Goal: Information Seeking & Learning: Learn about a topic

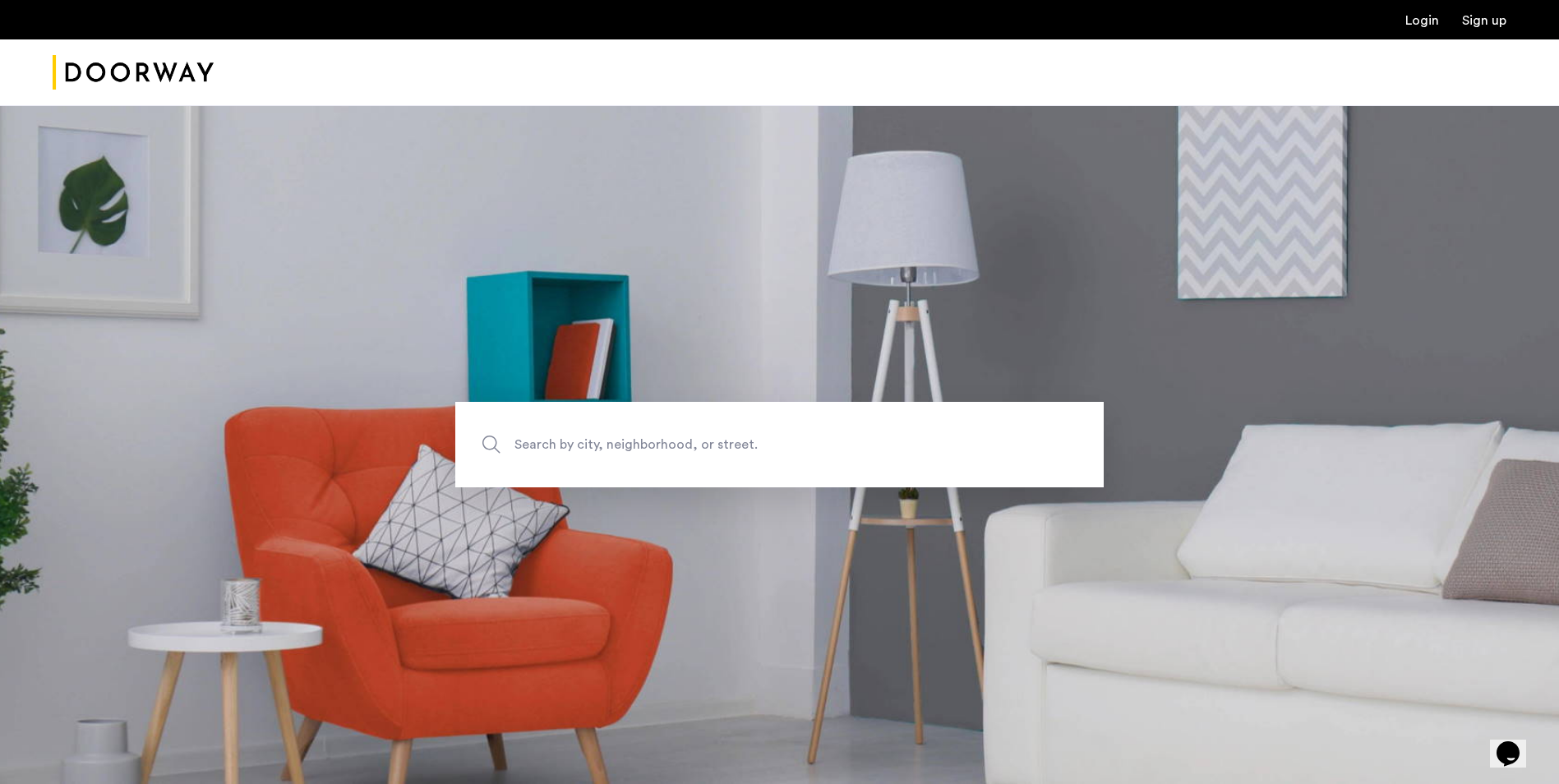
click at [1423, 17] on link "Login" at bounding box center [1422, 21] width 34 height 13
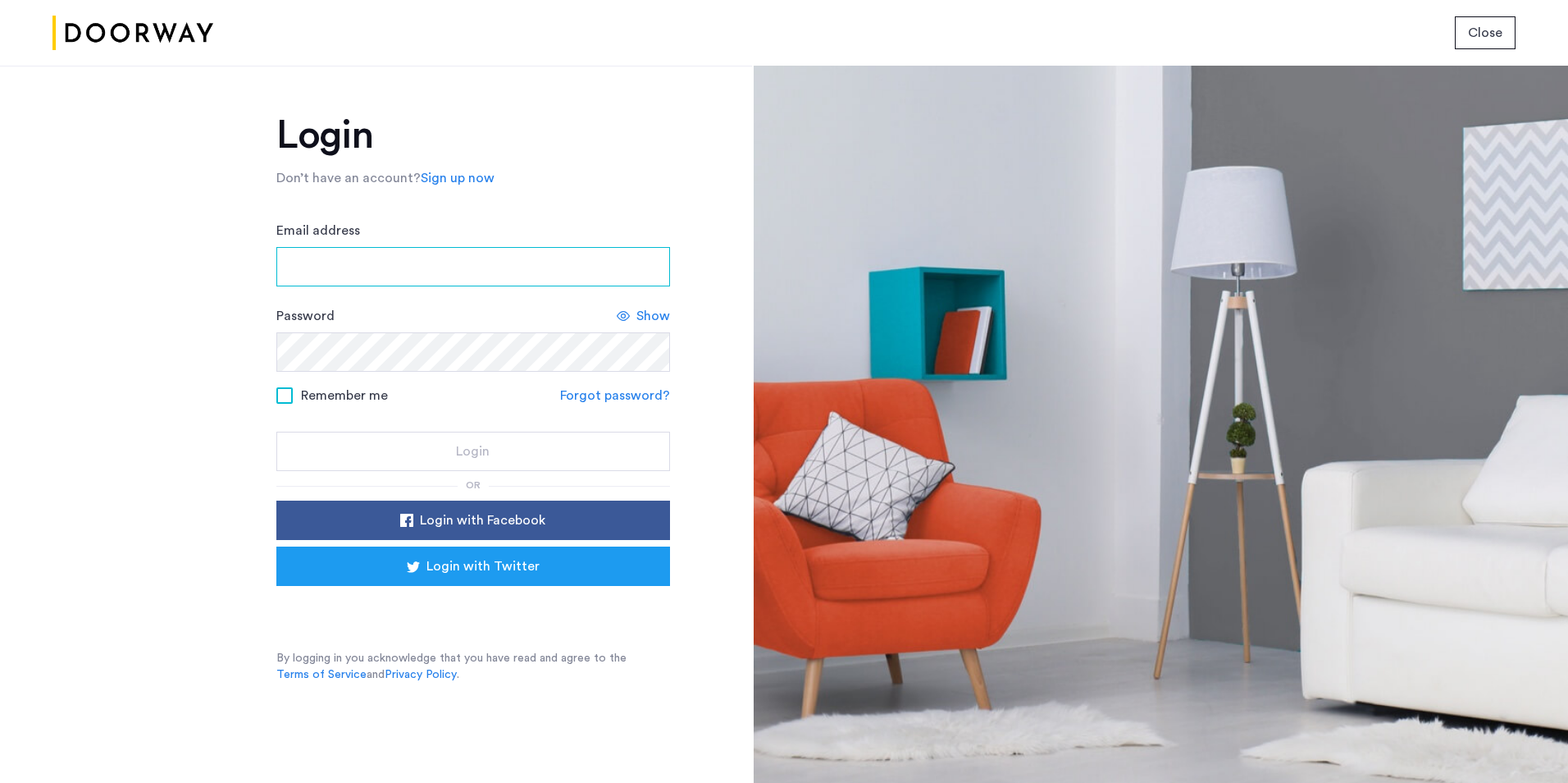
click at [427, 279] on input "Email address" at bounding box center [473, 267] width 393 height 40
type input "**********"
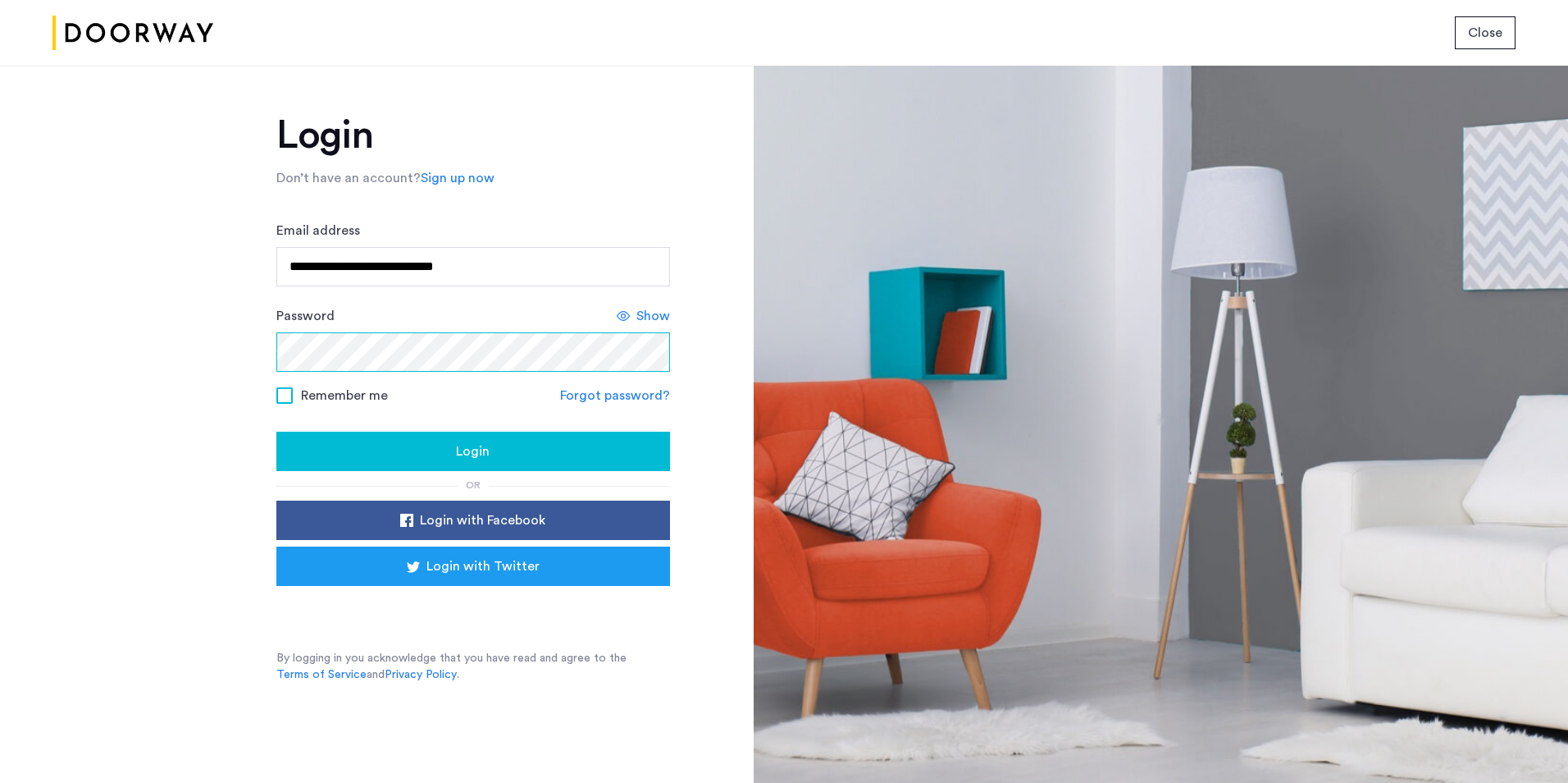
click at [276, 431] on button "Login" at bounding box center [473, 451] width 393 height 40
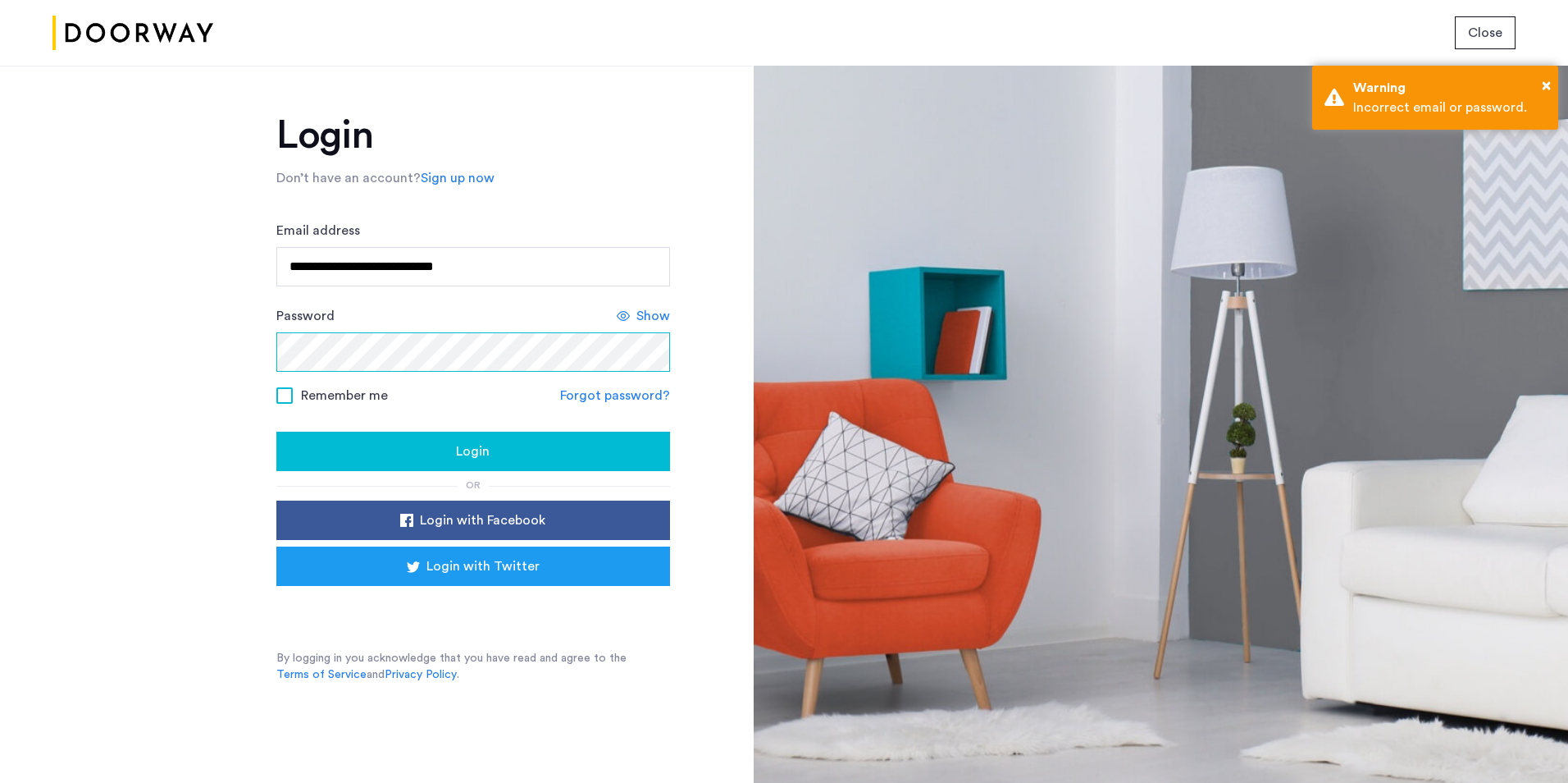
click at [0, 337] on html "**********" at bounding box center [784, 392] width 1568 height 783
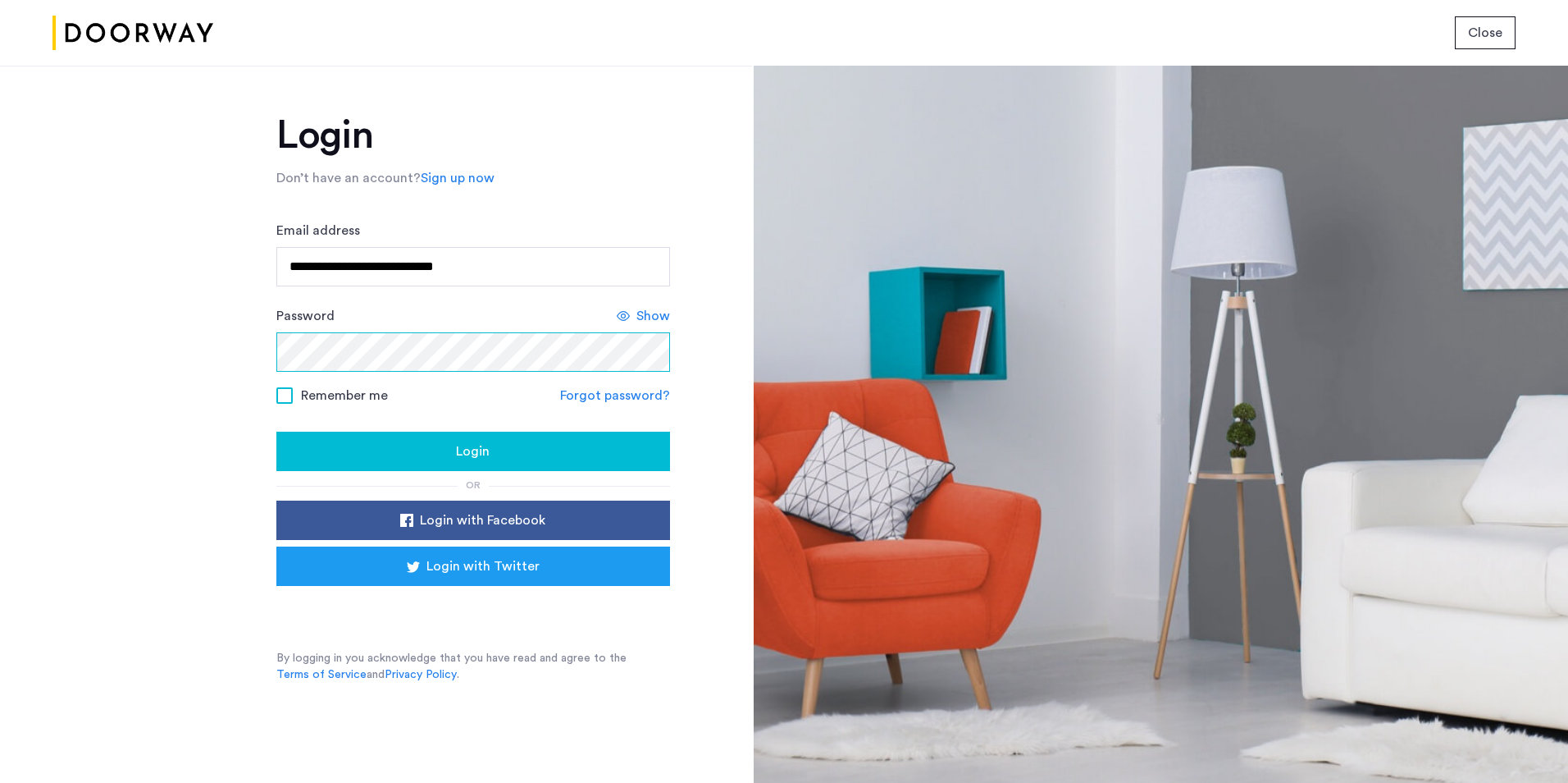
click at [276, 431] on button "Login" at bounding box center [473, 451] width 393 height 40
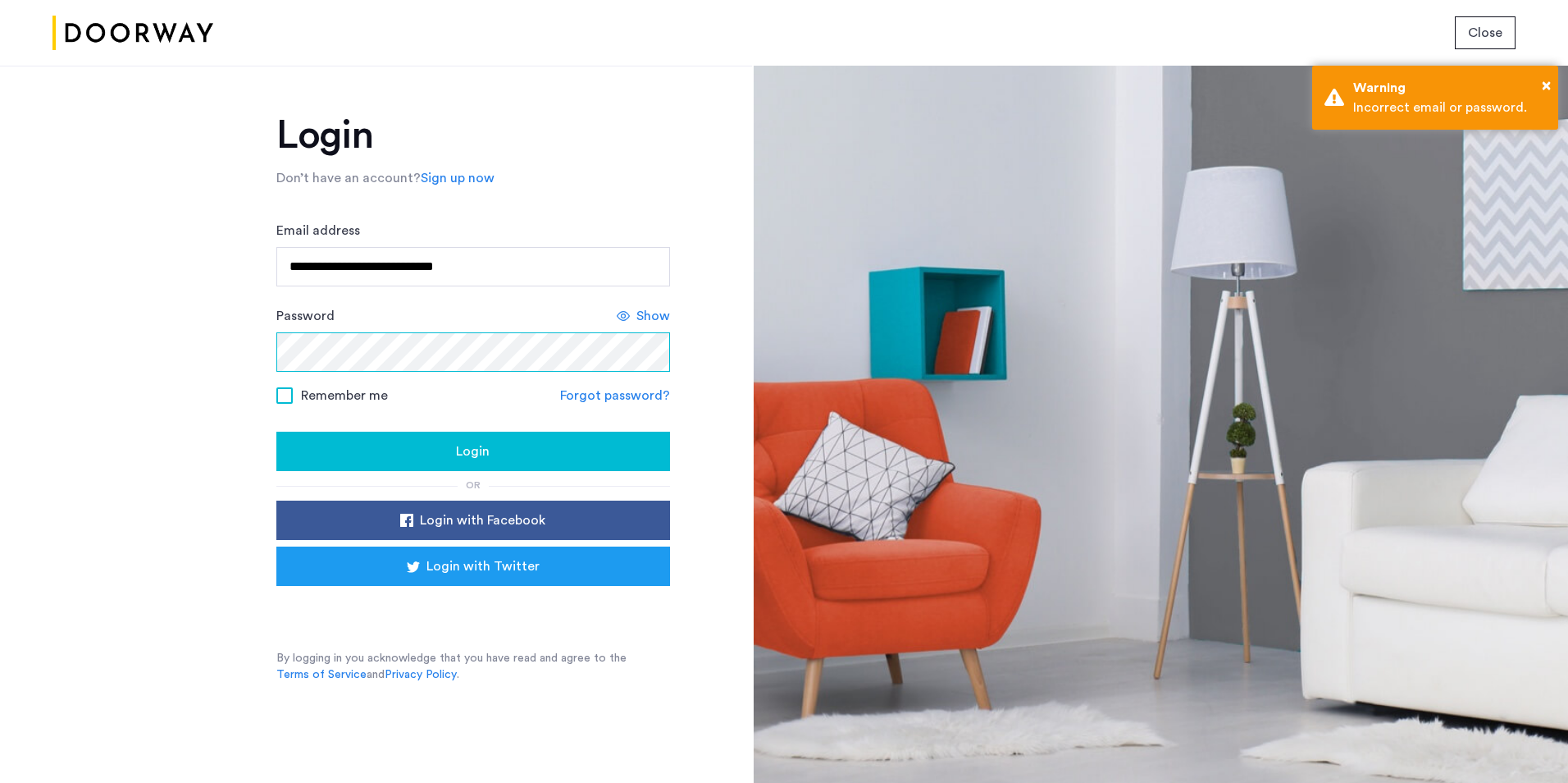
click at [276, 431] on button "Login" at bounding box center [473, 451] width 393 height 40
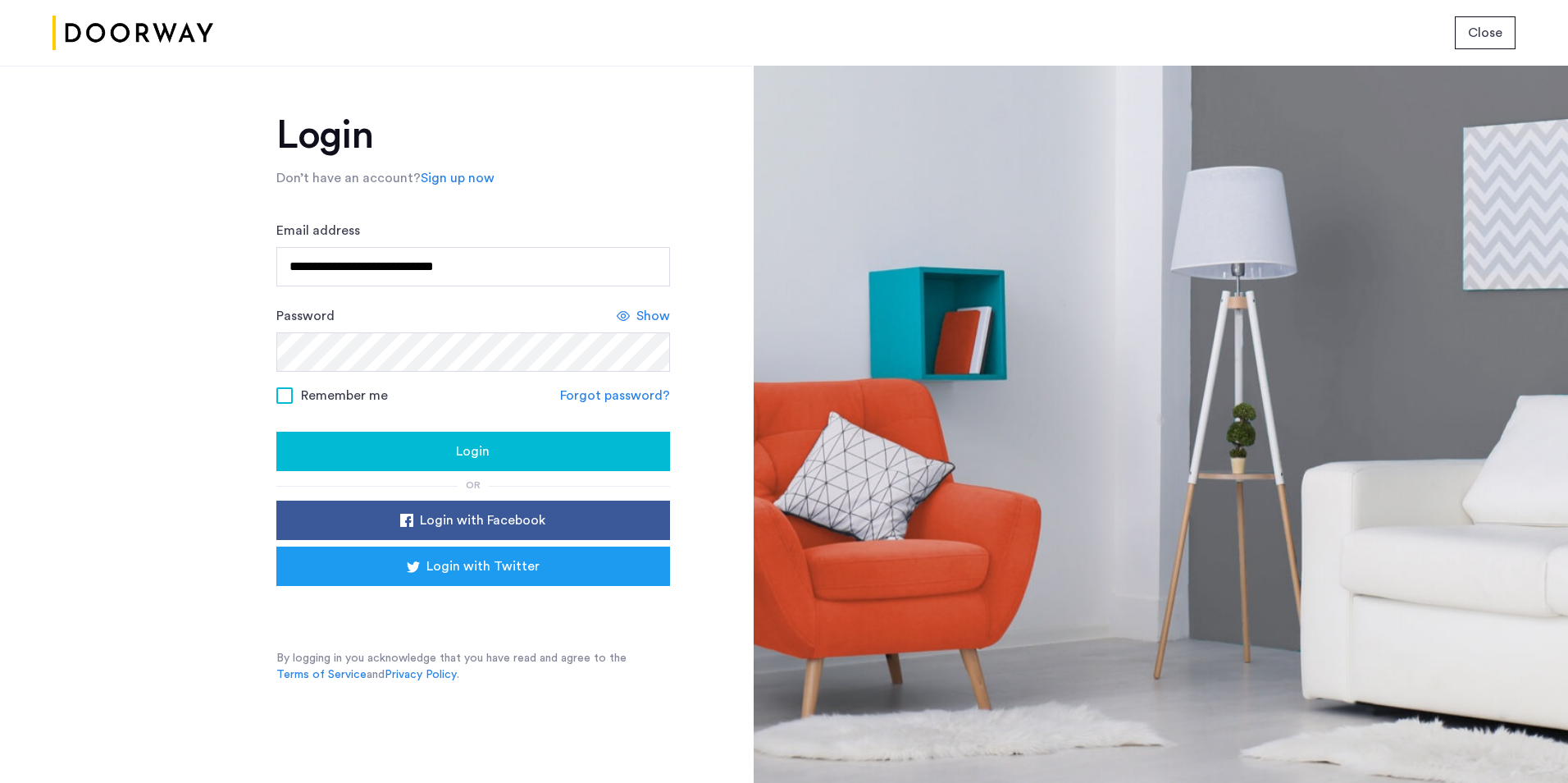
click at [661, 319] on span "Show" at bounding box center [653, 316] width 34 height 20
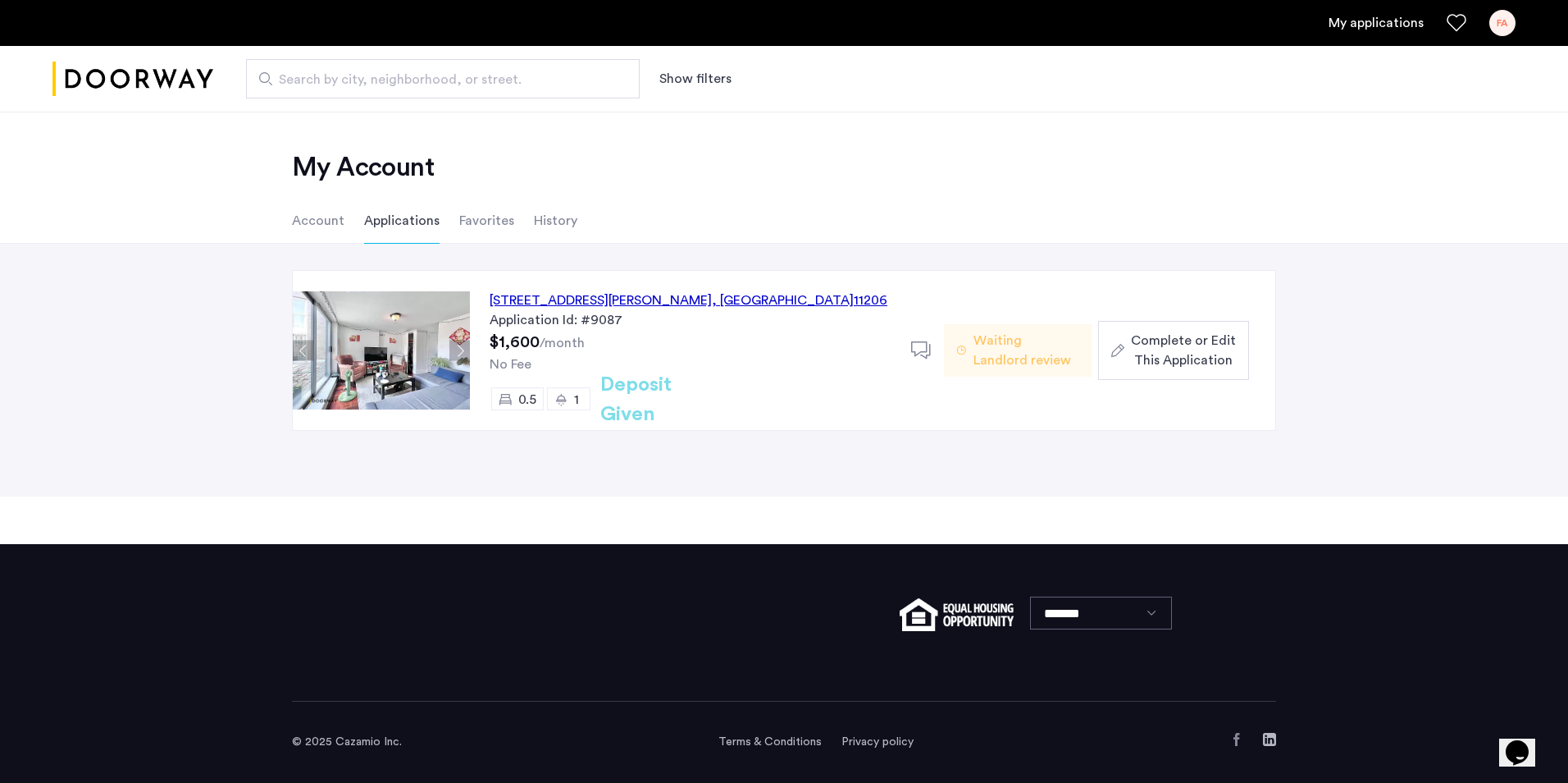
click at [715, 394] on h2 "Deposit Given" at bounding box center [665, 399] width 130 height 59
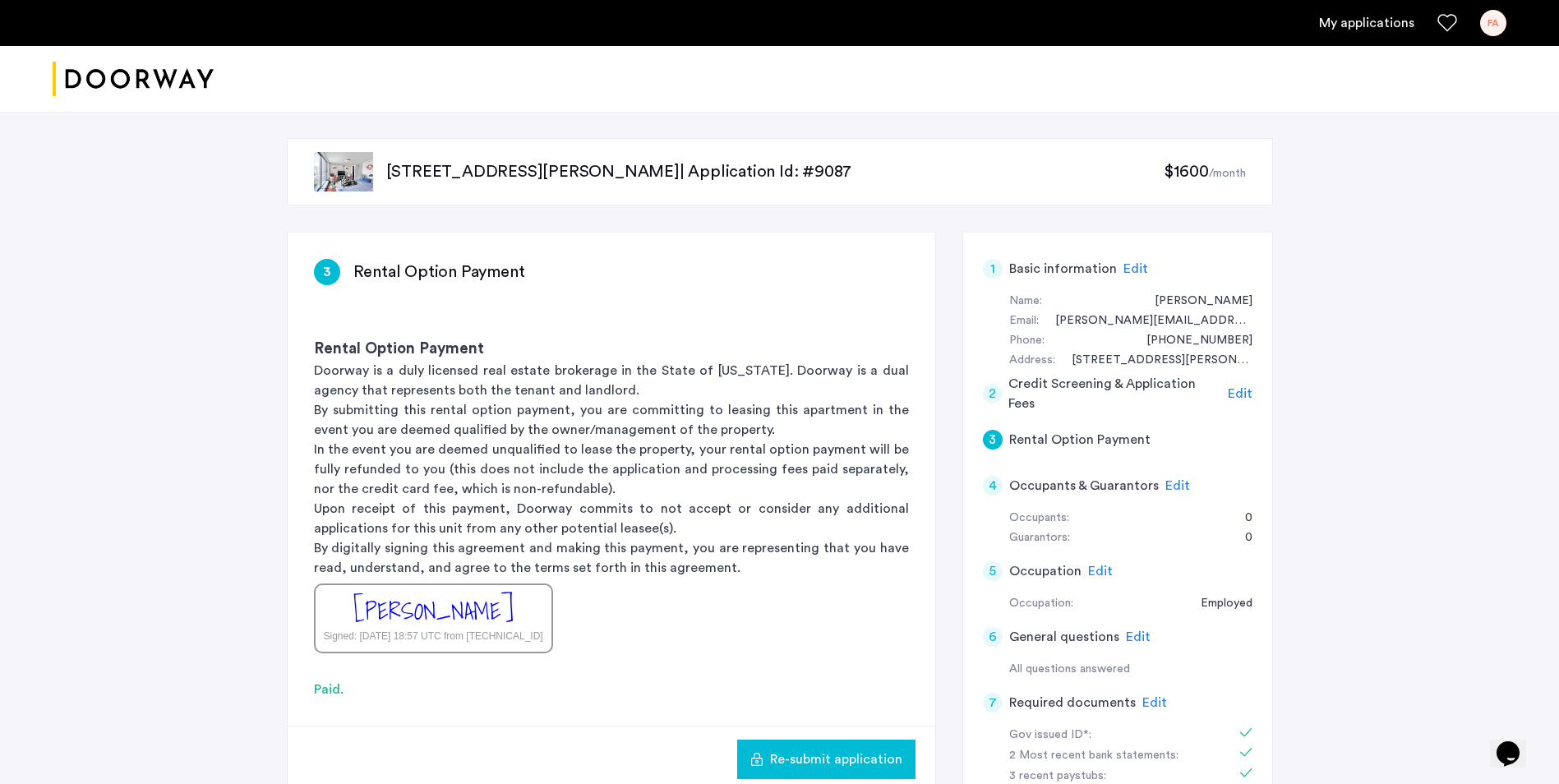
click at [109, 76] on img "Cazamio logo" at bounding box center [134, 79] width 161 height 62
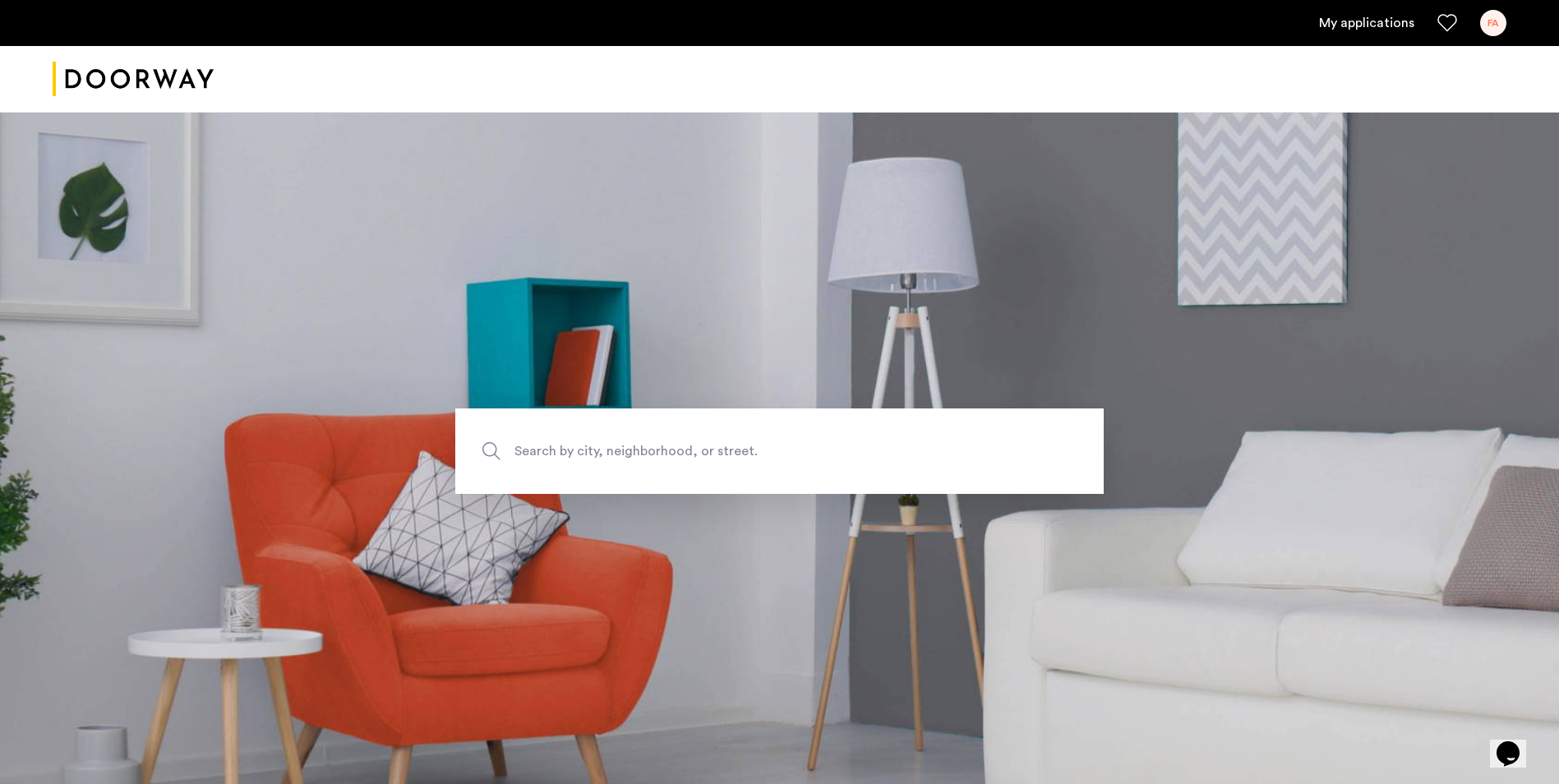
click at [1373, 28] on link "My applications" at bounding box center [1366, 23] width 96 height 20
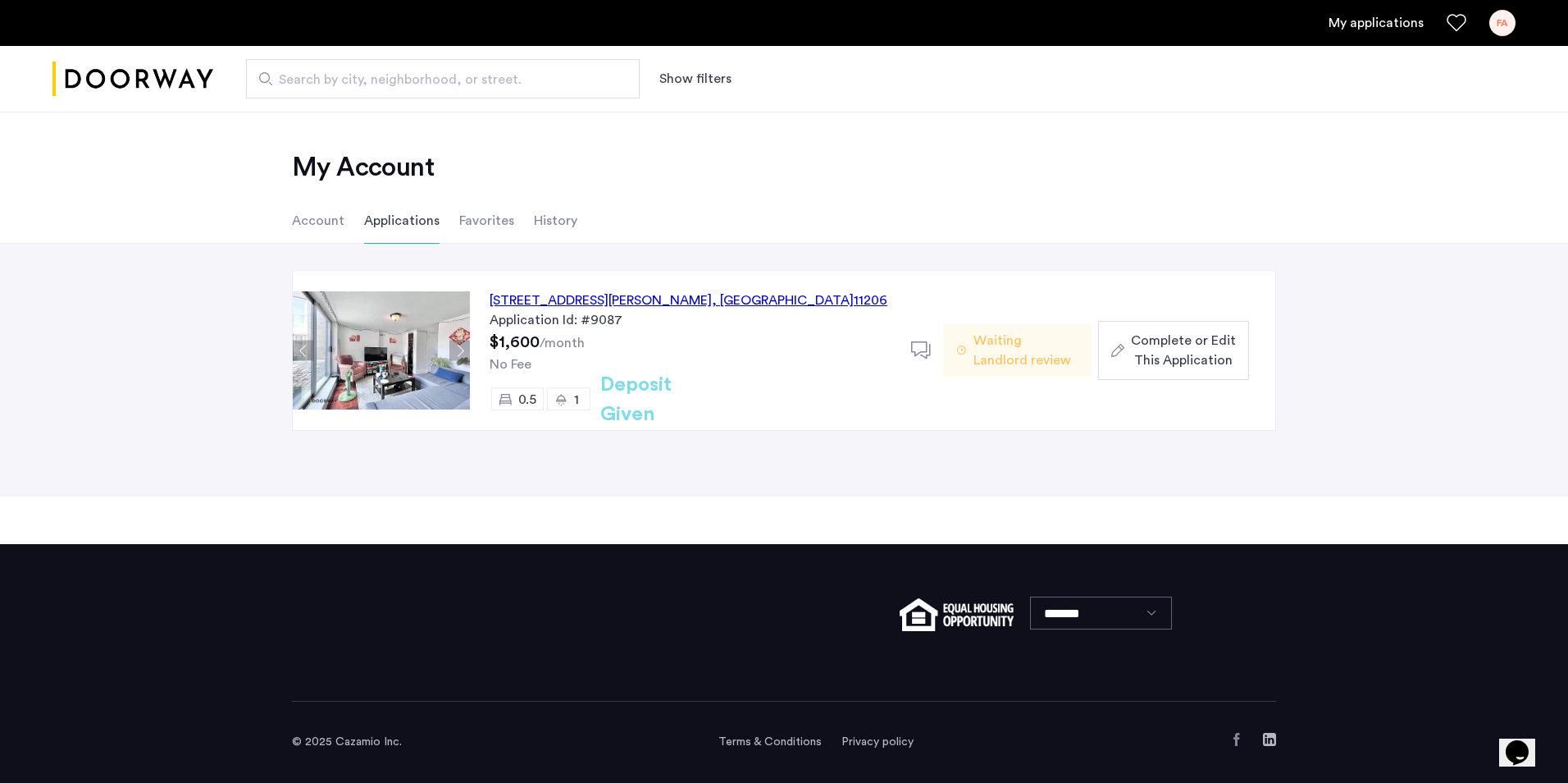
click at [336, 238] on li "Account" at bounding box center [319, 220] width 53 height 46
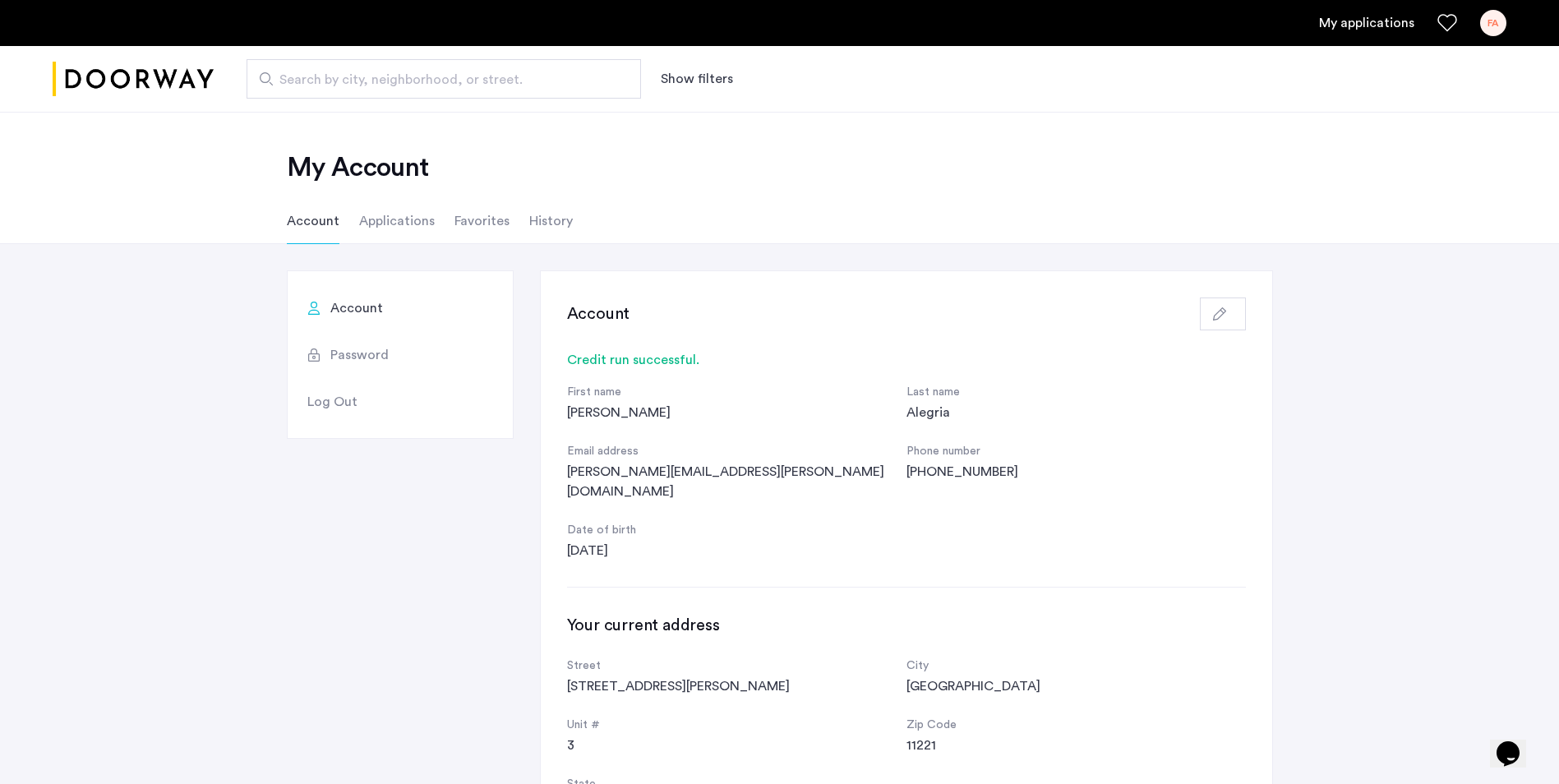
click at [421, 217] on li "Applications" at bounding box center [397, 221] width 76 height 46
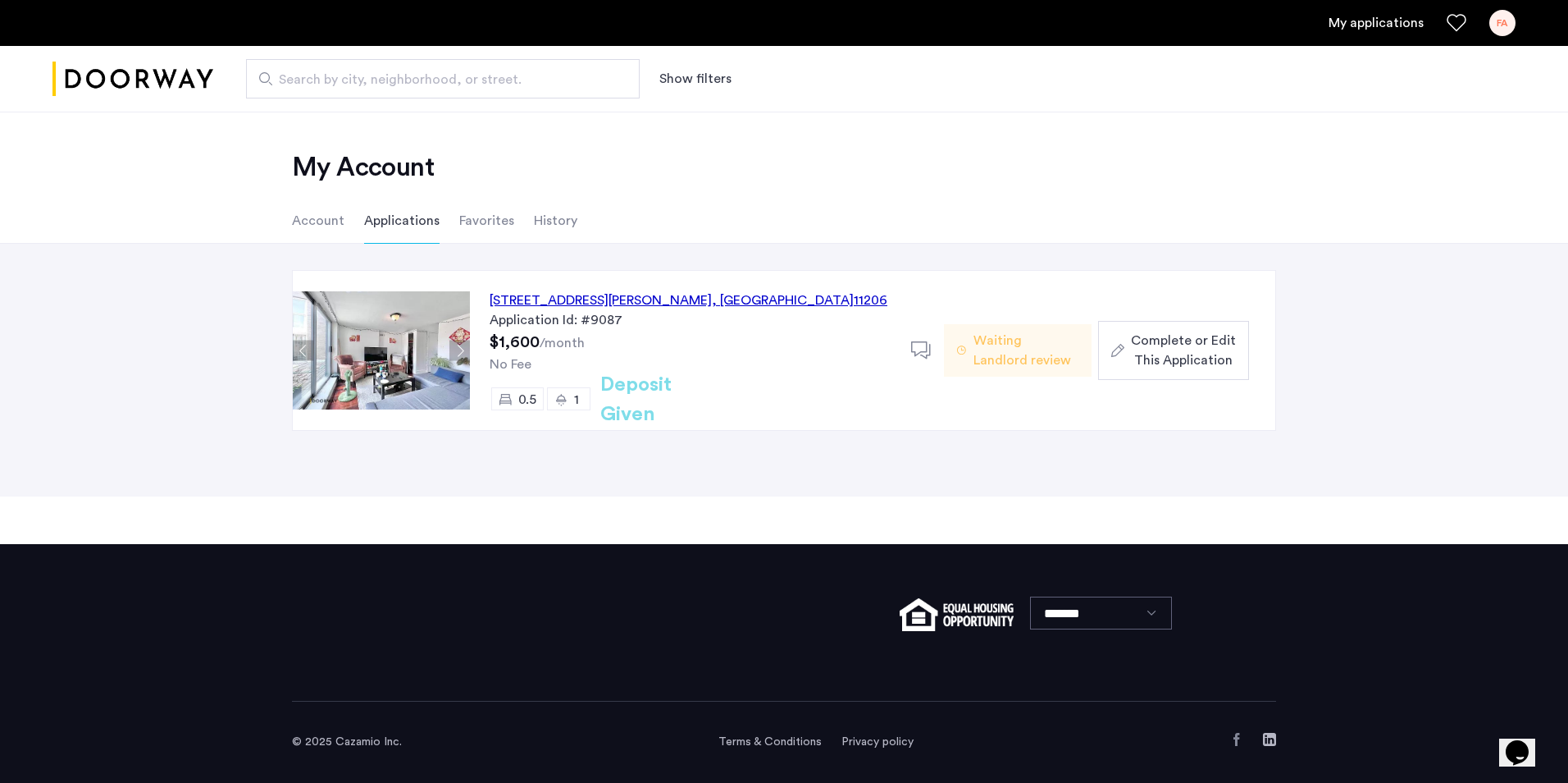
click at [491, 219] on li "Favorites" at bounding box center [487, 220] width 55 height 46
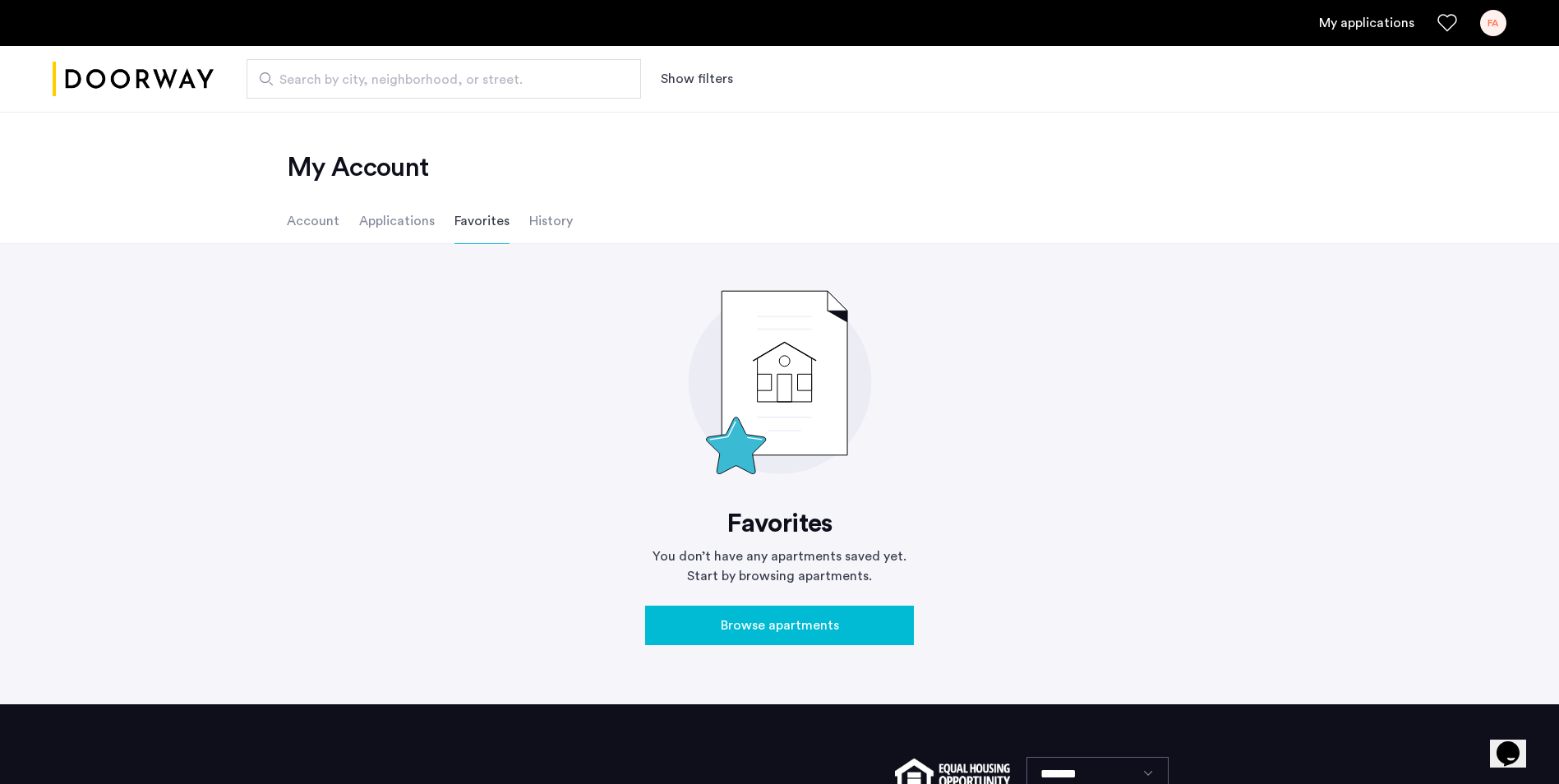
click at [563, 221] on li "History" at bounding box center [551, 221] width 44 height 46
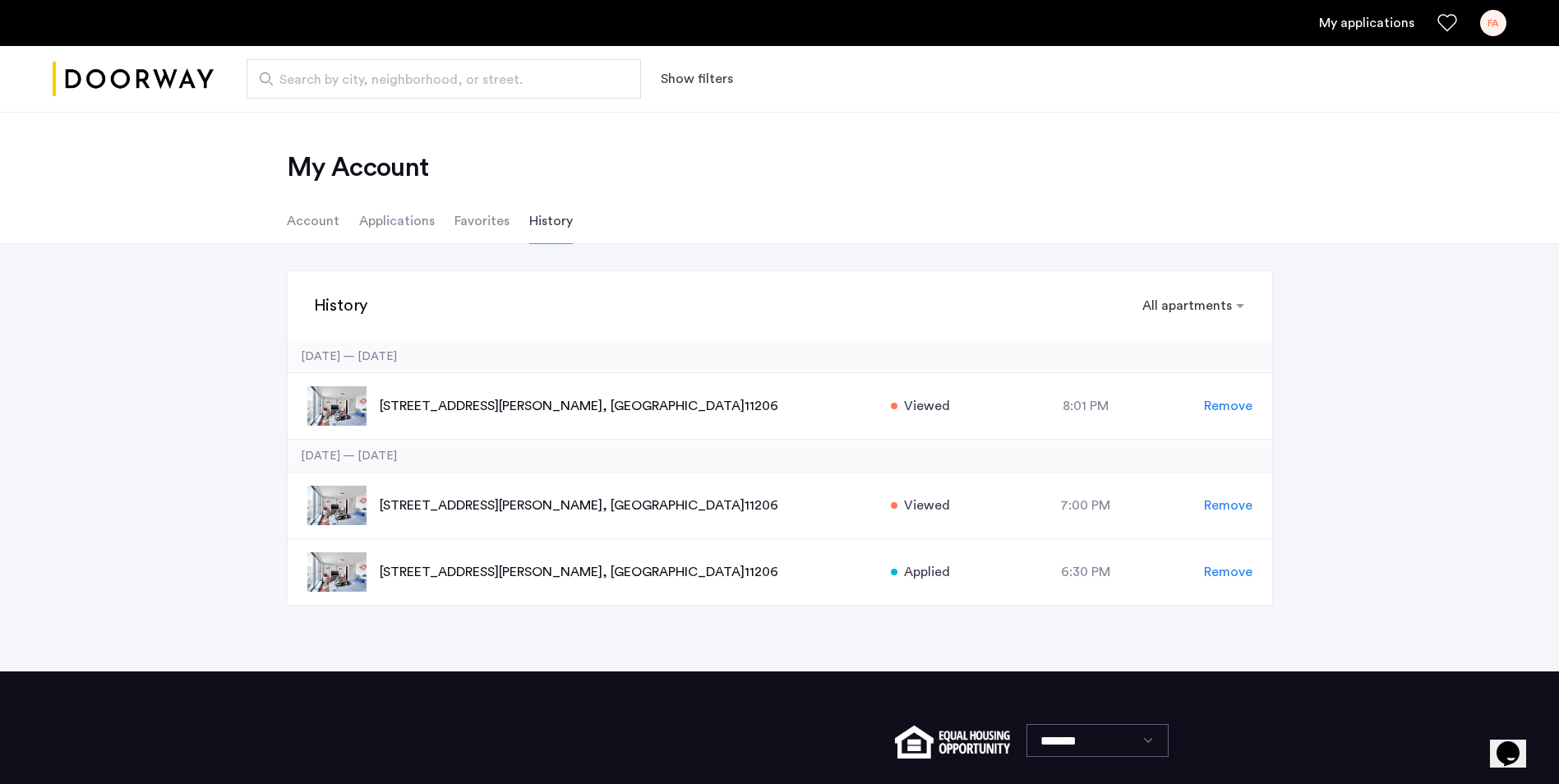
click at [374, 222] on li "Applications" at bounding box center [397, 221] width 76 height 46
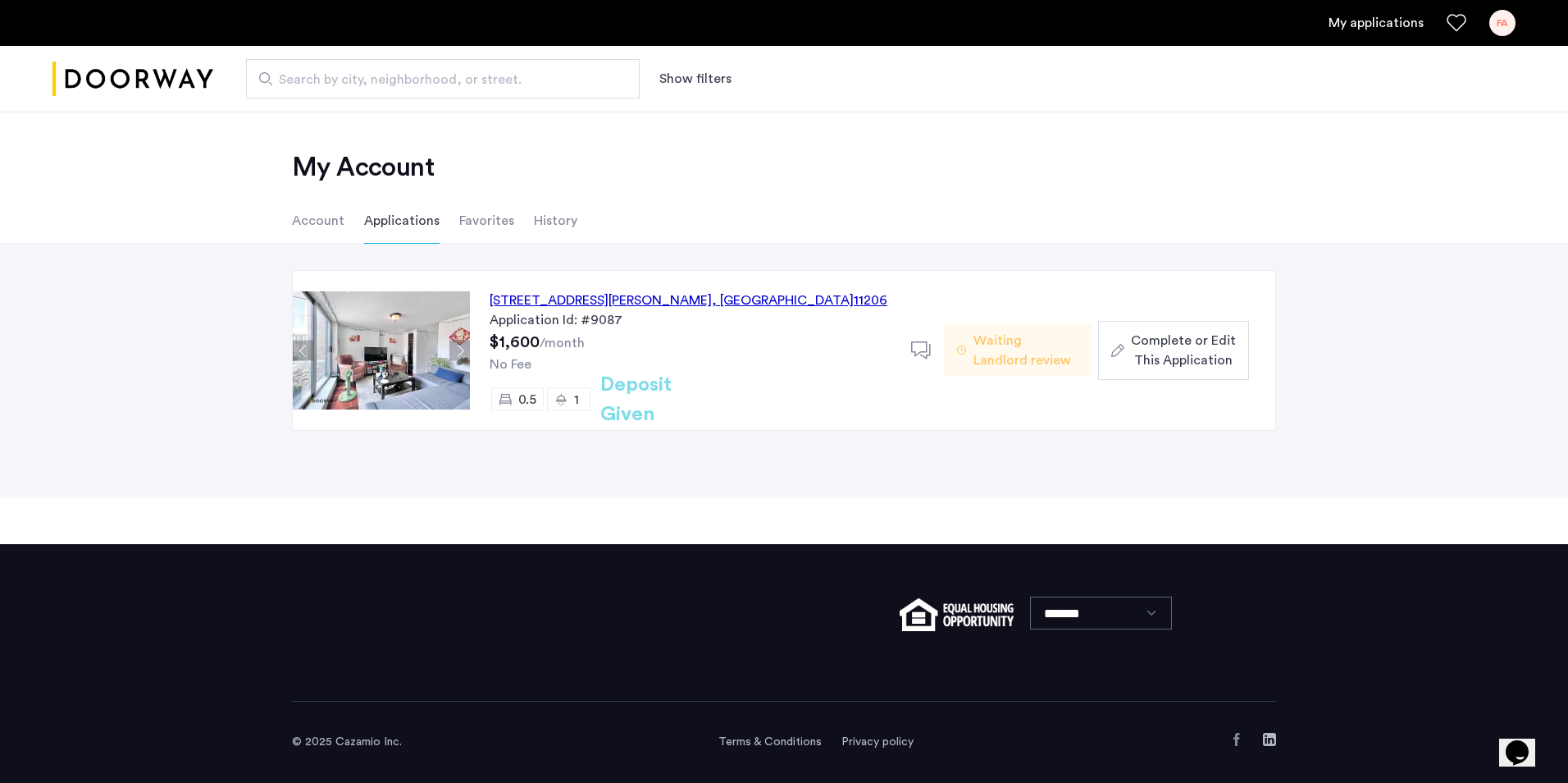
click at [907, 362] on div "16 Meserole Street, Unit PHFB, Brooklyn , NY 11206 Application Id: #9087 $1,600…" at bounding box center [690, 350] width 441 height 159
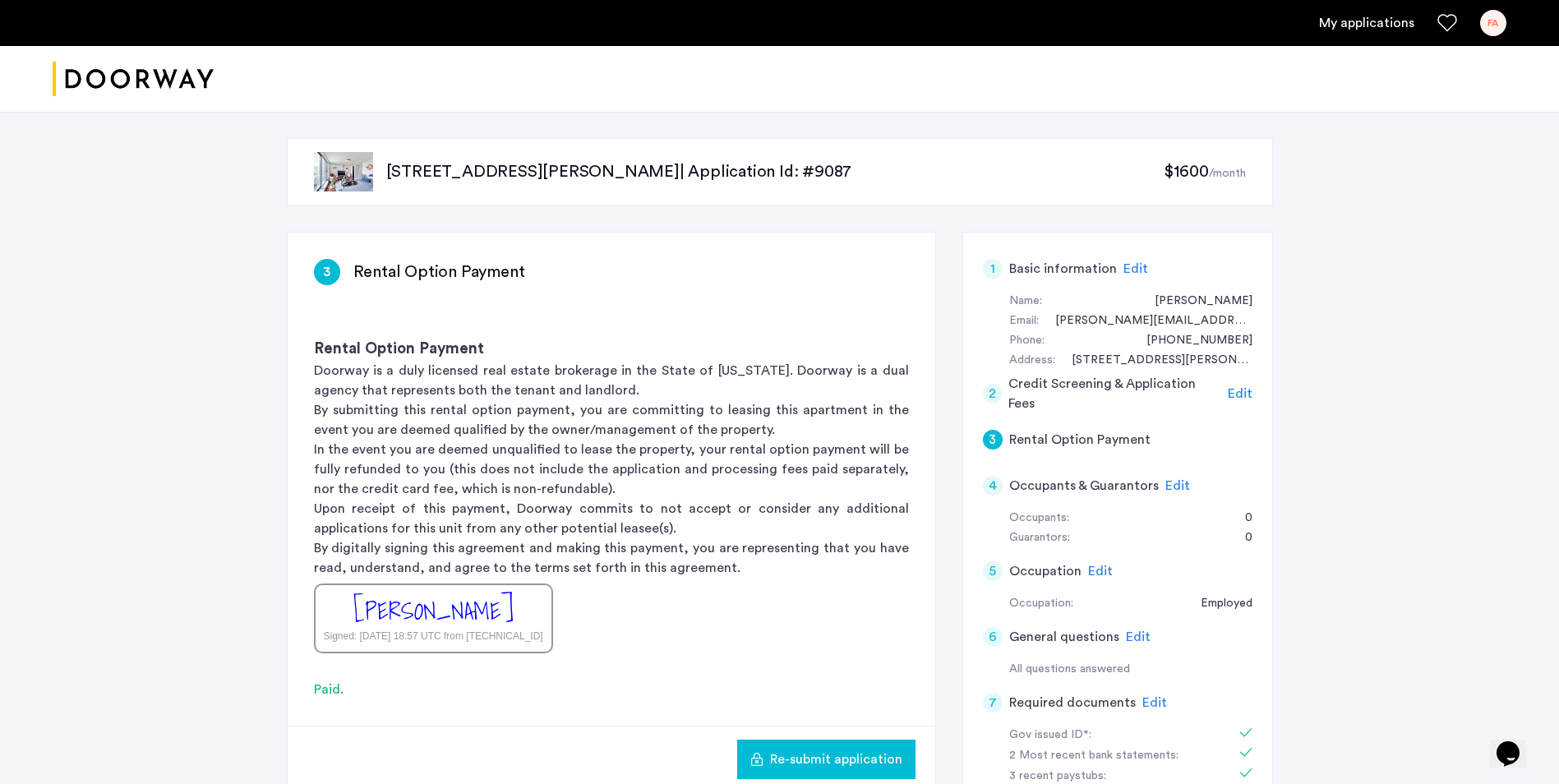
click at [385, 158] on div "16 Meserole Street, Unit PHFB, Brooklyn, NY 11206 | Application Id: #9087 $1600…" at bounding box center [780, 171] width 986 height 67
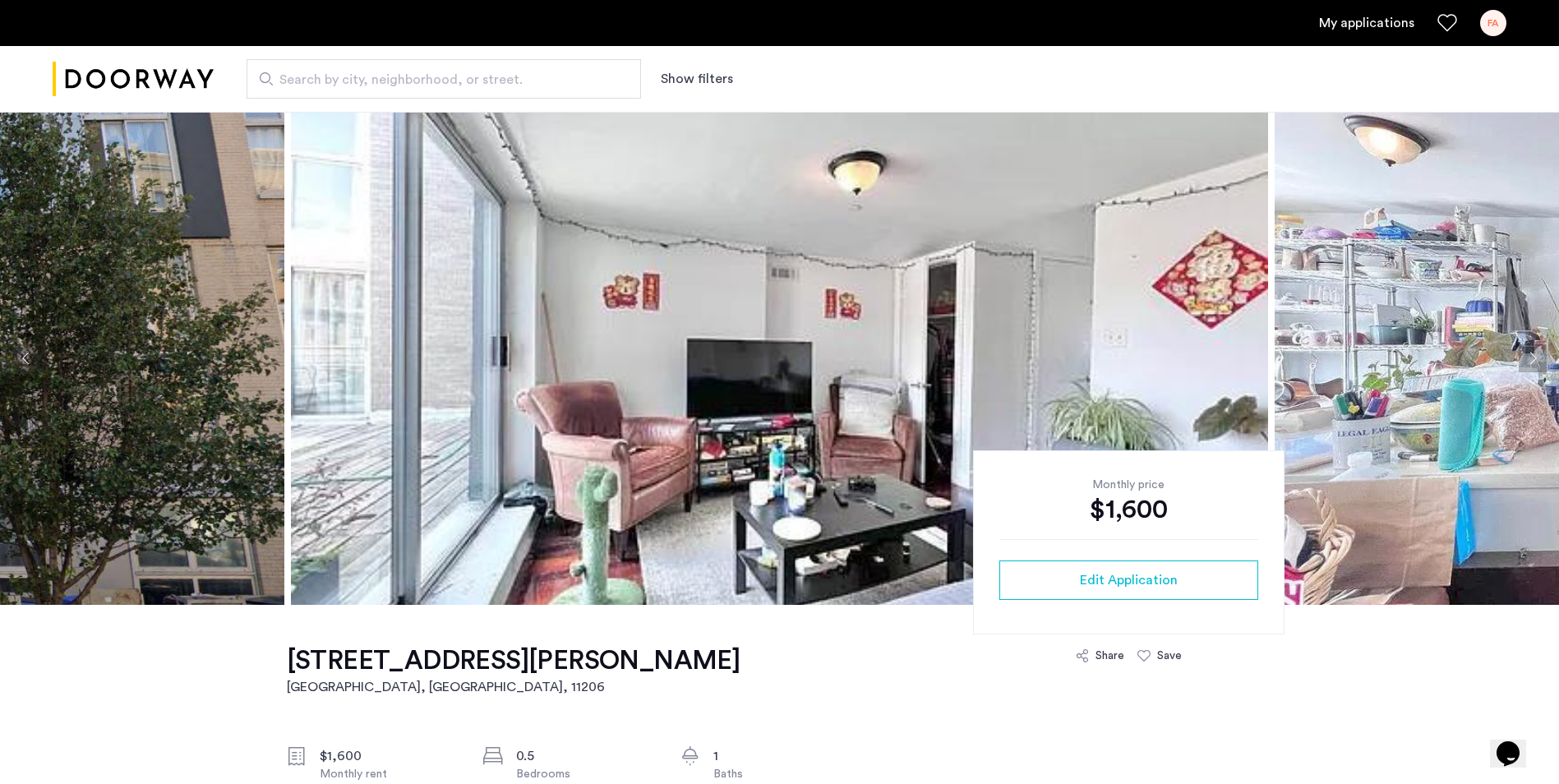
click at [788, 453] on img at bounding box center [779, 358] width 977 height 493
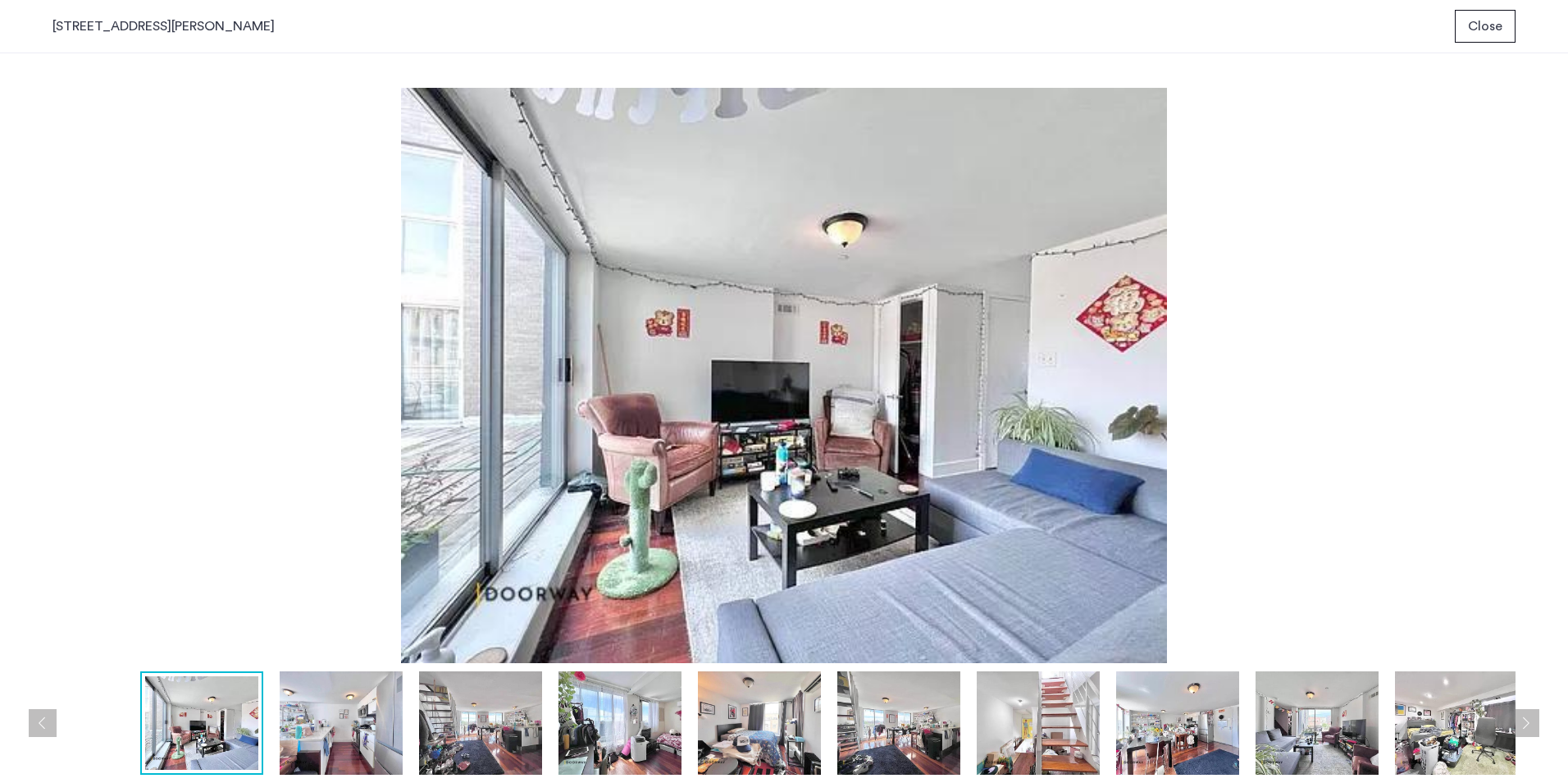
click at [305, 743] on img at bounding box center [341, 722] width 123 height 103
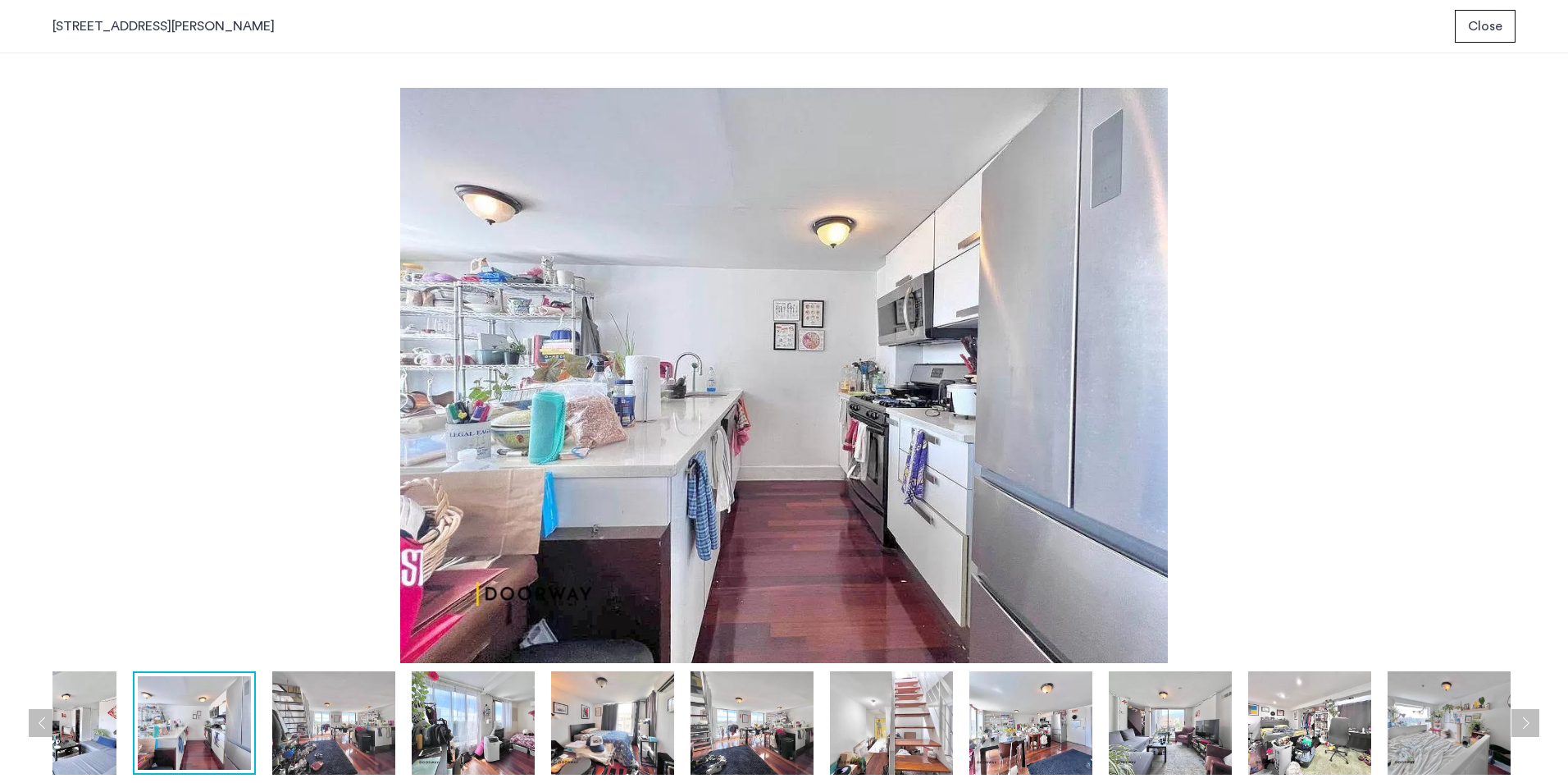
click at [440, 740] on img at bounding box center [473, 722] width 123 height 103
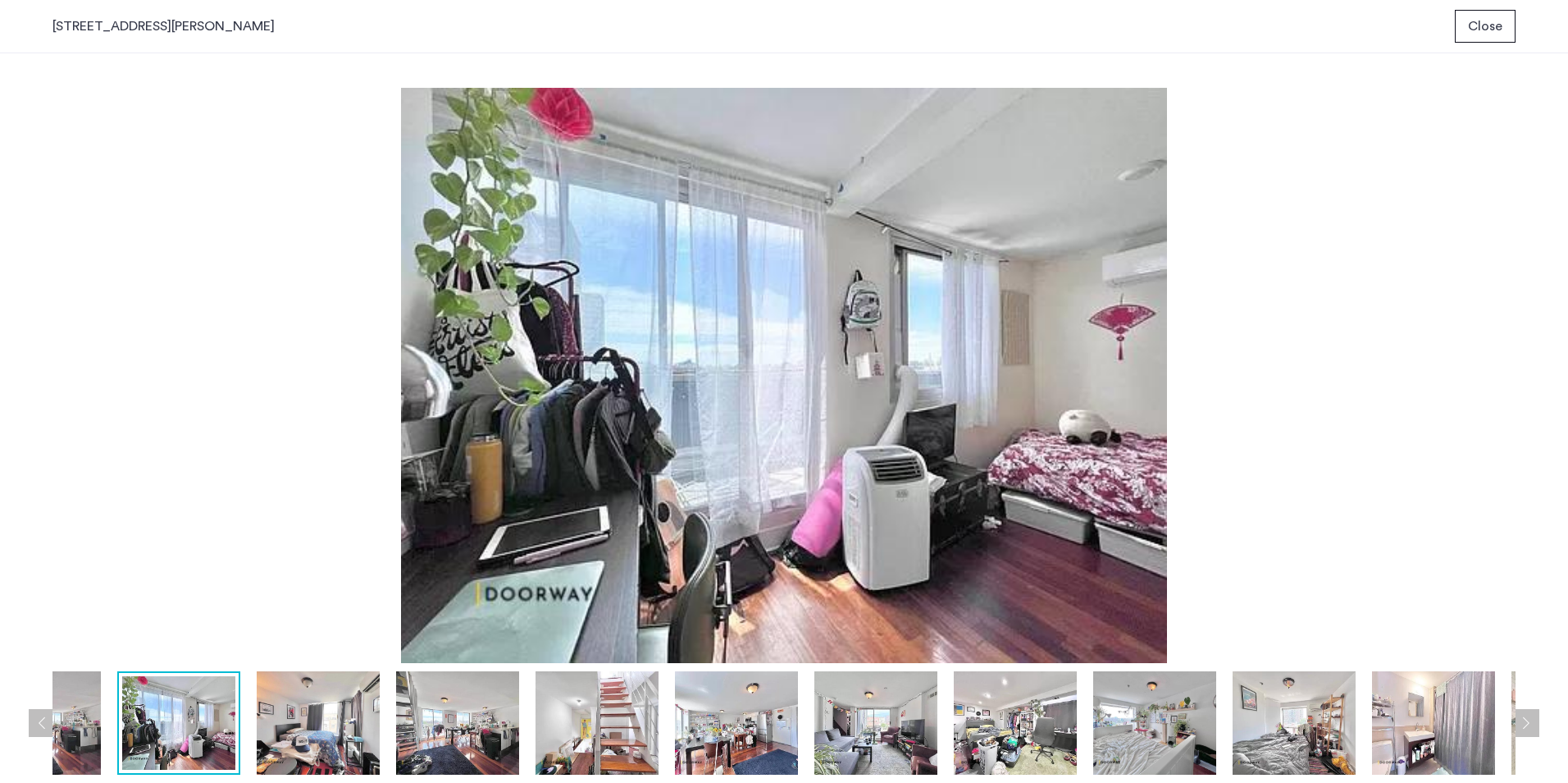
click at [606, 731] on img at bounding box center [596, 722] width 123 height 103
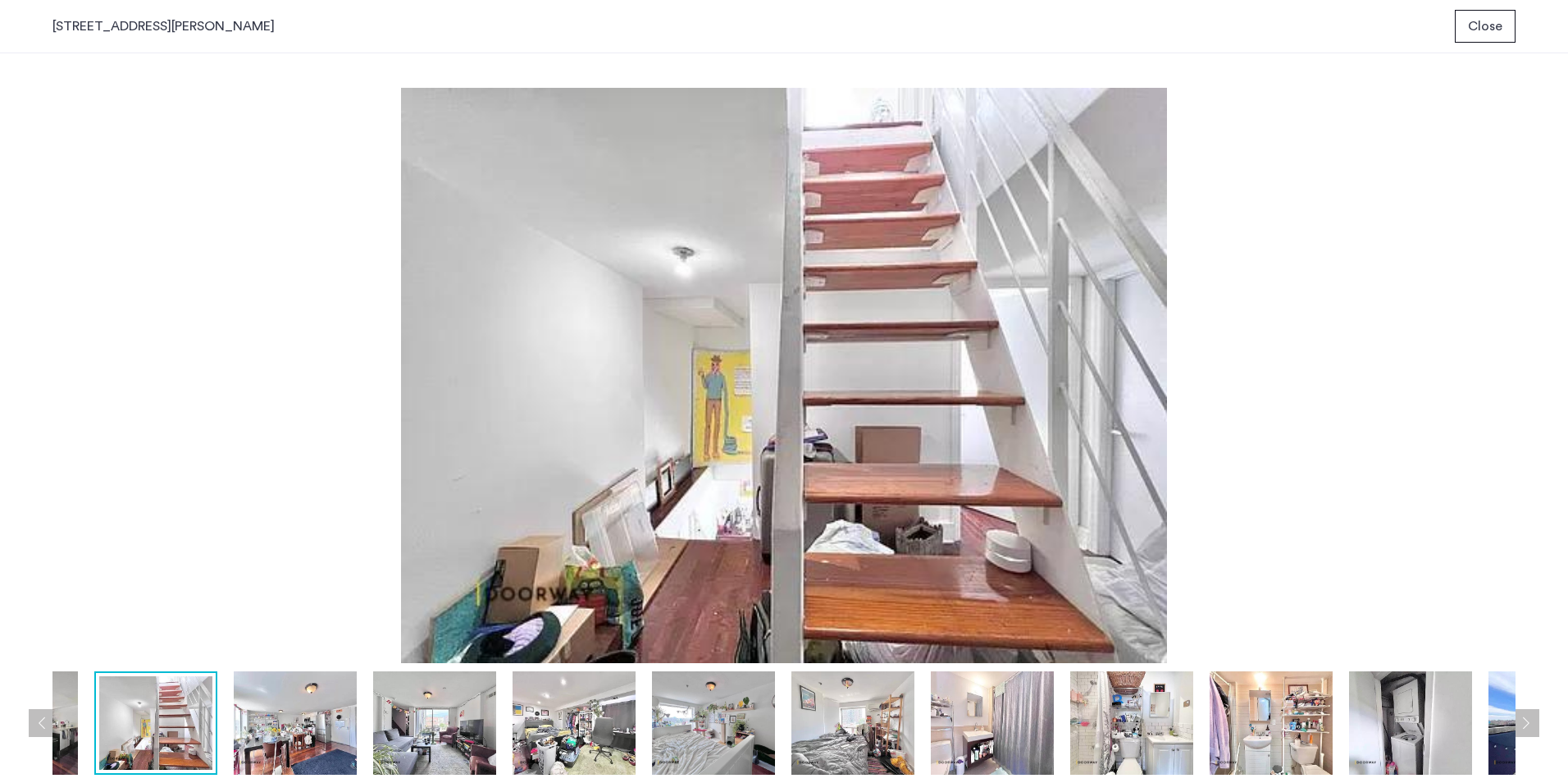
click at [675, 740] on img at bounding box center [714, 722] width 123 height 103
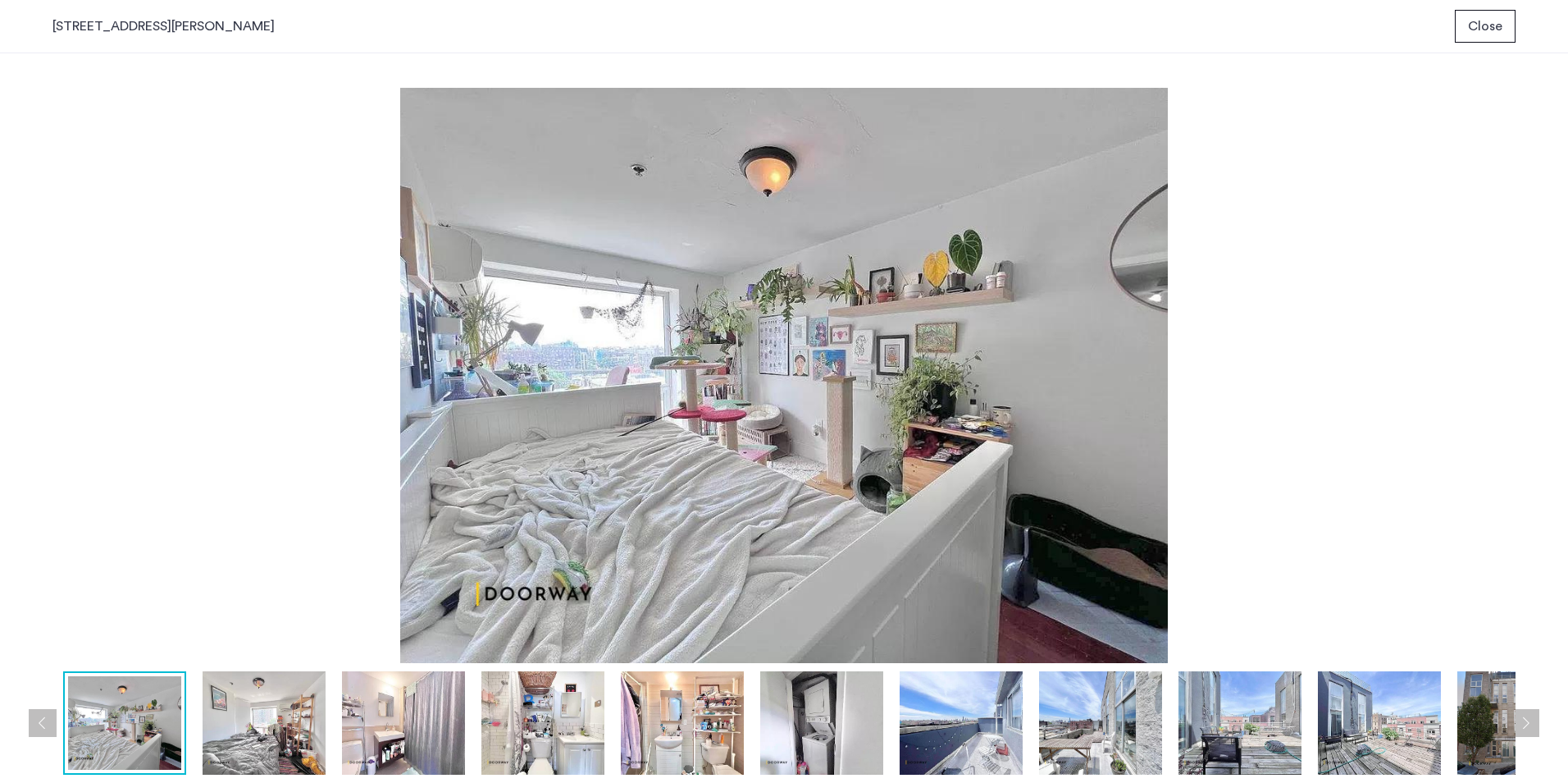
click at [712, 738] on img at bounding box center [682, 722] width 123 height 103
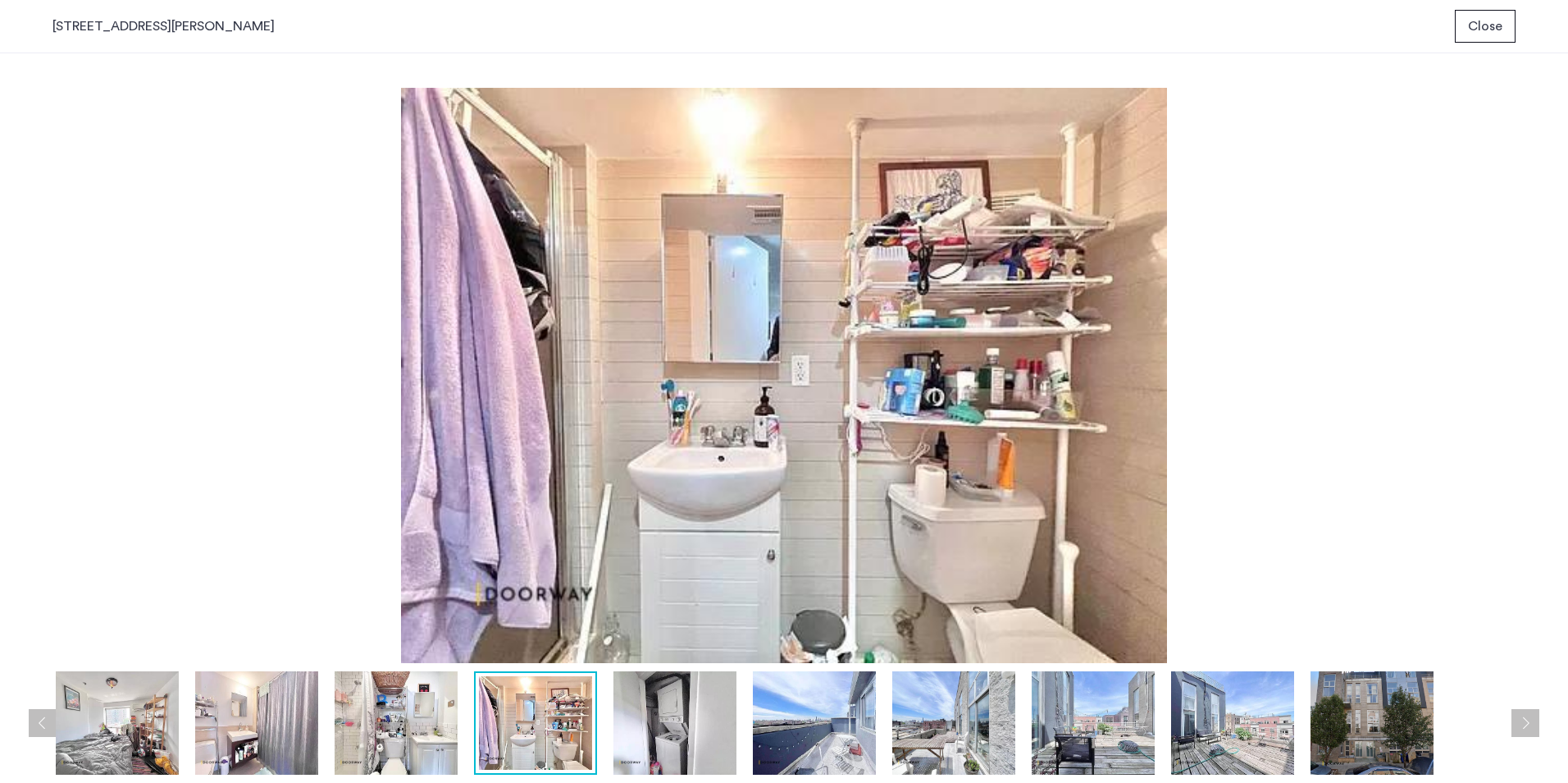
click at [691, 736] on img at bounding box center [675, 722] width 123 height 103
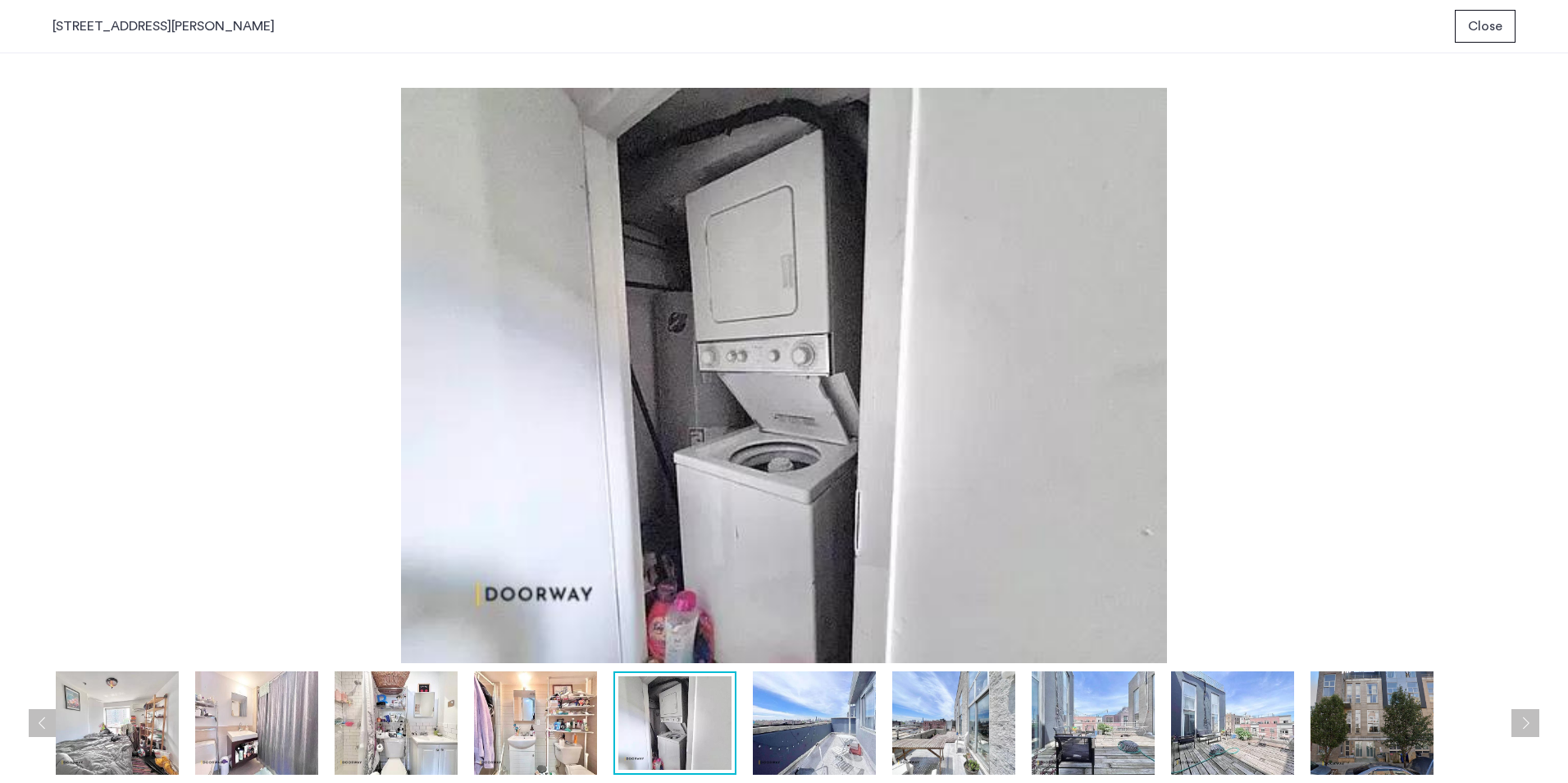
click at [767, 732] on img at bounding box center [814, 722] width 123 height 103
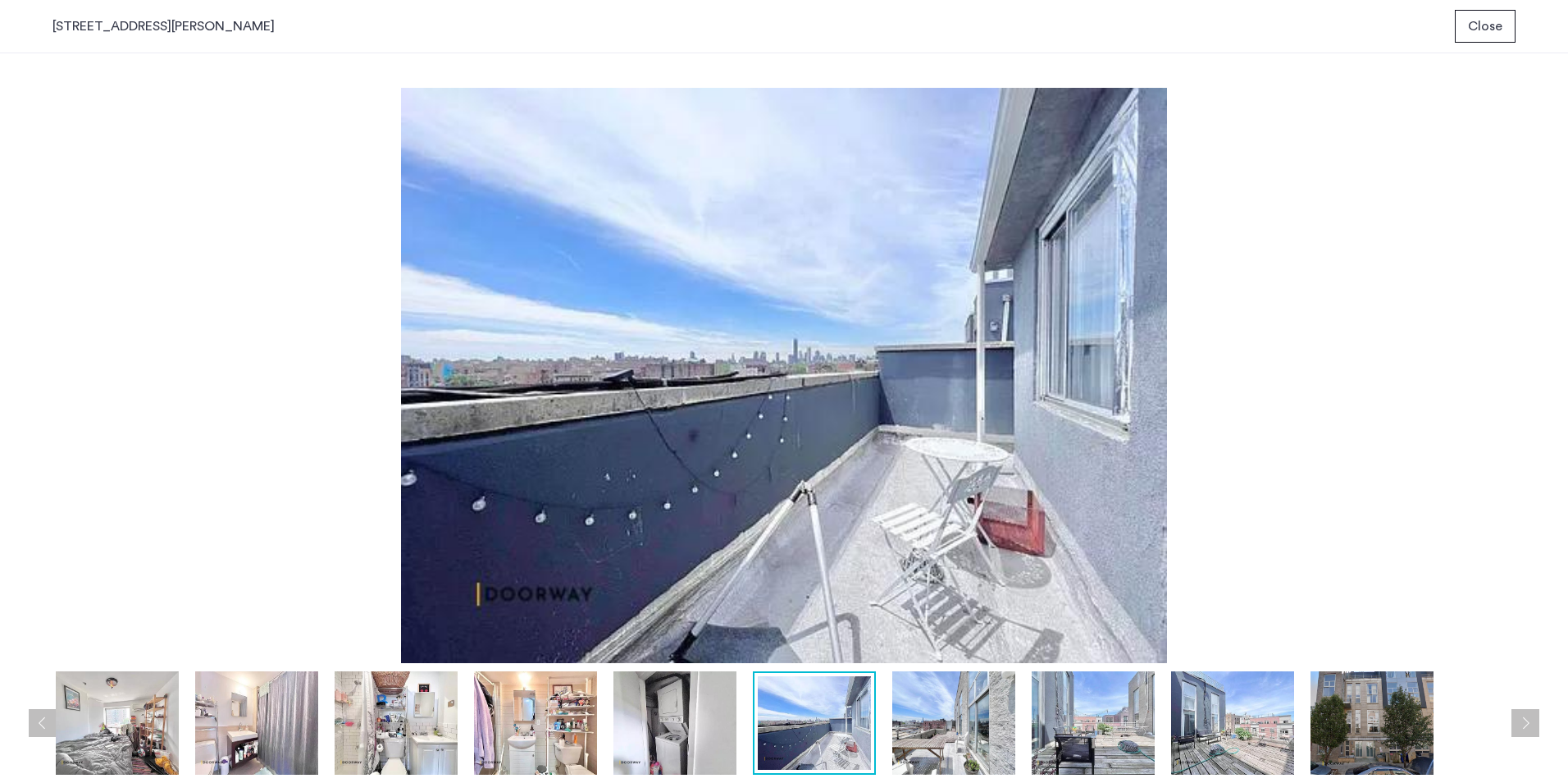
click at [985, 735] on img at bounding box center [954, 722] width 123 height 103
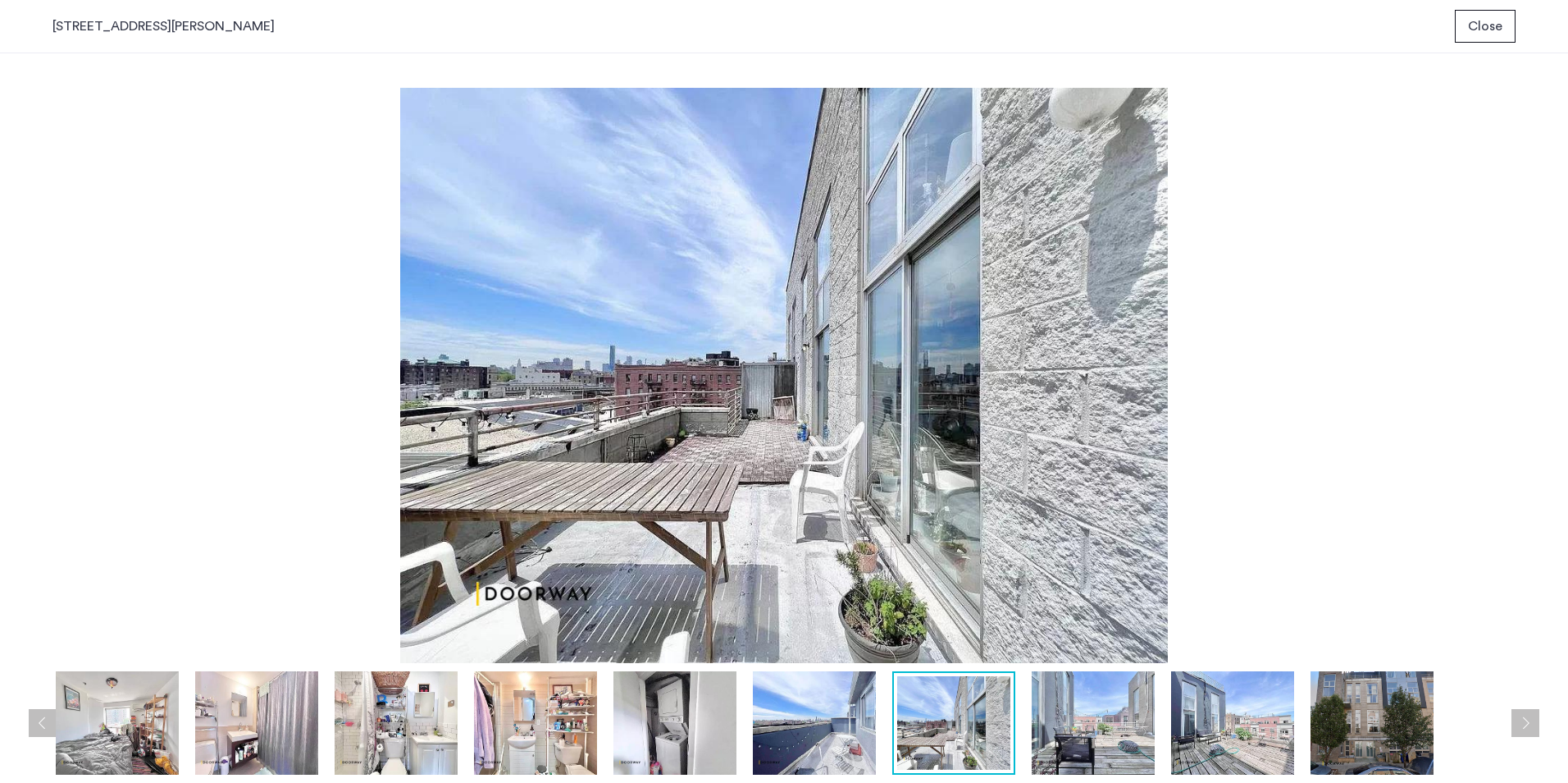
click at [1111, 735] on img at bounding box center [1093, 722] width 123 height 103
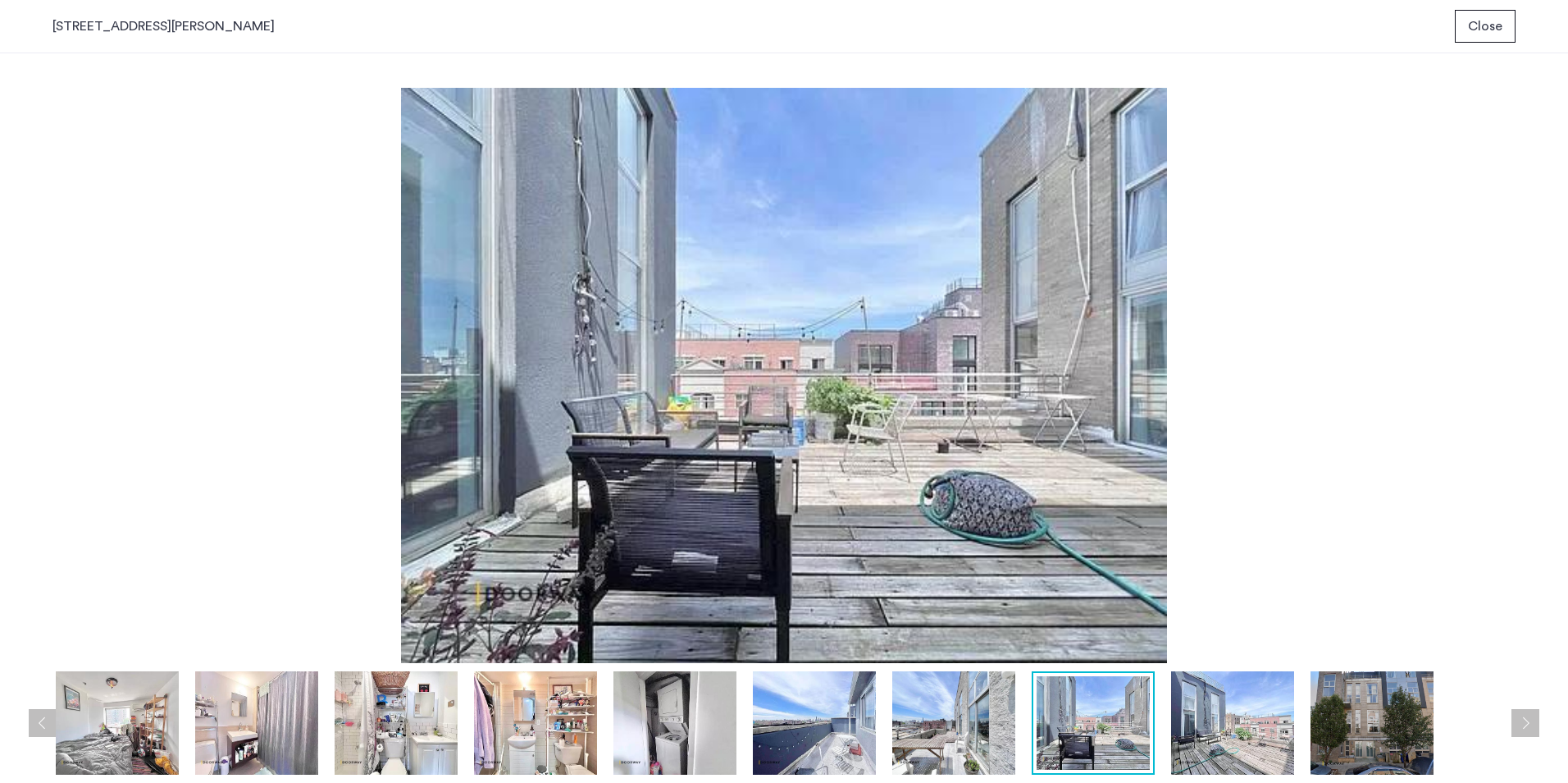
click at [1207, 734] on img at bounding box center [1232, 722] width 123 height 103
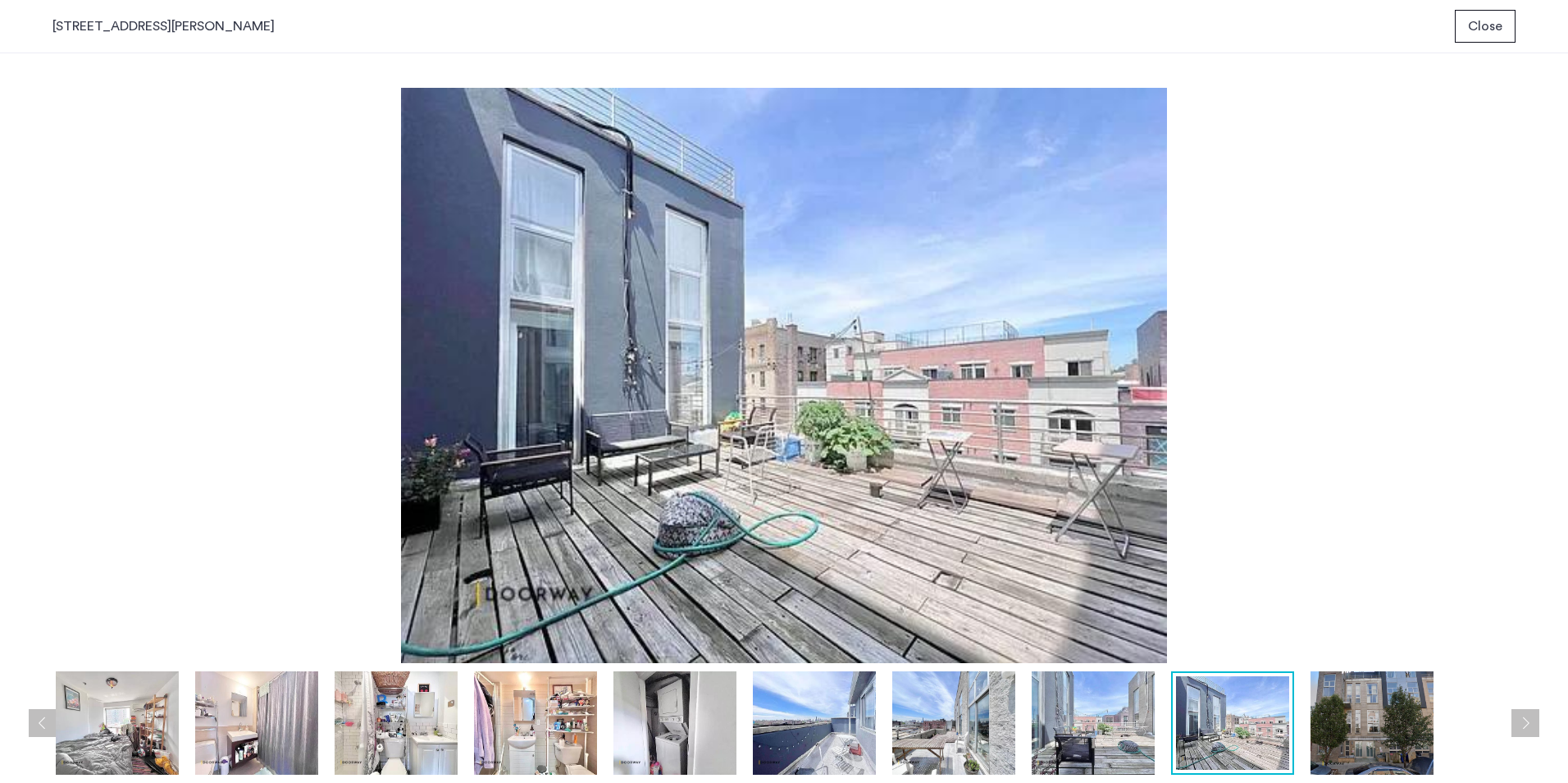
click at [1346, 733] on img at bounding box center [1371, 722] width 123 height 103
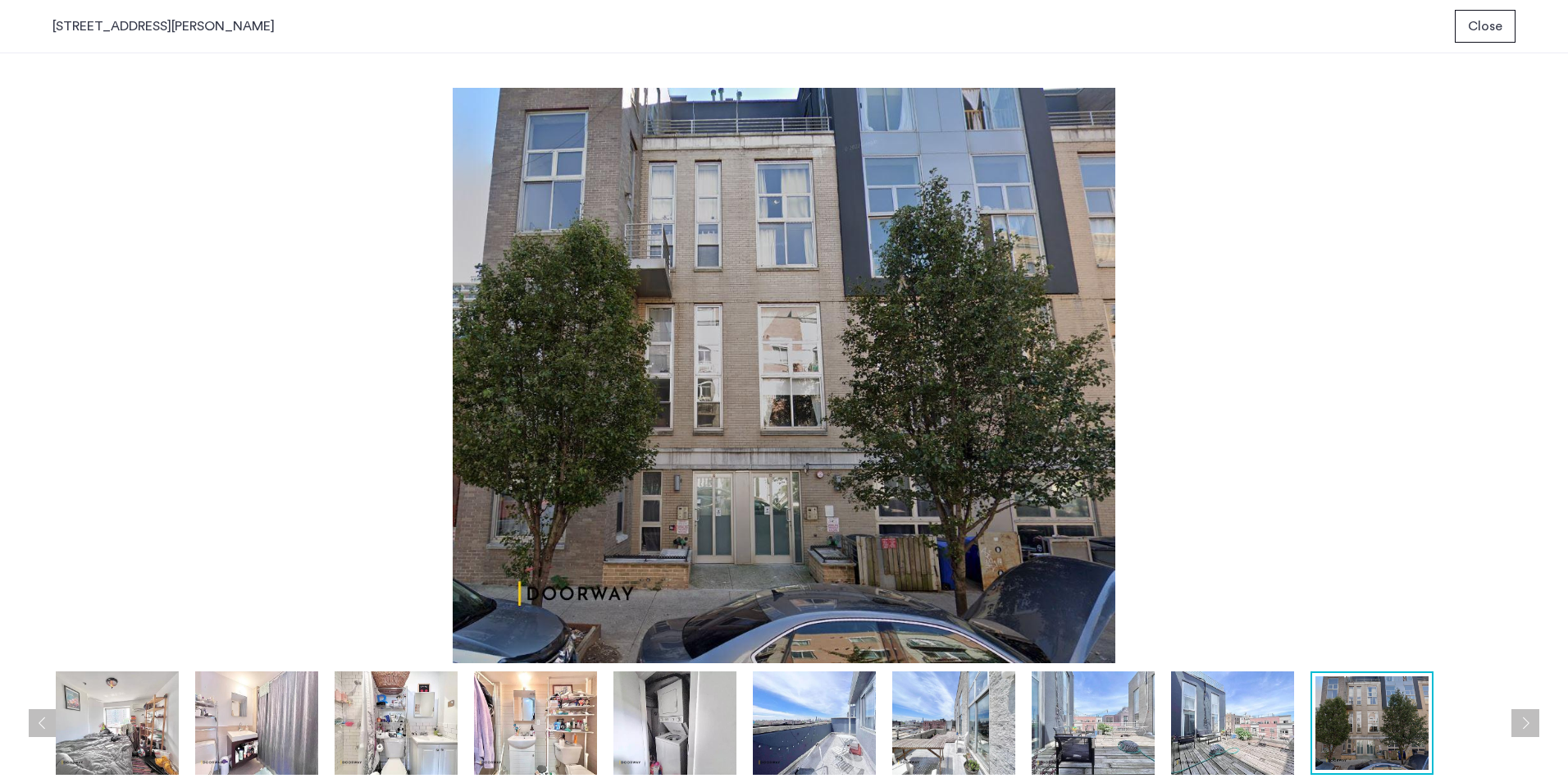
click at [1402, 449] on img at bounding box center [784, 375] width 1463 height 575
click at [1489, 12] on button "Close" at bounding box center [1485, 26] width 60 height 33
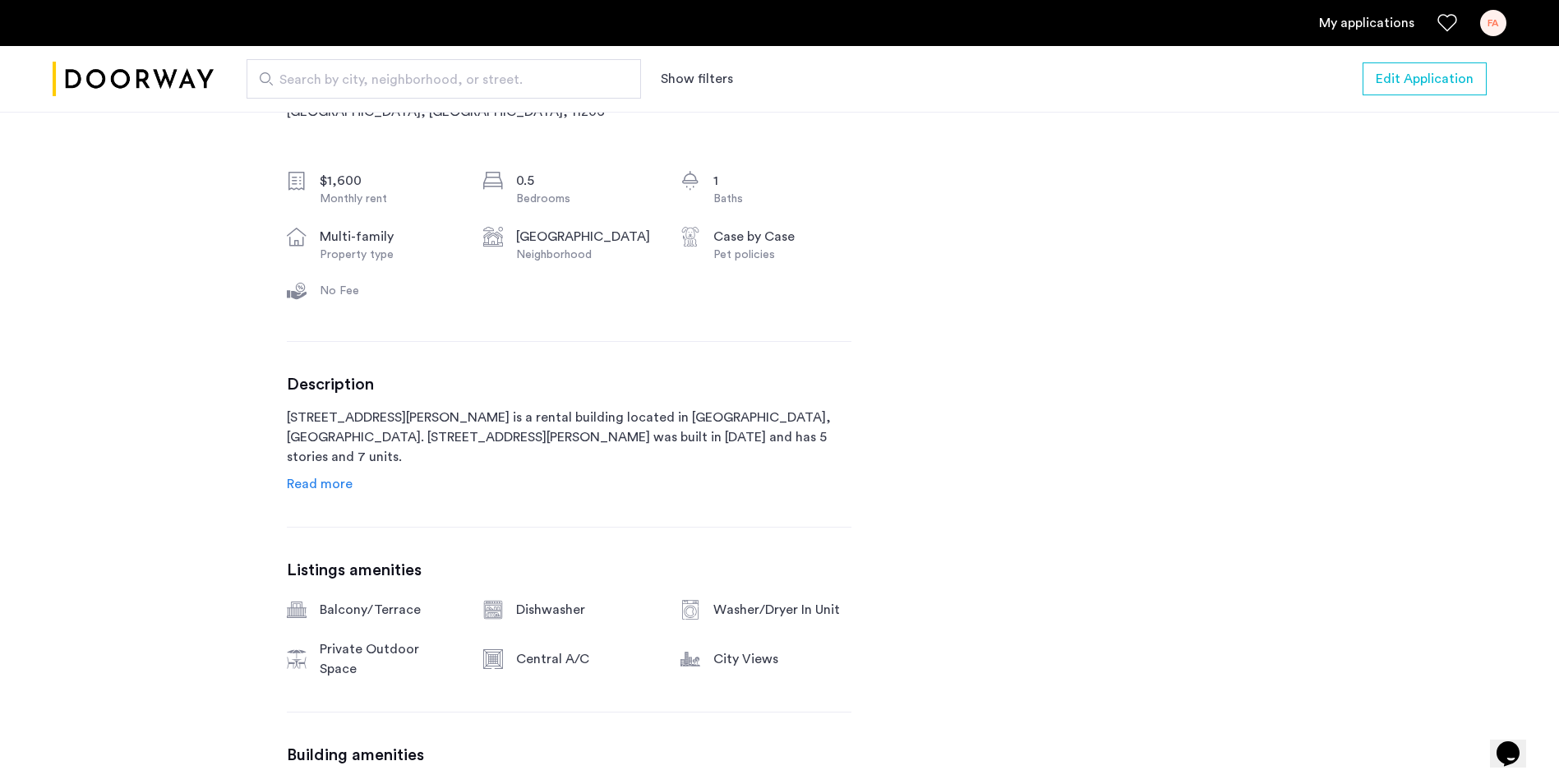
scroll to position [657, 0]
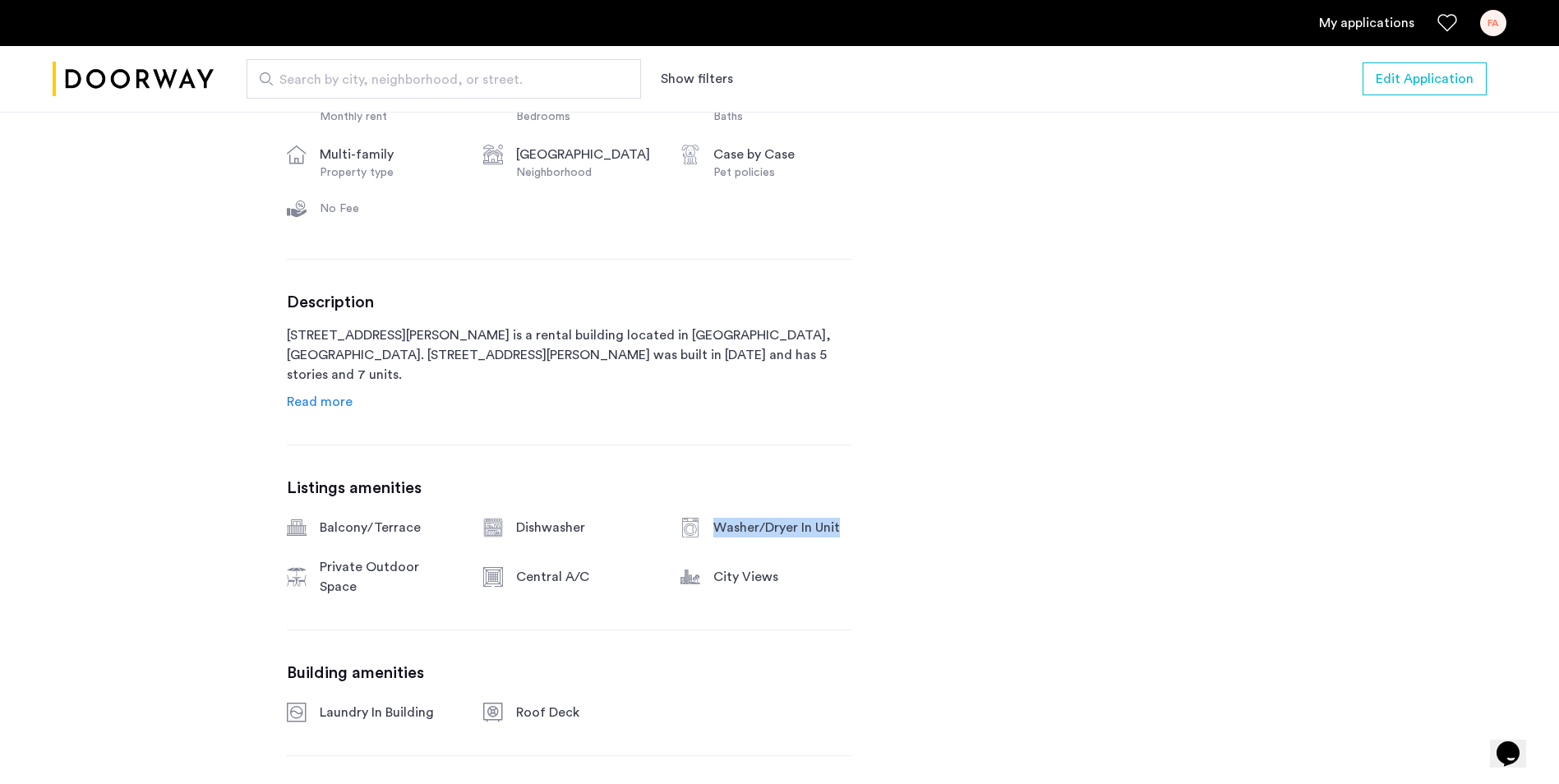
drag, startPoint x: 686, startPoint y: 536, endPoint x: 840, endPoint y: 527, distance: 154.3
click at [840, 527] on div "Washer/Dryer In Unit" at bounding box center [765, 527] width 170 height 20
drag, startPoint x: 840, startPoint y: 527, endPoint x: 771, endPoint y: 607, distance: 105.6
click at [771, 607] on div "16 Meserole Street, Unit PHFB Brooklyn, NY , 11206 $1,600 Monthly rent 0.5 Bedr…" at bounding box center [569, 383] width 564 height 874
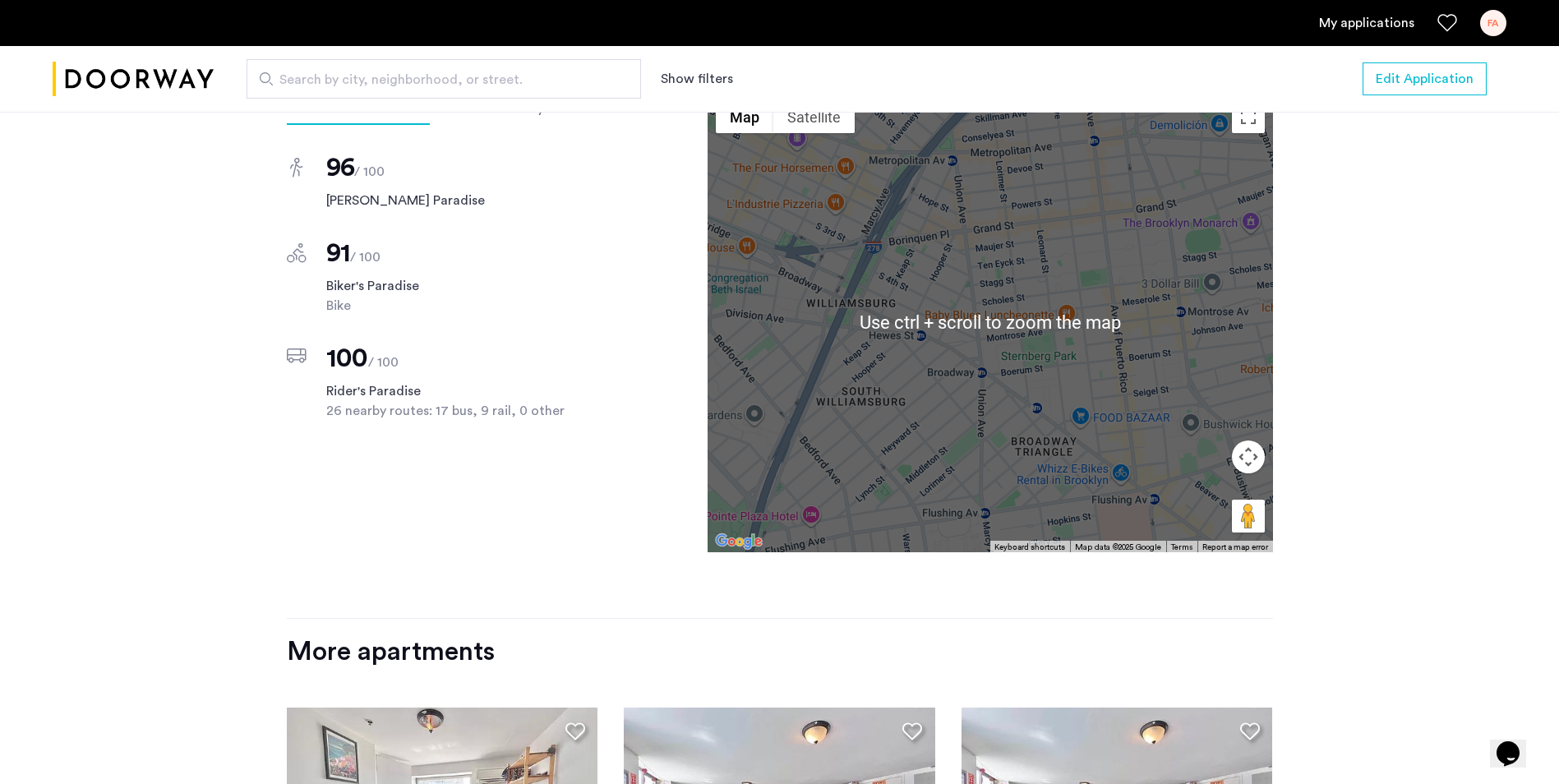
scroll to position [1232, 0]
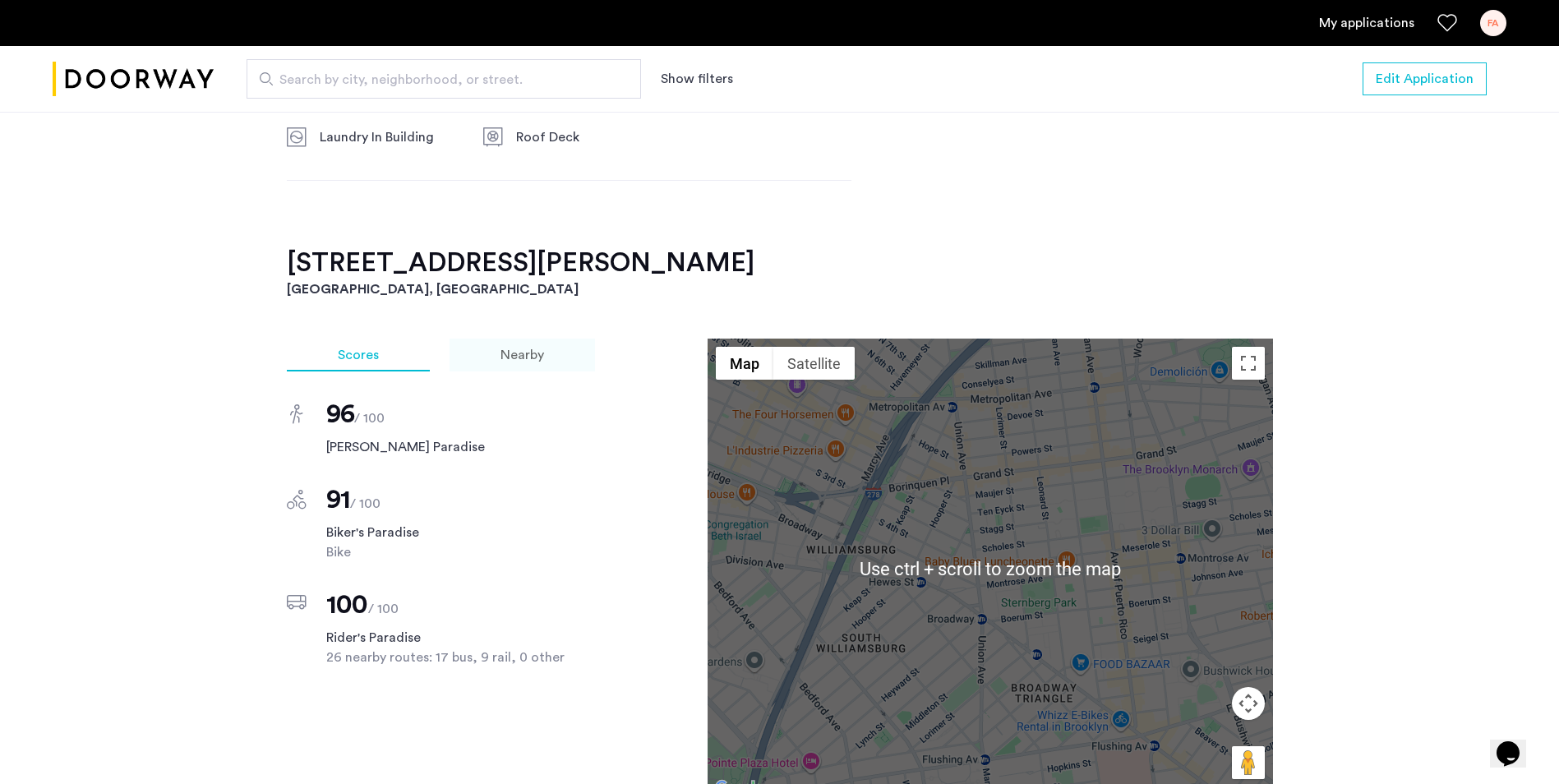
click at [536, 348] on span "Nearby" at bounding box center [522, 355] width 44 height 13
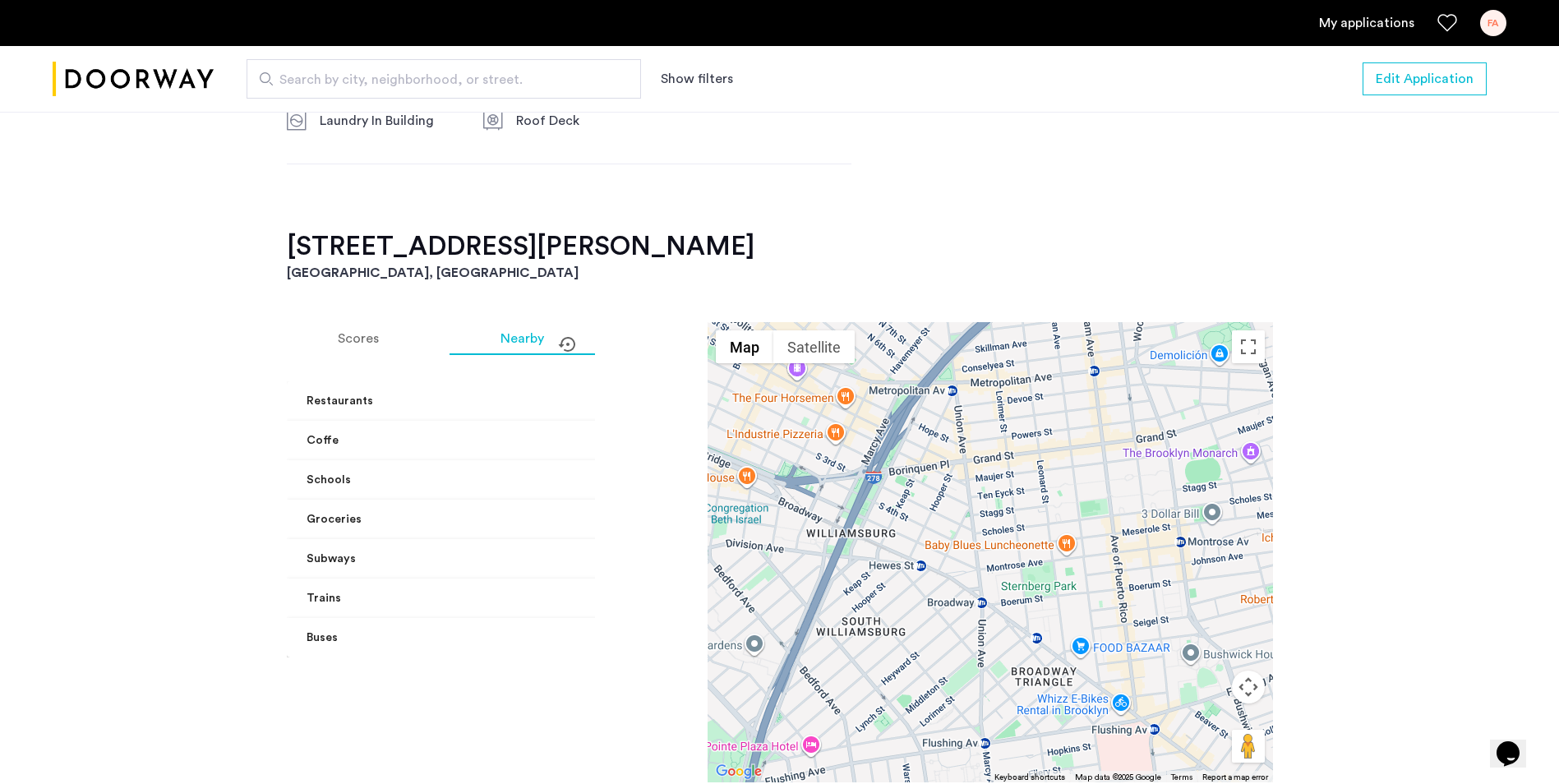
scroll to position [1725, 0]
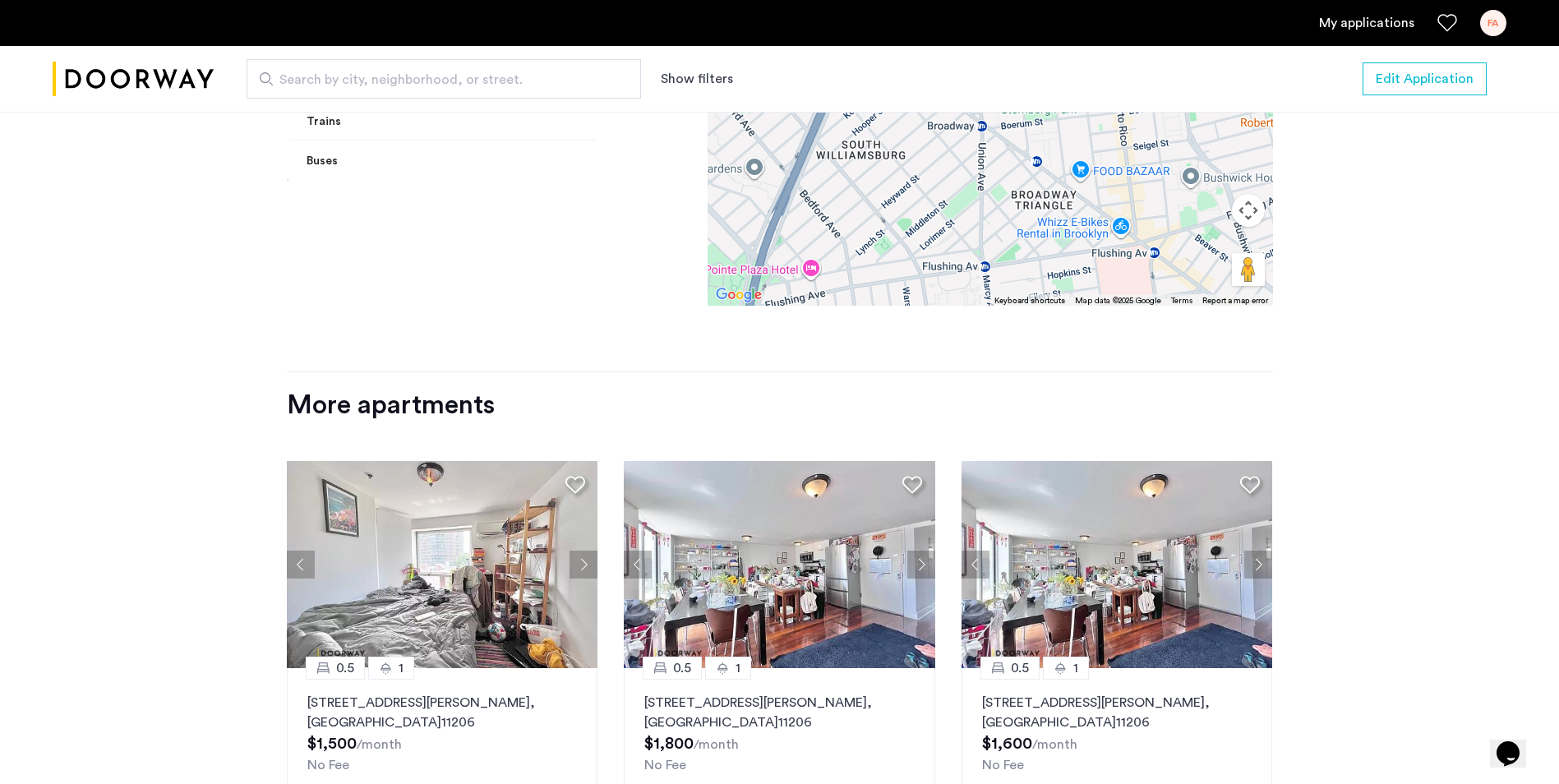
click at [576, 550] on button "Next apartment" at bounding box center [582, 563] width 27 height 27
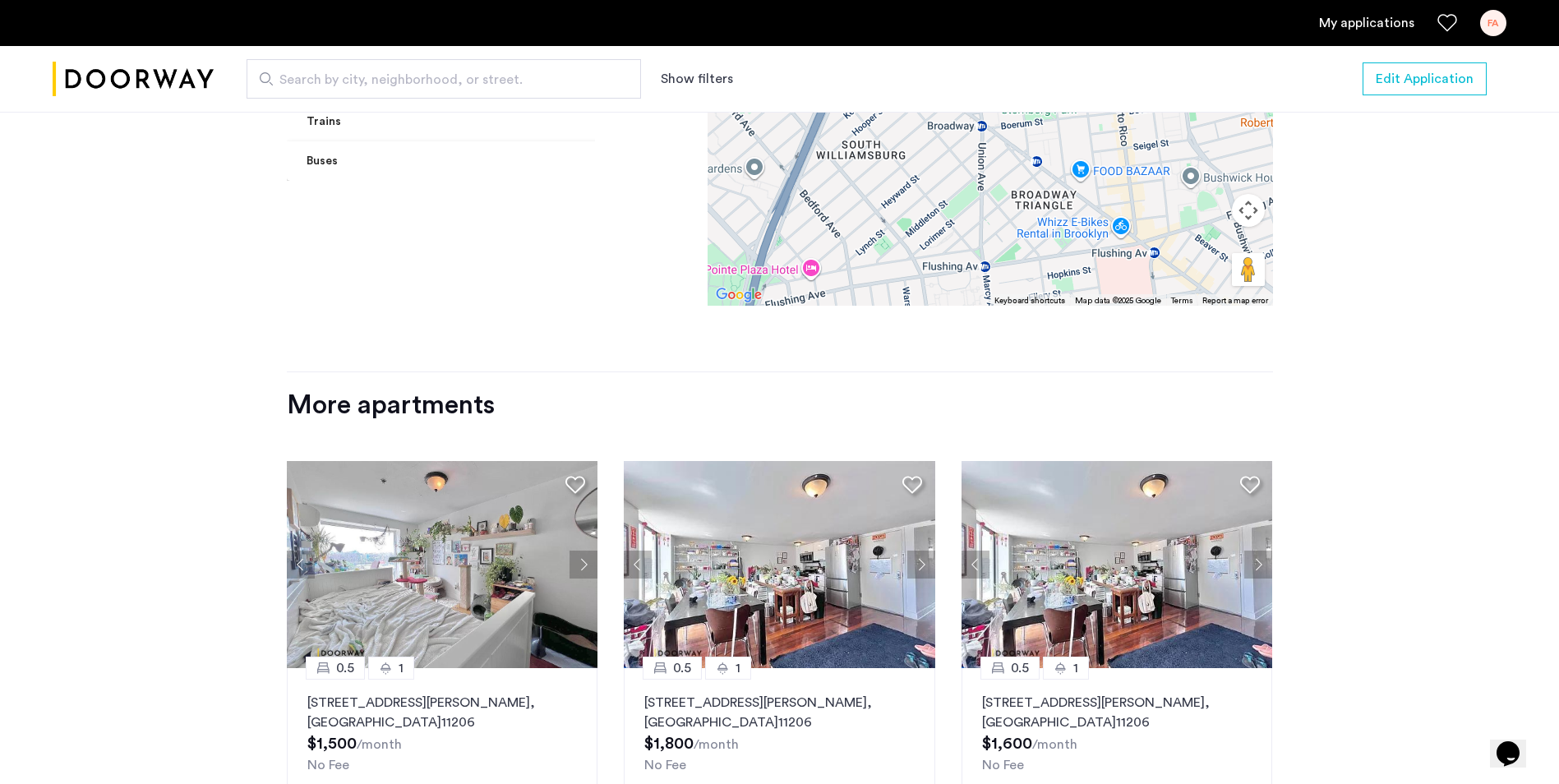
click at [577, 550] on button "Next apartment" at bounding box center [582, 563] width 27 height 27
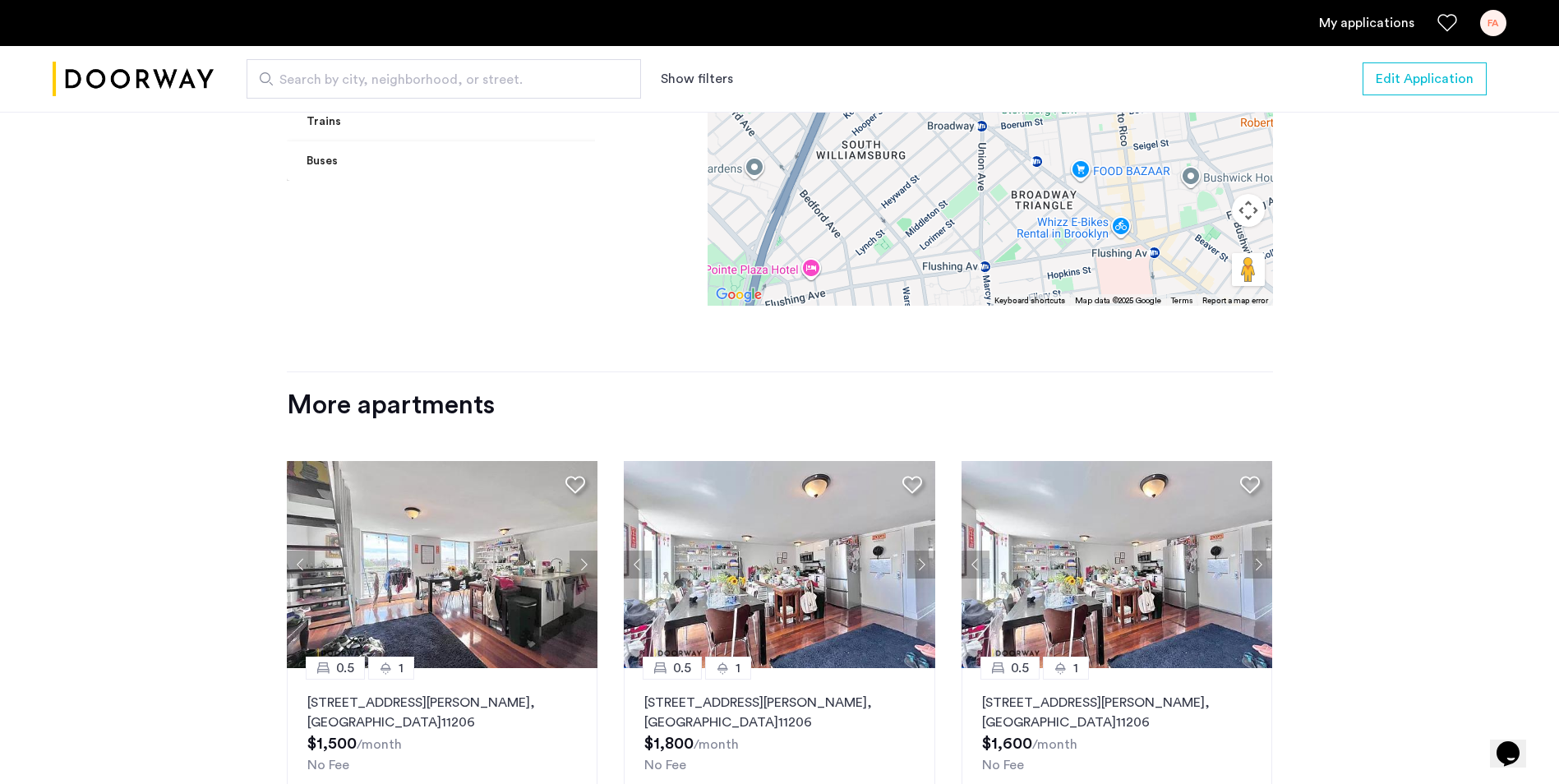
click at [577, 550] on button "Next apartment" at bounding box center [582, 563] width 27 height 27
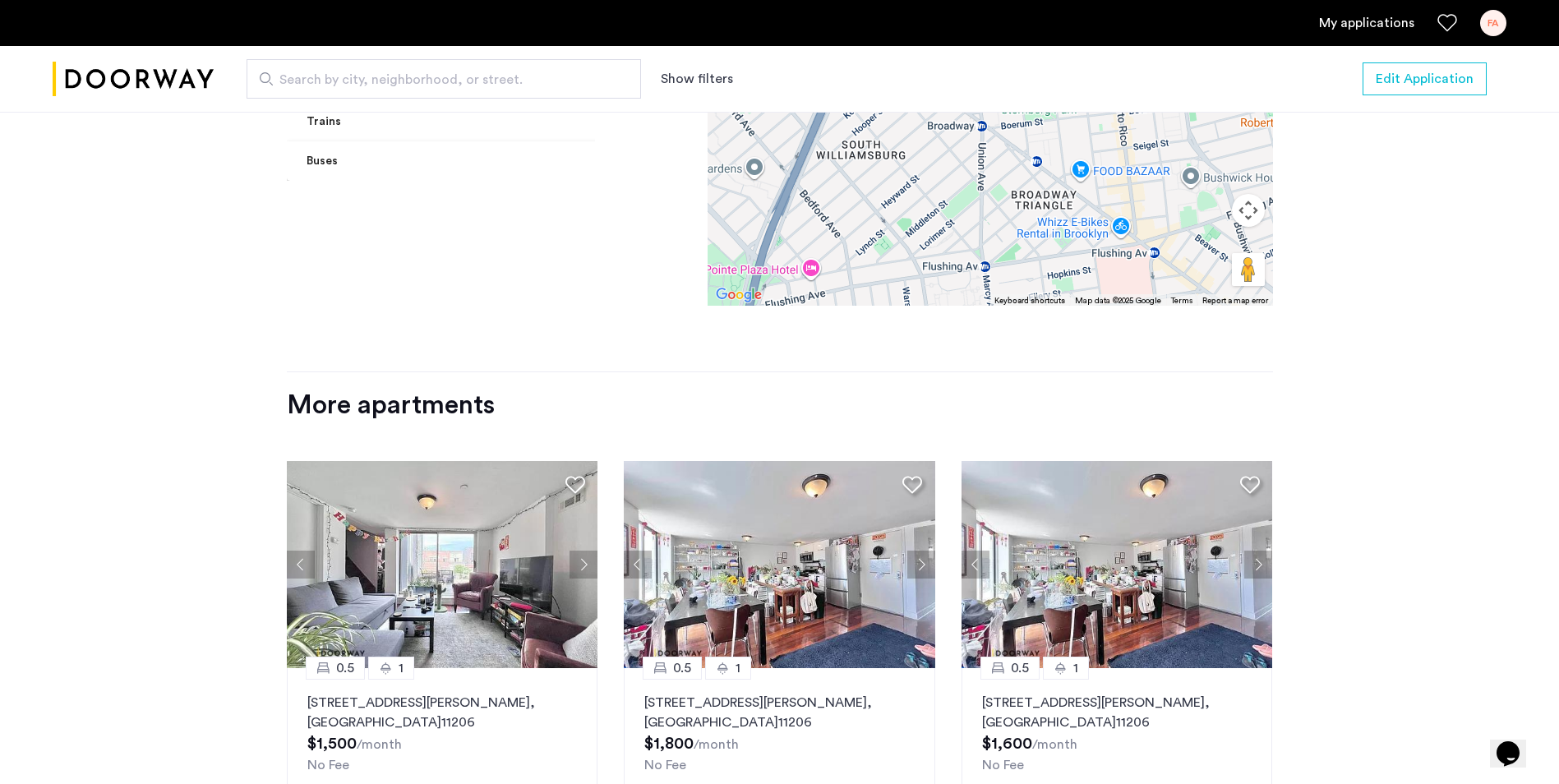
click at [577, 550] on button "Next apartment" at bounding box center [582, 563] width 27 height 27
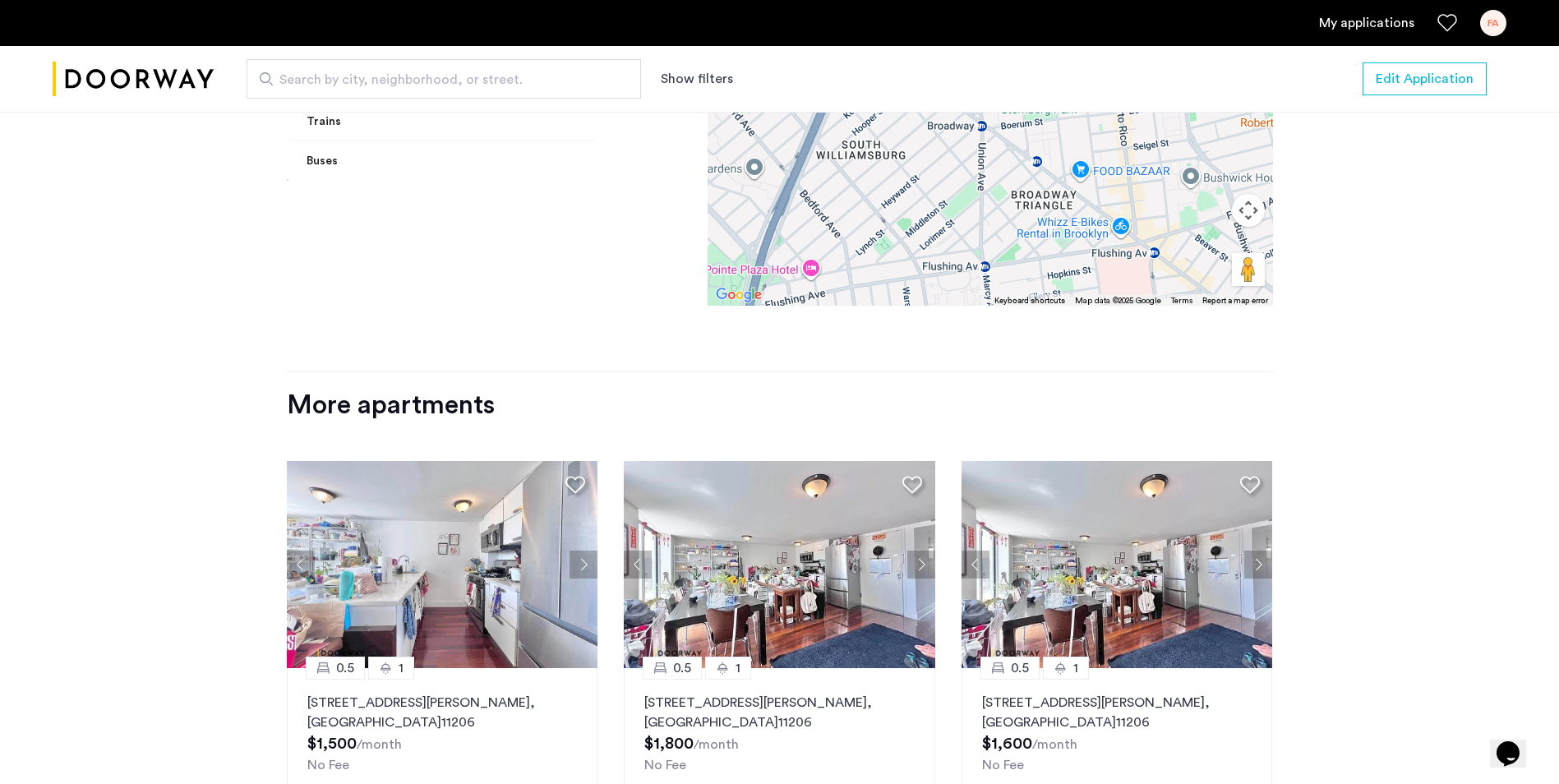
click at [301, 550] on button "Previous apartment" at bounding box center [300, 563] width 27 height 27
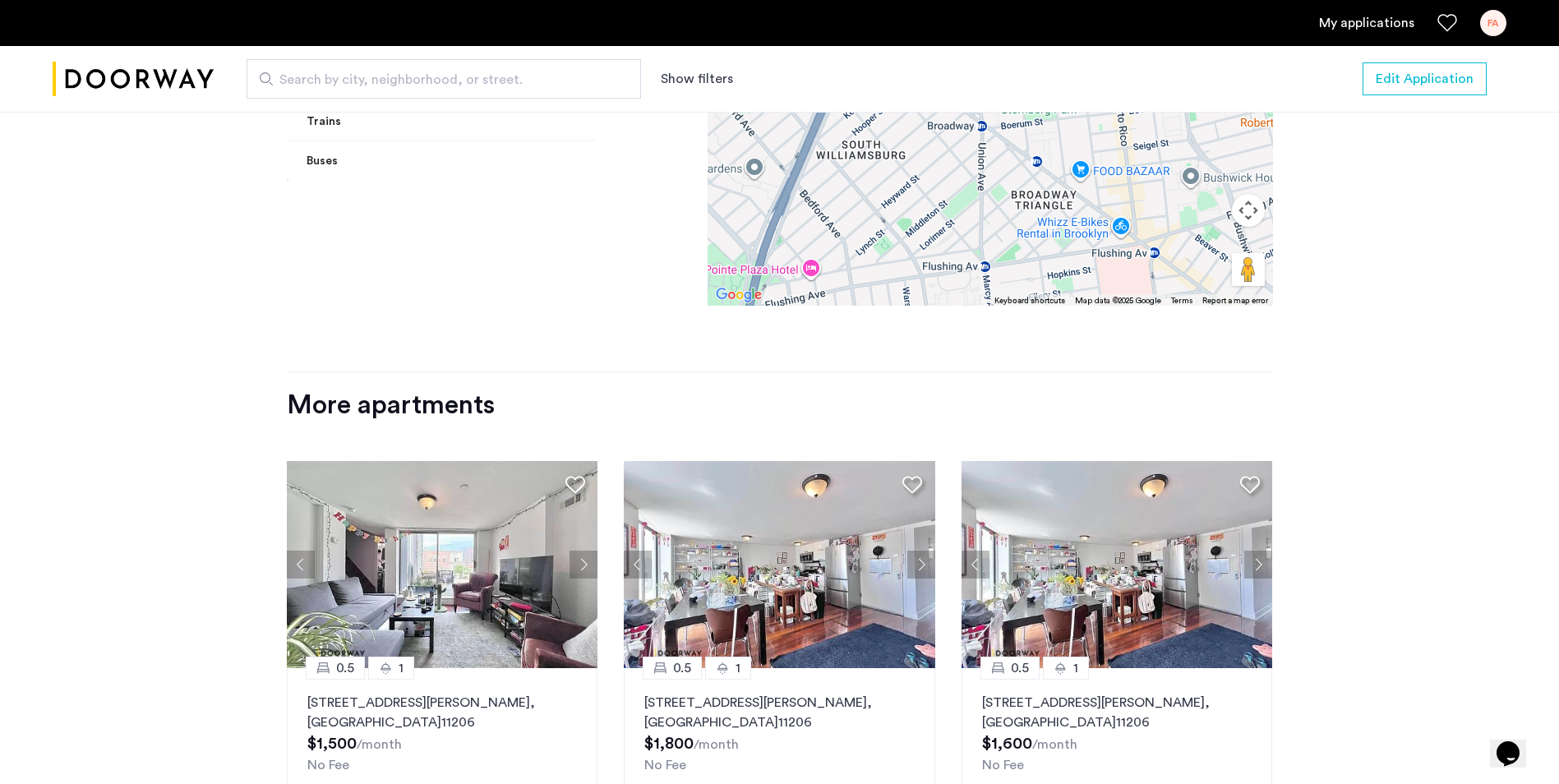
click at [590, 550] on button "Next apartment" at bounding box center [582, 563] width 27 height 27
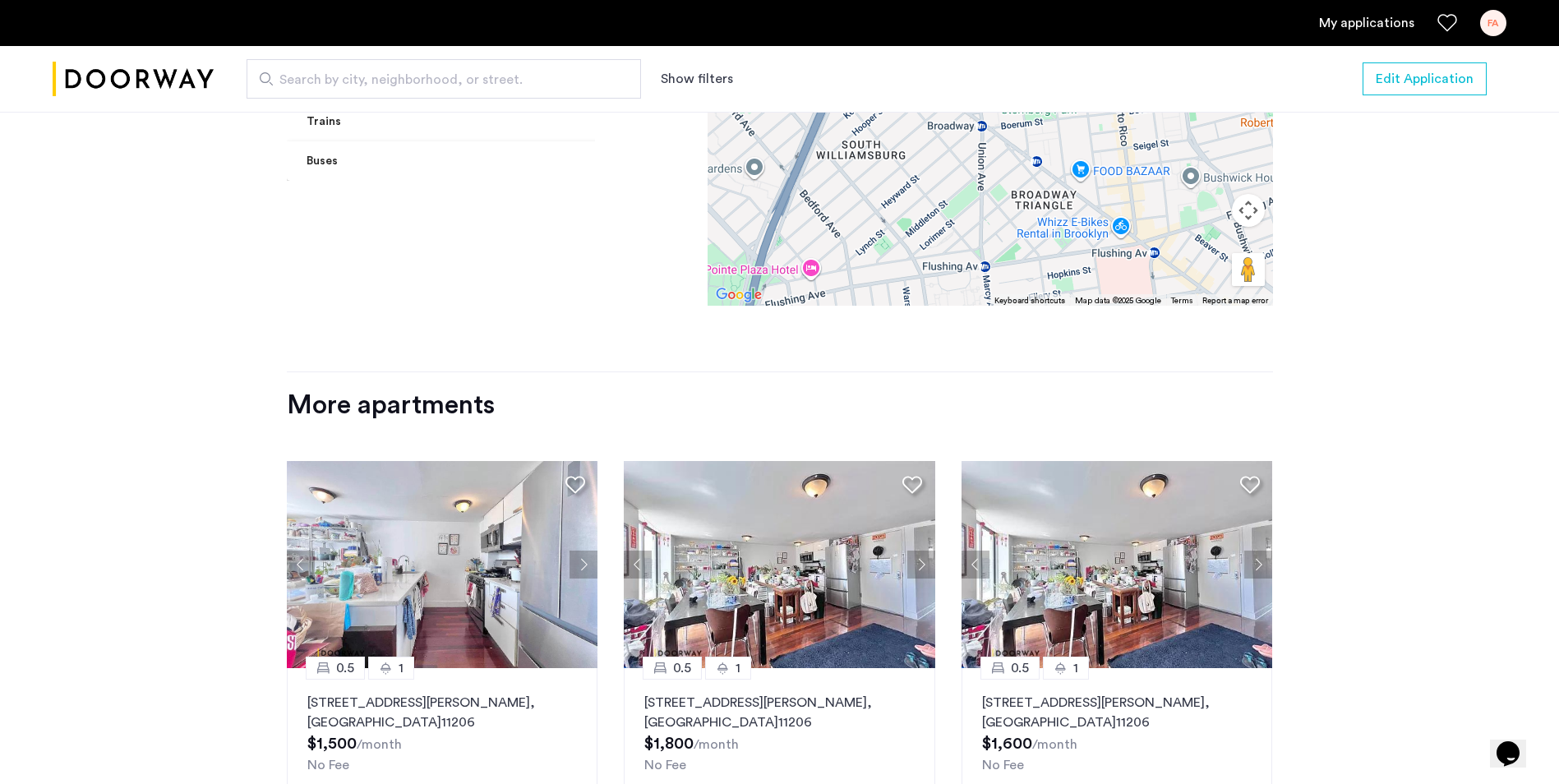
click at [590, 550] on button "Next apartment" at bounding box center [582, 563] width 27 height 27
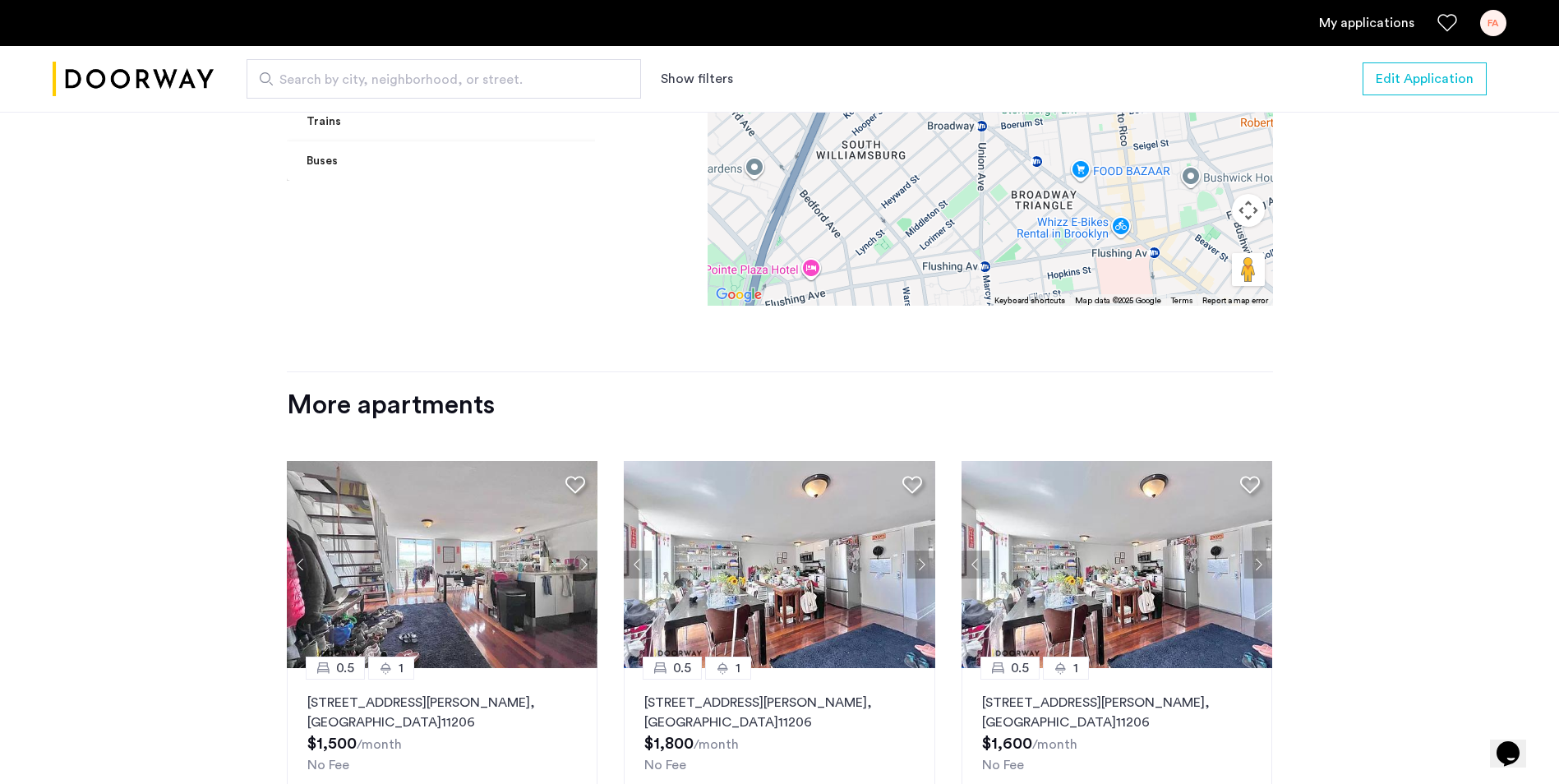
click at [590, 550] on button "Next apartment" at bounding box center [582, 563] width 27 height 27
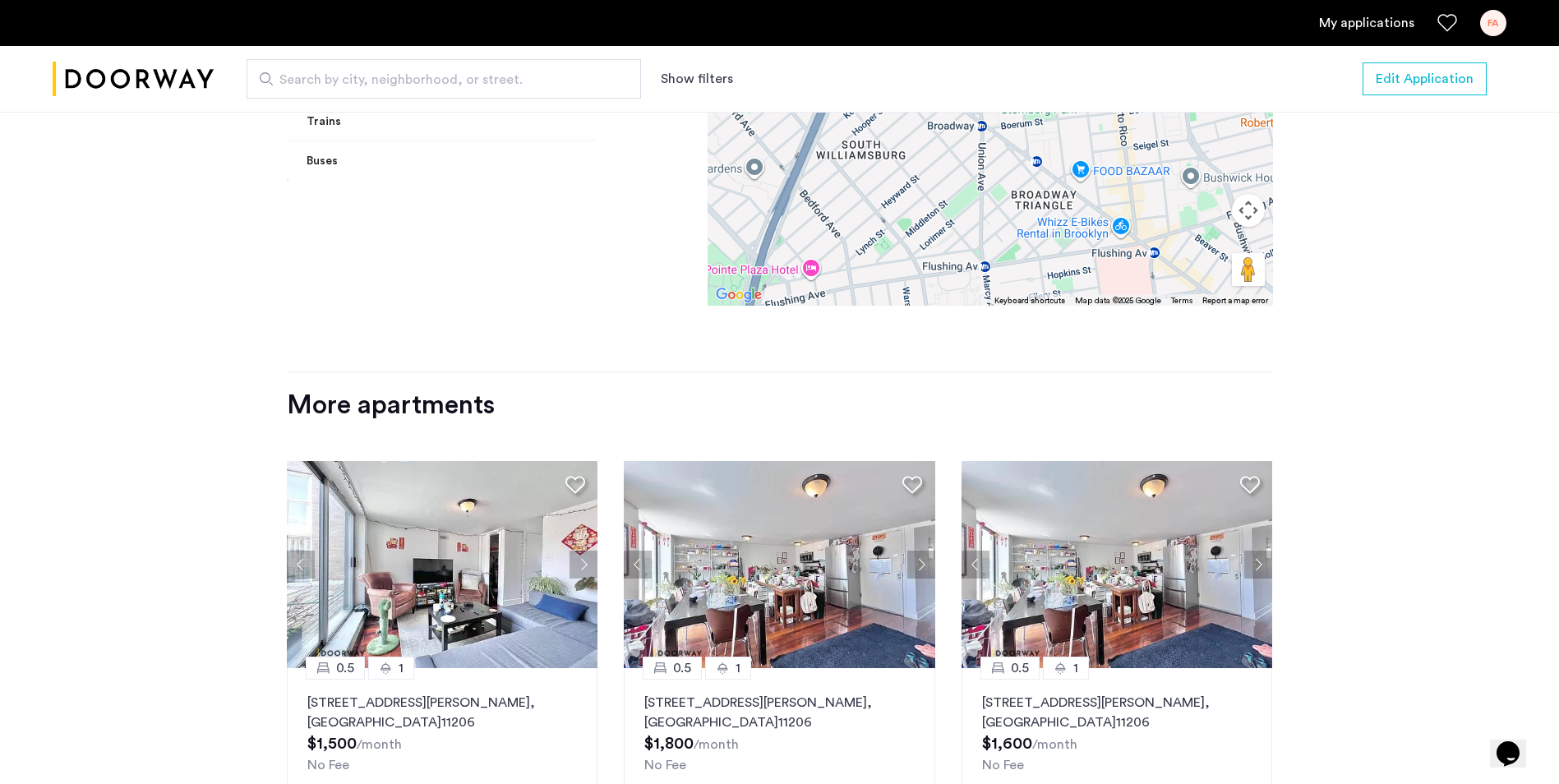
click at [590, 550] on button "Next apartment" at bounding box center [582, 563] width 27 height 27
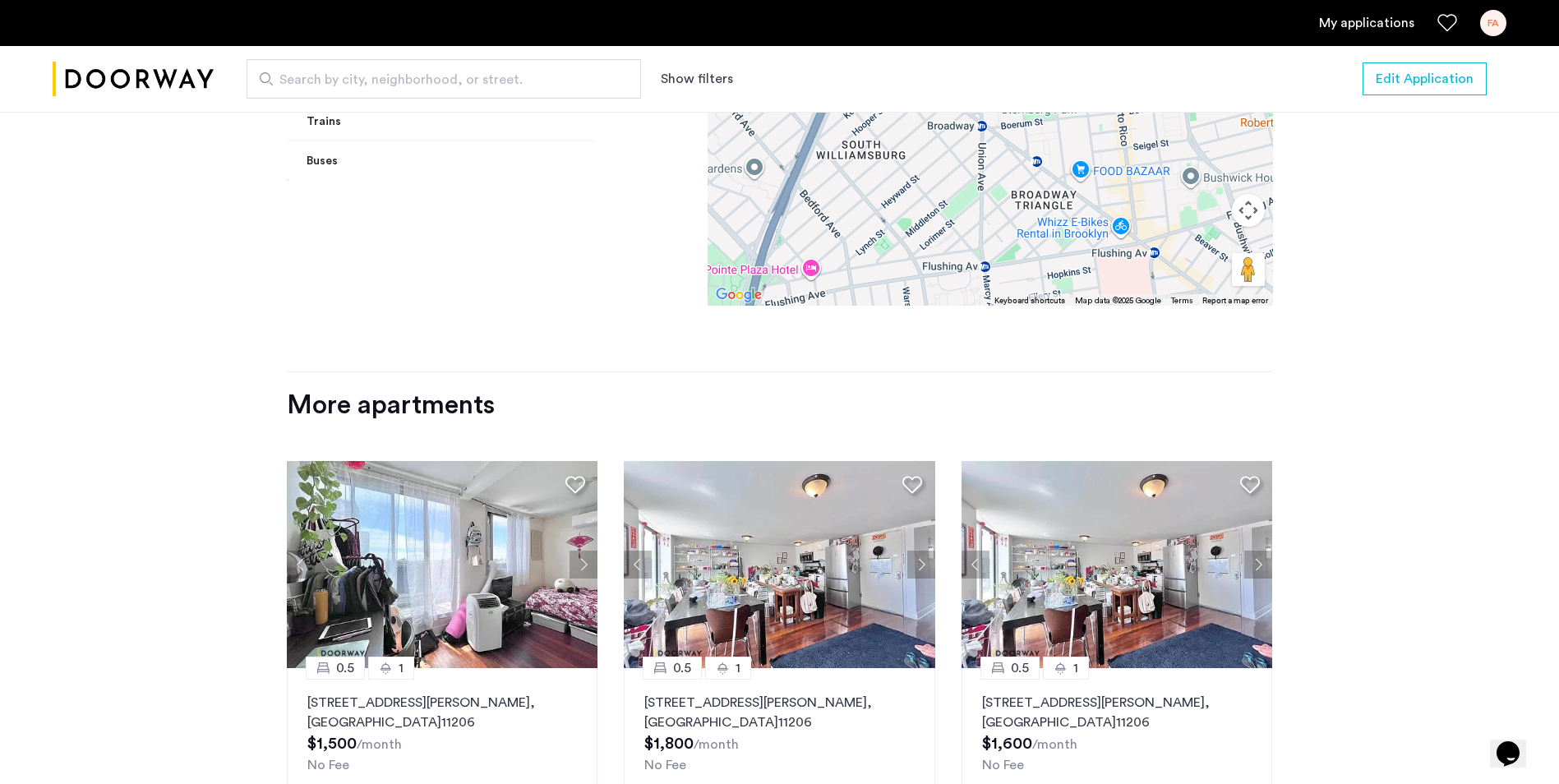
click at [590, 550] on button "Next apartment" at bounding box center [582, 563] width 27 height 27
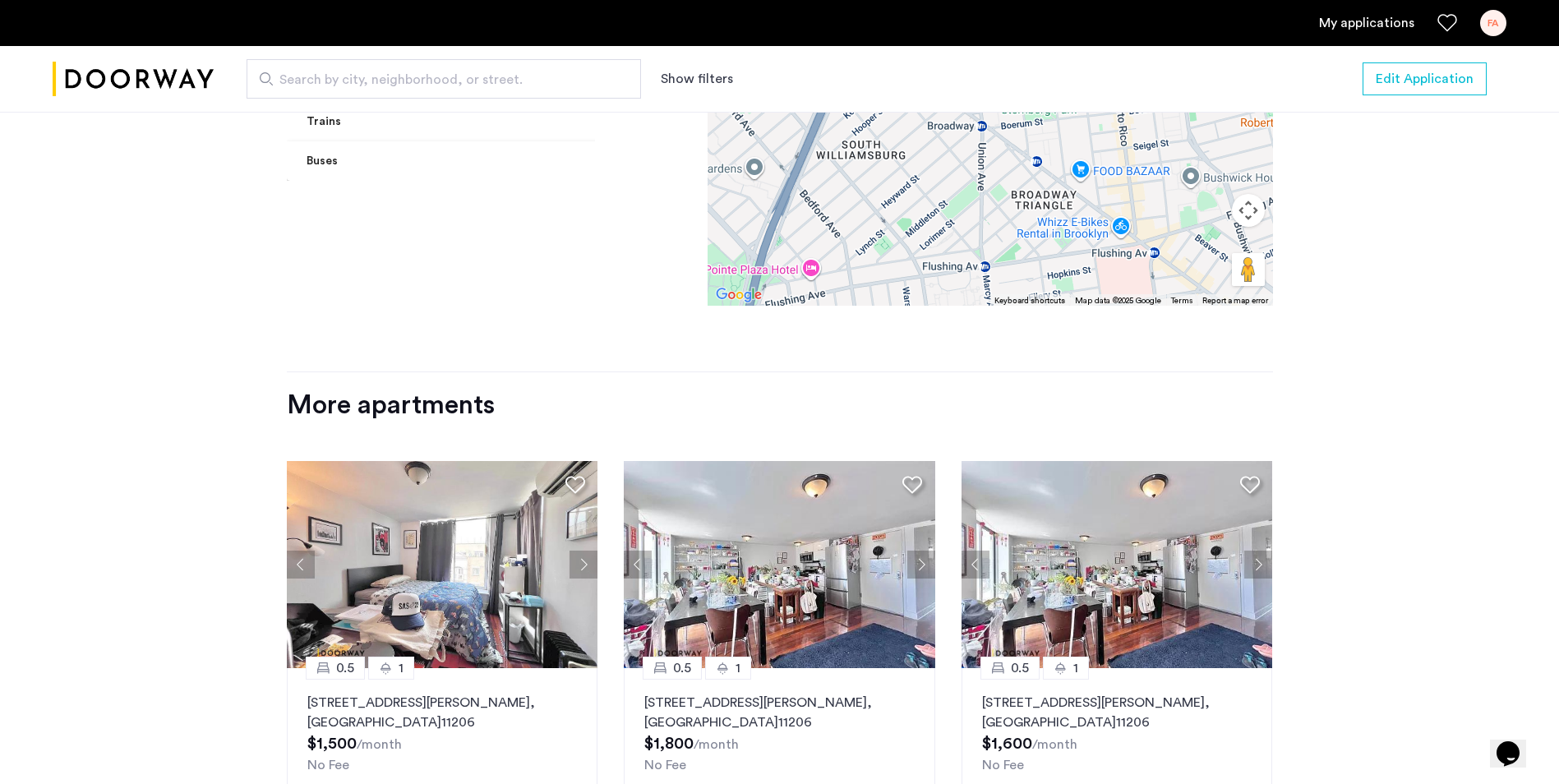
click at [584, 550] on button "Next apartment" at bounding box center [582, 563] width 27 height 27
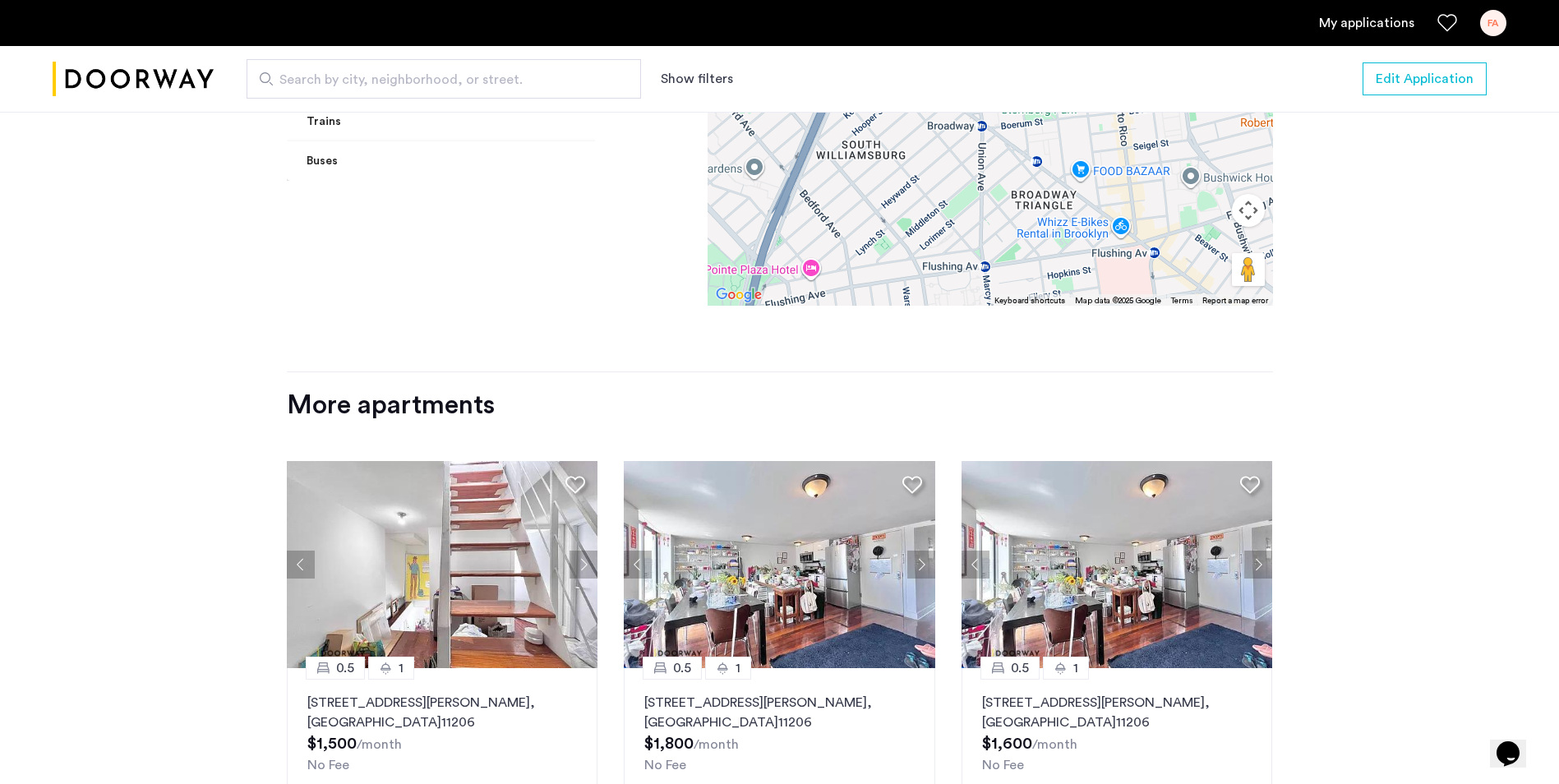
click at [584, 550] on button "Next apartment" at bounding box center [582, 563] width 27 height 27
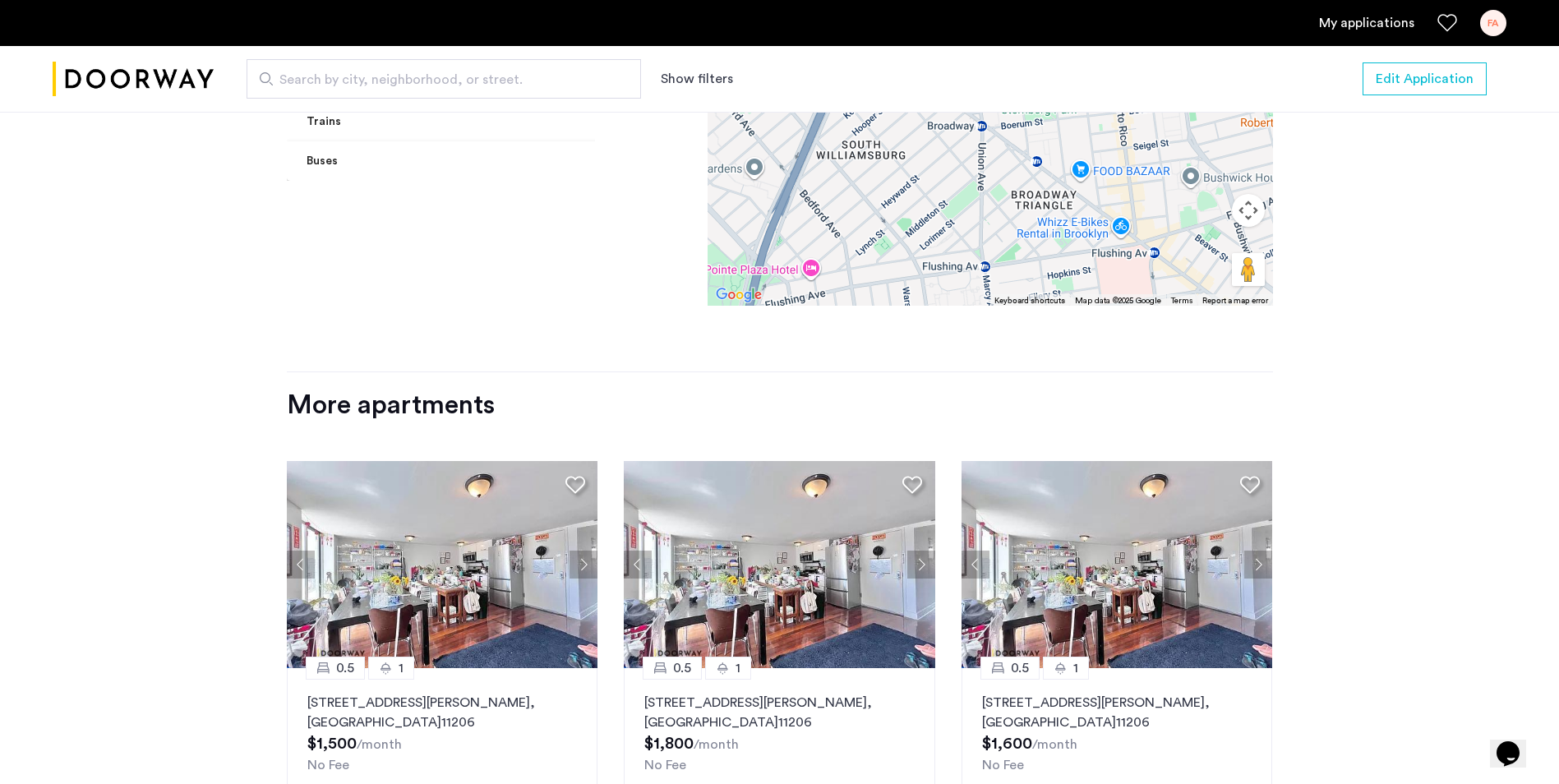
click at [921, 550] on button "Next apartment" at bounding box center [921, 563] width 27 height 27
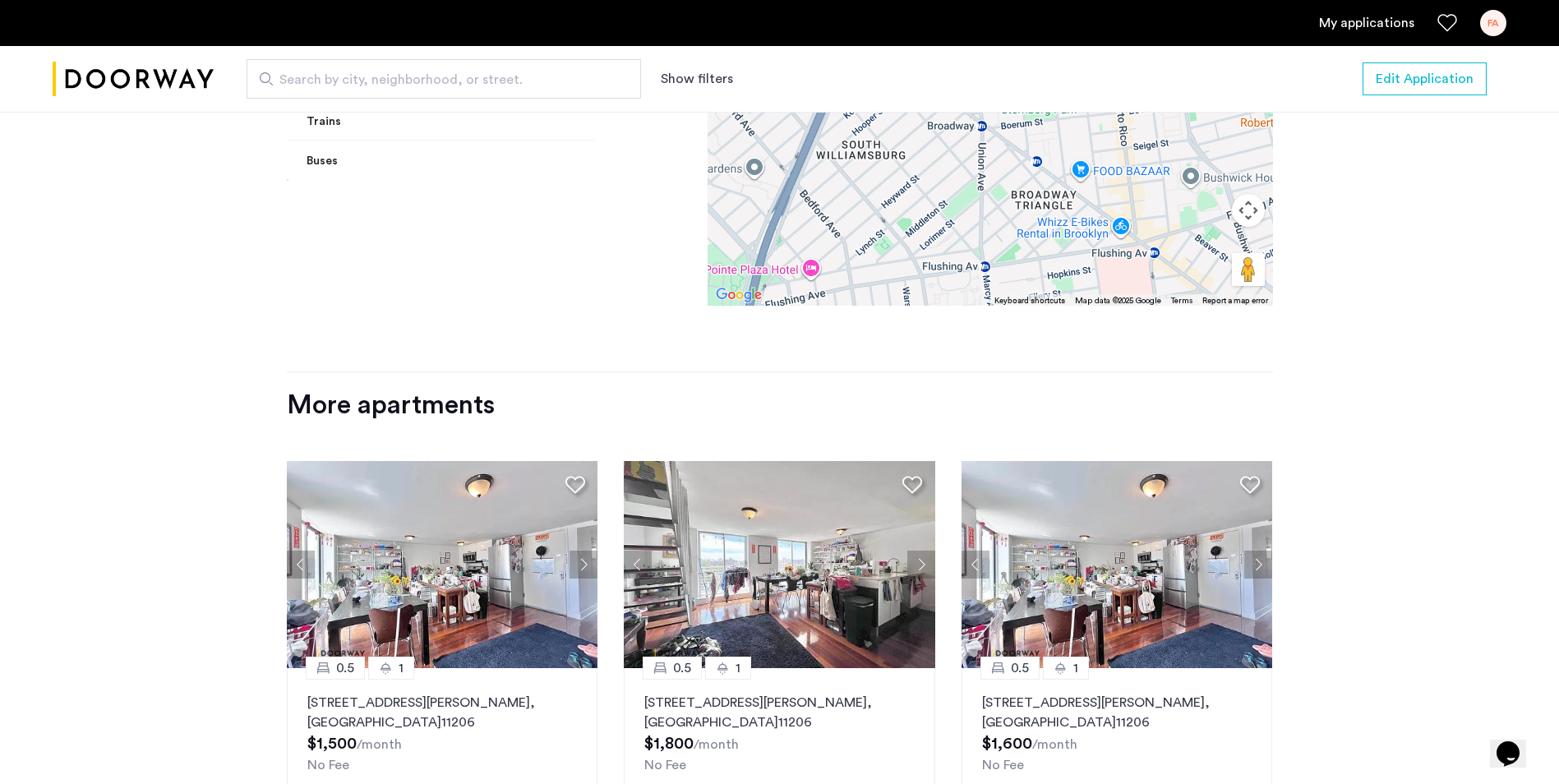
click at [921, 550] on button "Next apartment" at bounding box center [921, 563] width 27 height 27
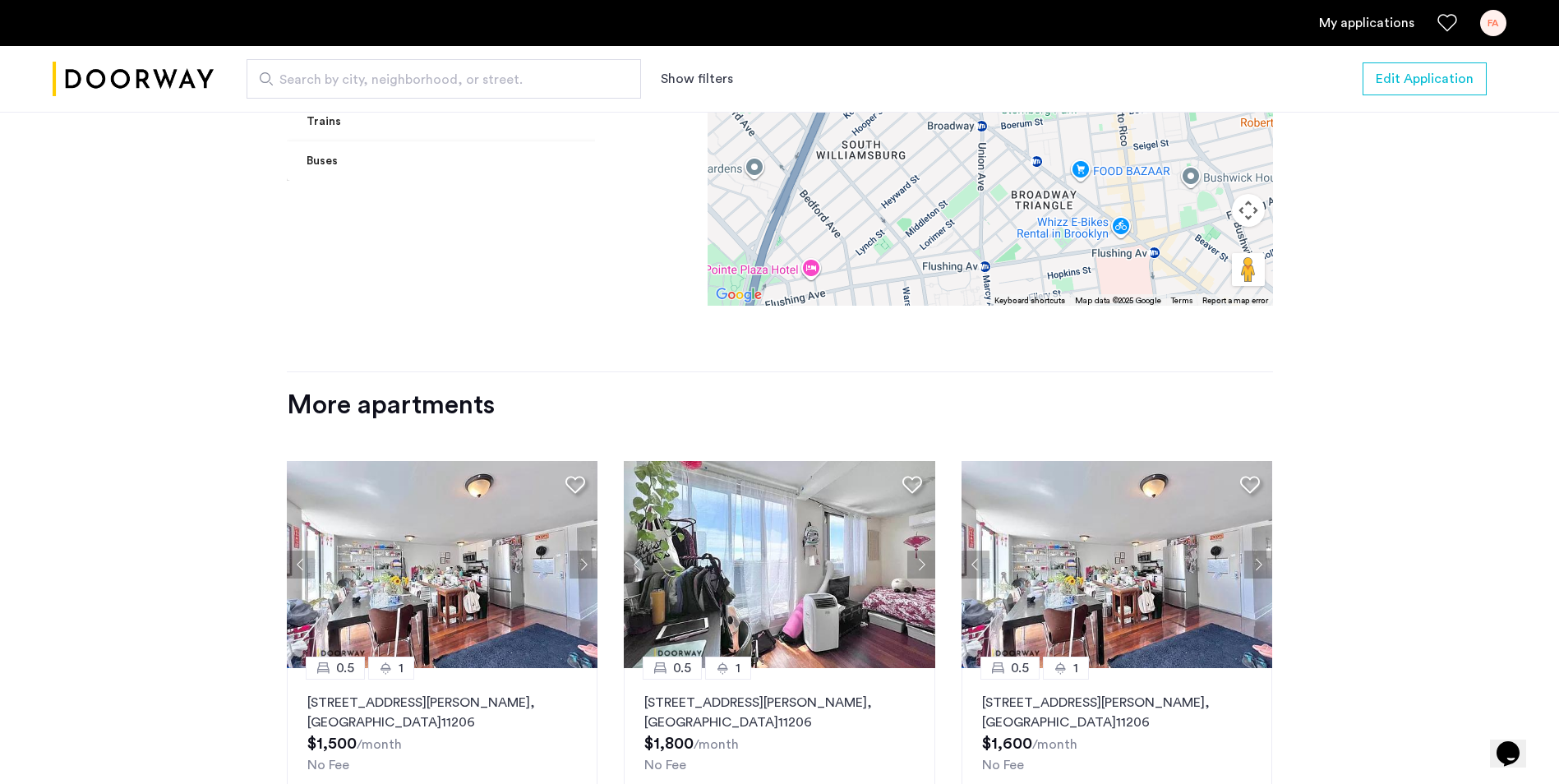
click at [921, 550] on button "Next apartment" at bounding box center [921, 563] width 27 height 27
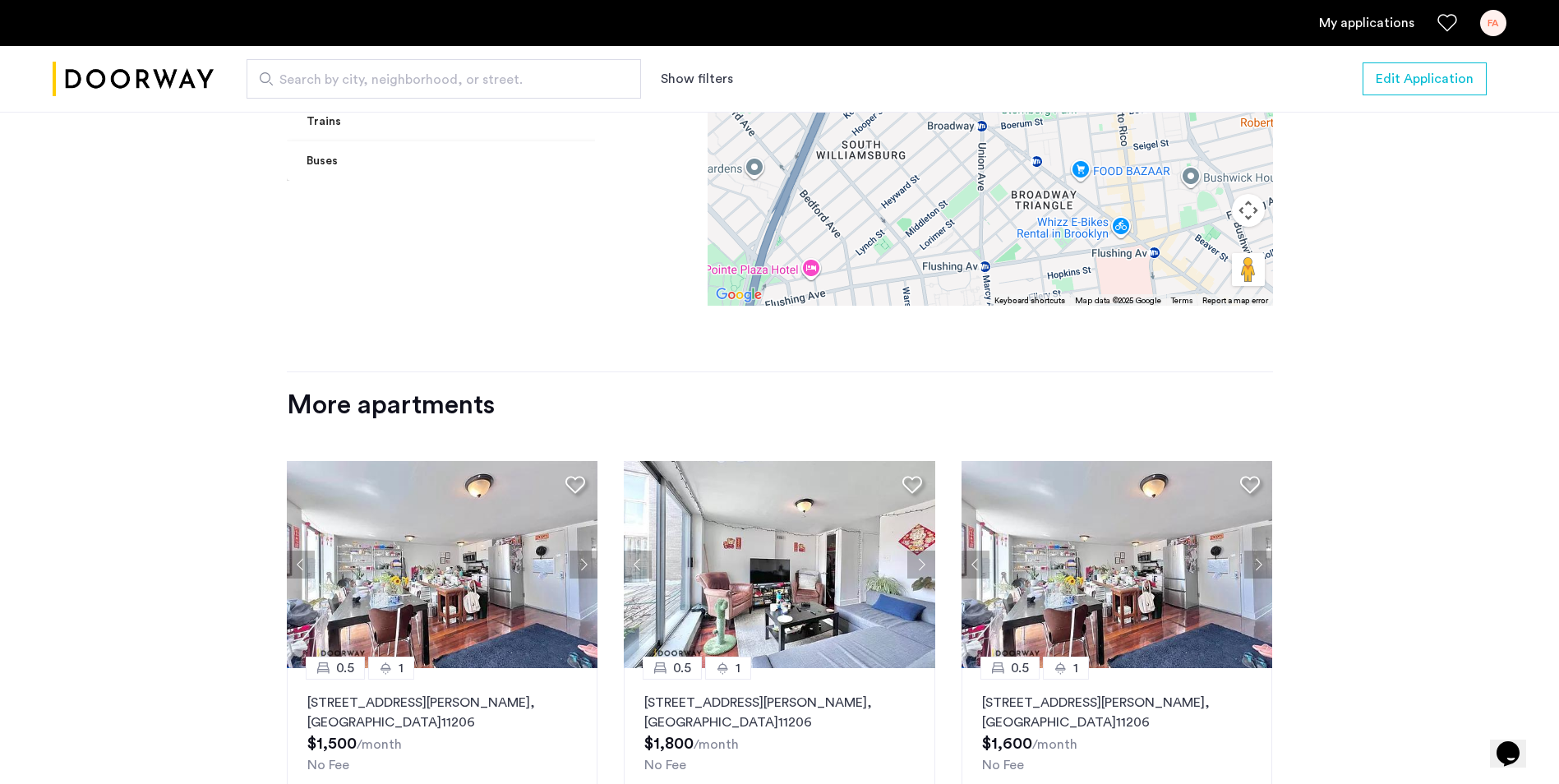
click at [921, 550] on button "Next apartment" at bounding box center [921, 563] width 27 height 27
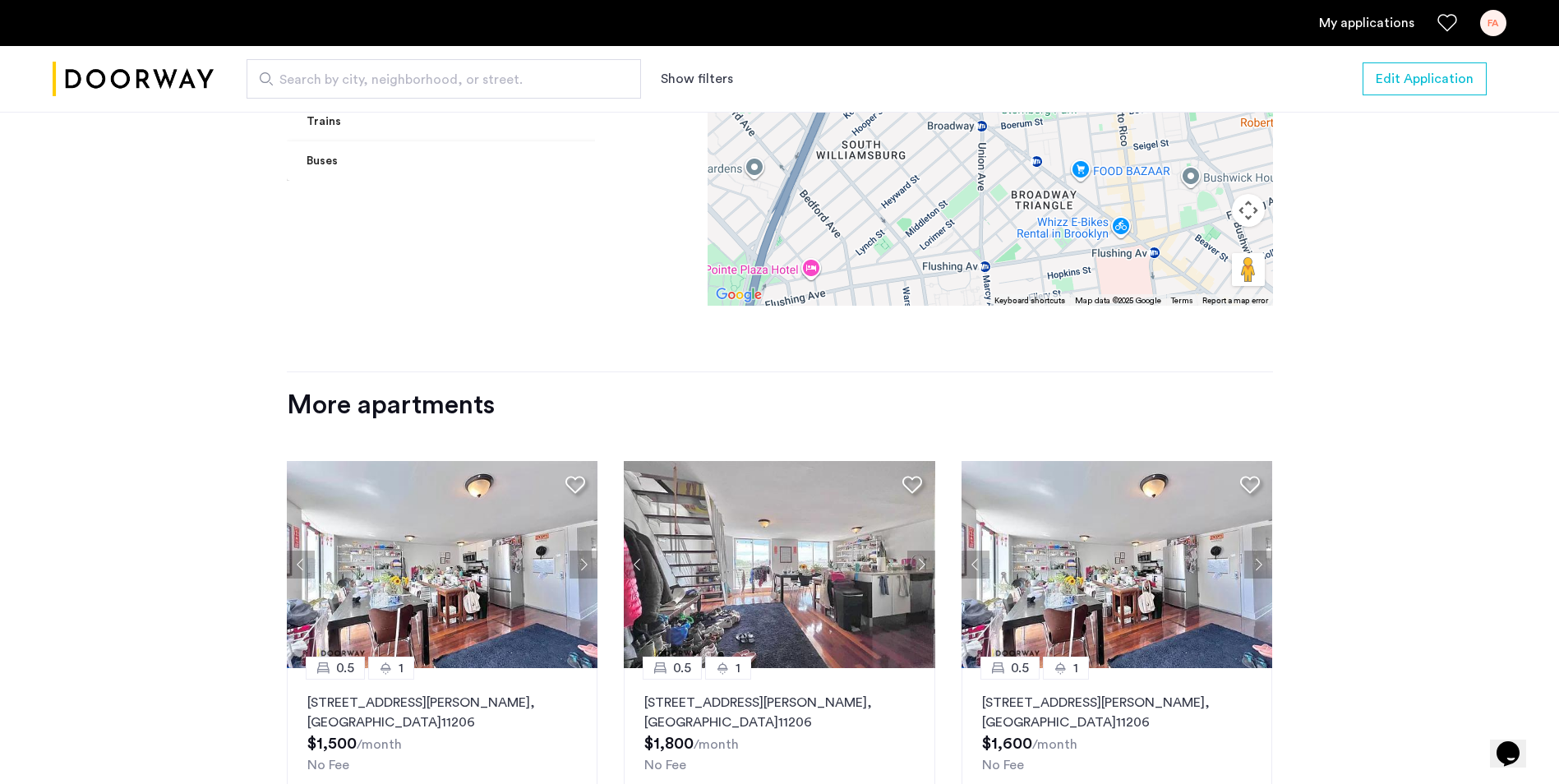
click at [921, 550] on button "Next apartment" at bounding box center [921, 563] width 27 height 27
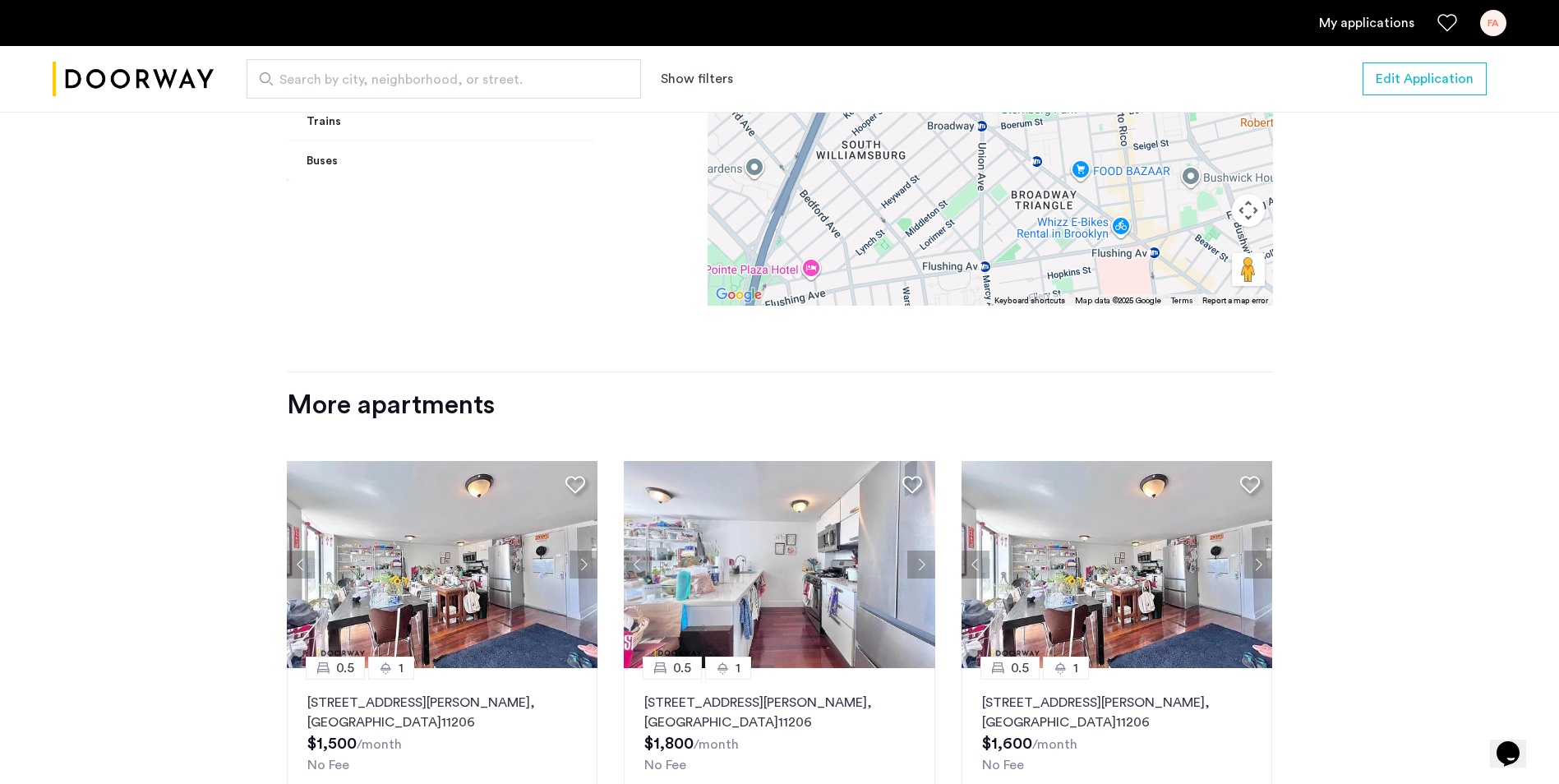
click at [921, 550] on button "Next apartment" at bounding box center [921, 563] width 27 height 27
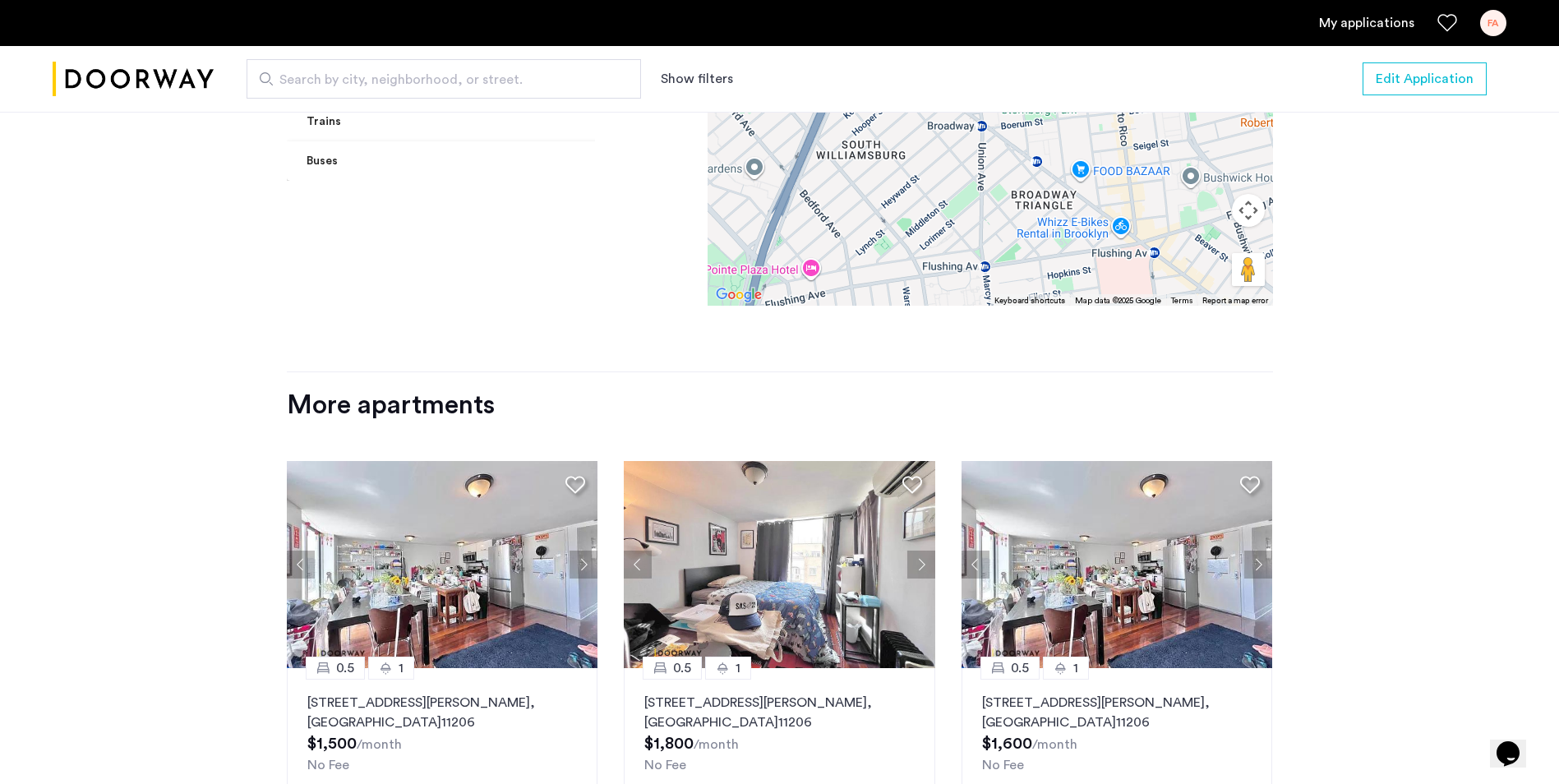
click at [921, 550] on button "Next apartment" at bounding box center [921, 563] width 27 height 27
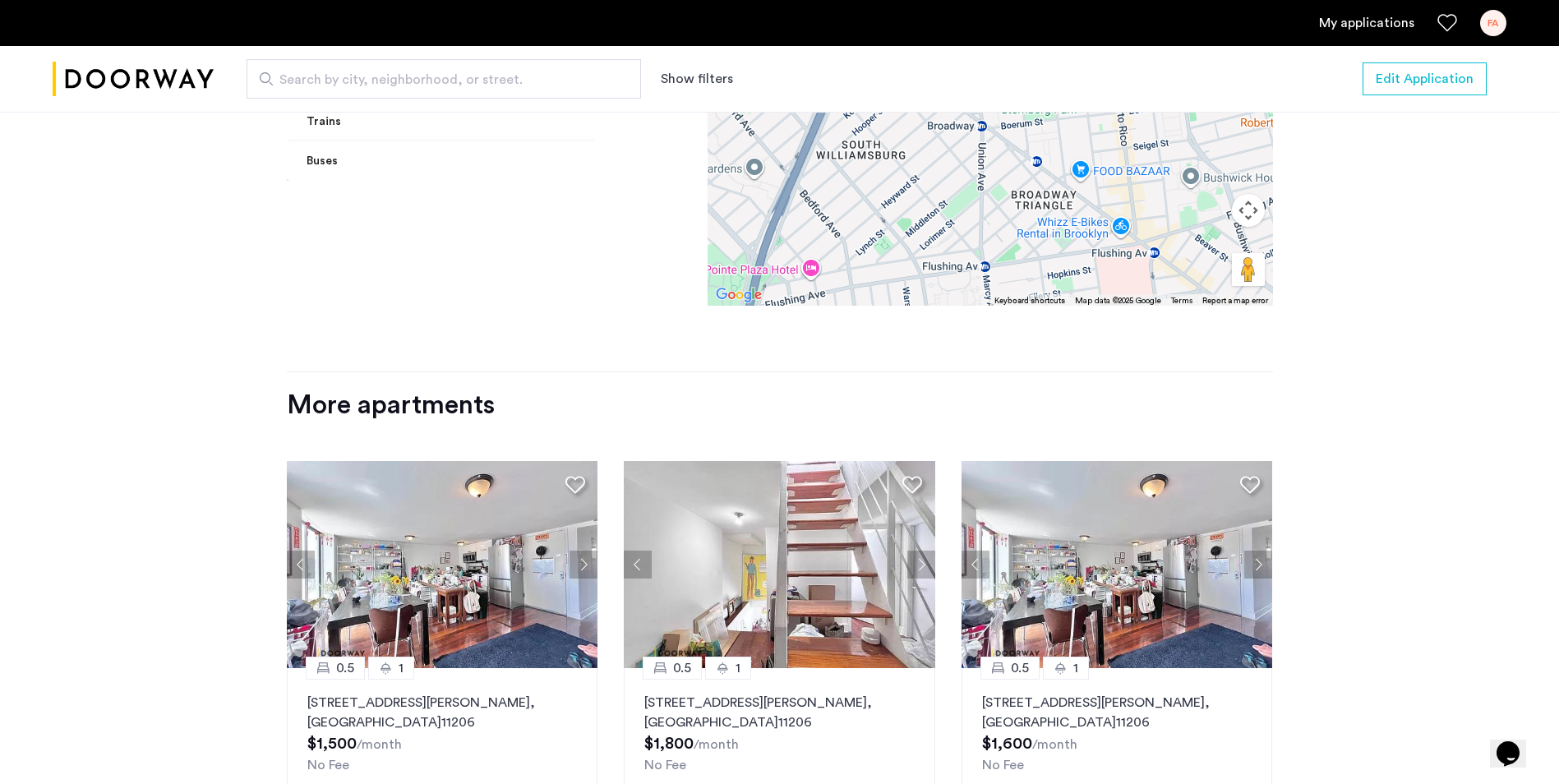
click at [921, 550] on button "Next apartment" at bounding box center [921, 563] width 27 height 27
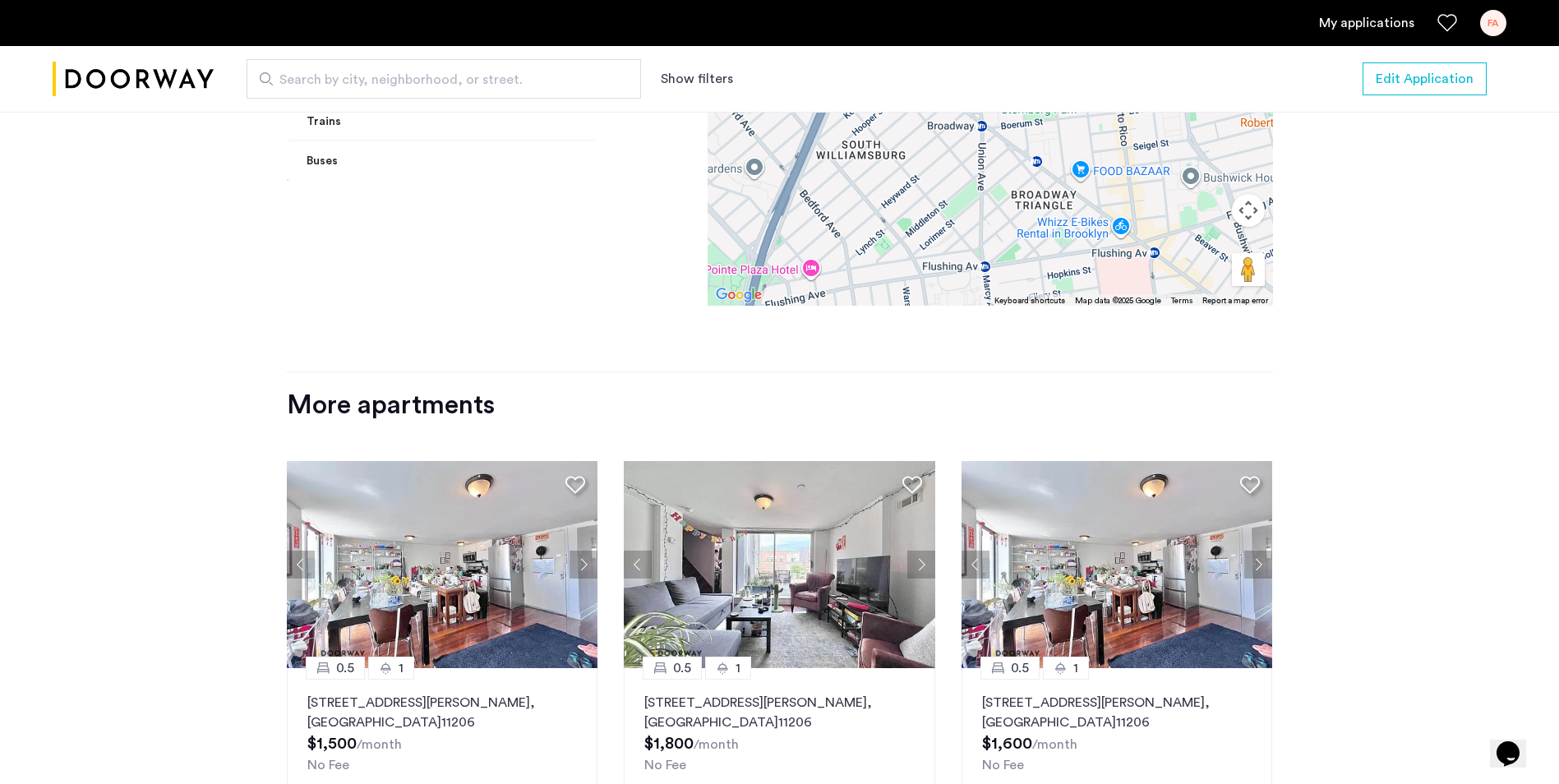
click at [921, 550] on button "Next apartment" at bounding box center [921, 563] width 27 height 27
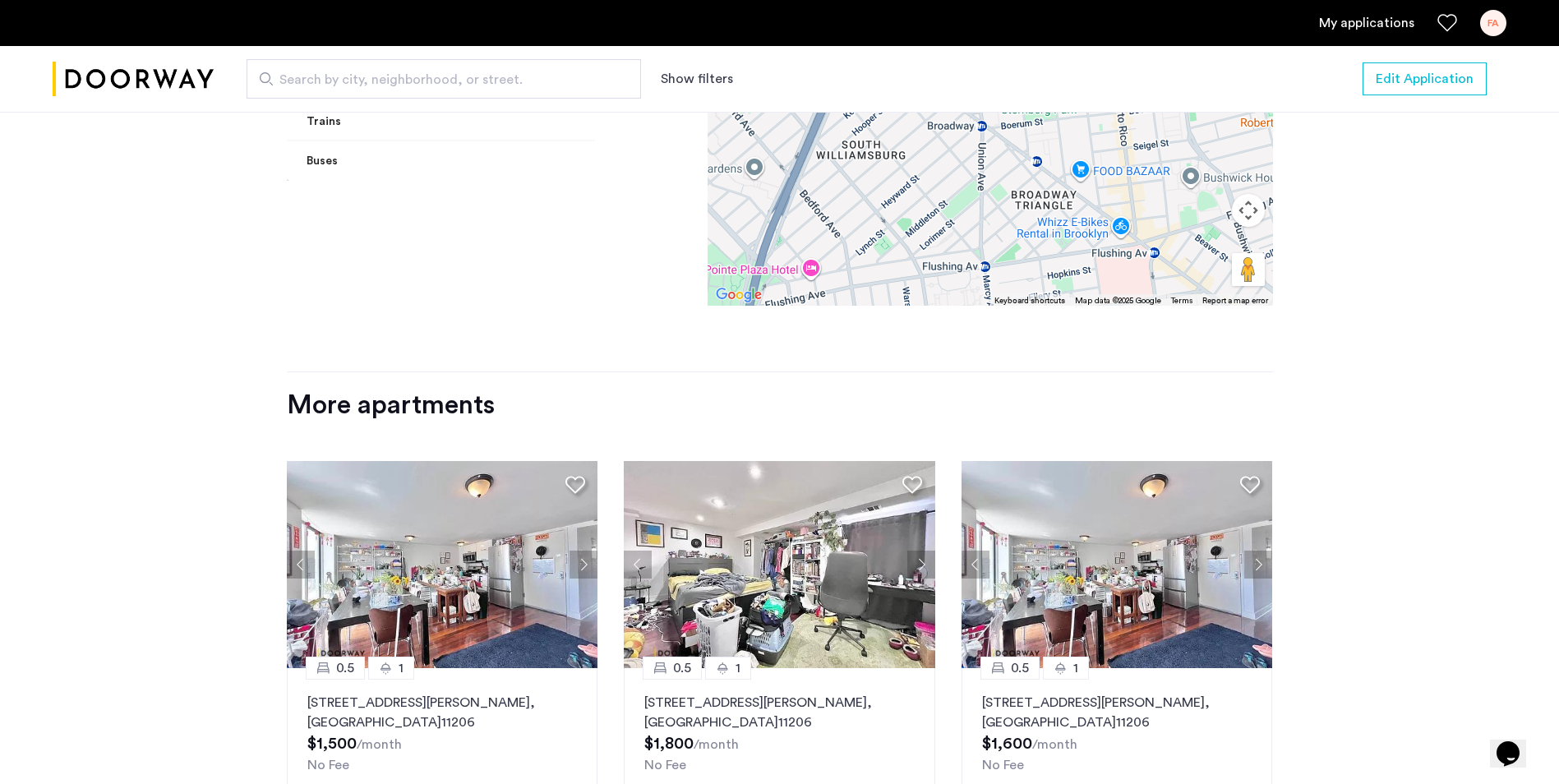
click at [1264, 550] on button "Next apartment" at bounding box center [1257, 563] width 27 height 27
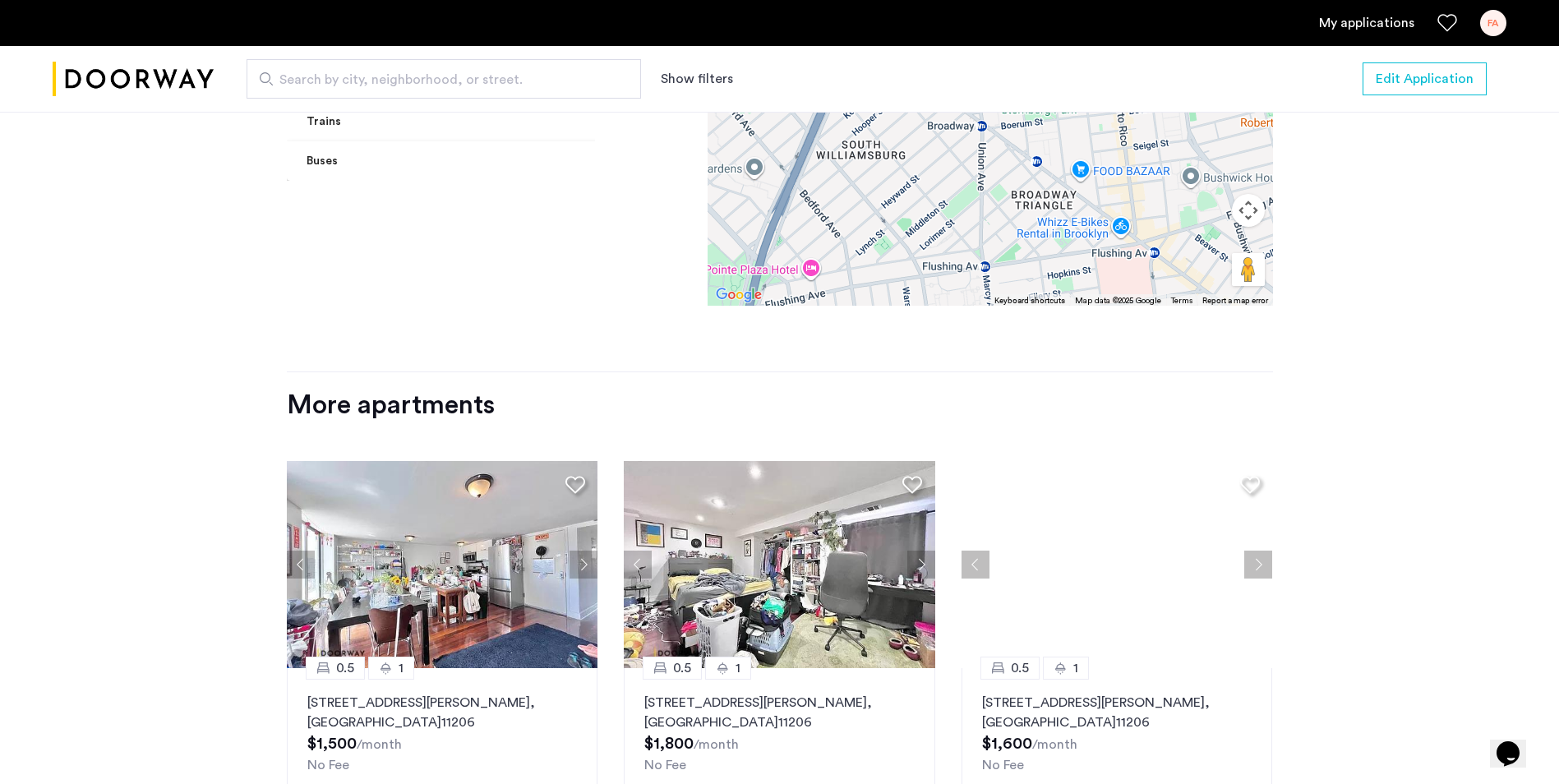
click at [1264, 550] on button "Next apartment" at bounding box center [1257, 563] width 27 height 27
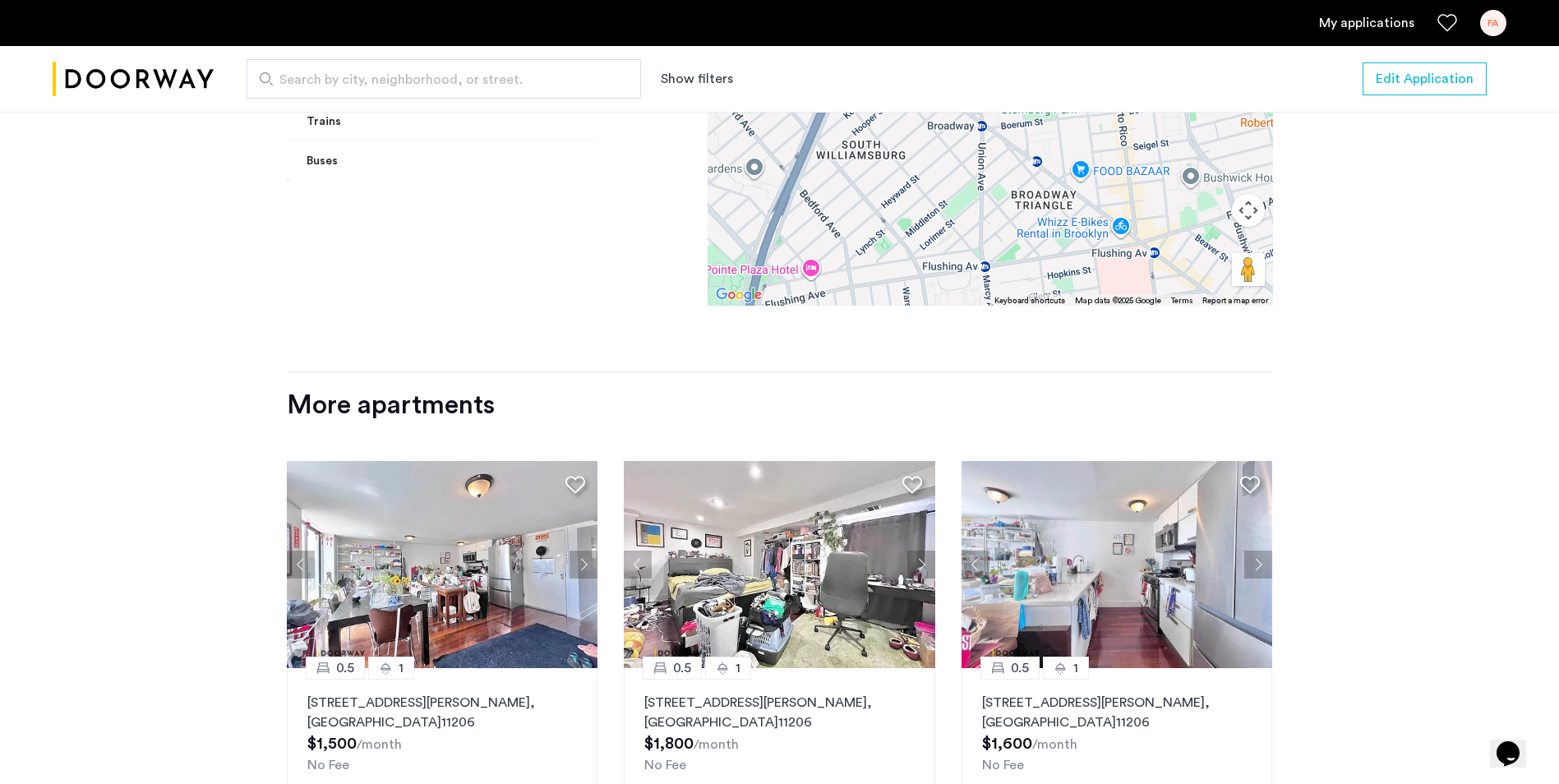
click at [1264, 550] on button "Next apartment" at bounding box center [1257, 563] width 27 height 27
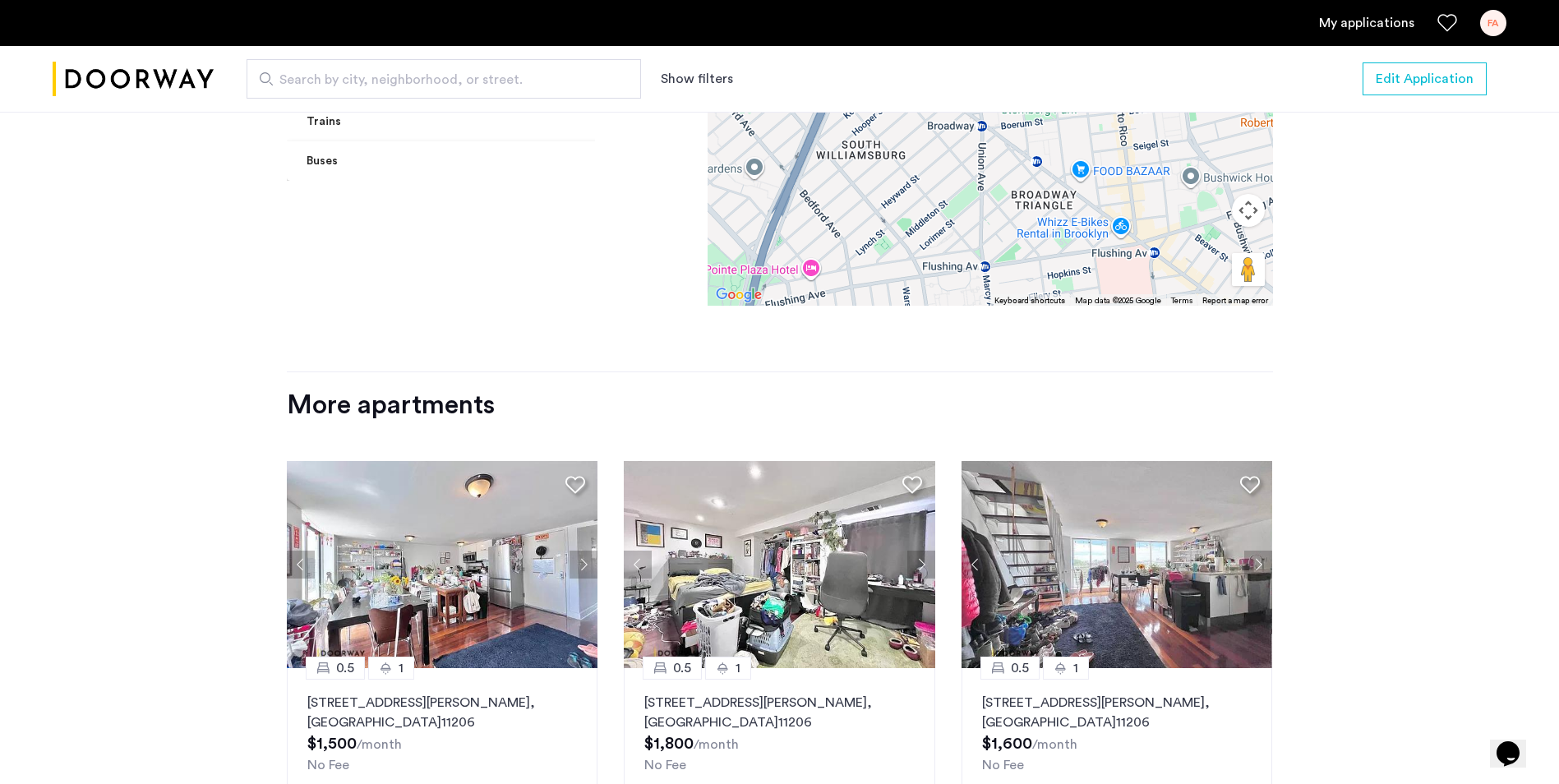
click at [1264, 550] on button "Next apartment" at bounding box center [1257, 563] width 27 height 27
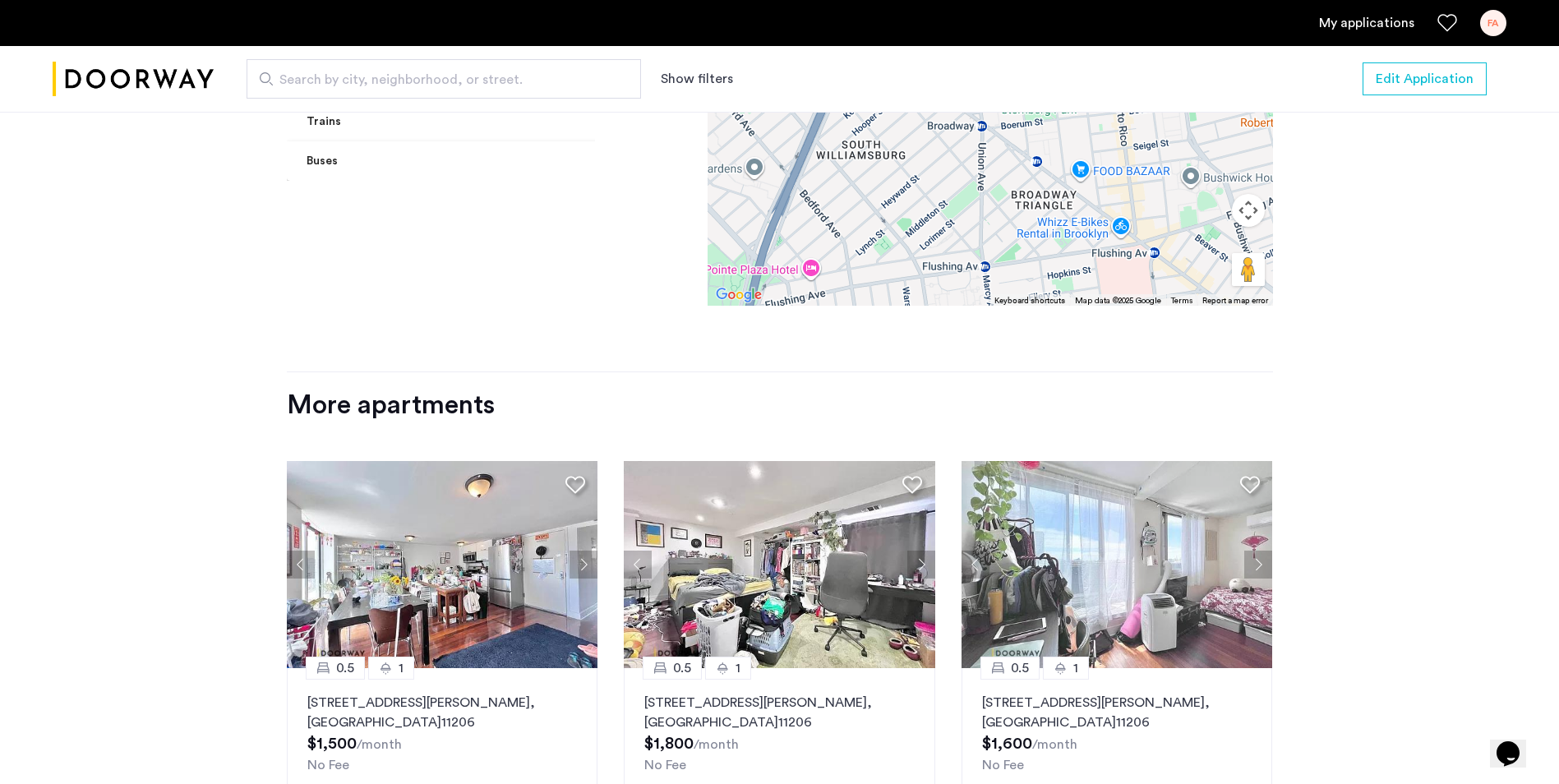
click at [1264, 550] on button "Next apartment" at bounding box center [1257, 563] width 27 height 27
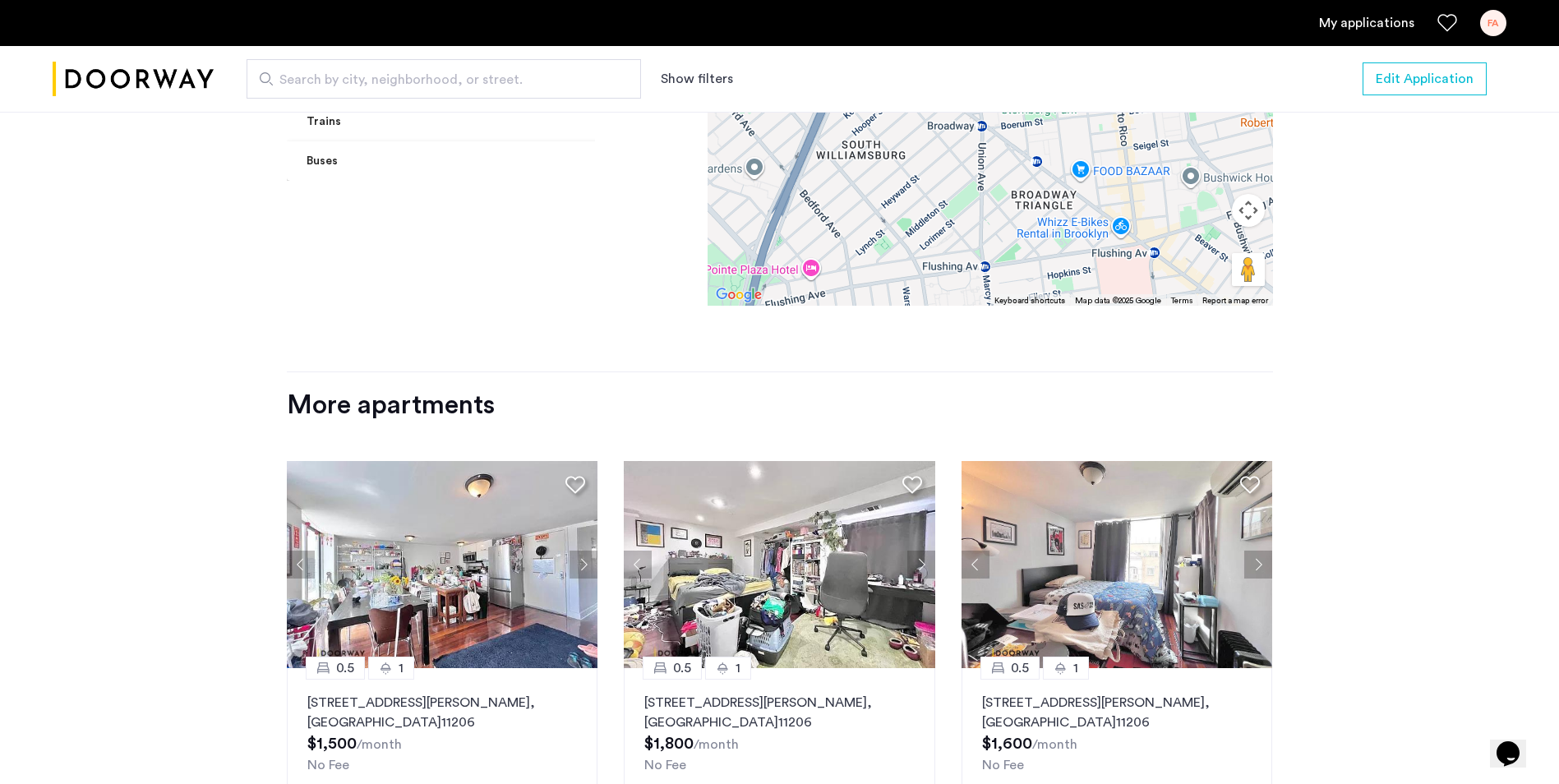
click at [1264, 550] on button "Next apartment" at bounding box center [1257, 563] width 27 height 27
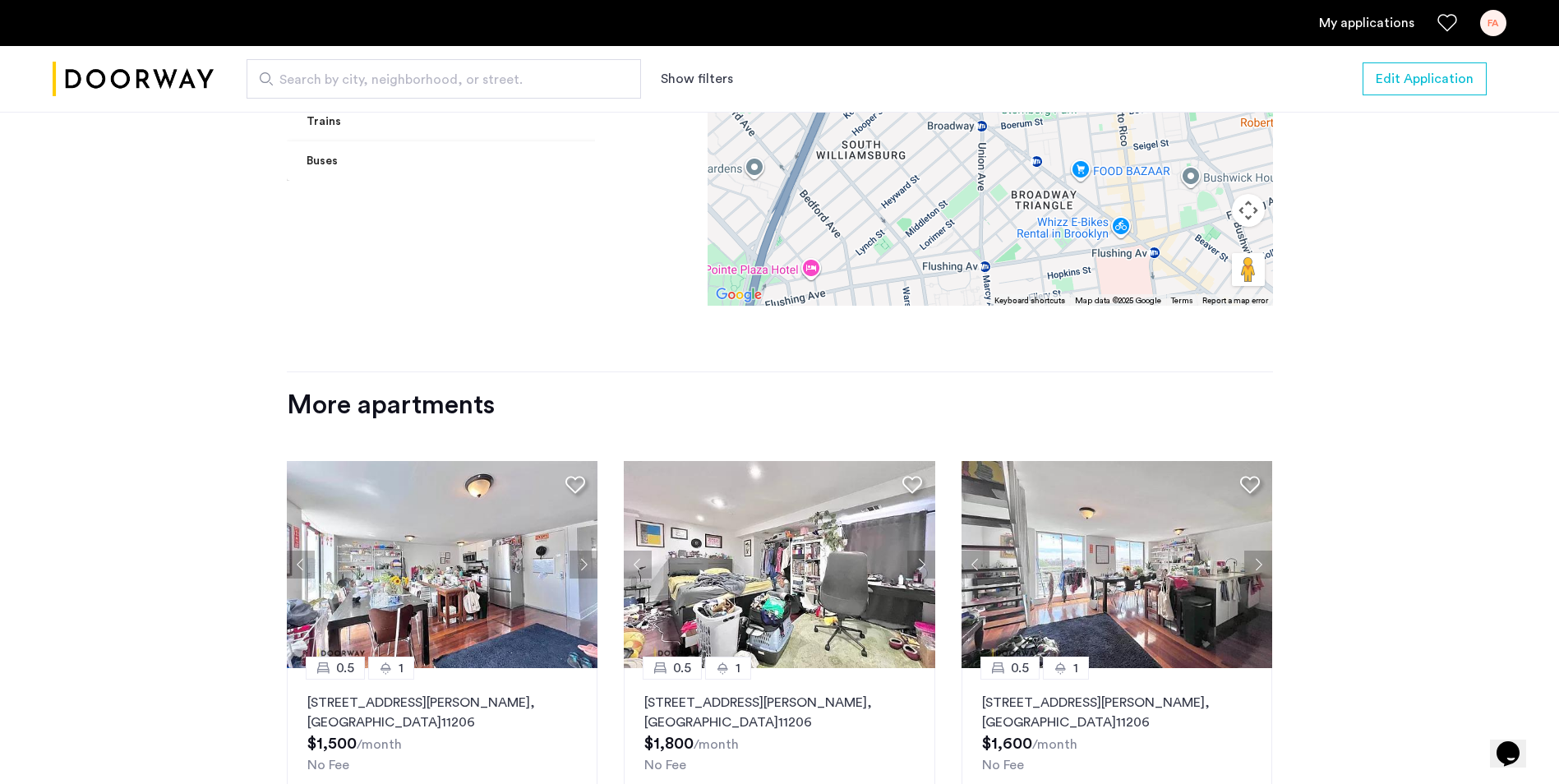
click at [1264, 550] on button "Next apartment" at bounding box center [1257, 563] width 27 height 27
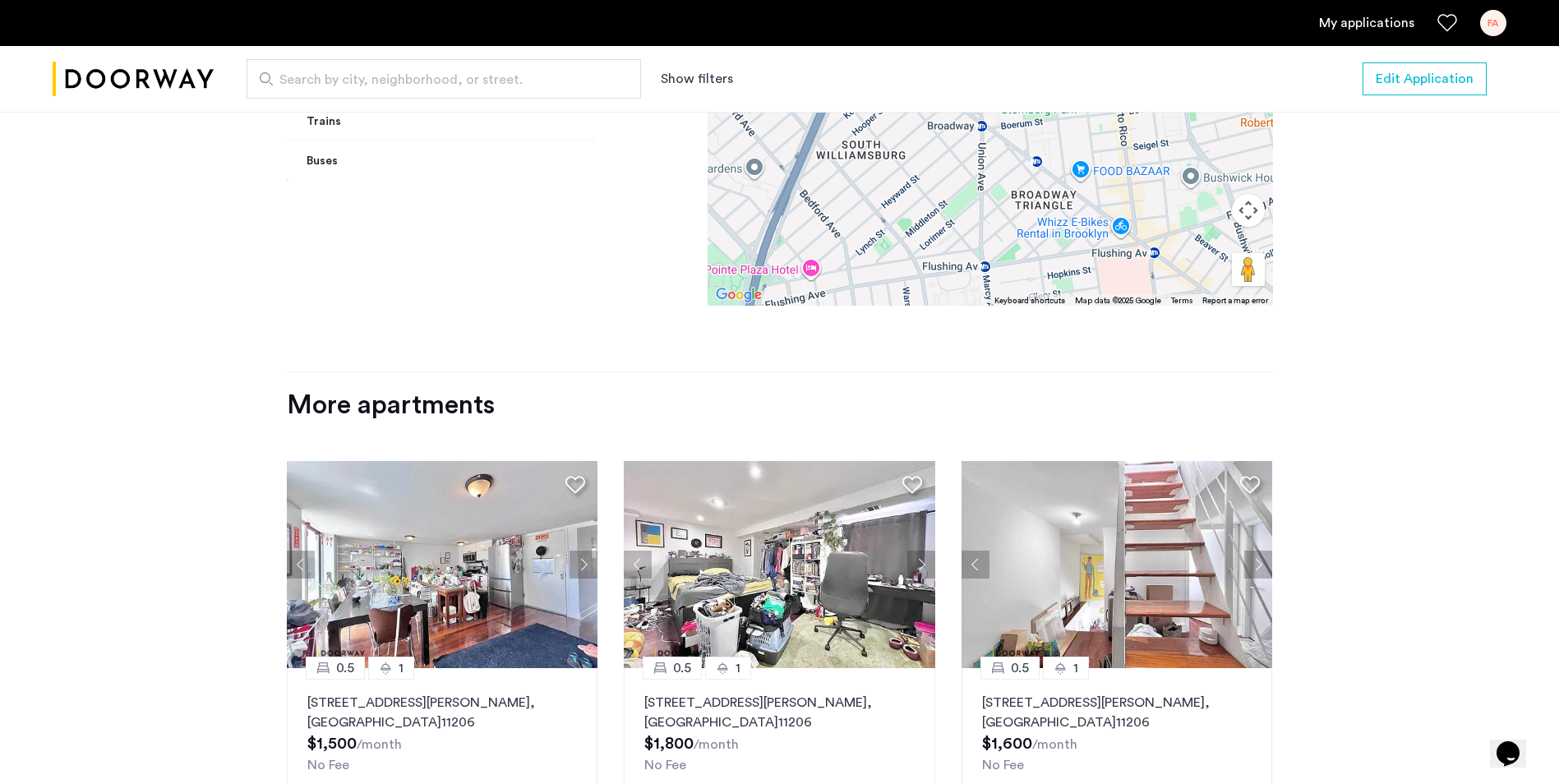
click at [1264, 550] on button "Next apartment" at bounding box center [1257, 563] width 27 height 27
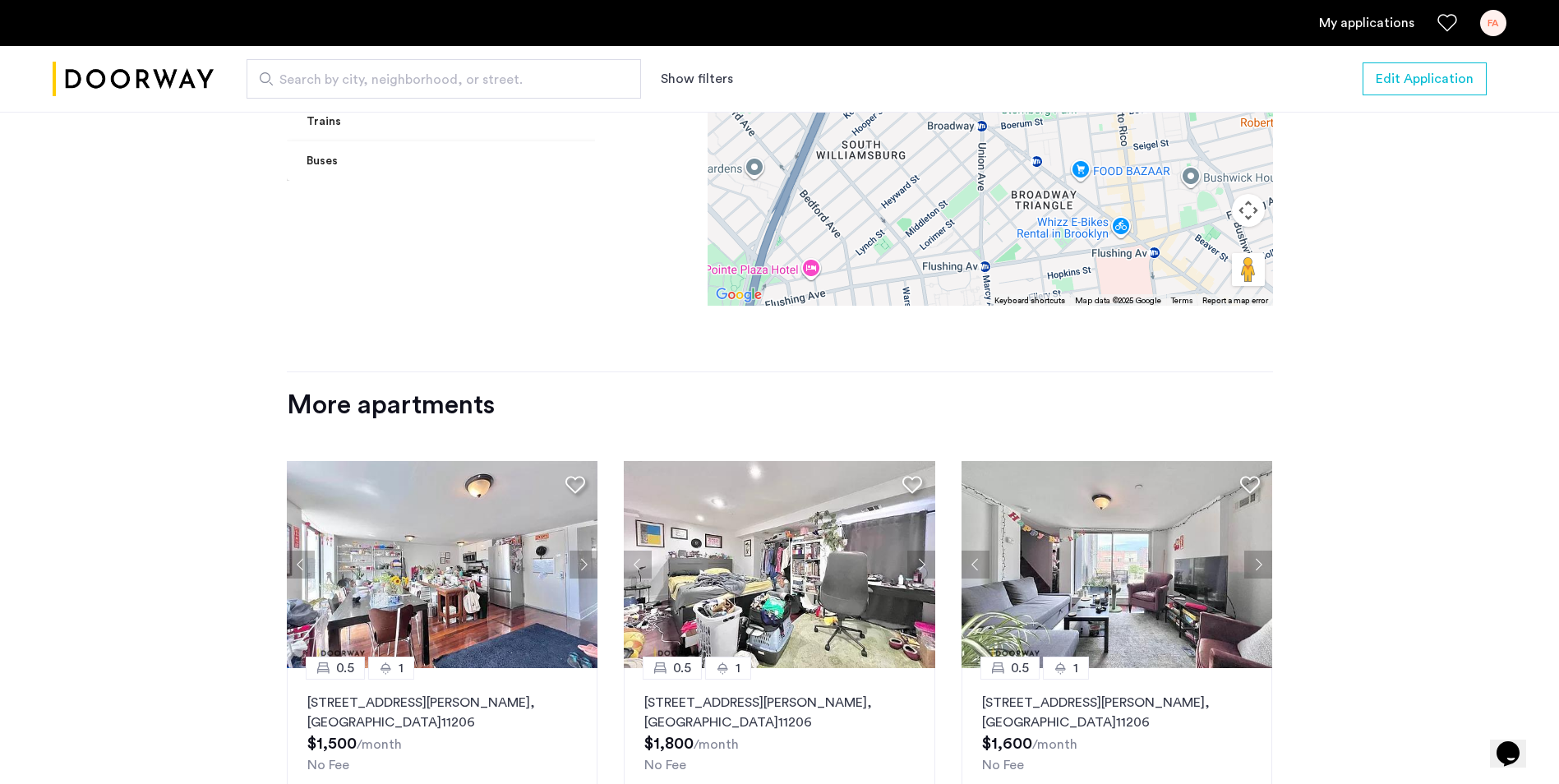
click at [1264, 550] on button "Next apartment" at bounding box center [1257, 563] width 27 height 27
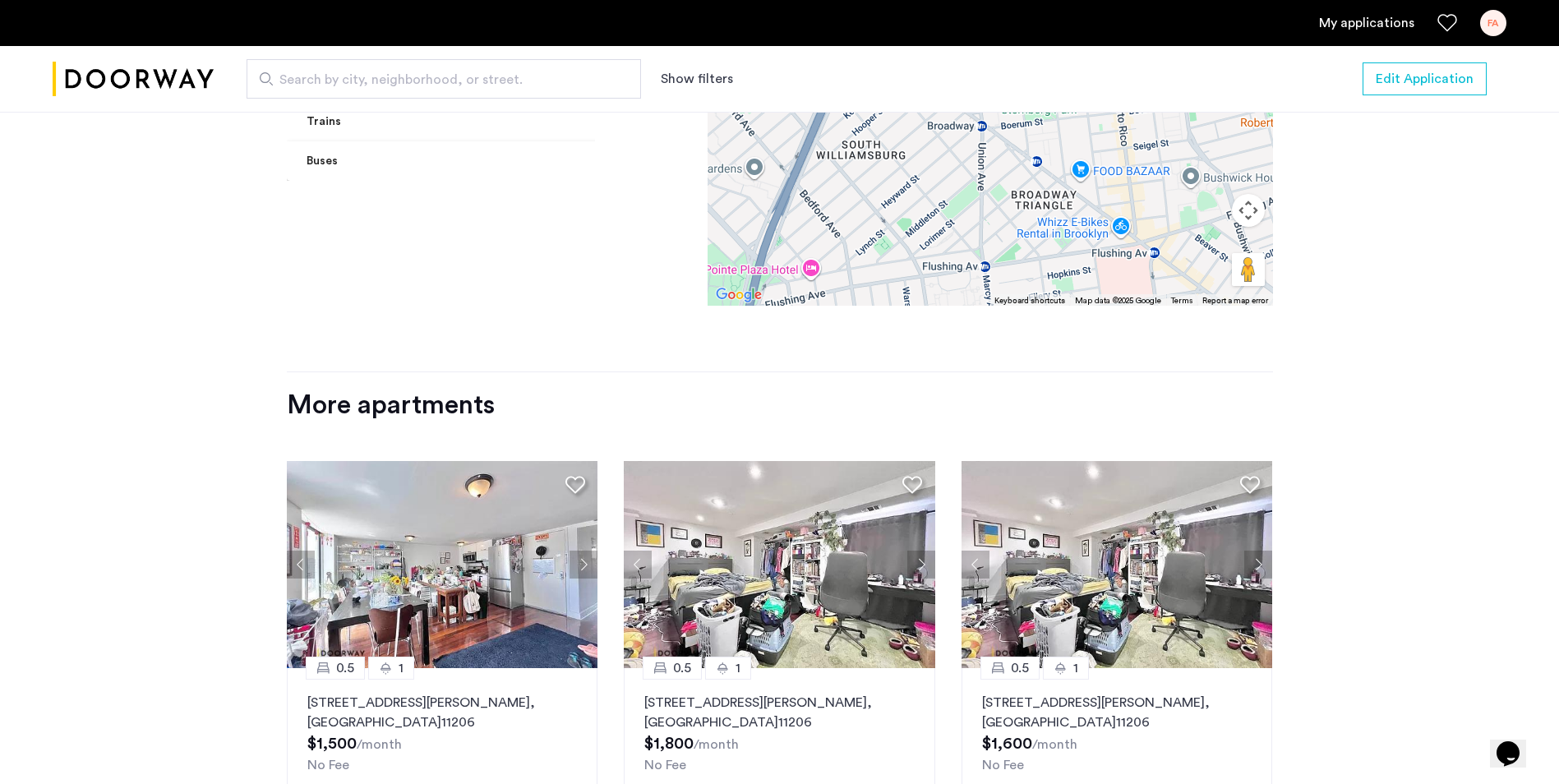
click at [1264, 550] on button "Next apartment" at bounding box center [1257, 563] width 27 height 27
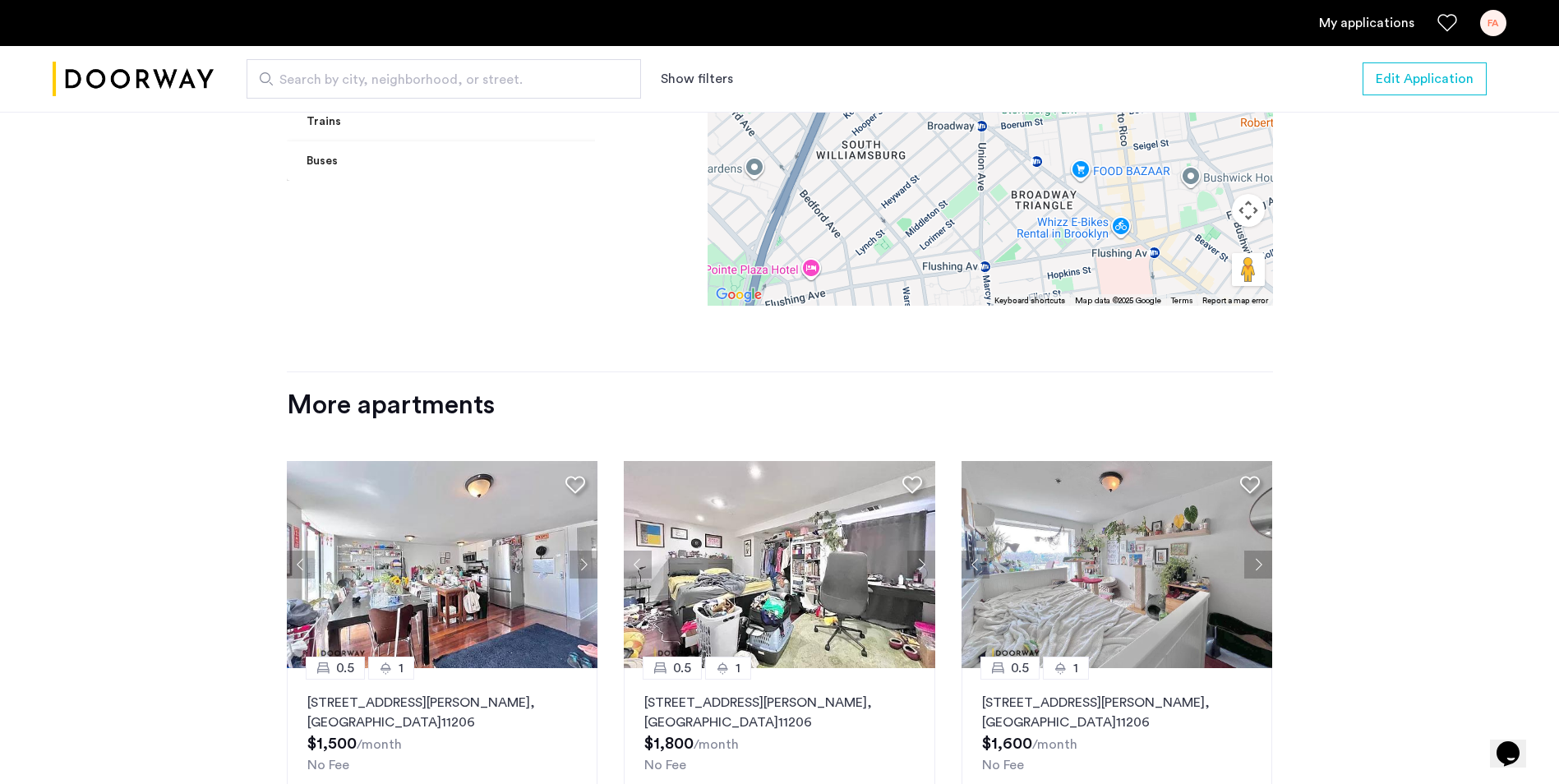
click at [1264, 550] on button "Next apartment" at bounding box center [1257, 563] width 27 height 27
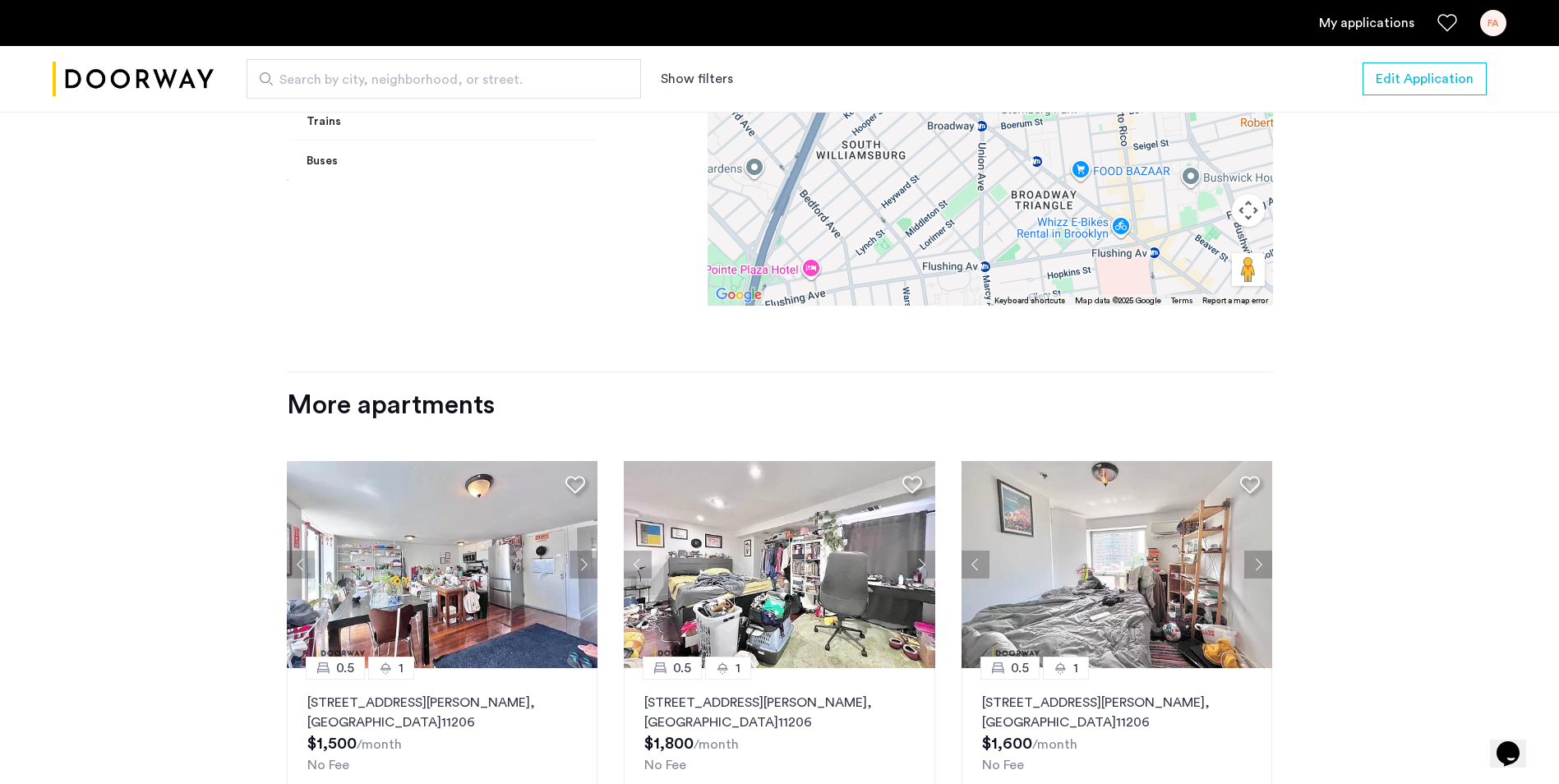
click at [1264, 550] on button "Next apartment" at bounding box center [1257, 563] width 27 height 27
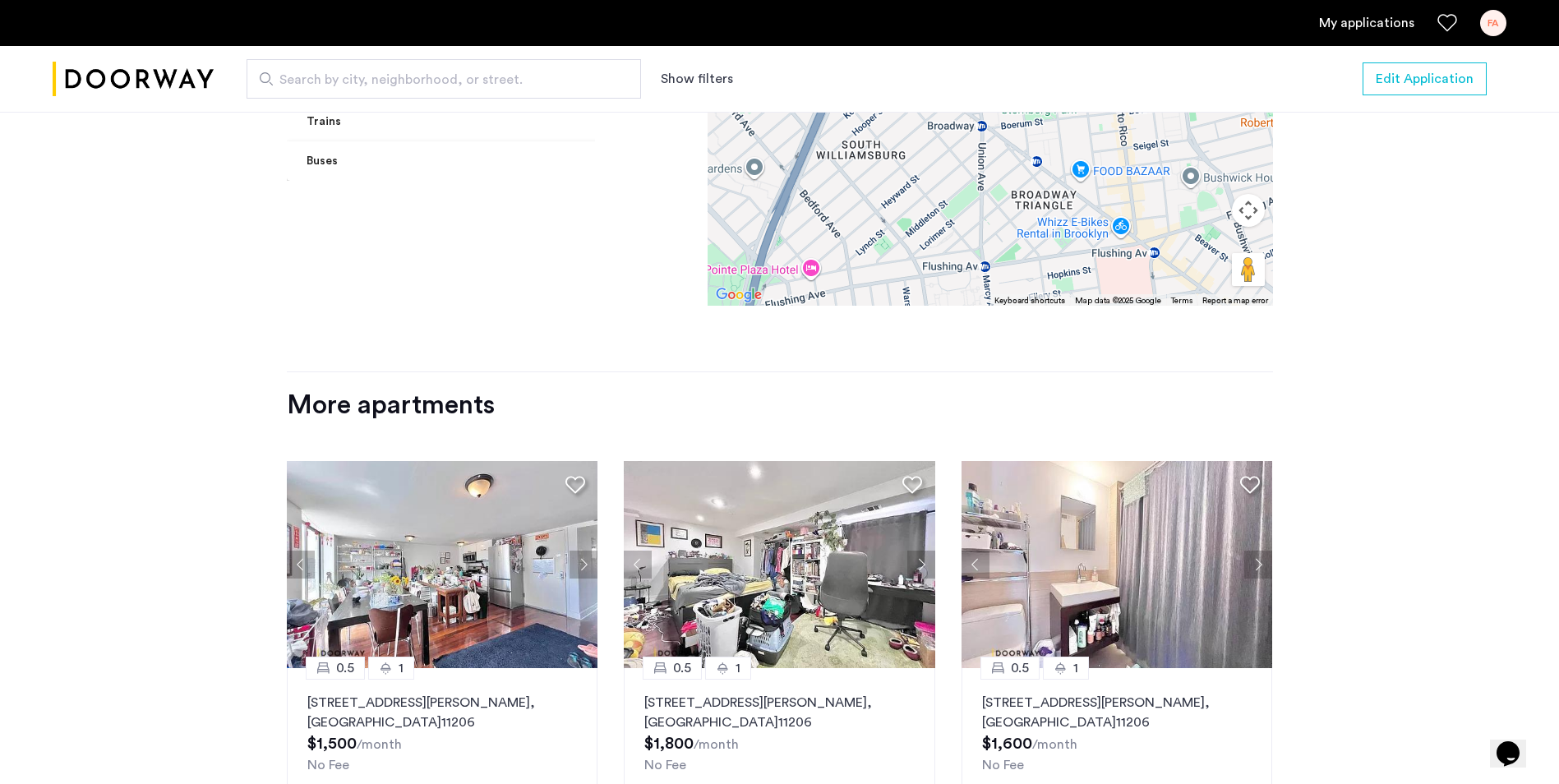
click at [1264, 550] on button "Next apartment" at bounding box center [1257, 563] width 27 height 27
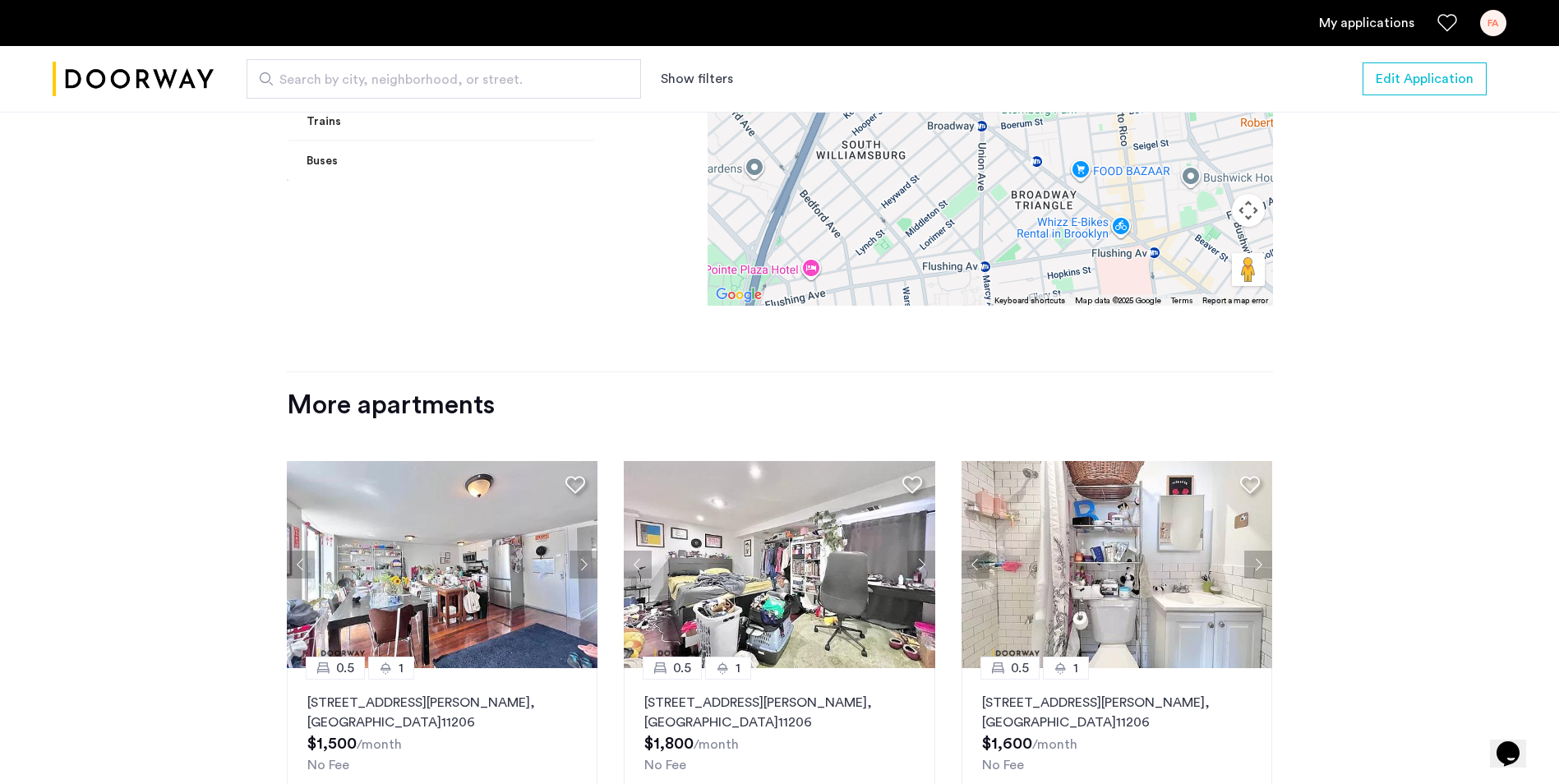
click at [977, 550] on button "Previous apartment" at bounding box center [975, 563] width 27 height 27
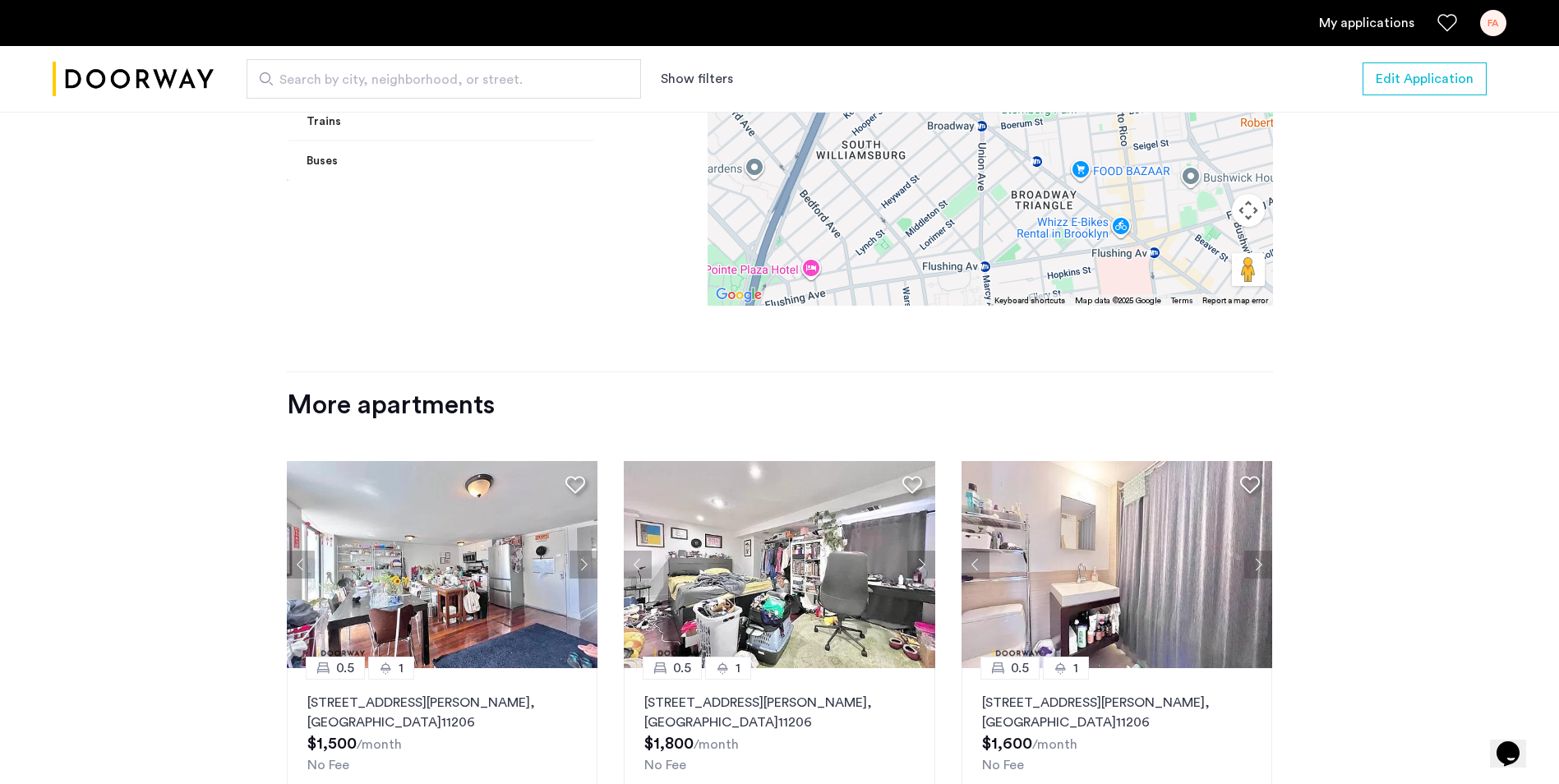
click at [1243, 545] on img at bounding box center [1117, 564] width 312 height 207
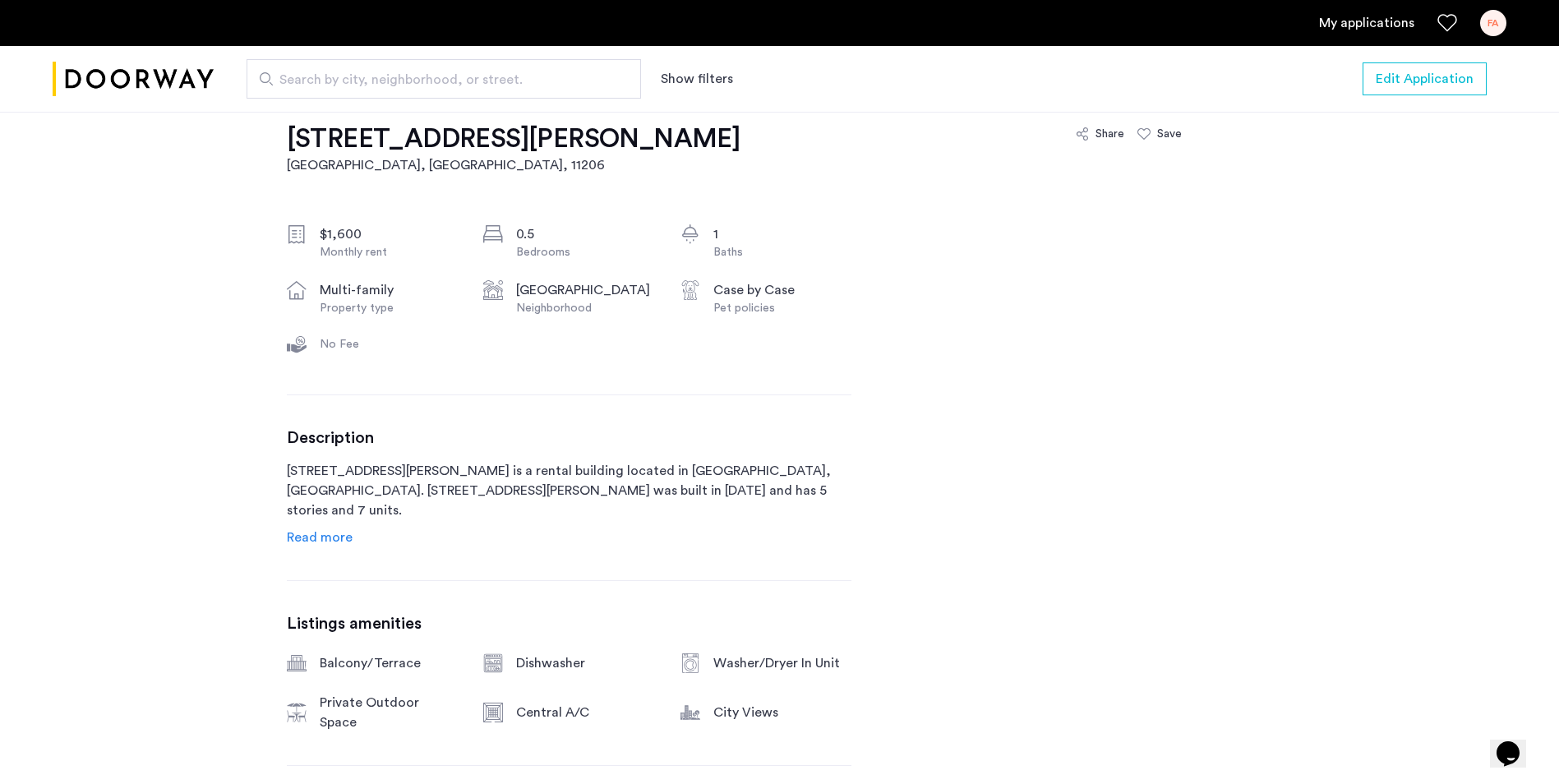
scroll to position [493, 0]
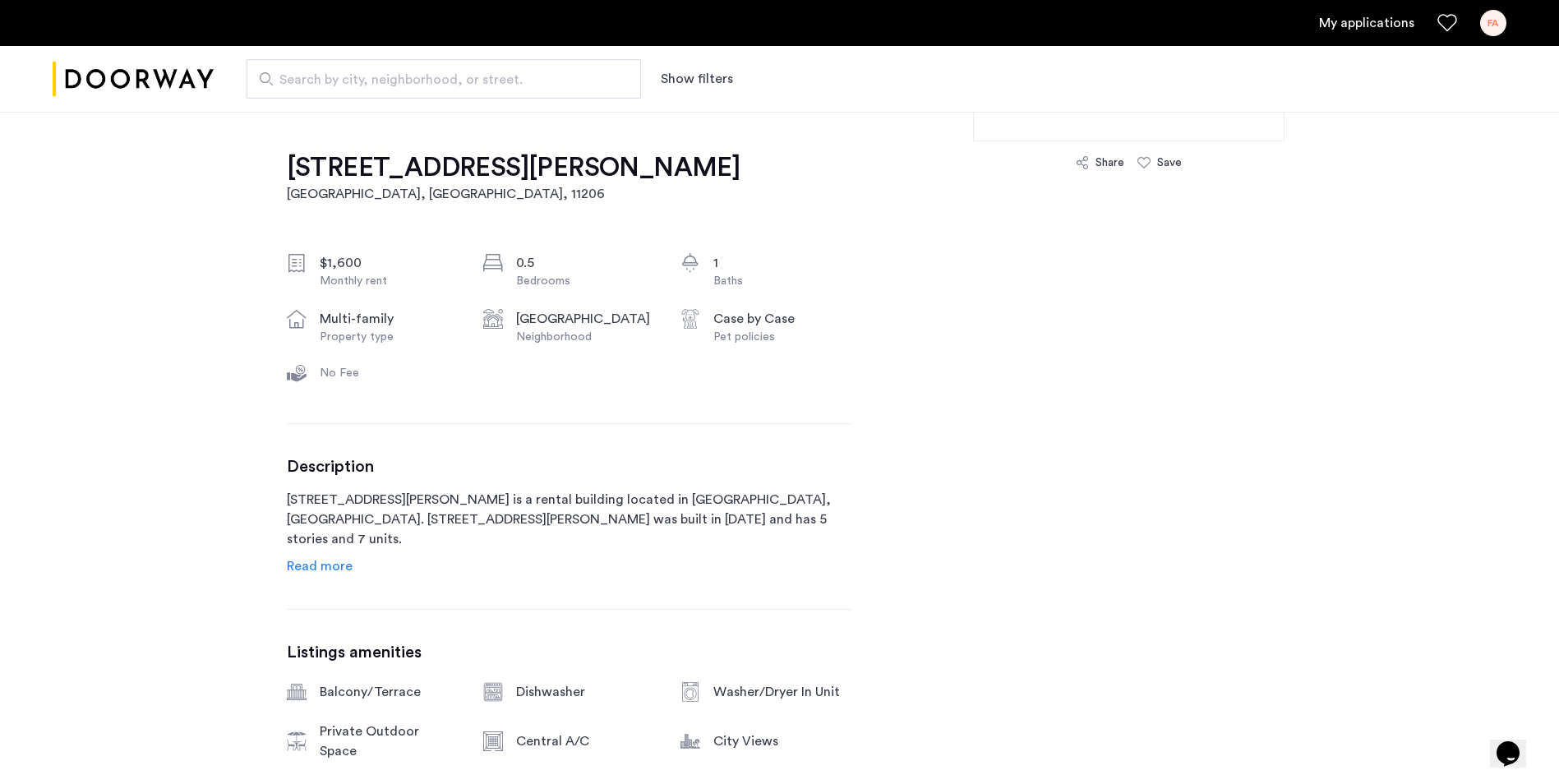
click at [332, 564] on span "Read more" at bounding box center [319, 566] width 65 height 13
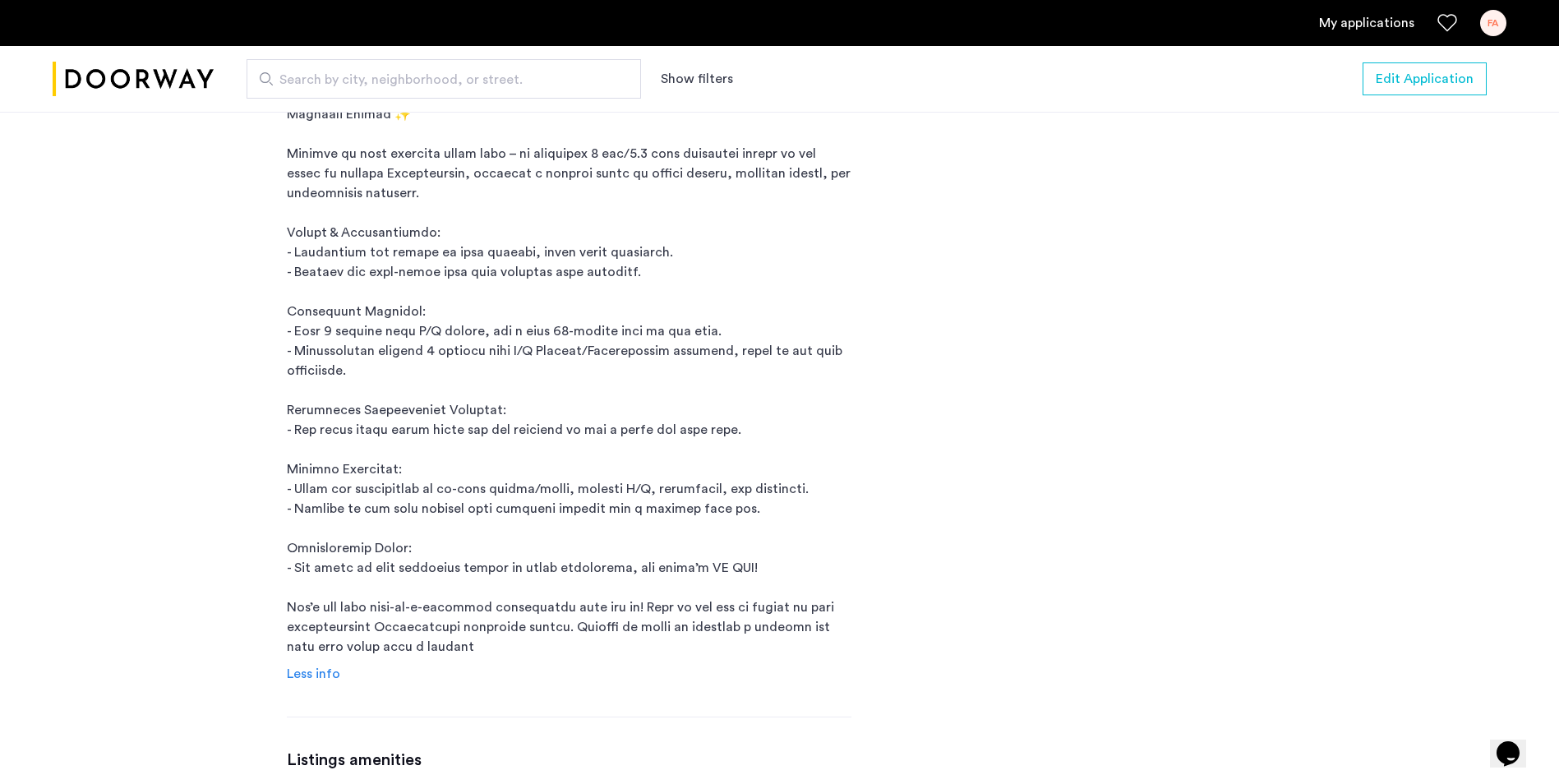
scroll to position [986, 0]
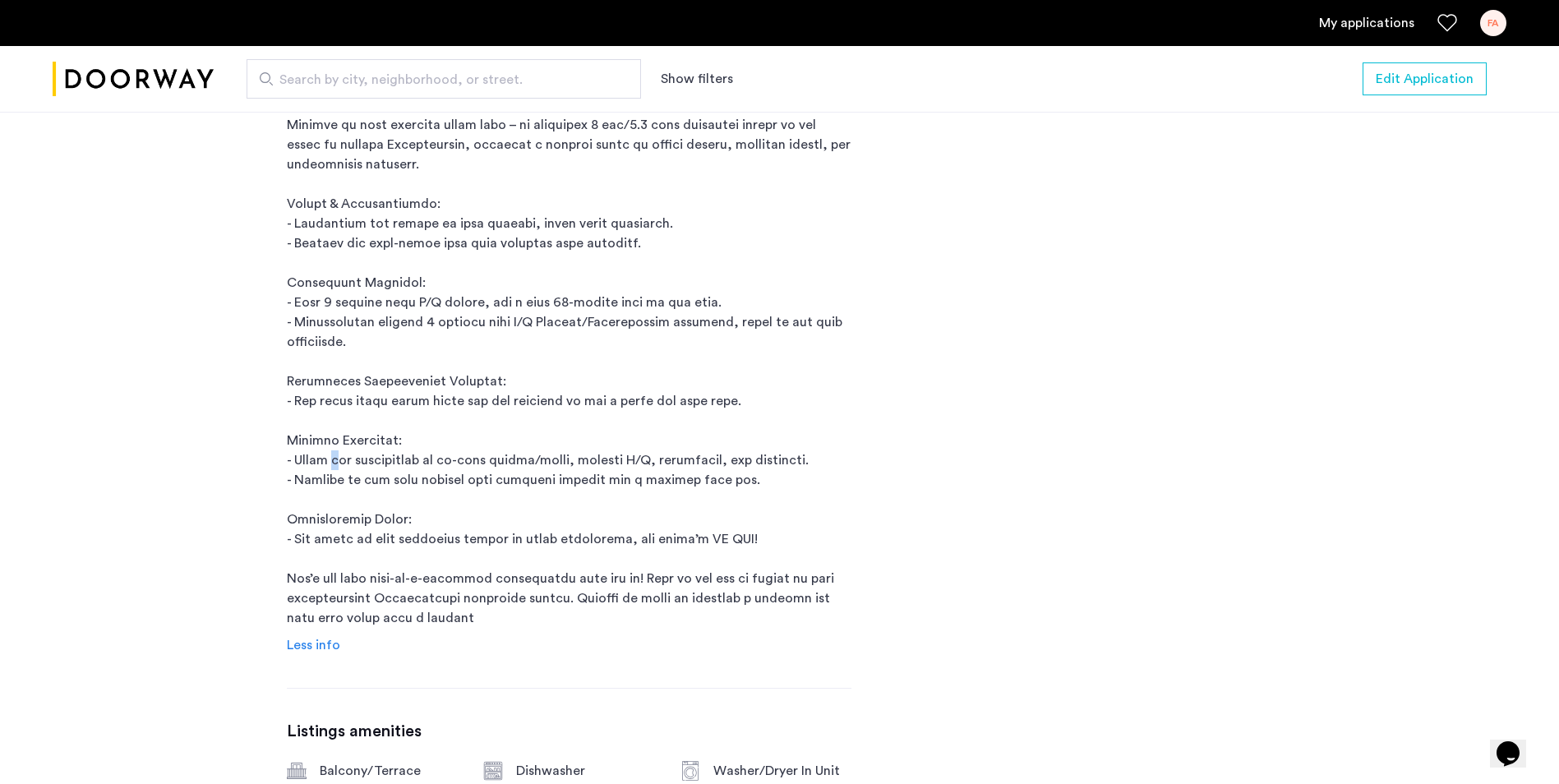
click at [333, 435] on p "[STREET_ADDRESS][PERSON_NAME] is a rental building located in [GEOGRAPHIC_DATA]…" at bounding box center [569, 312] width 564 height 631
click at [499, 445] on p "16 Meserole Street is a rental building located in Brooklyn, NY. 16 Meserole St…" at bounding box center [569, 312] width 564 height 631
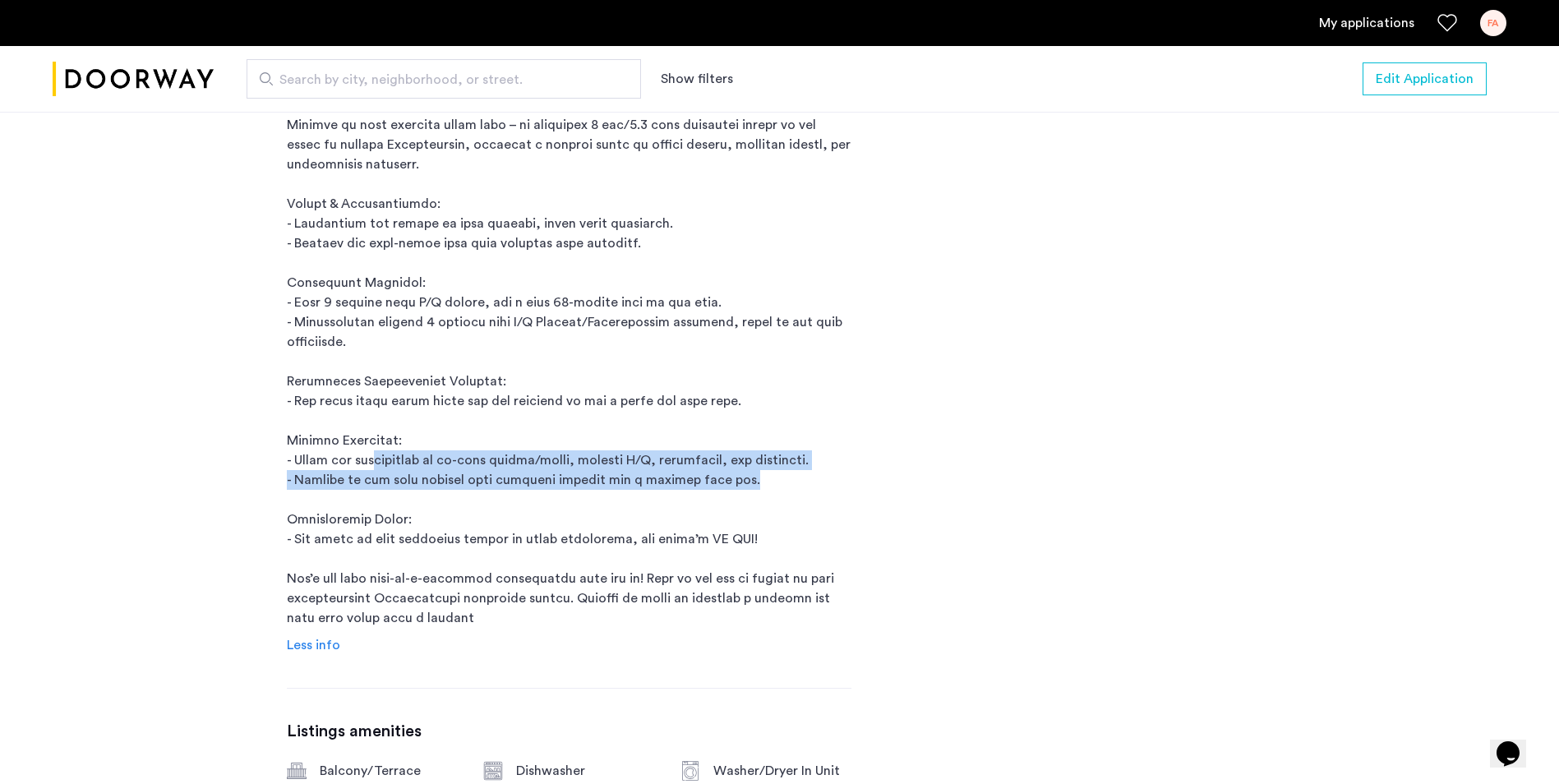
drag, startPoint x: 375, startPoint y: 440, endPoint x: 732, endPoint y: 456, distance: 357.4
click at [732, 456] on p "16 Meserole Street is a rental building located in Brooklyn, NY. 16 Meserole St…" at bounding box center [569, 312] width 564 height 631
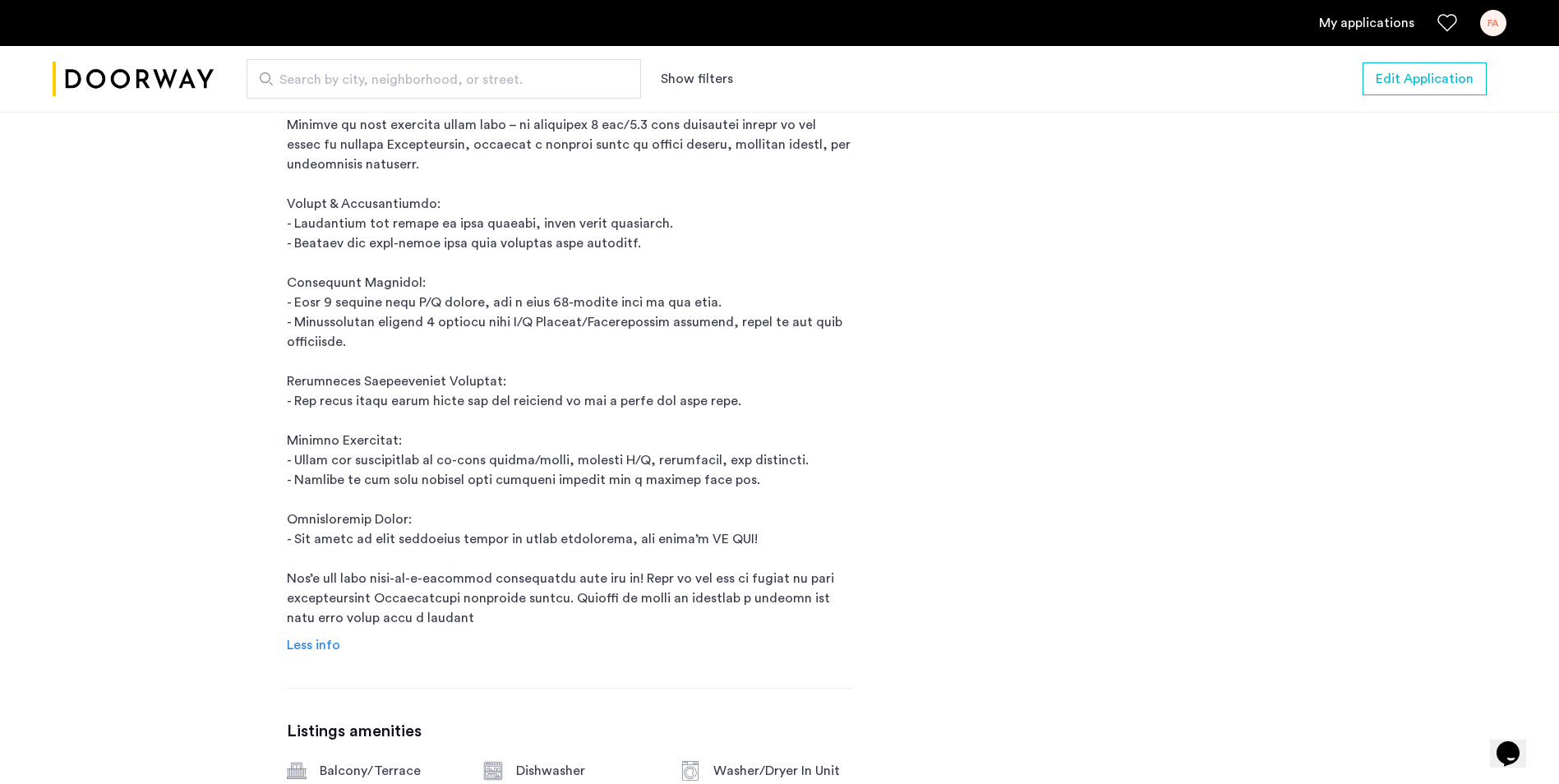
drag, startPoint x: 732, startPoint y: 456, endPoint x: 636, endPoint y: 499, distance: 105.2
click at [636, 499] on p "16 Meserole Street is a rental building located in Brooklyn, NY. 16 Meserole St…" at bounding box center [569, 312] width 564 height 631
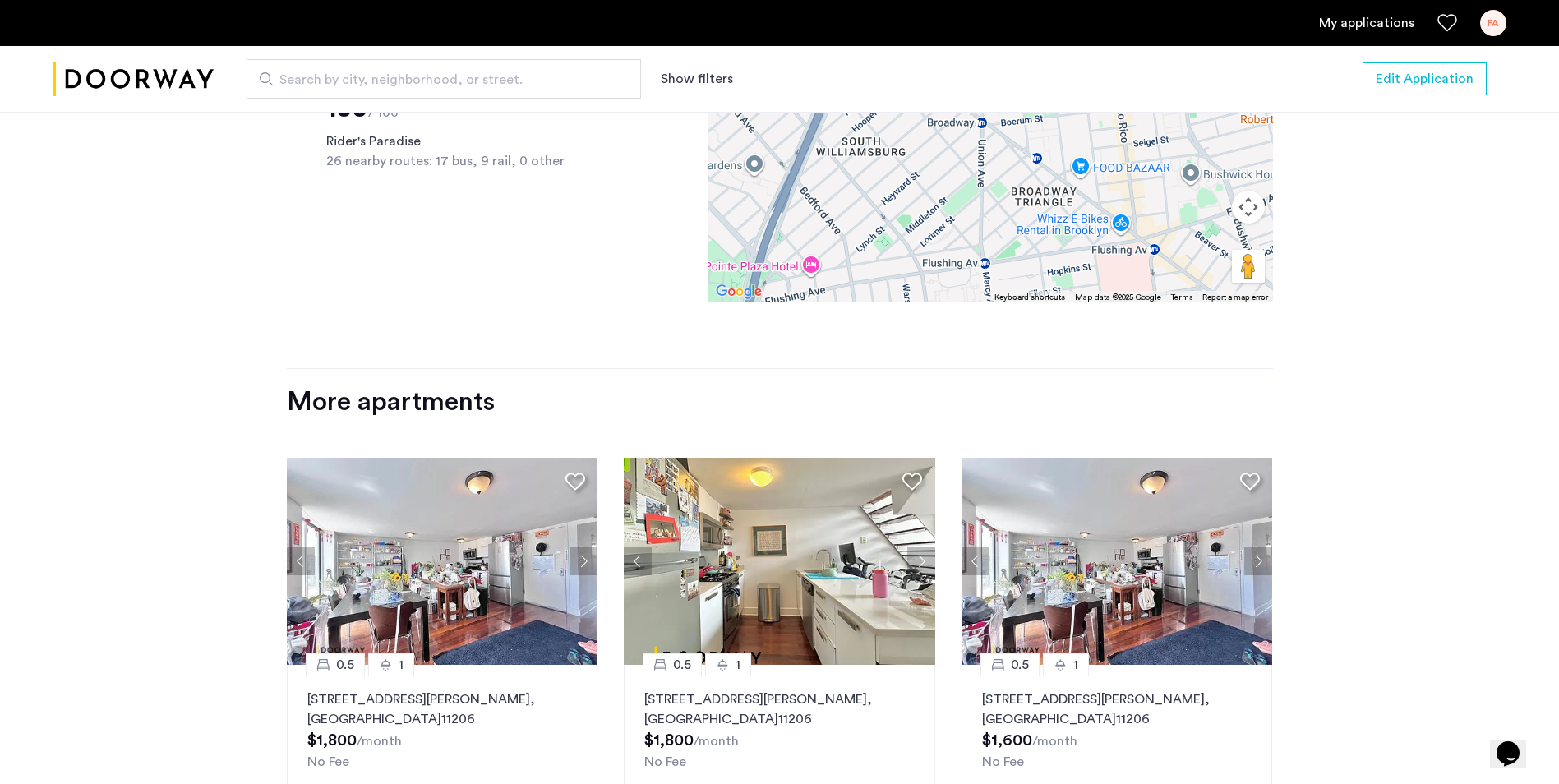
scroll to position [2575, 0]
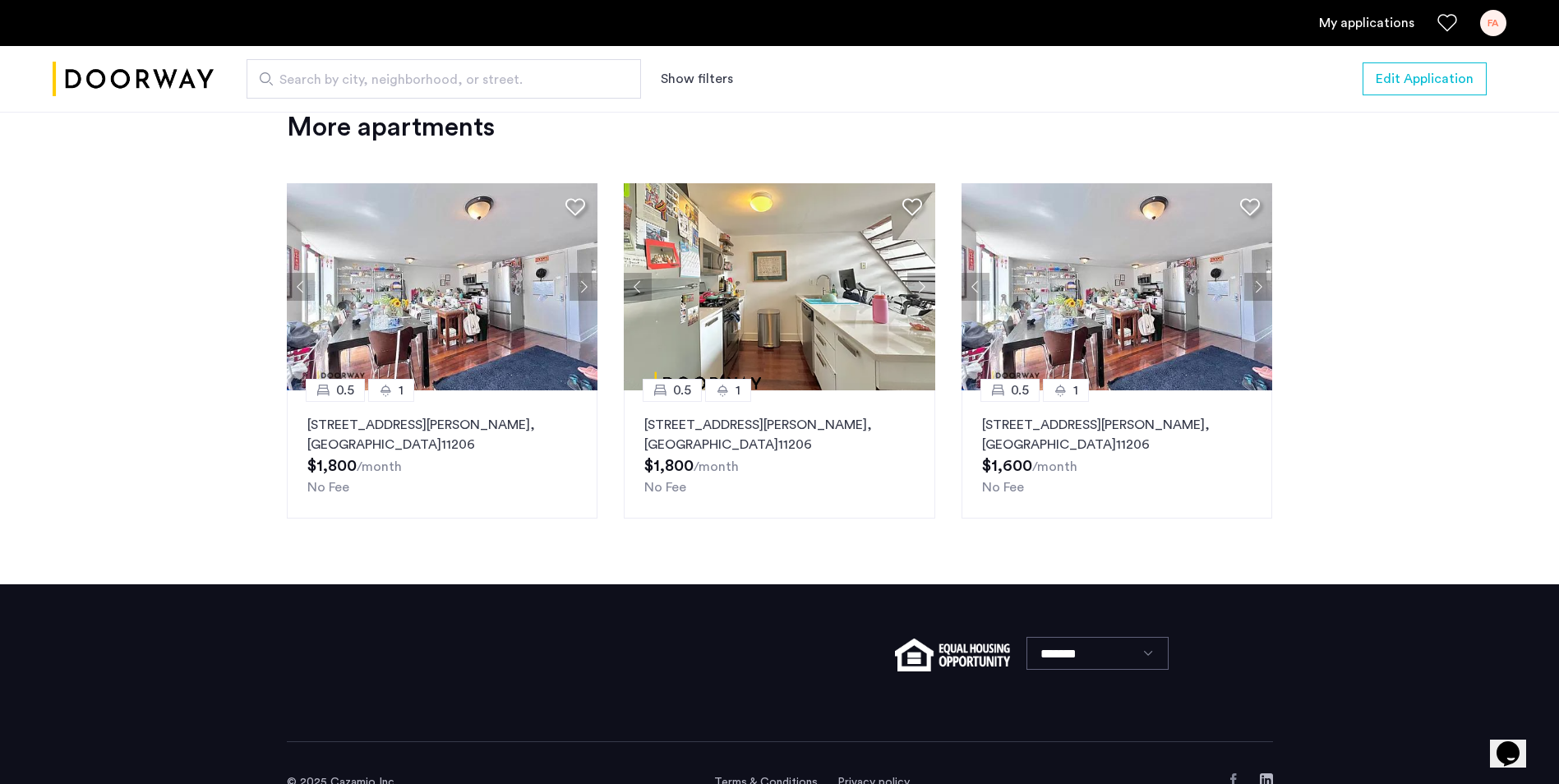
click at [165, 77] on img "Cazamio logo" at bounding box center [134, 79] width 161 height 62
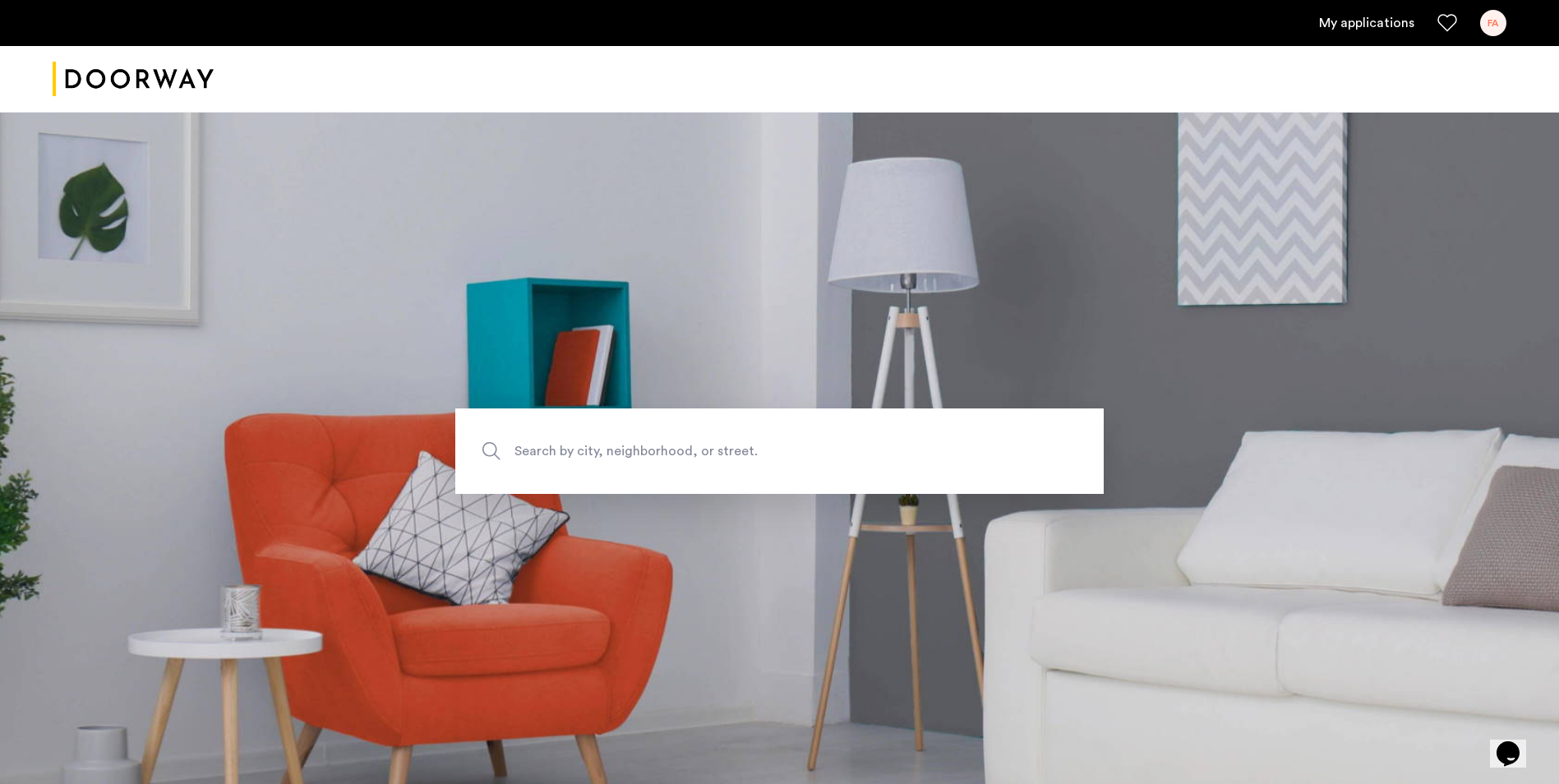
click at [577, 455] on span "Search by city, neighborhood, or street." at bounding box center [741, 451] width 454 height 22
click at [577, 455] on input "Search by city, neighborhood, or street." at bounding box center [780, 451] width 648 height 85
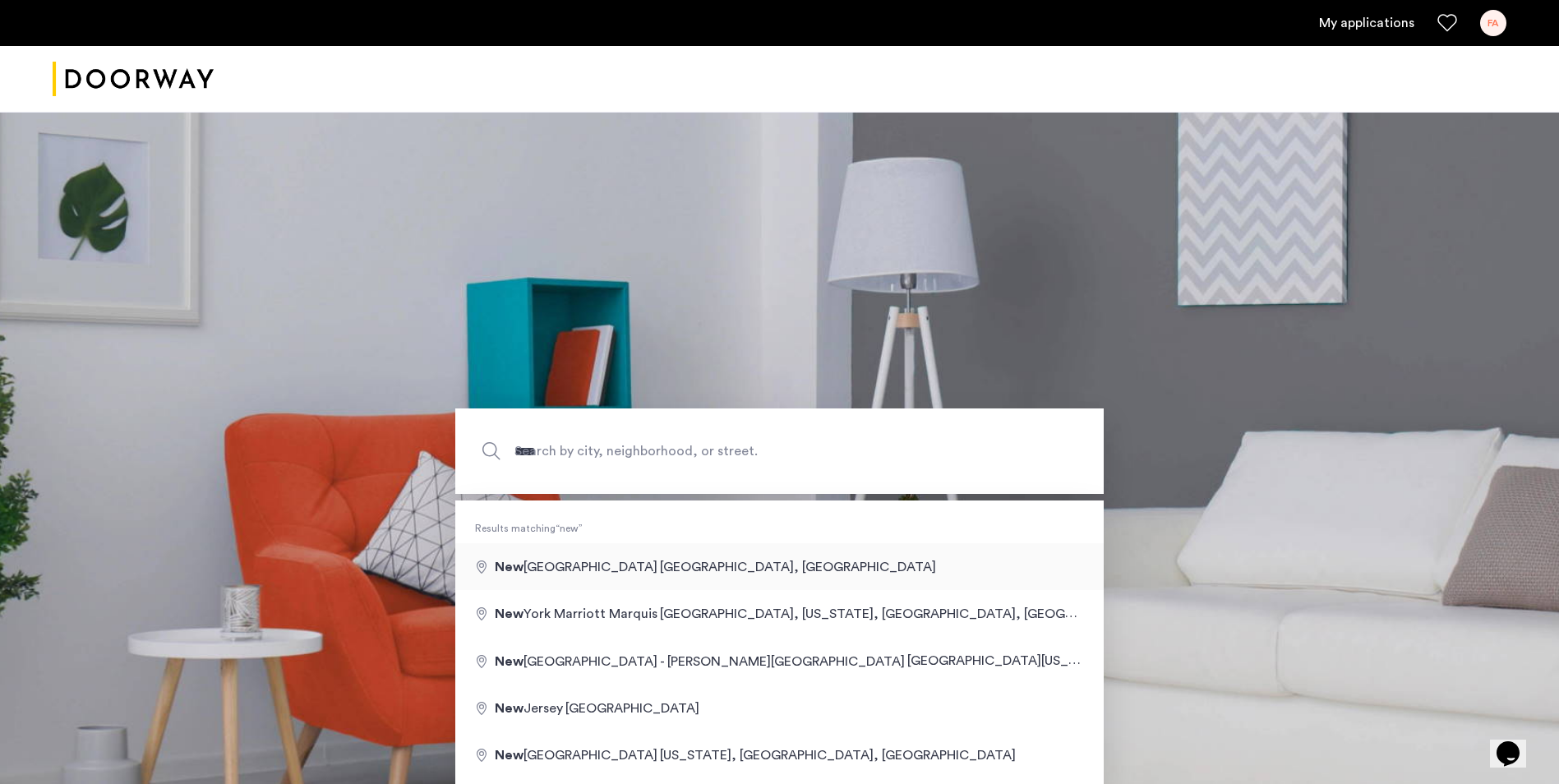
type input "**********"
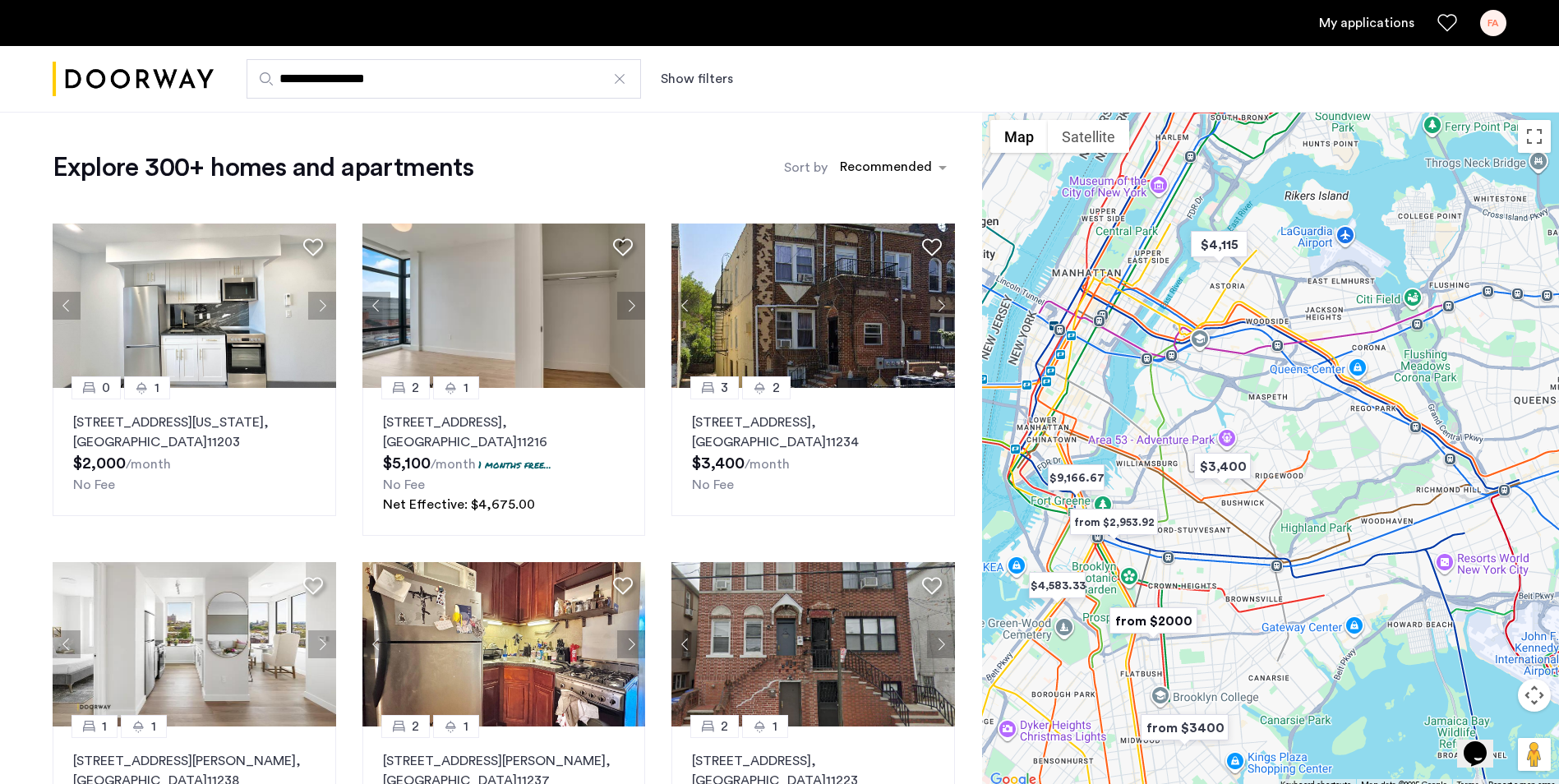
drag, startPoint x: 1192, startPoint y: 535, endPoint x: 1138, endPoint y: 634, distance: 112.8
click at [1138, 634] on div at bounding box center [1270, 451] width 577 height 679
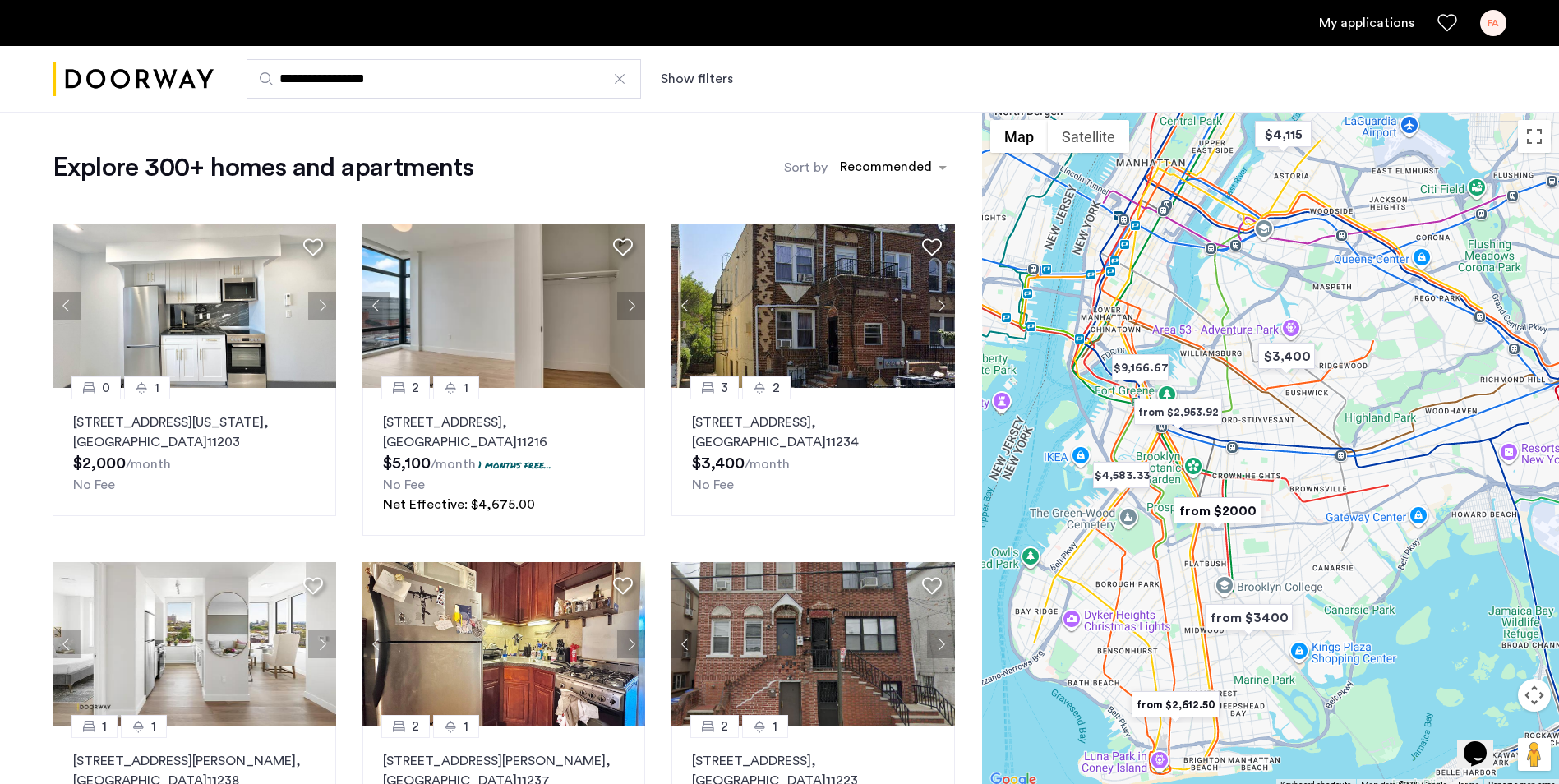
drag, startPoint x: 1306, startPoint y: 321, endPoint x: 1332, endPoint y: 313, distance: 27.2
click at [1310, 238] on div at bounding box center [1270, 451] width 577 height 679
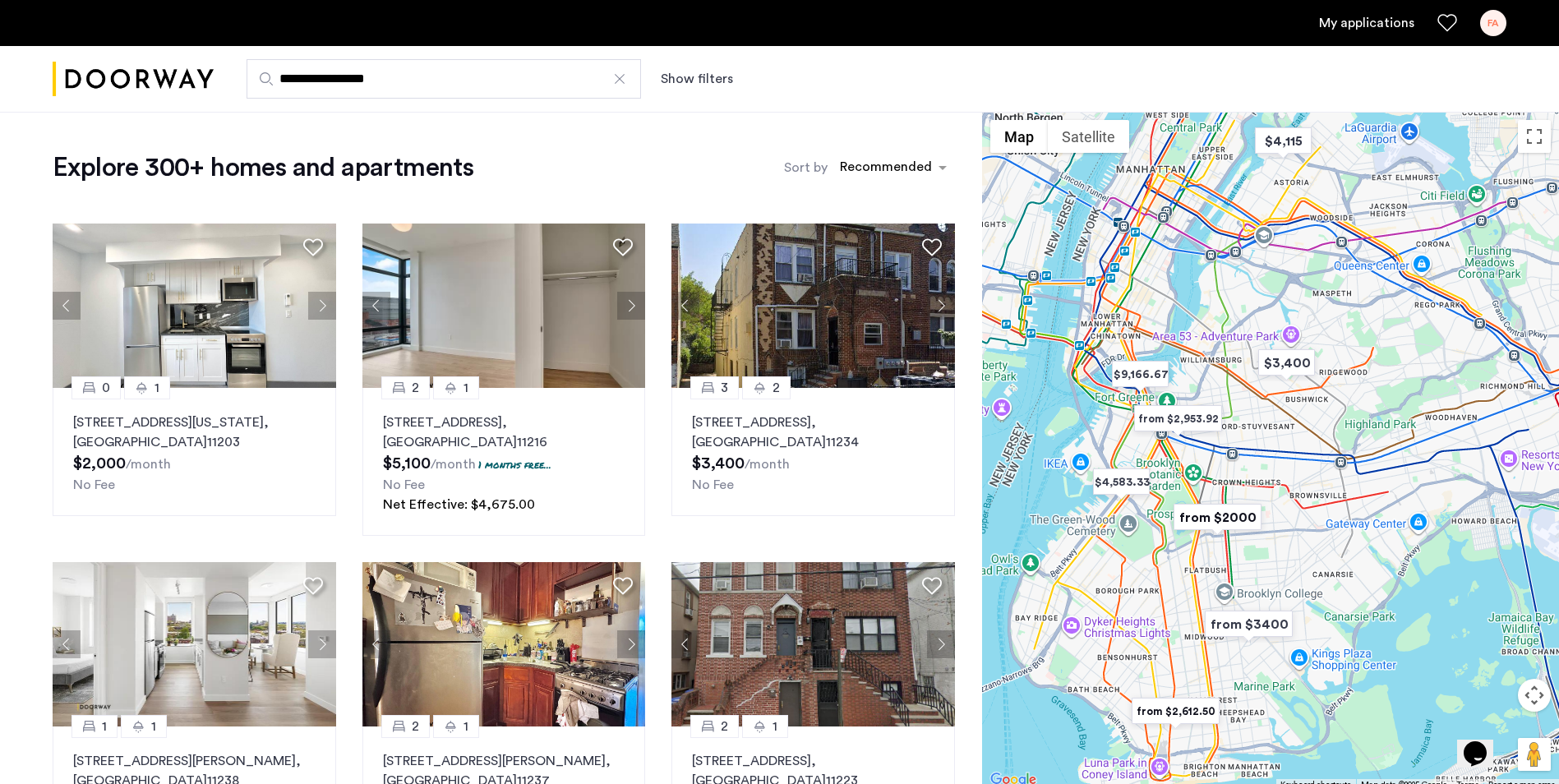
click at [1166, 482] on div at bounding box center [1270, 451] width 577 height 679
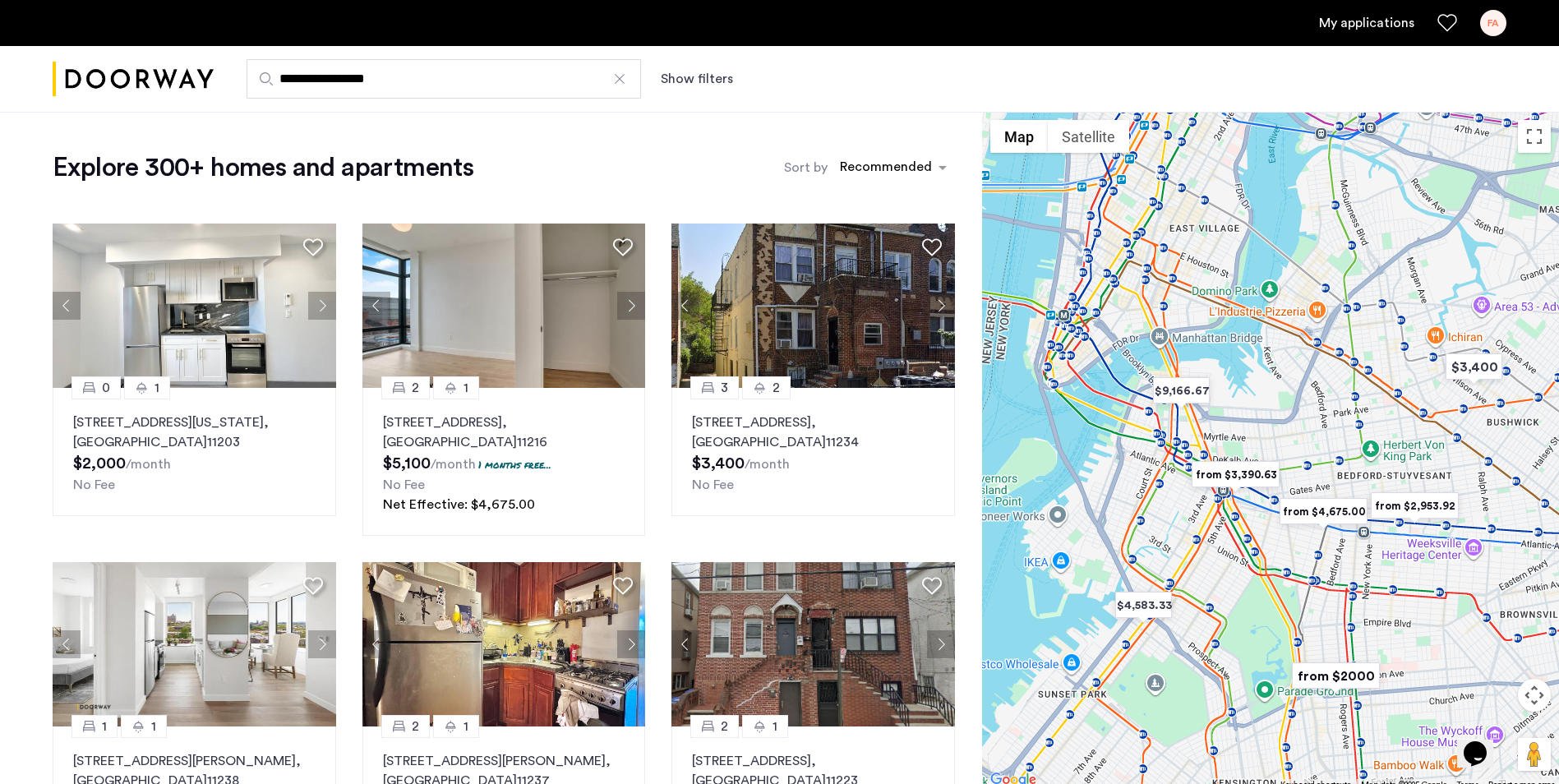
drag, startPoint x: 1167, startPoint y: 433, endPoint x: 1237, endPoint y: 549, distance: 135.5
click at [1237, 549] on div at bounding box center [1270, 451] width 577 height 679
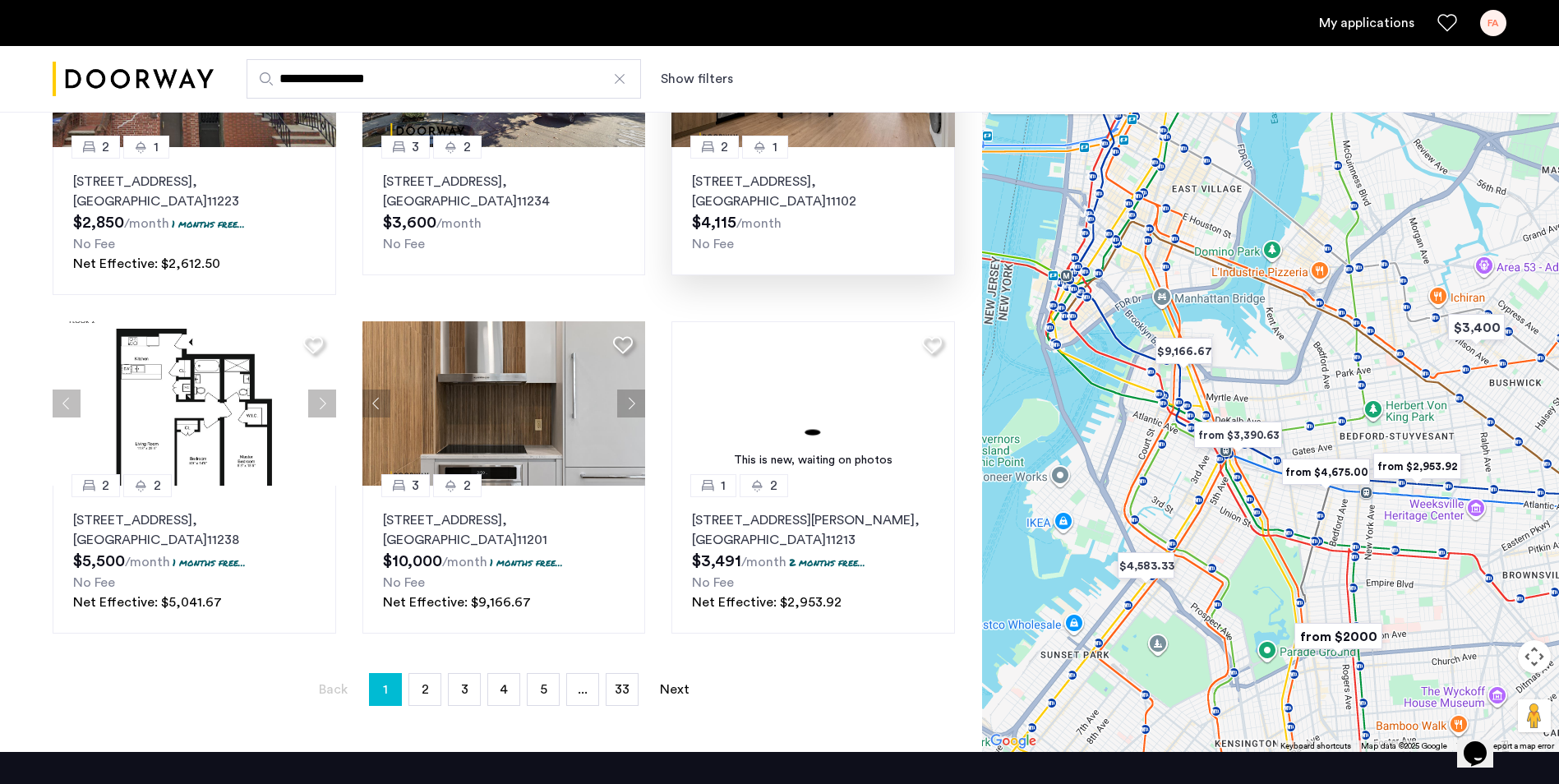
scroll to position [903, 0]
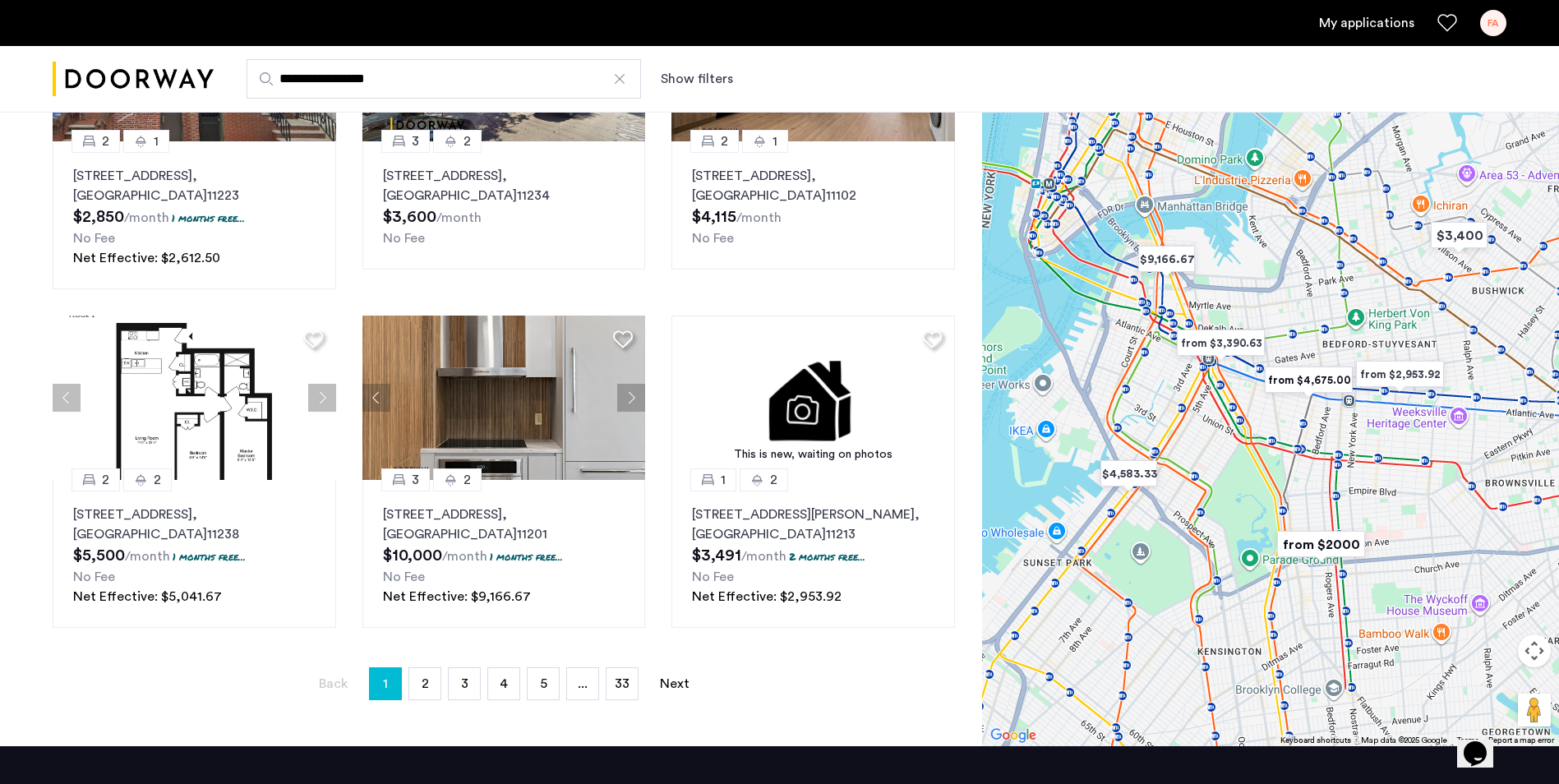
drag, startPoint x: 1359, startPoint y: 539, endPoint x: 1342, endPoint y: 452, distance: 88.6
click at [1342, 452] on div at bounding box center [1270, 406] width 577 height 679
click at [1200, 294] on div at bounding box center [1270, 406] width 577 height 679
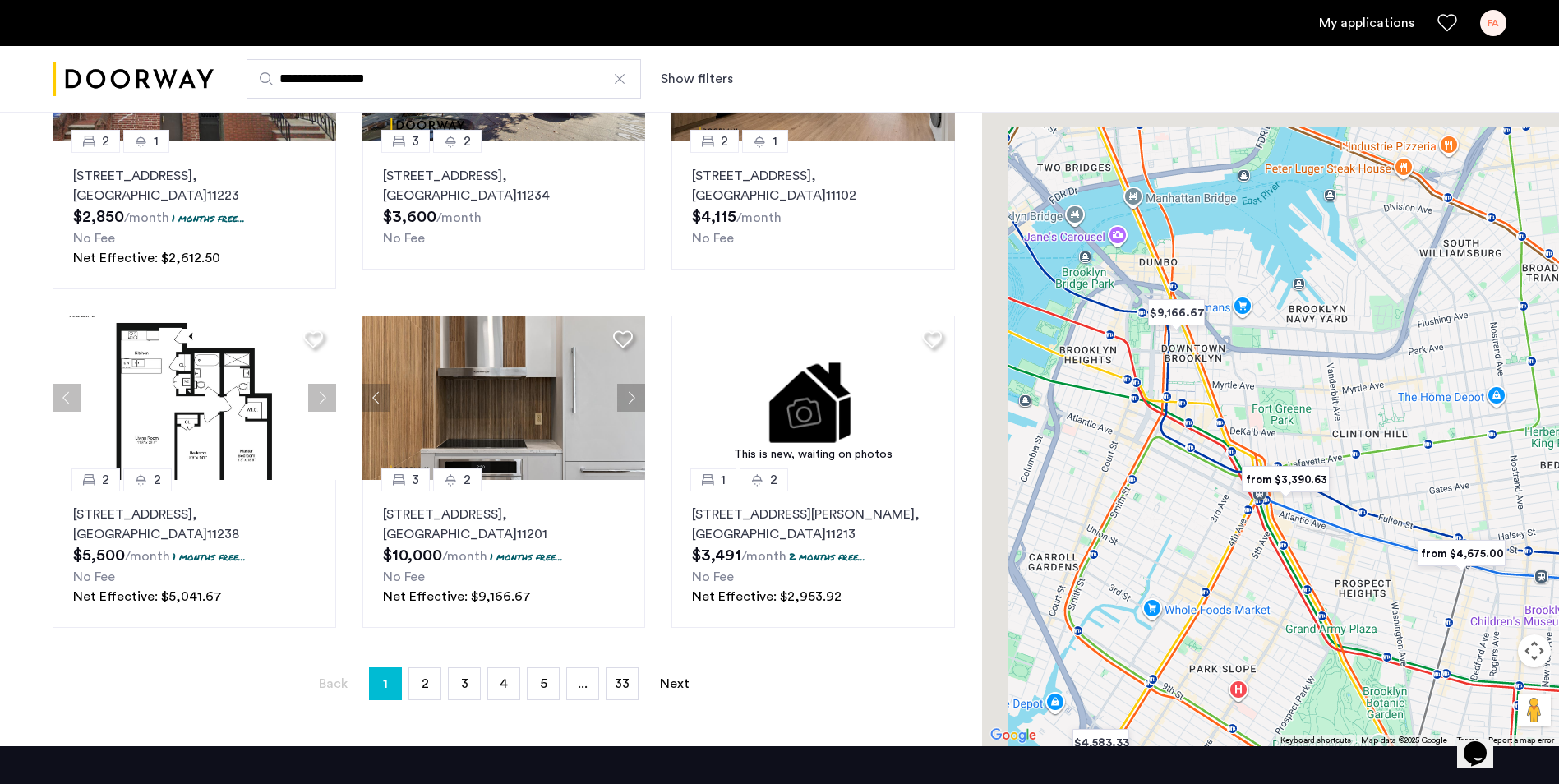
drag, startPoint x: 1206, startPoint y: 347, endPoint x: 1228, endPoint y: 381, distance: 40.5
click at [1228, 381] on div at bounding box center [1270, 406] width 577 height 679
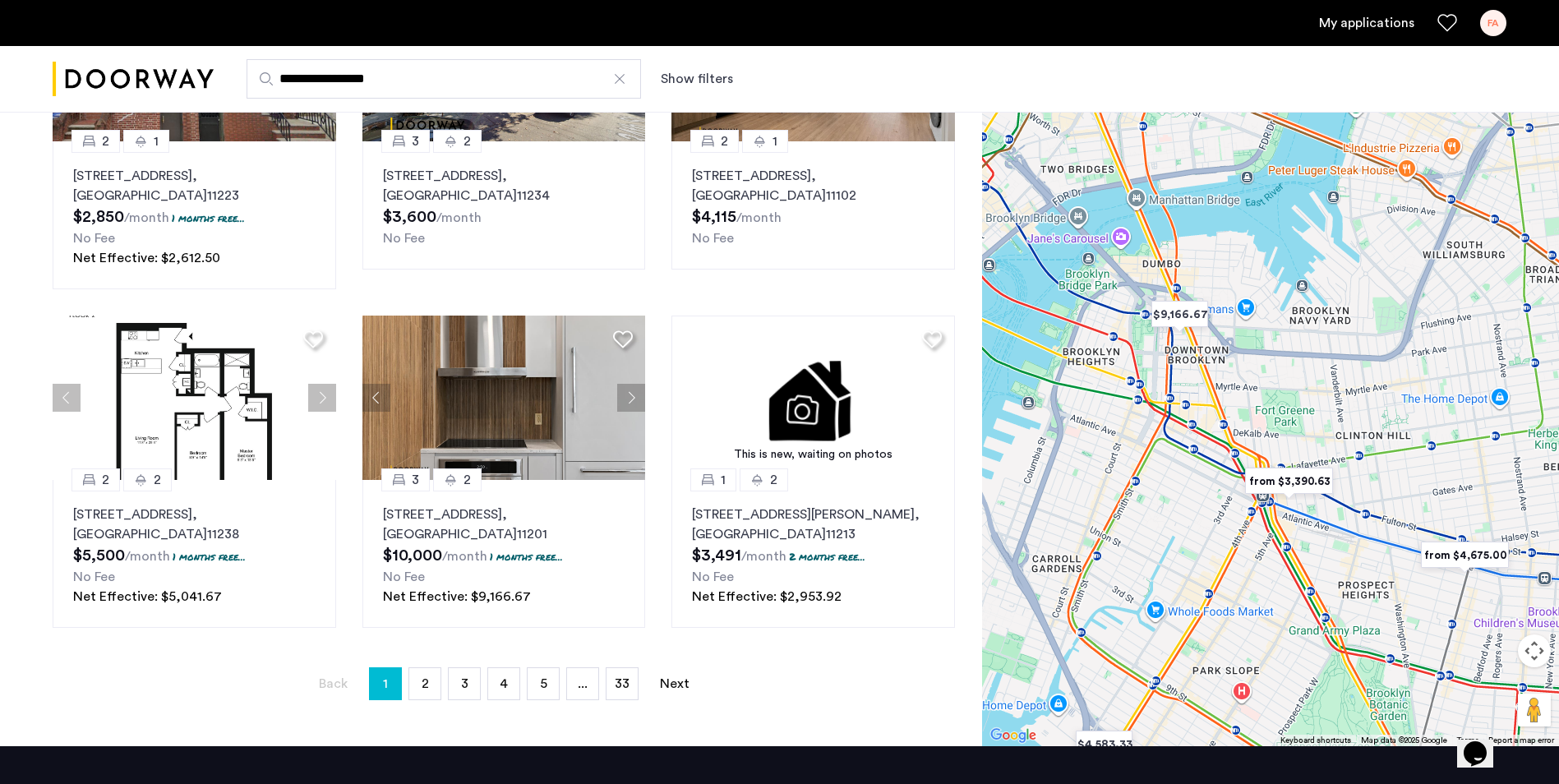
click at [1203, 363] on div at bounding box center [1270, 406] width 577 height 679
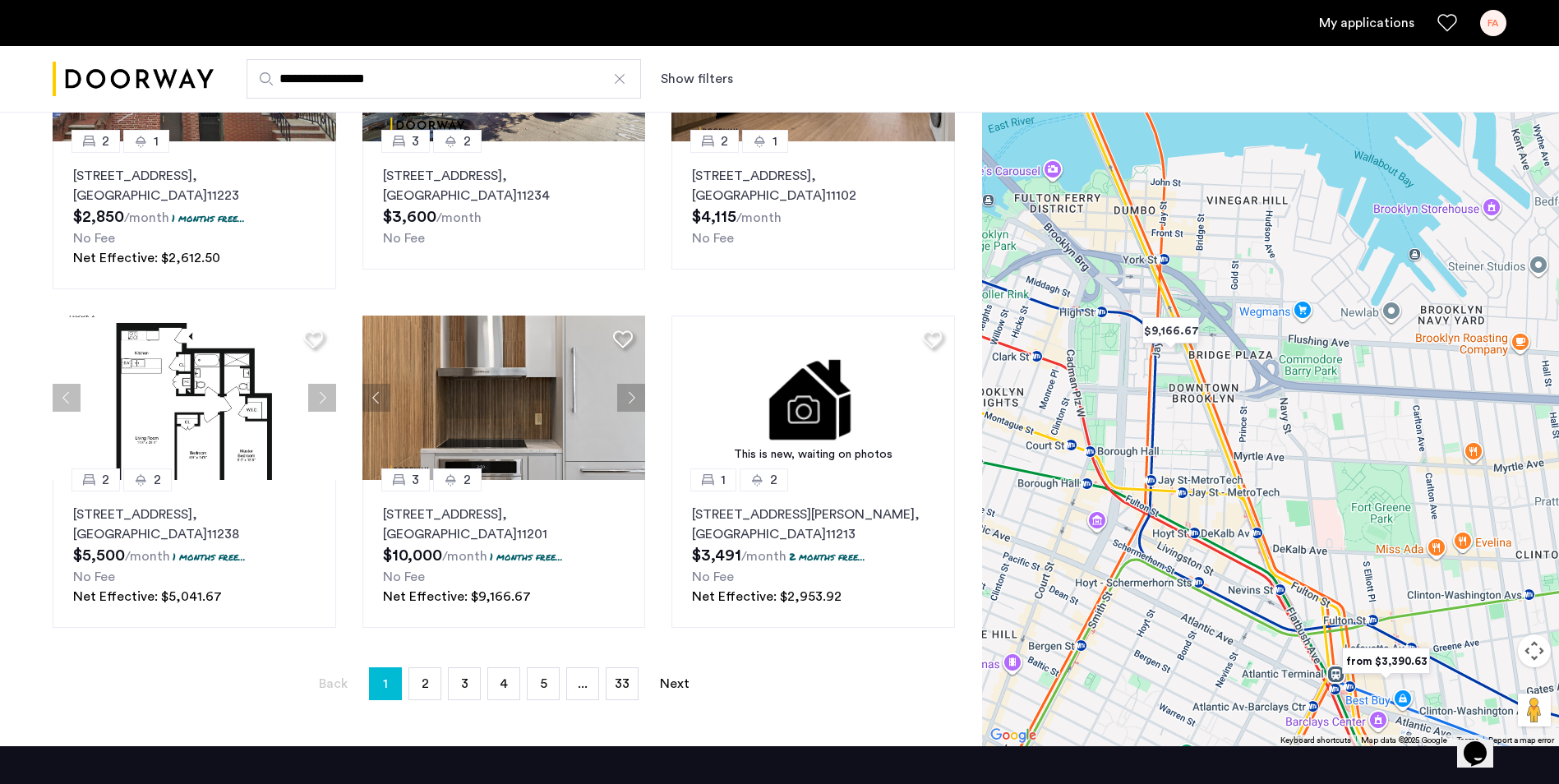
drag, startPoint x: 1188, startPoint y: 351, endPoint x: 1175, endPoint y: 343, distance: 15.3
click at [1201, 399] on div at bounding box center [1270, 406] width 577 height 679
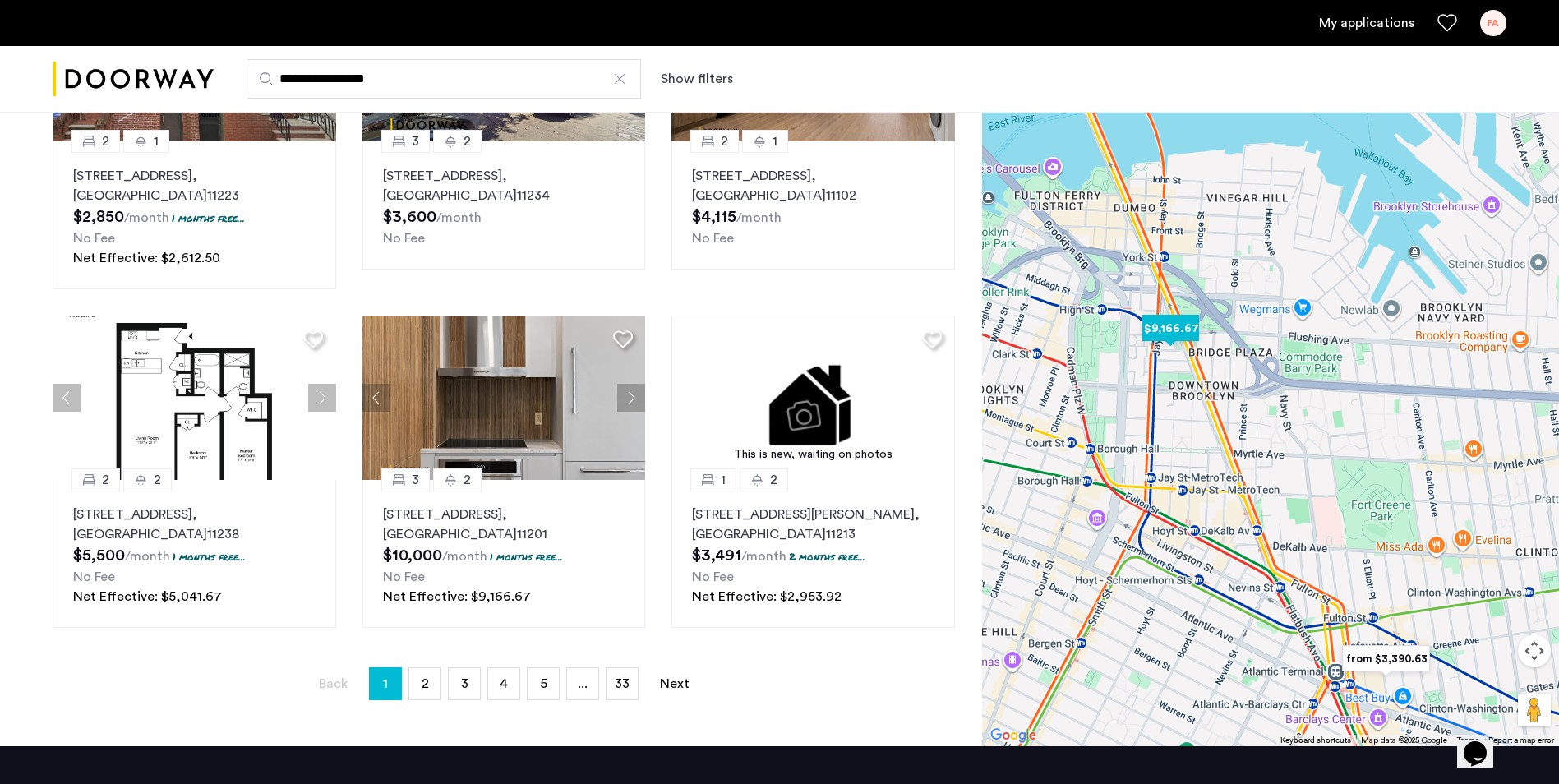
click at [1175, 335] on img "$9,166.67" at bounding box center [1171, 328] width 70 height 37
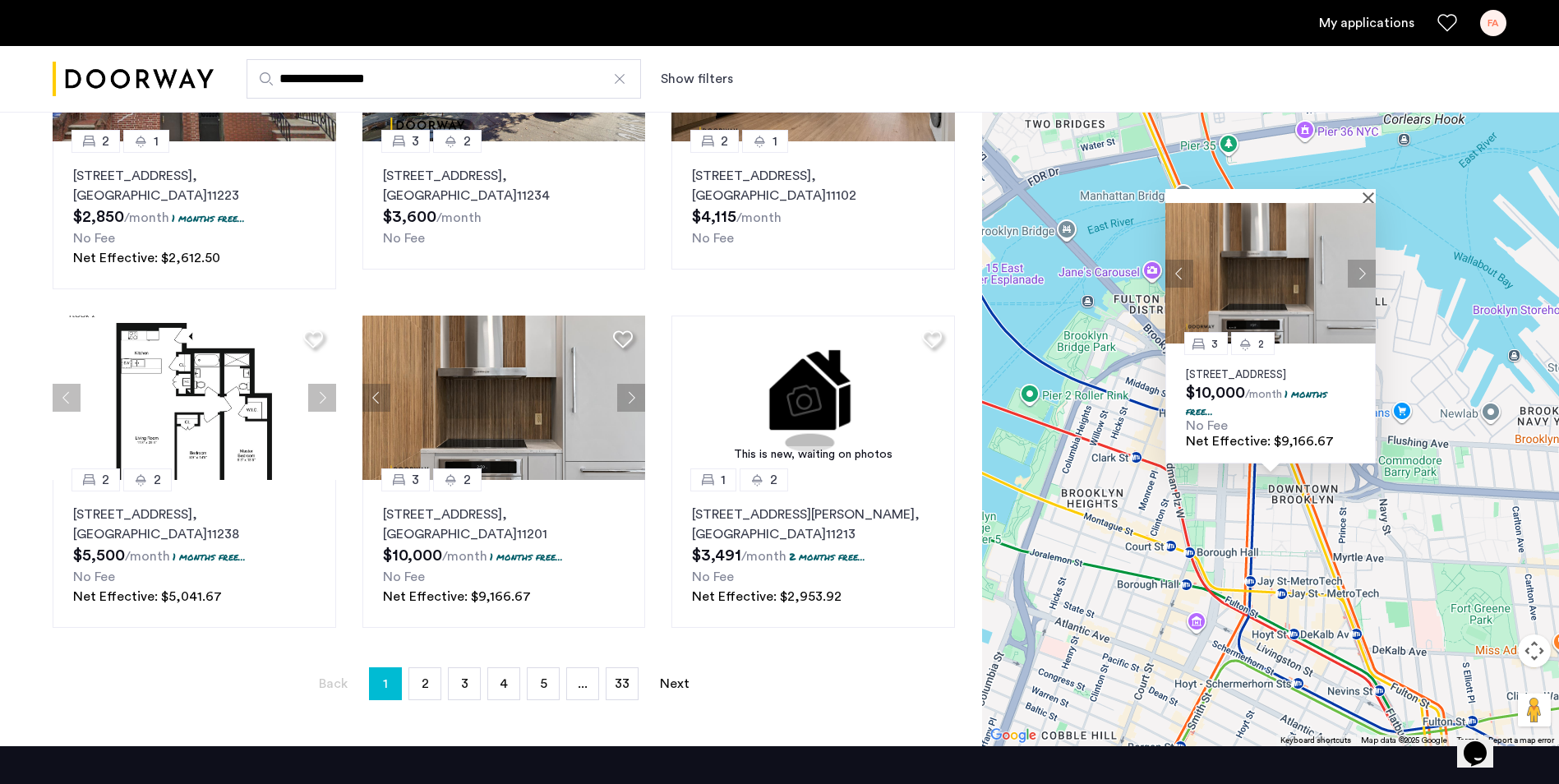
click at [1207, 540] on div "3 2 127 Concord Street, Unit 13A, Brooklyn, NY 11201 $10,000 /month 1 months fr…" at bounding box center [1270, 406] width 577 height 679
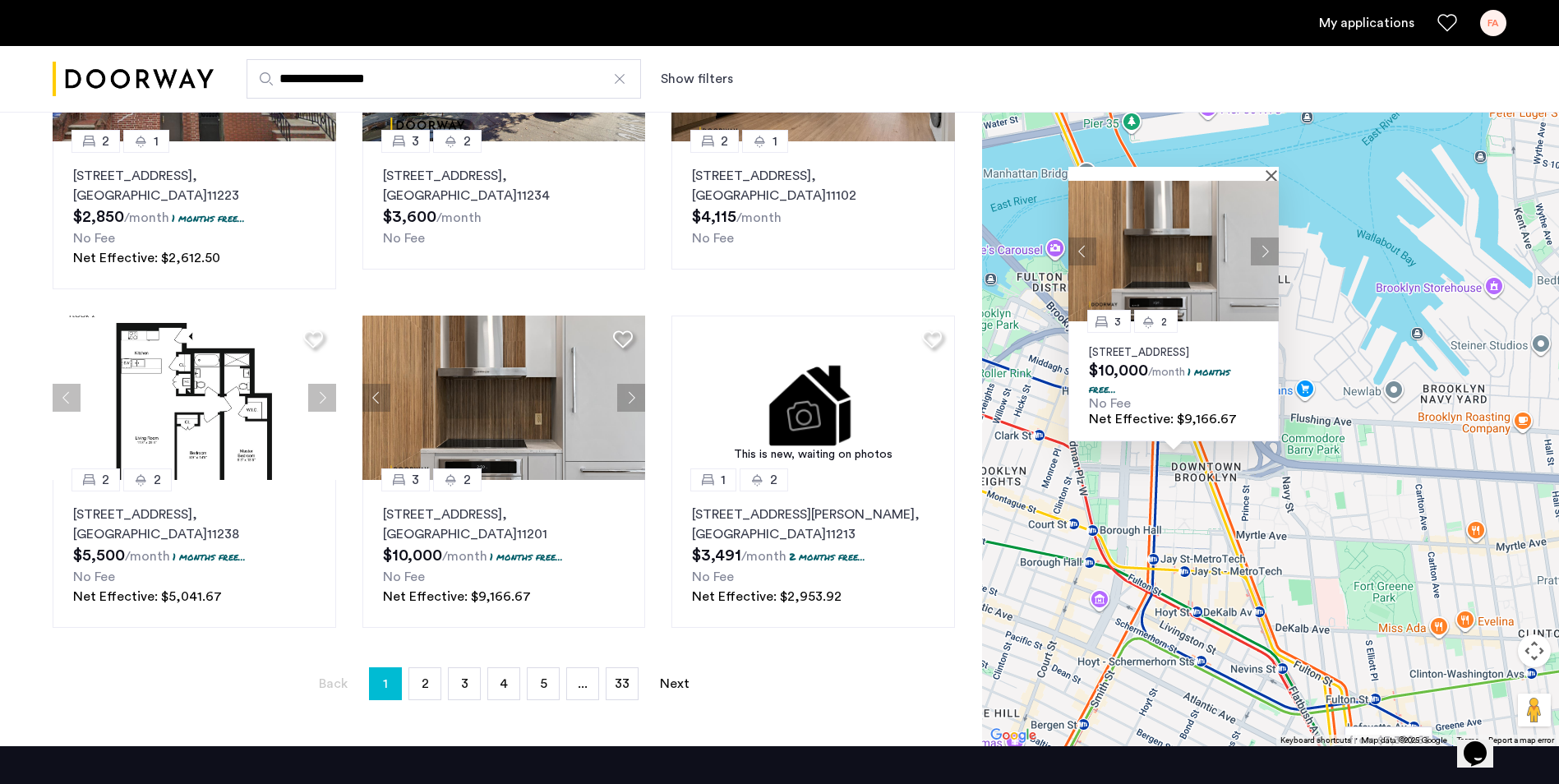
drag, startPoint x: 1374, startPoint y: 536, endPoint x: 1296, endPoint y: 487, distance: 92.1
click at [1296, 534] on div "3 2 127 Concord Street, Unit 13A, Brooklyn, NY 11201 $10,000 /month 1 months fr…" at bounding box center [1270, 406] width 577 height 679
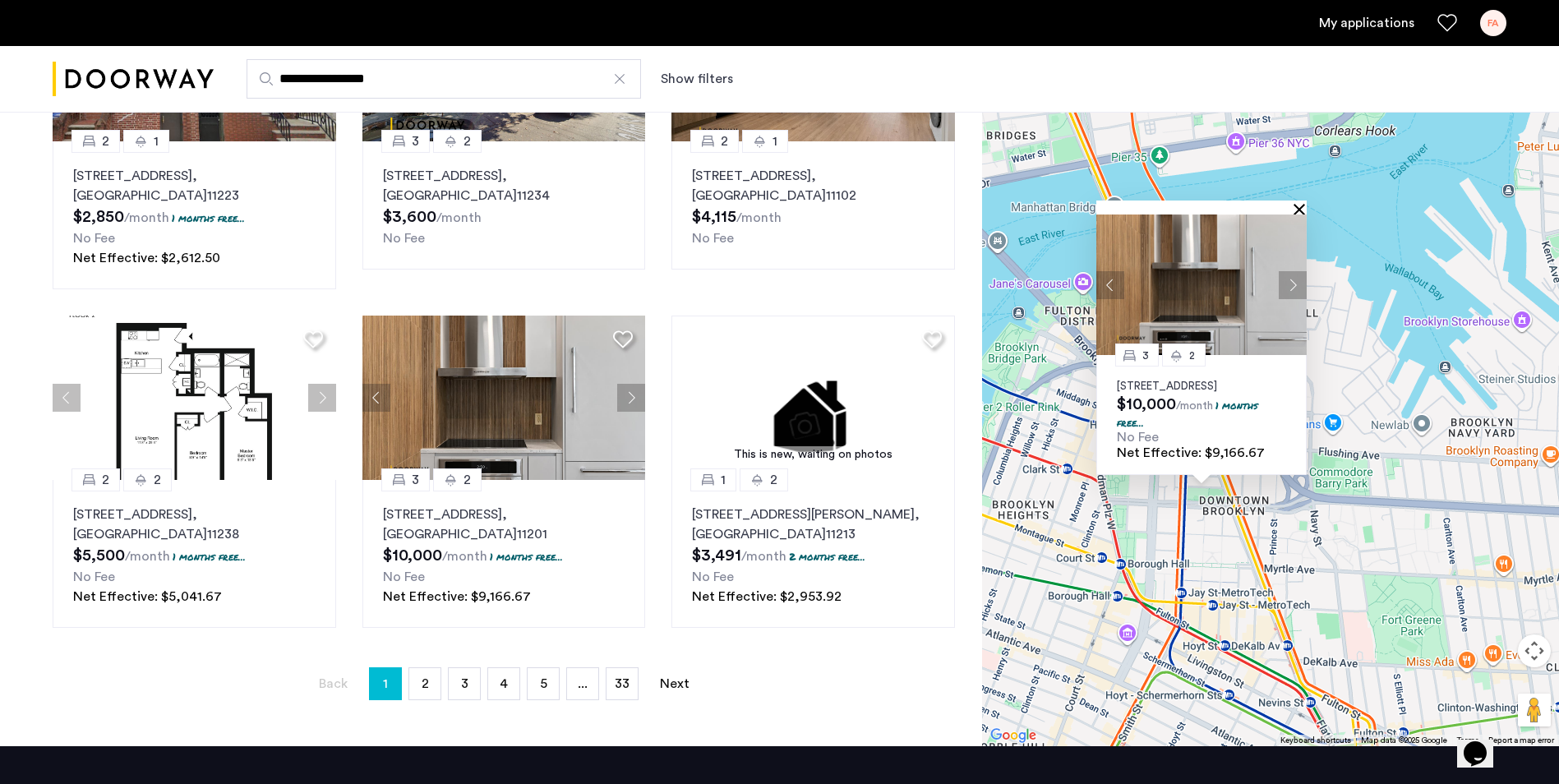
click at [1299, 203] on button "Close" at bounding box center [1302, 208] width 11 height 11
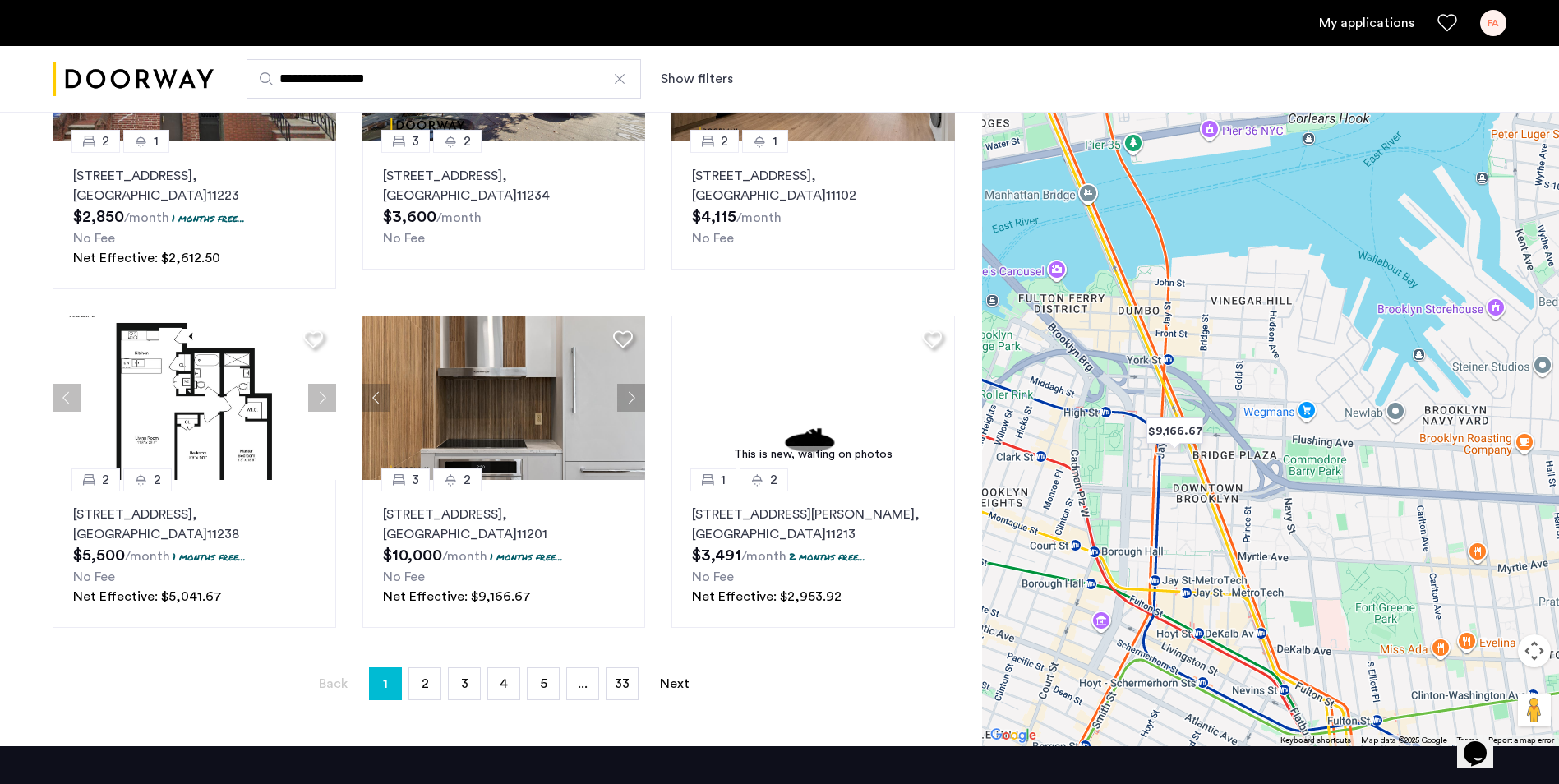
drag, startPoint x: 1429, startPoint y: 566, endPoint x: 1188, endPoint y: 453, distance: 266.2
click at [1192, 456] on div "To navigate, press the arrow keys." at bounding box center [1270, 406] width 577 height 679
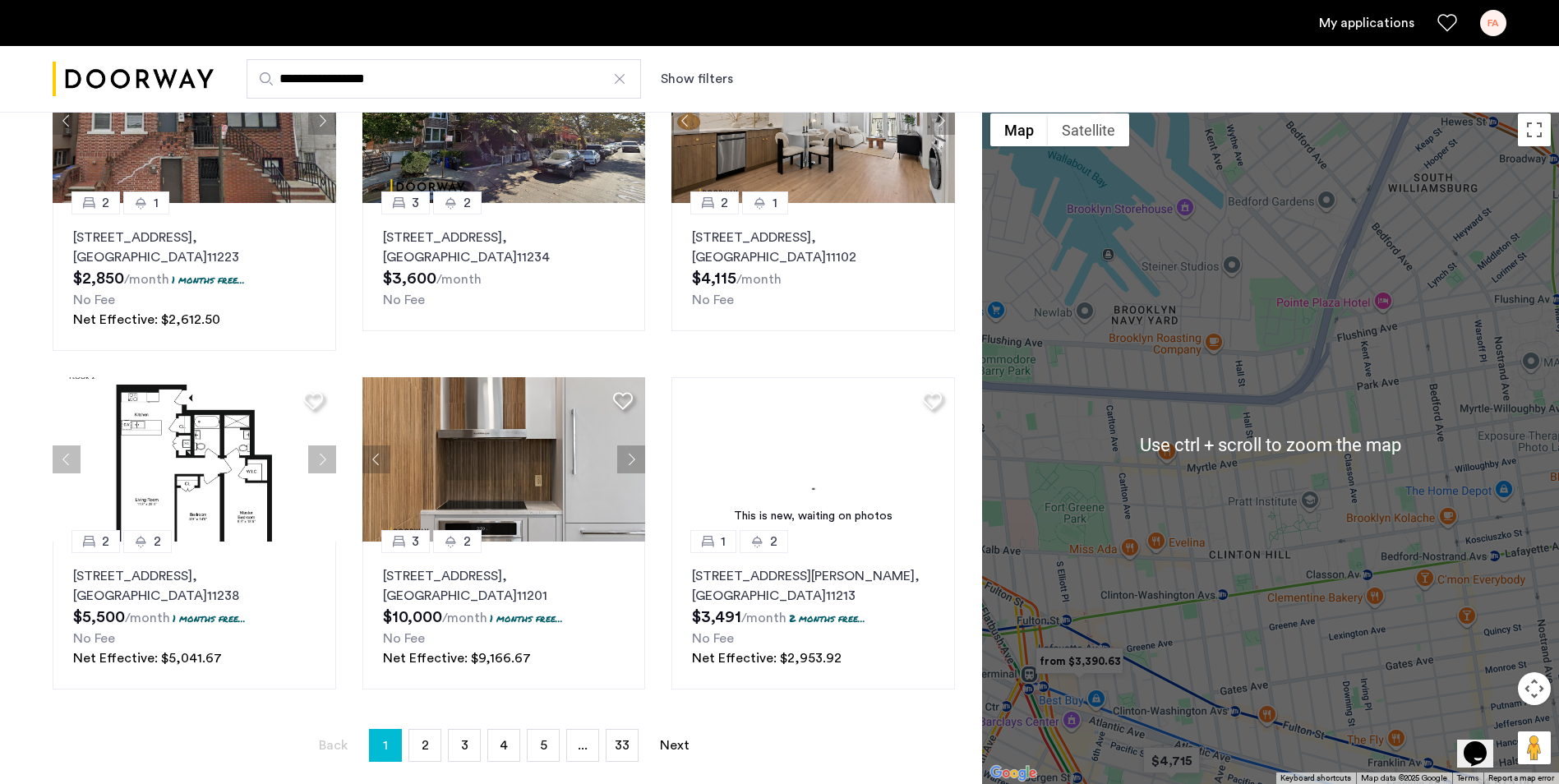
scroll to position [822, 0]
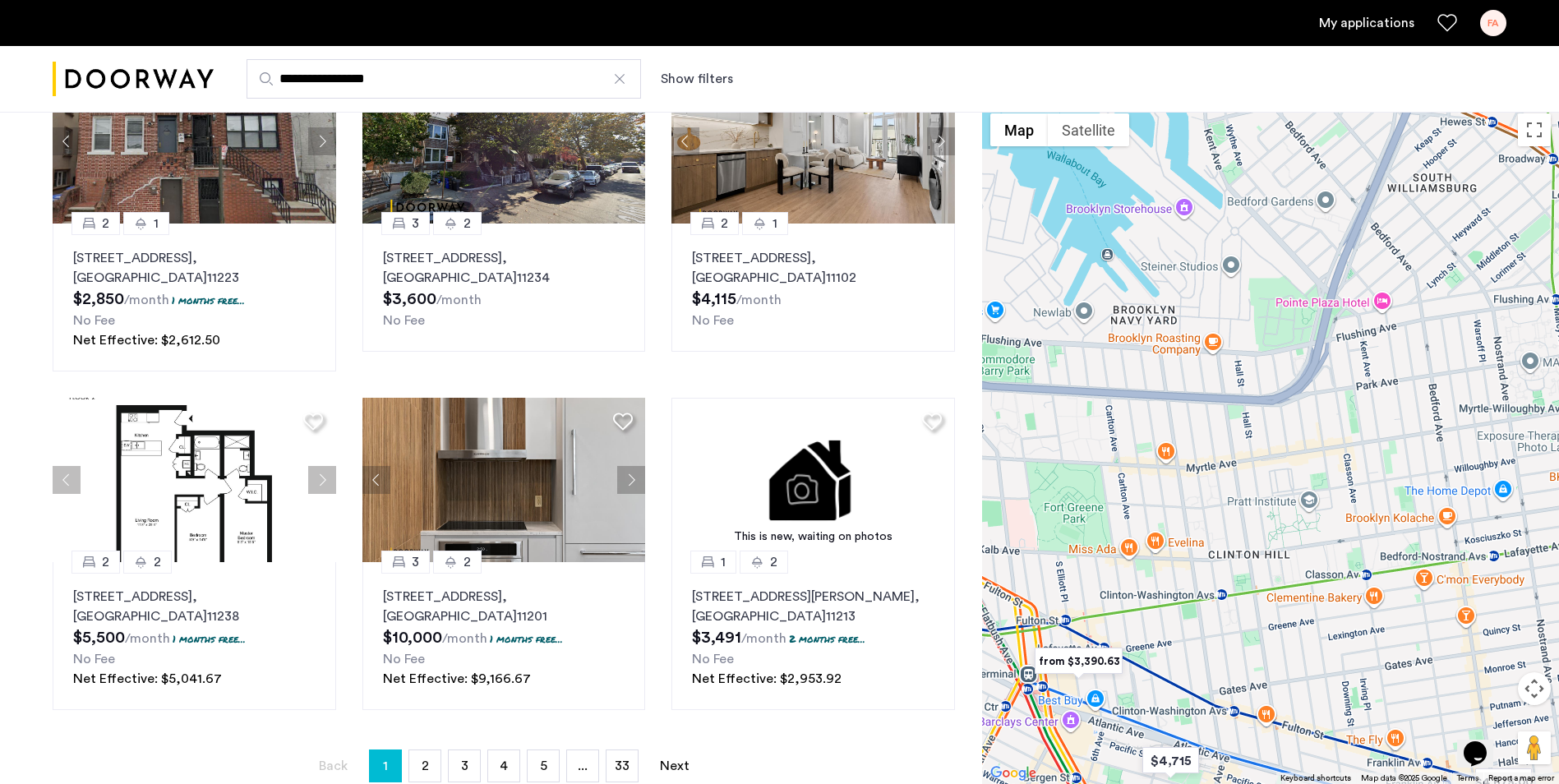
click at [1293, 507] on div at bounding box center [1270, 444] width 577 height 679
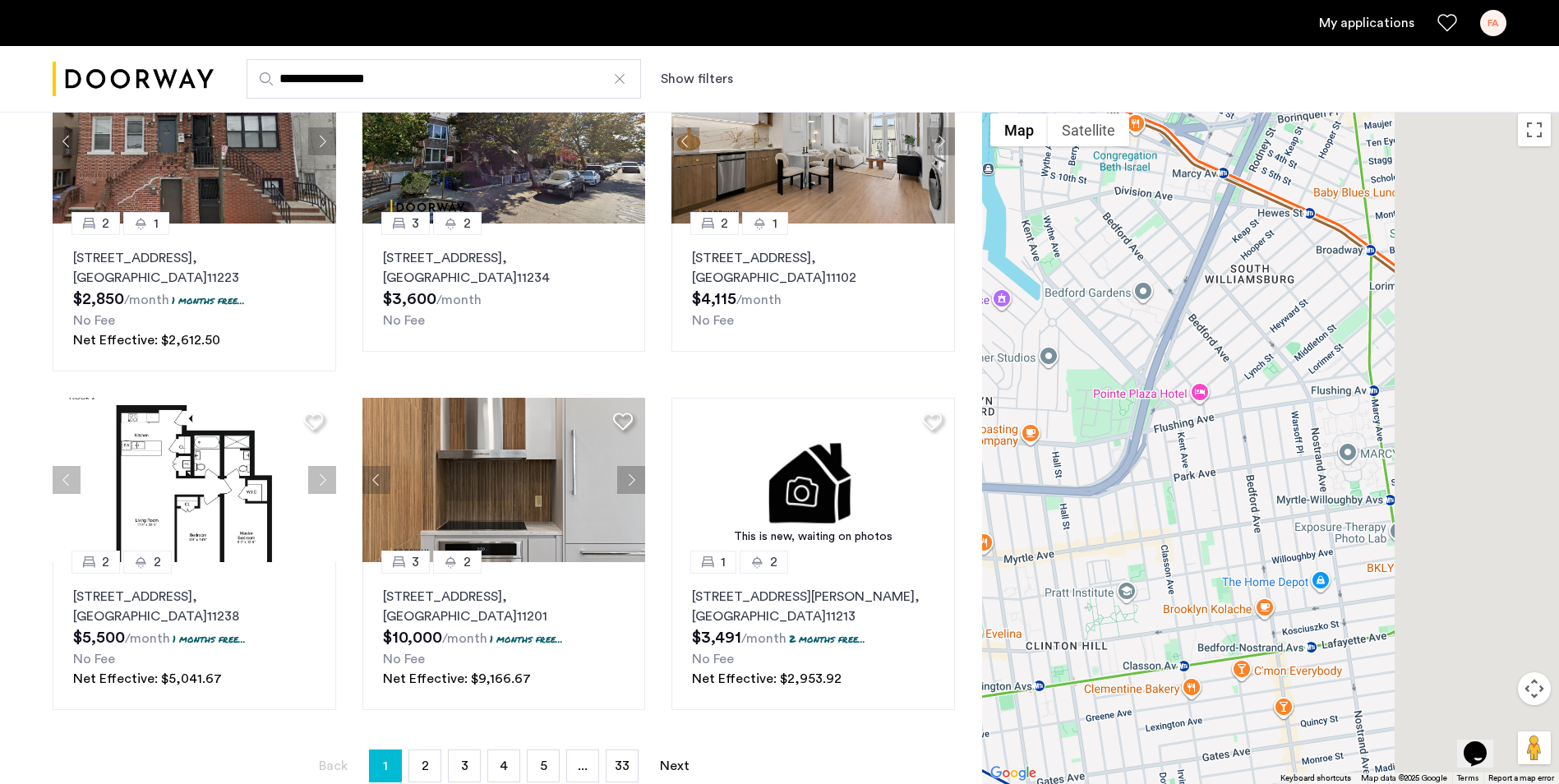
drag, startPoint x: 1293, startPoint y: 505, endPoint x: 1055, endPoint y: 625, distance: 266.5
click at [1026, 673] on div at bounding box center [1270, 444] width 577 height 679
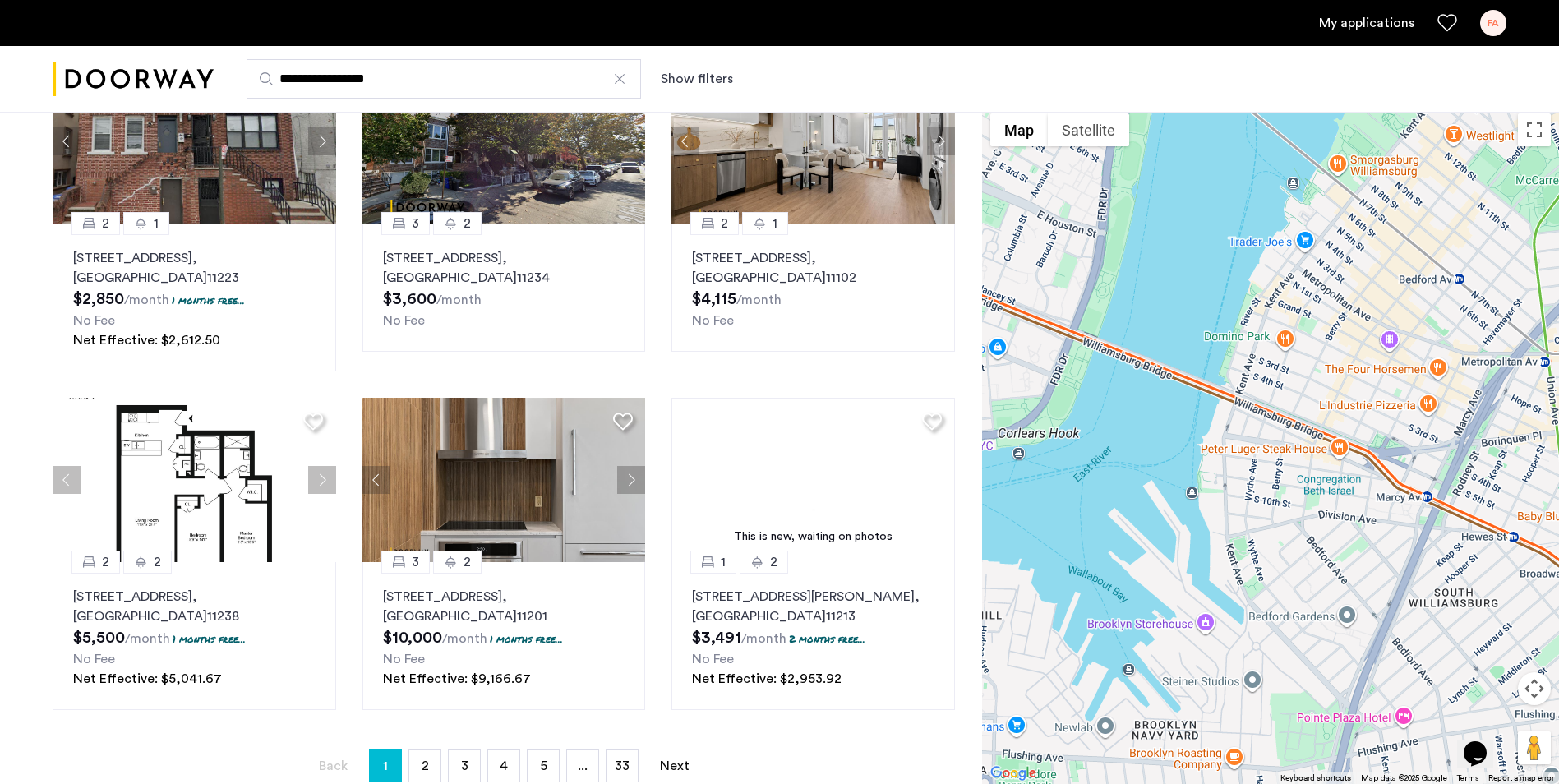
drag, startPoint x: 1322, startPoint y: 515, endPoint x: 1528, endPoint y: 633, distance: 237.4
click at [1528, 633] on div at bounding box center [1270, 444] width 577 height 679
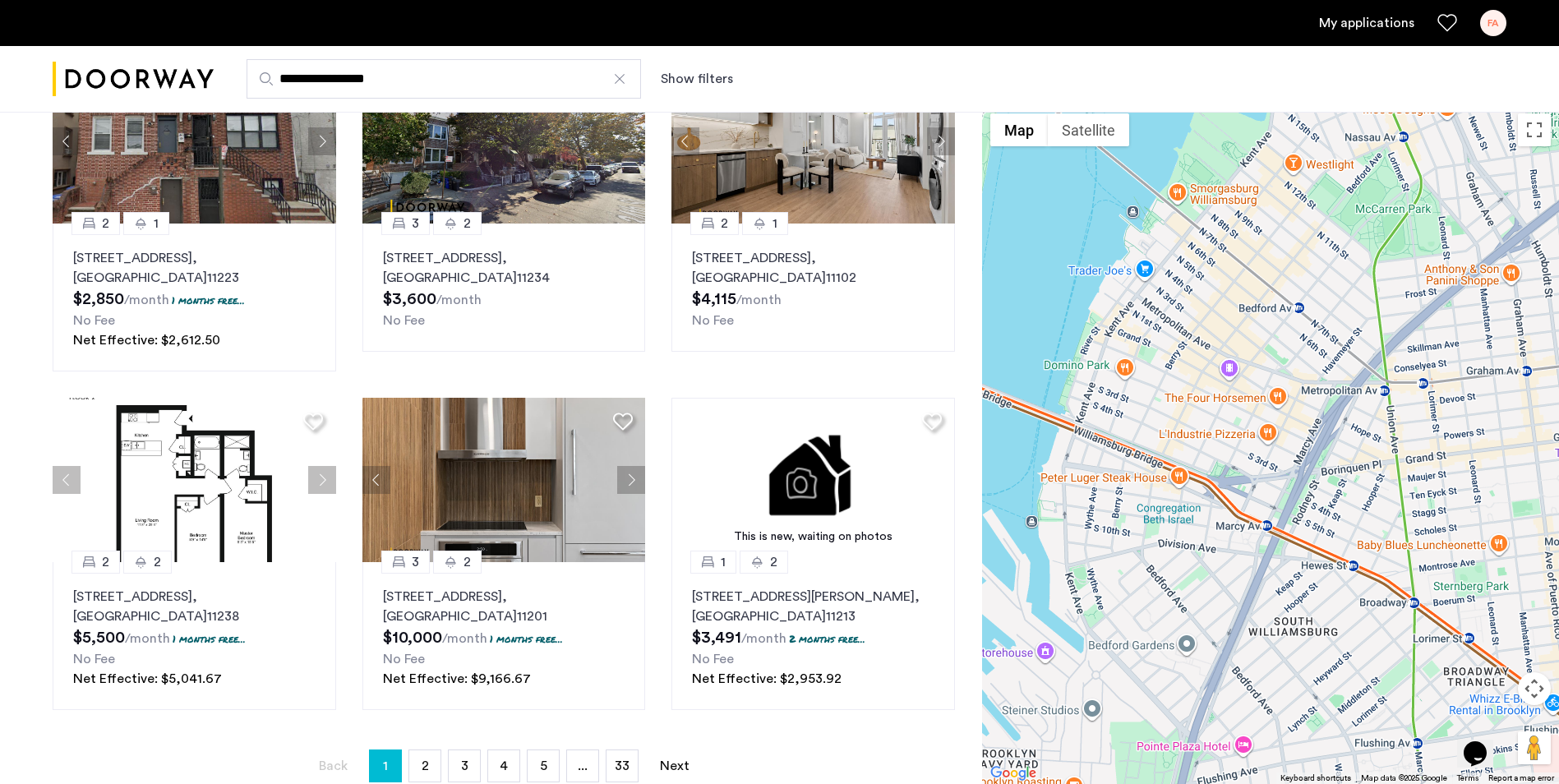
drag, startPoint x: 1361, startPoint y: 650, endPoint x: 1267, endPoint y: 673, distance: 96.8
click at [1268, 673] on div at bounding box center [1270, 444] width 577 height 679
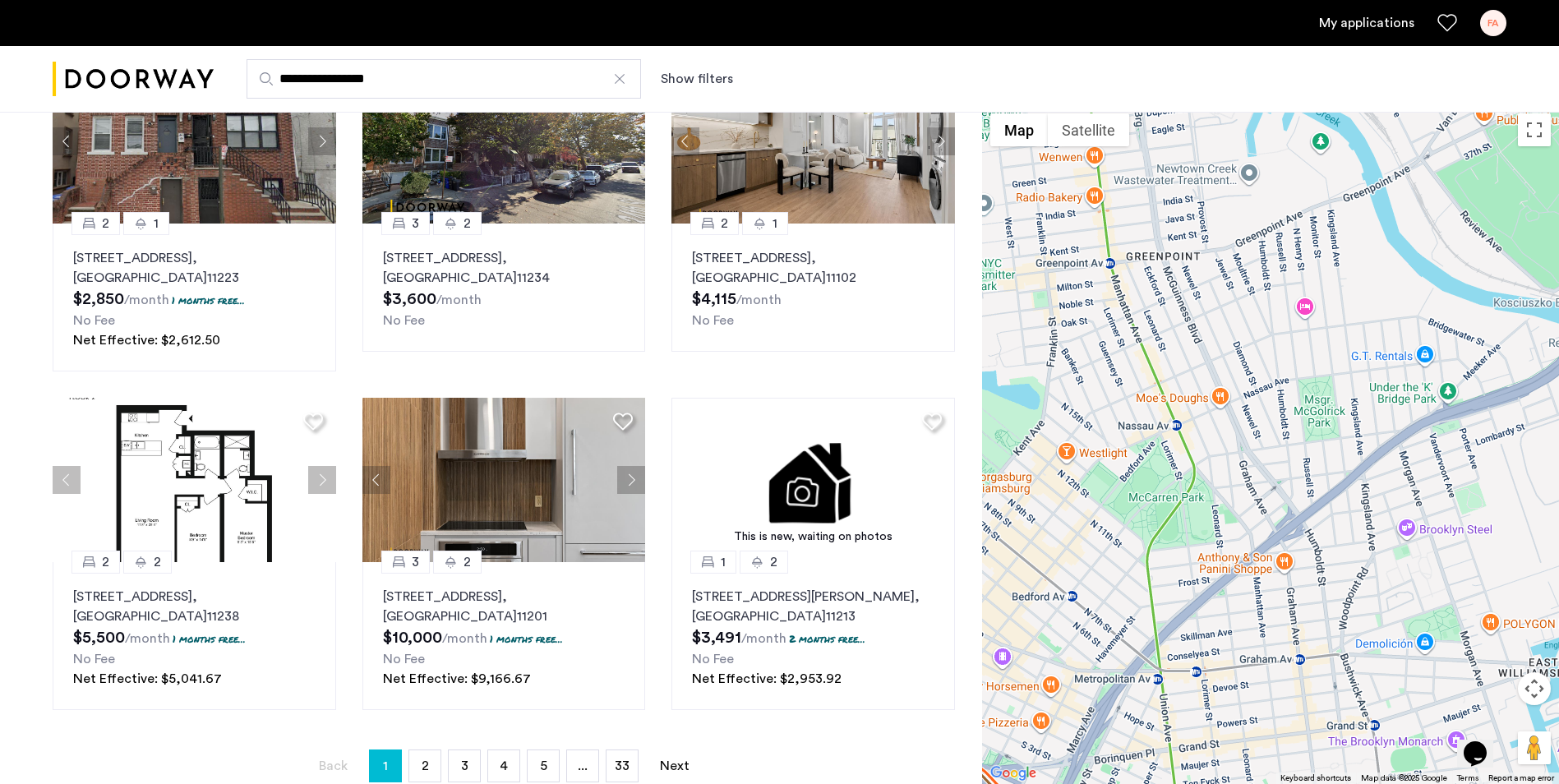
drag, startPoint x: 1335, startPoint y: 474, endPoint x: 1130, endPoint y: 751, distance: 344.6
click at [1130, 751] on div at bounding box center [1270, 444] width 577 height 679
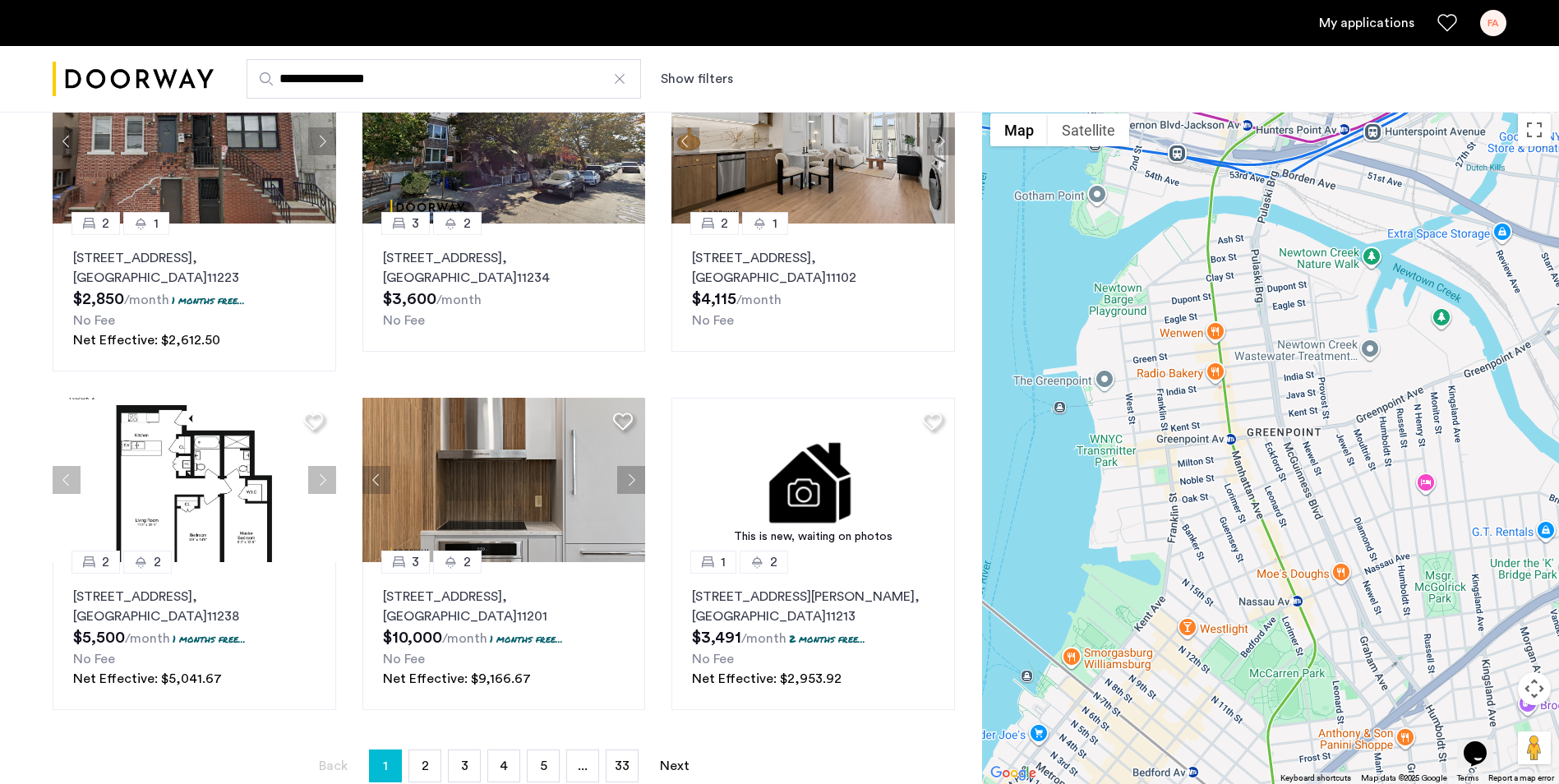
drag, startPoint x: 1216, startPoint y: 536, endPoint x: 1341, endPoint y: 719, distance: 221.6
click at [1341, 719] on div at bounding box center [1270, 444] width 577 height 679
drag, startPoint x: 1334, startPoint y: 708, endPoint x: 1111, endPoint y: 259, distance: 501.3
click at [1113, 273] on div at bounding box center [1270, 444] width 577 height 679
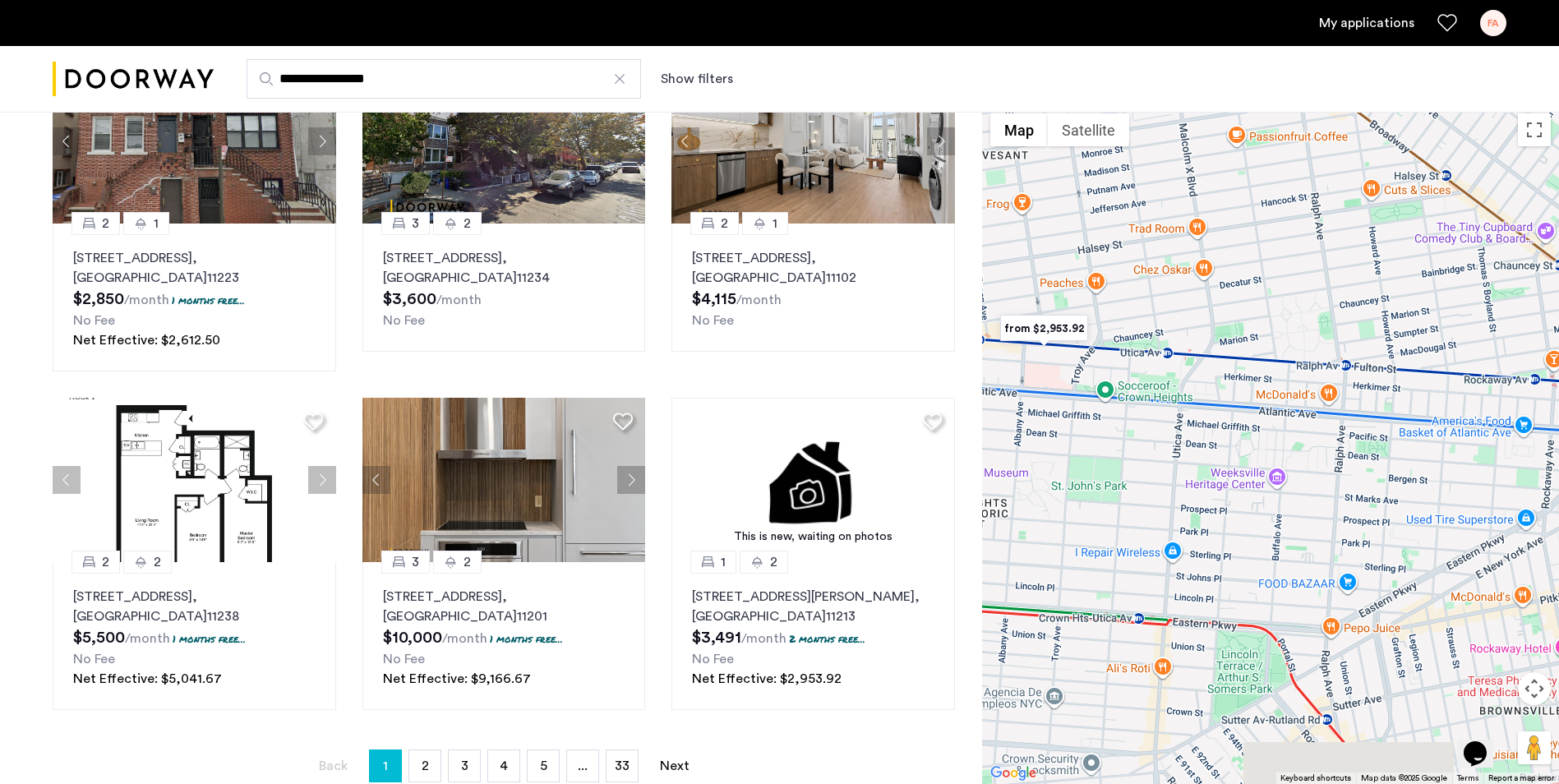
drag, startPoint x: 1251, startPoint y: 579, endPoint x: 1300, endPoint y: 381, distance: 204.0
click at [1300, 381] on div at bounding box center [1270, 444] width 577 height 679
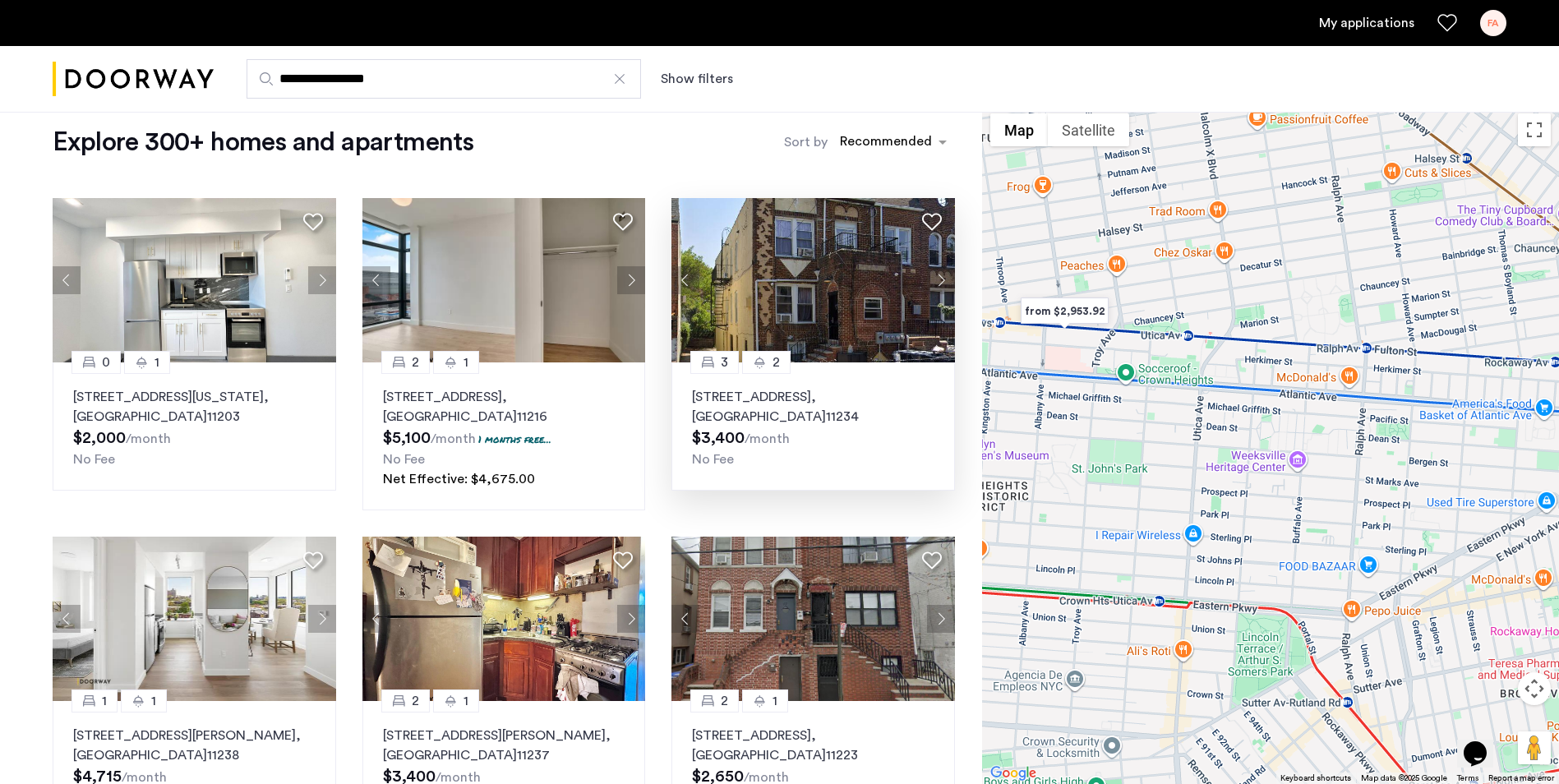
scroll to position [0, 0]
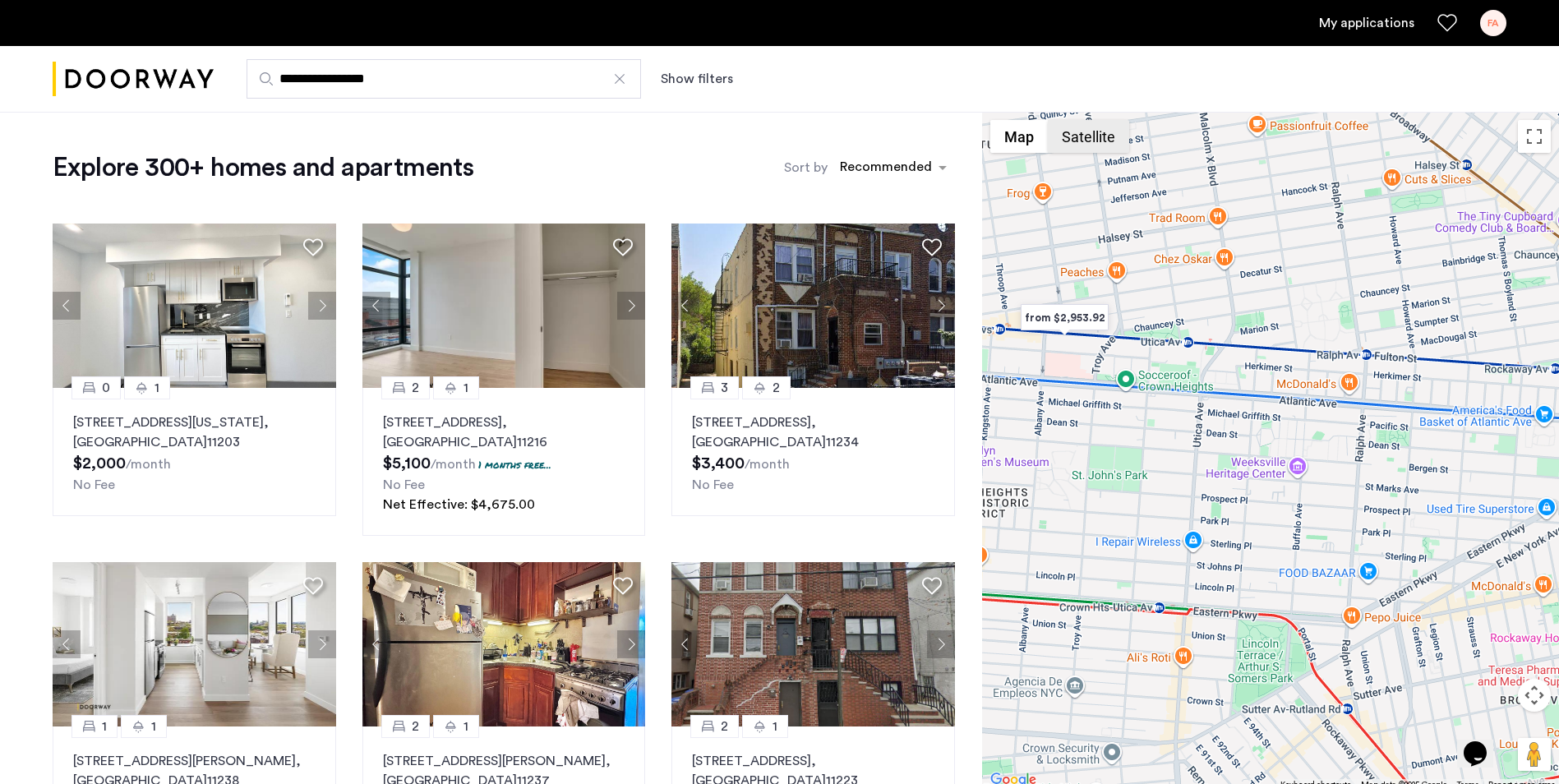
click at [1099, 135] on button "Satellite" at bounding box center [1088, 136] width 81 height 33
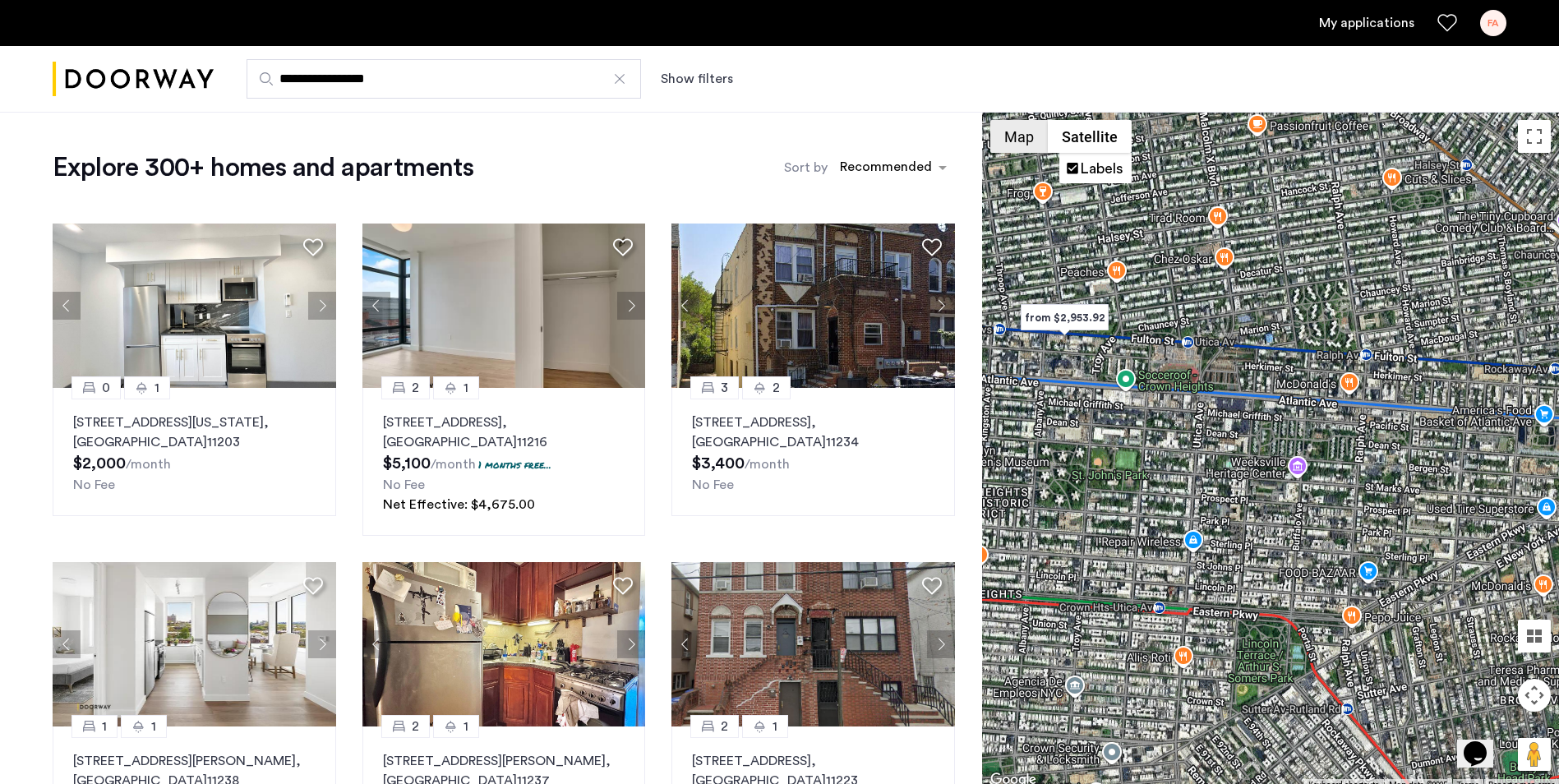
click at [1028, 139] on button "Map" at bounding box center [1018, 136] width 58 height 33
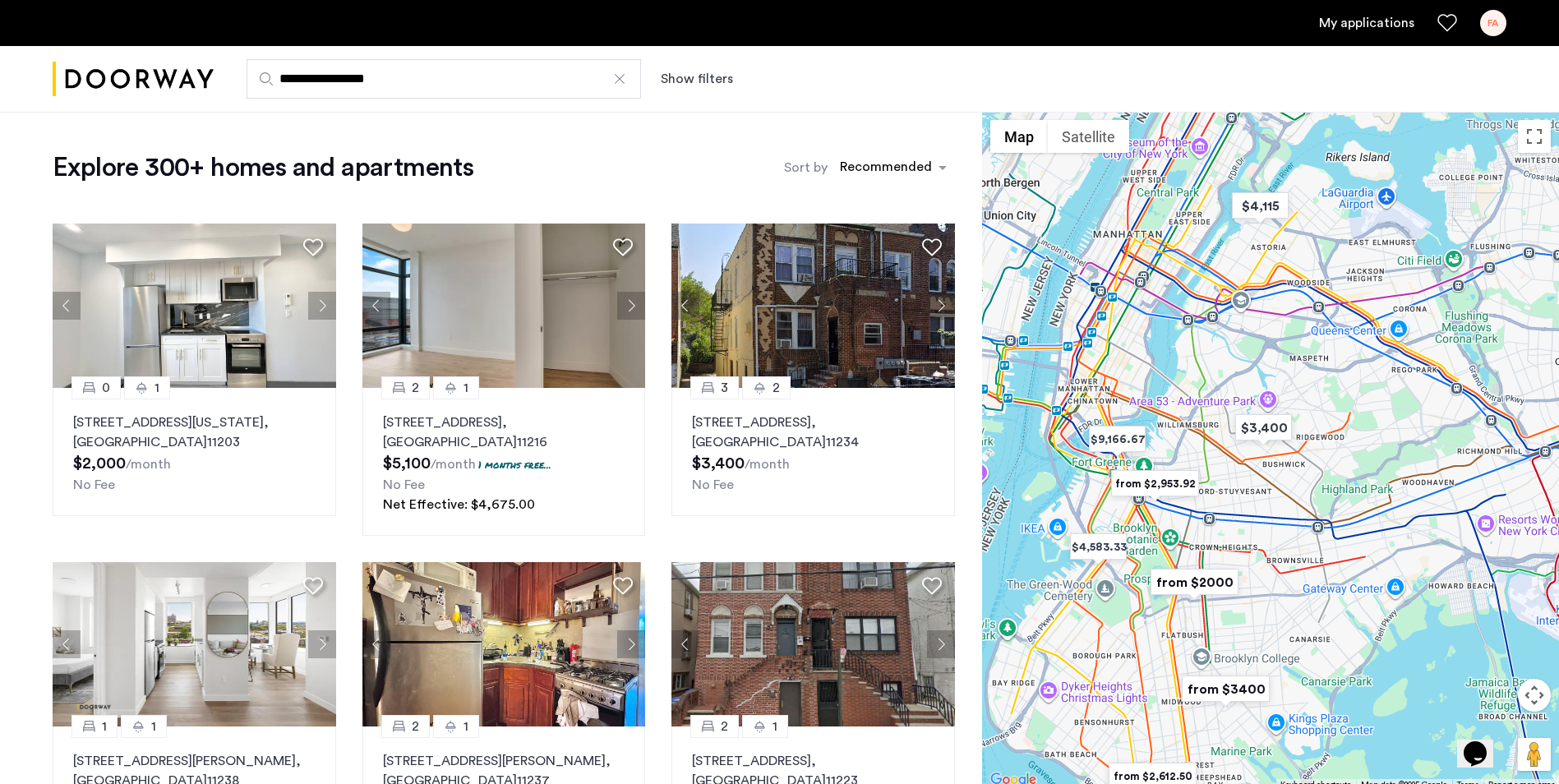
drag, startPoint x: 1287, startPoint y: 561, endPoint x: 1372, endPoint y: 507, distance: 100.7
click at [1372, 507] on div at bounding box center [1270, 451] width 577 height 679
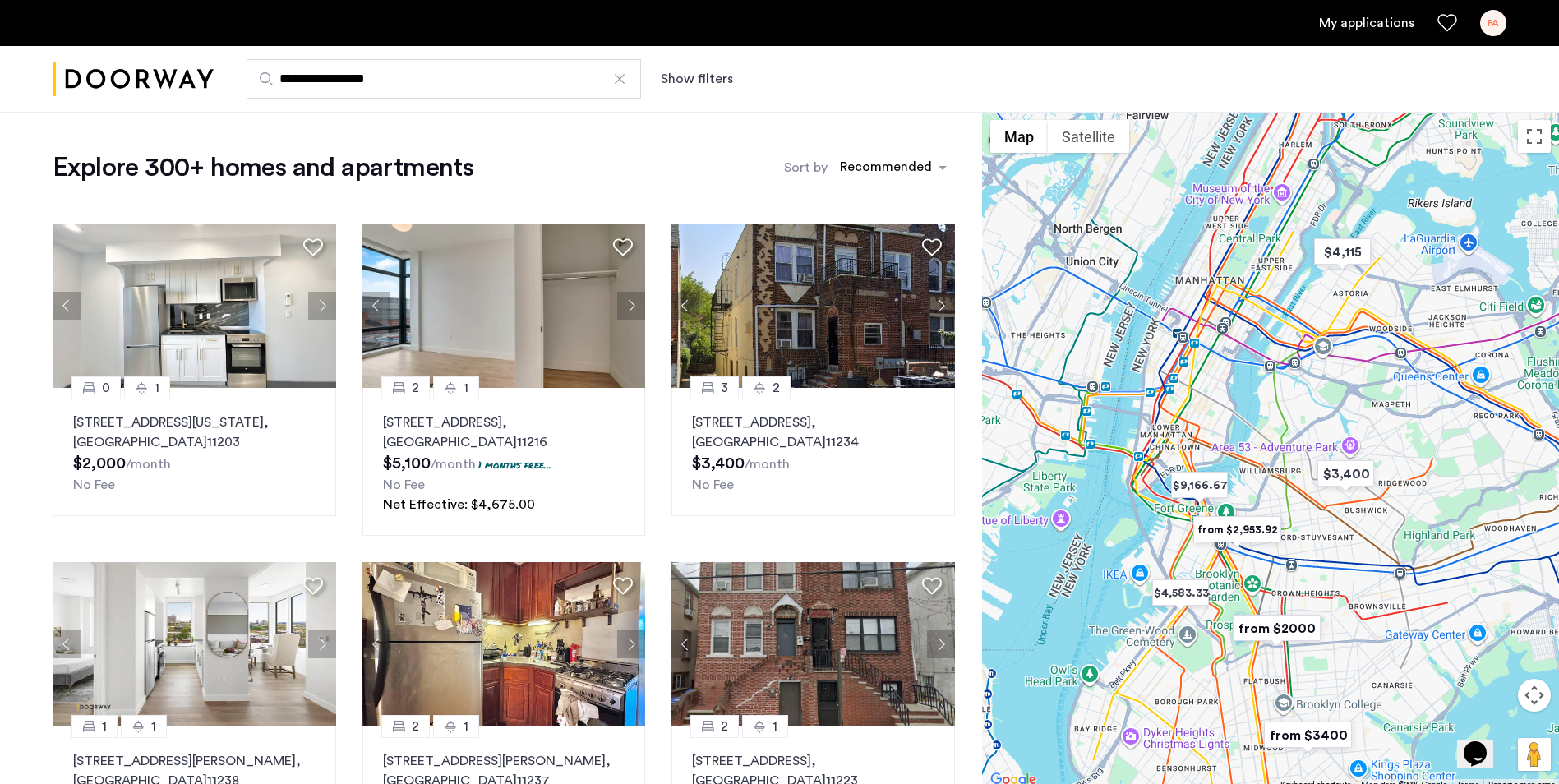
drag, startPoint x: 1330, startPoint y: 543, endPoint x: 1405, endPoint y: 580, distance: 83.6
click at [1408, 584] on div at bounding box center [1270, 451] width 577 height 679
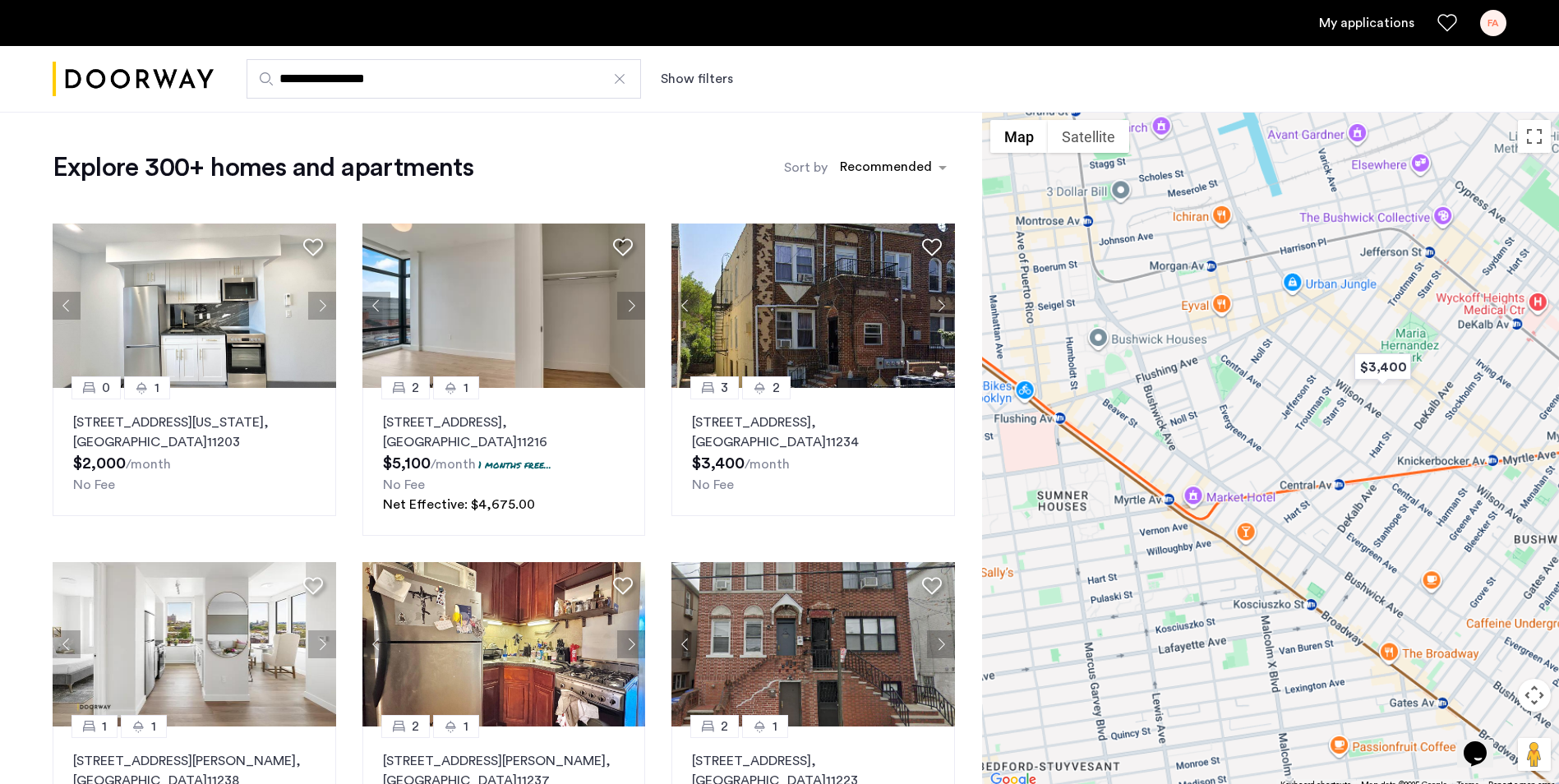
click at [1324, 481] on div at bounding box center [1270, 451] width 577 height 679
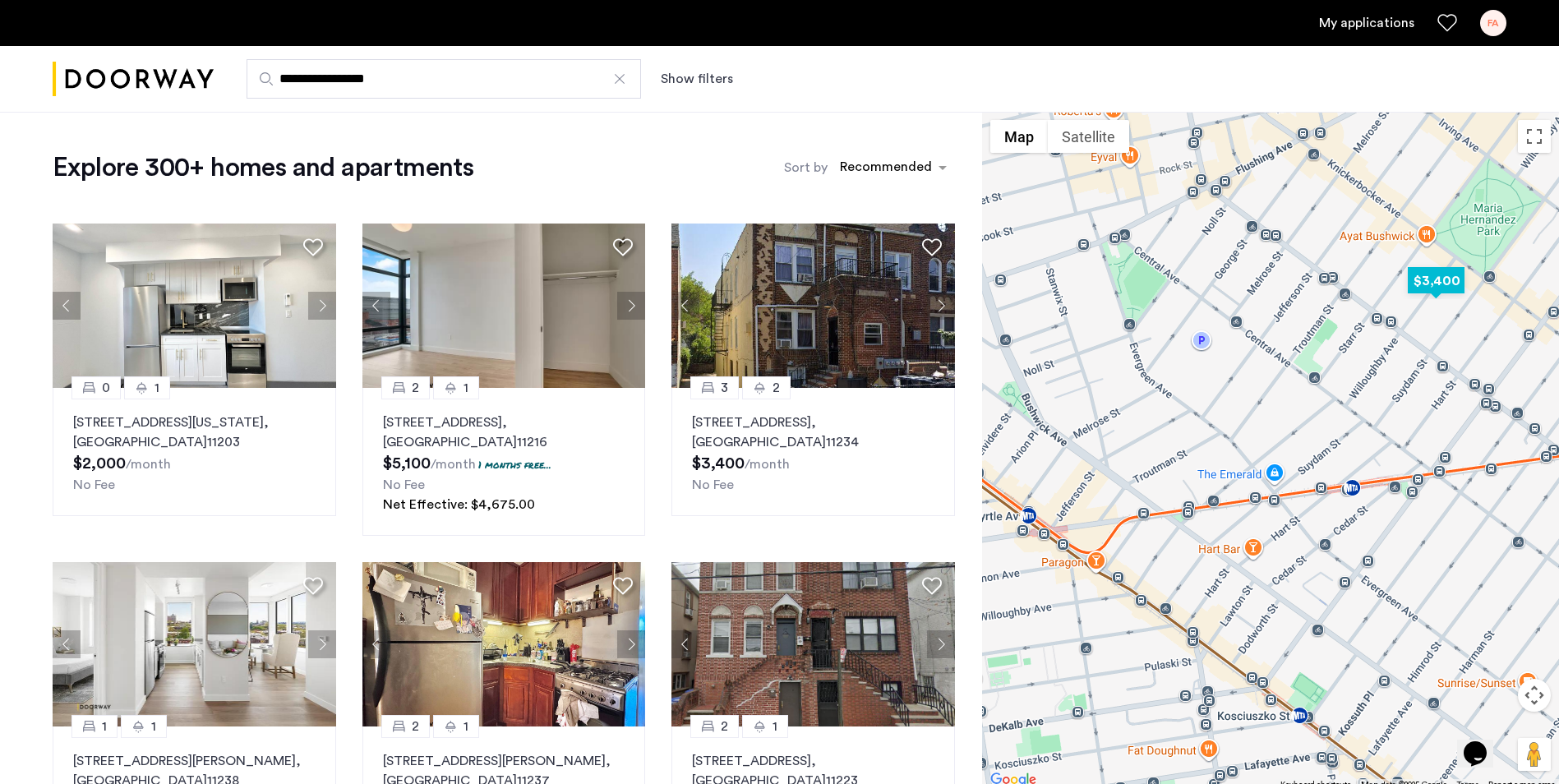
click at [1460, 280] on img "$3,400" at bounding box center [1436, 280] width 70 height 37
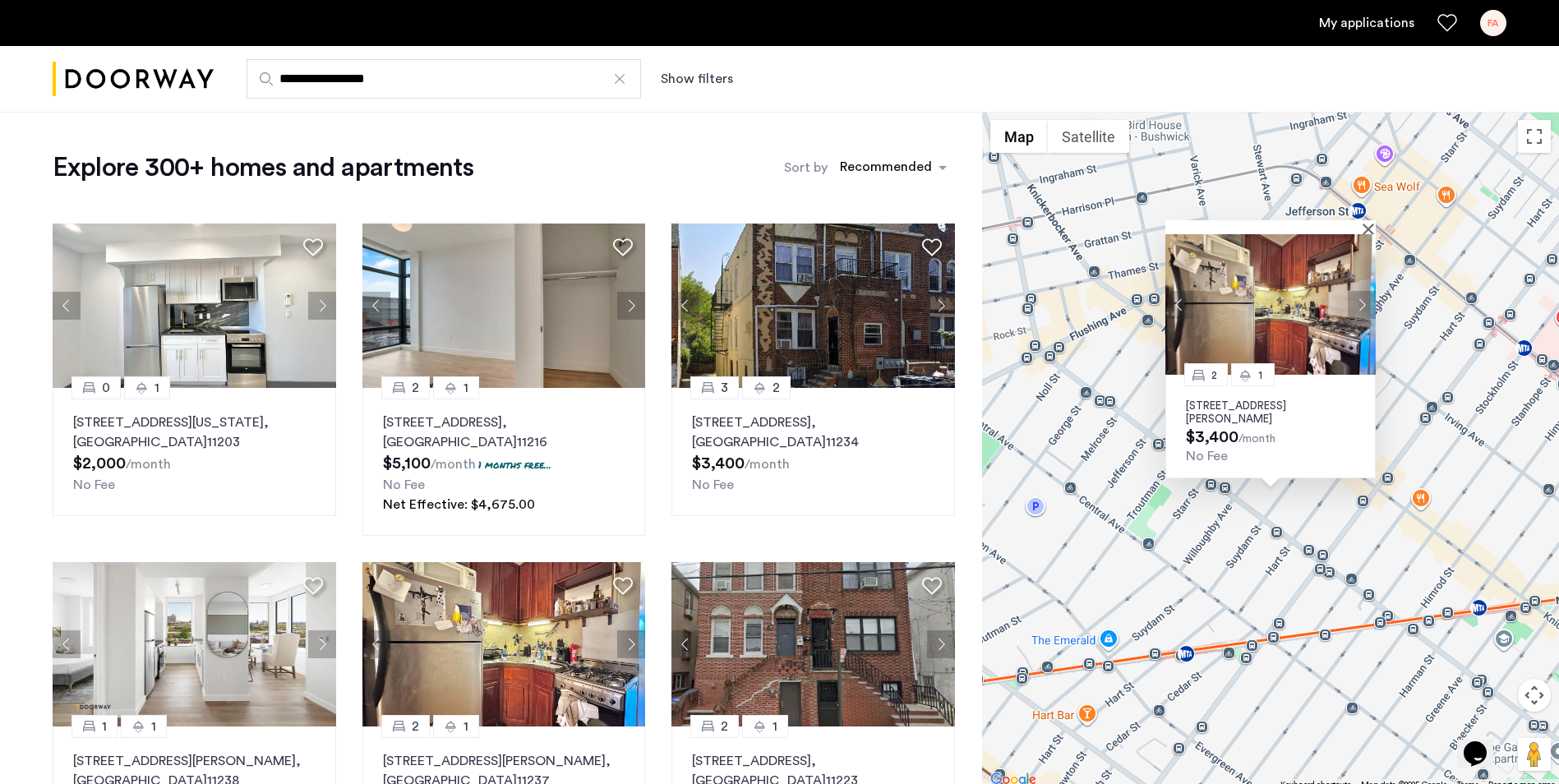
click at [1356, 301] on button "Next apartment" at bounding box center [1361, 304] width 27 height 27
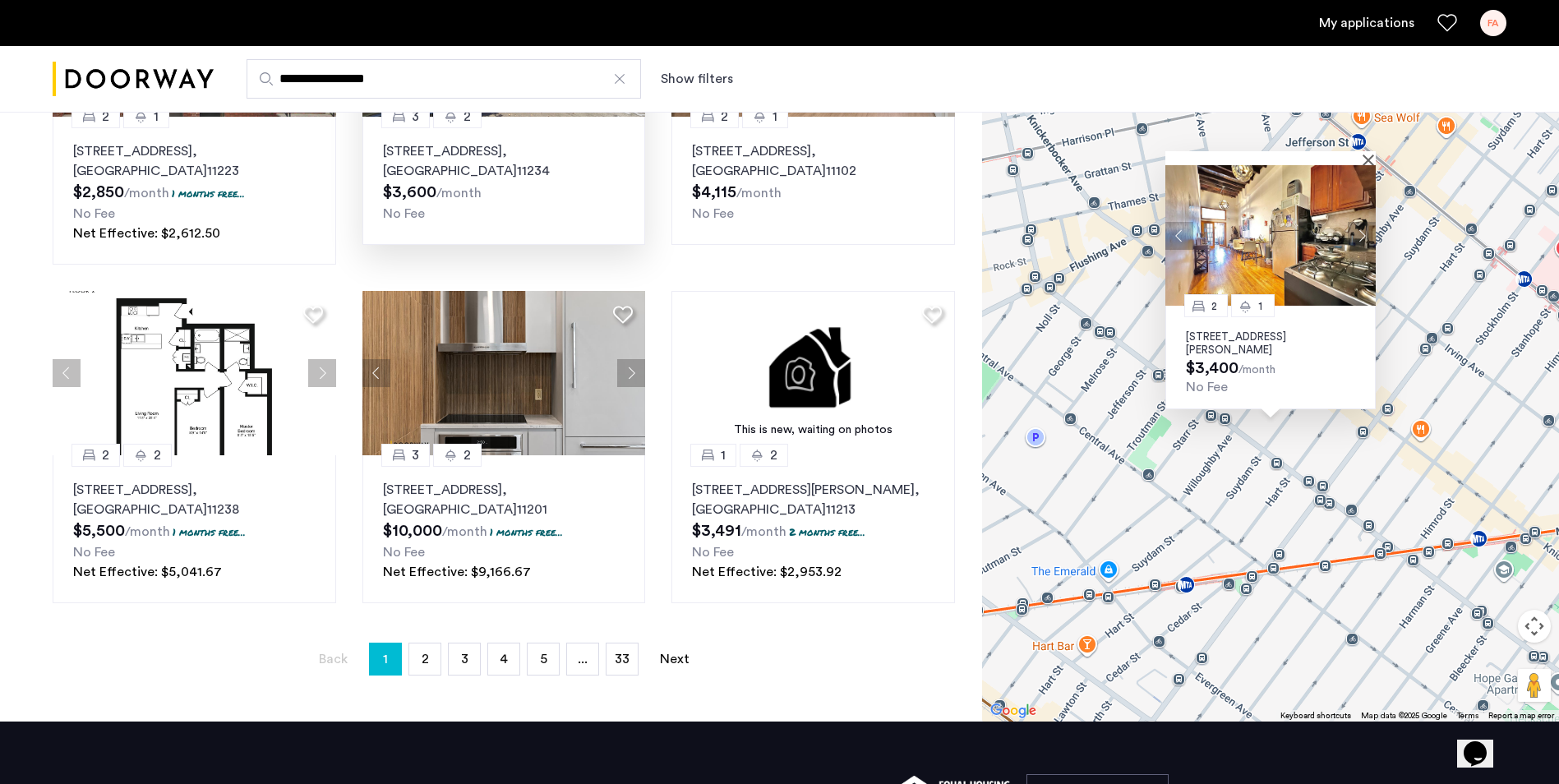
scroll to position [986, 0]
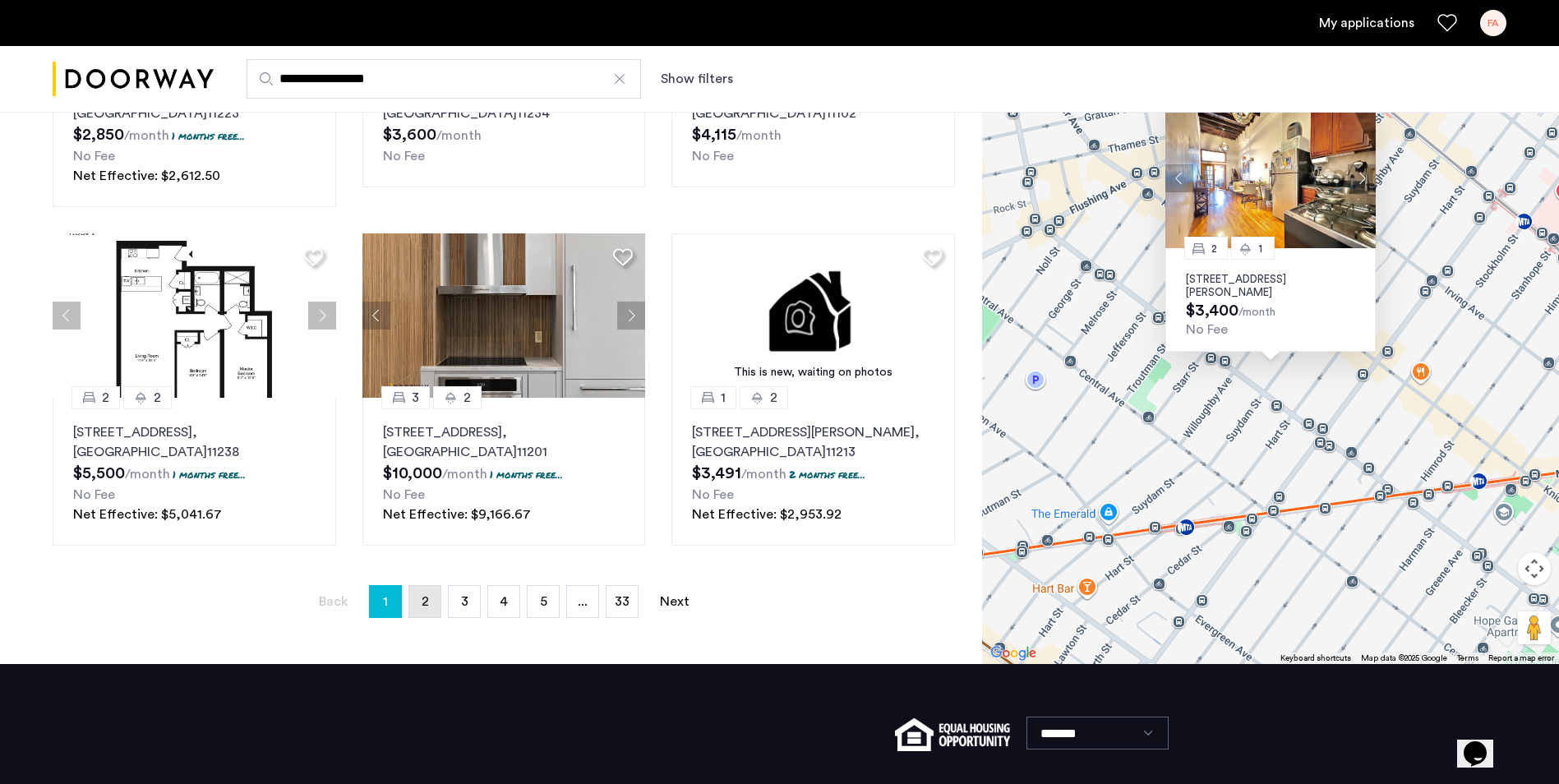
click at [430, 597] on link "page 2" at bounding box center [424, 601] width 31 height 31
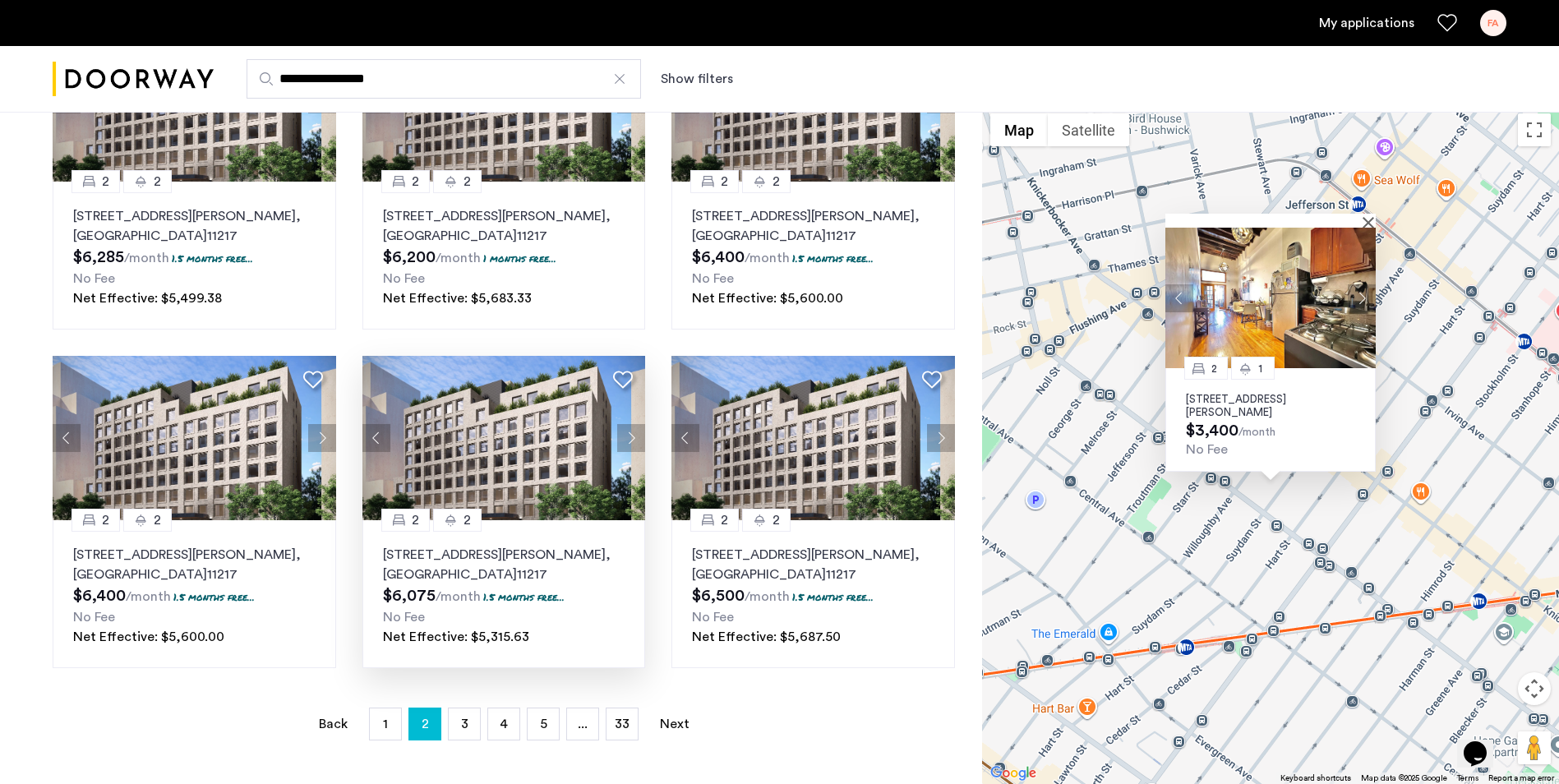
scroll to position [1125, 0]
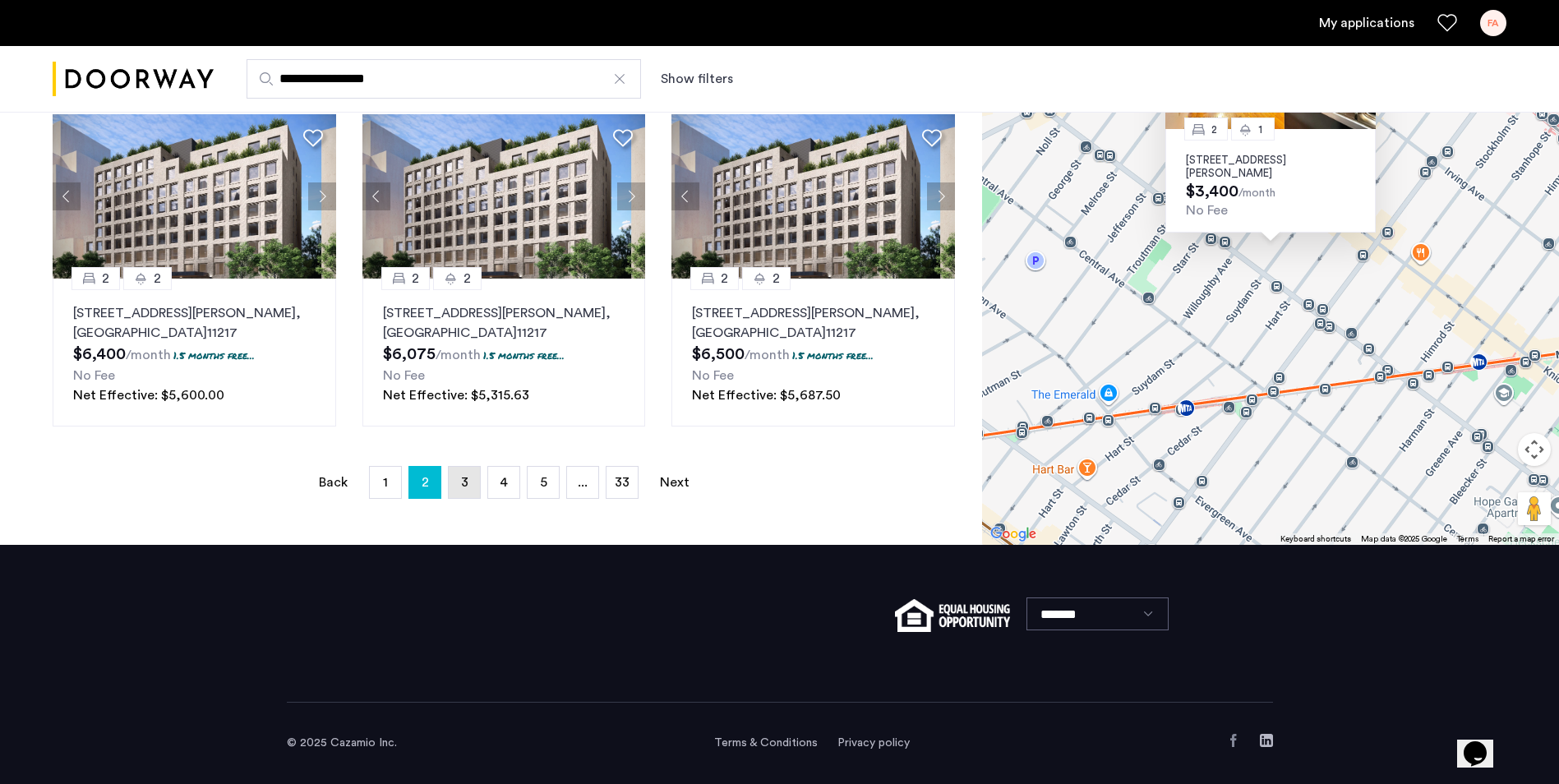
click at [470, 486] on link "page 3" at bounding box center [464, 482] width 31 height 31
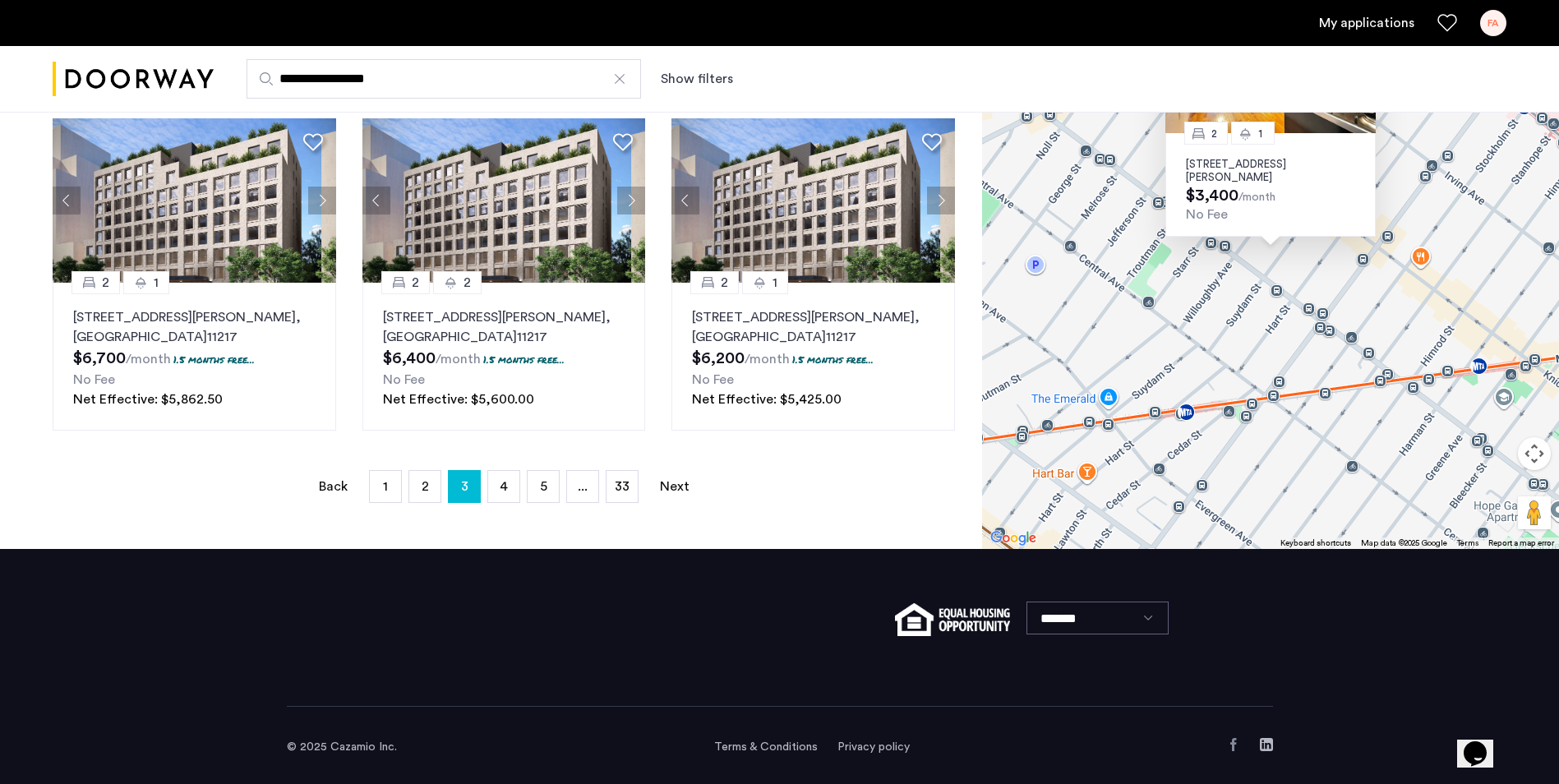
scroll to position [1125, 0]
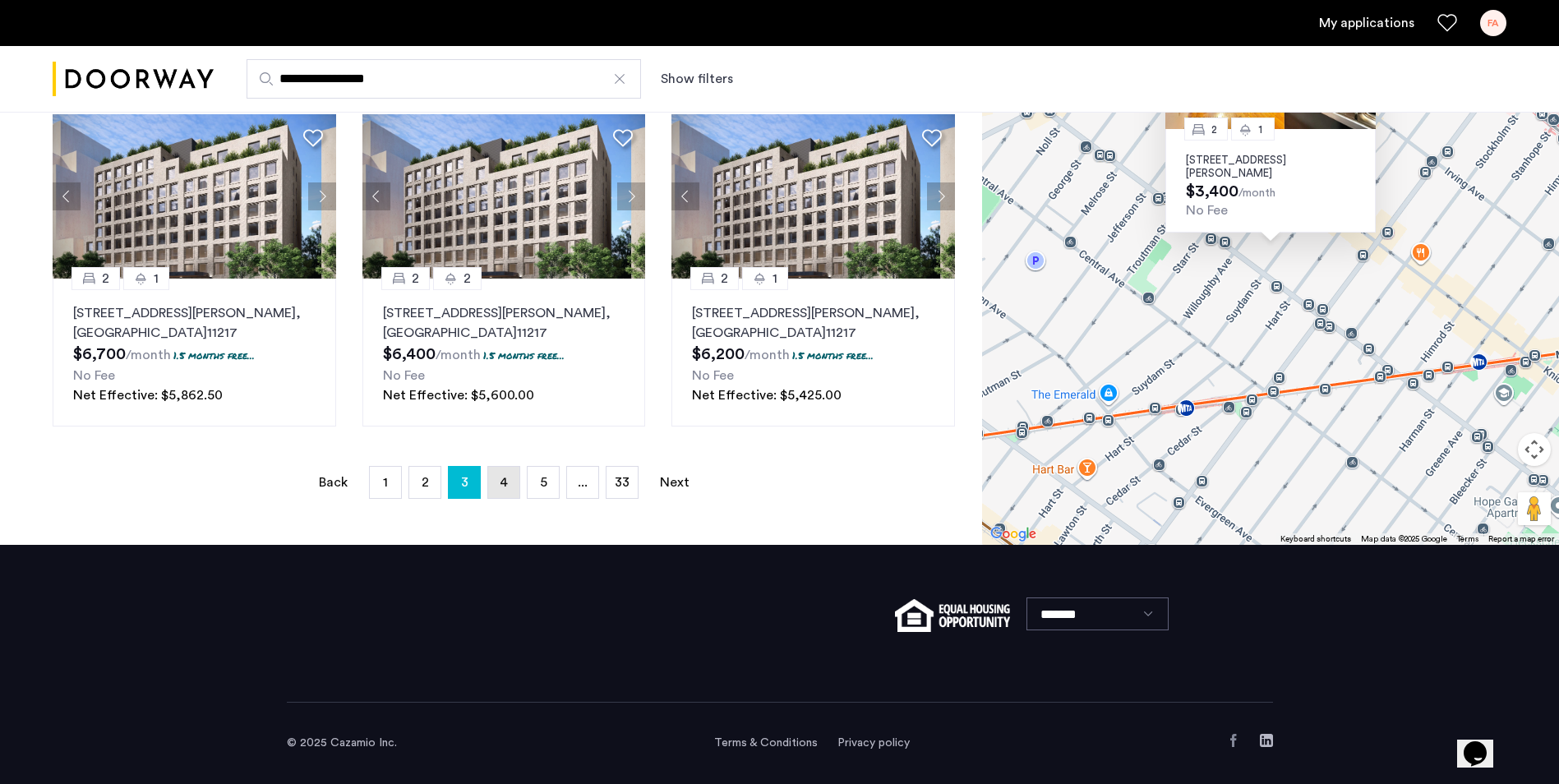
click at [504, 487] on span "4" at bounding box center [503, 482] width 9 height 13
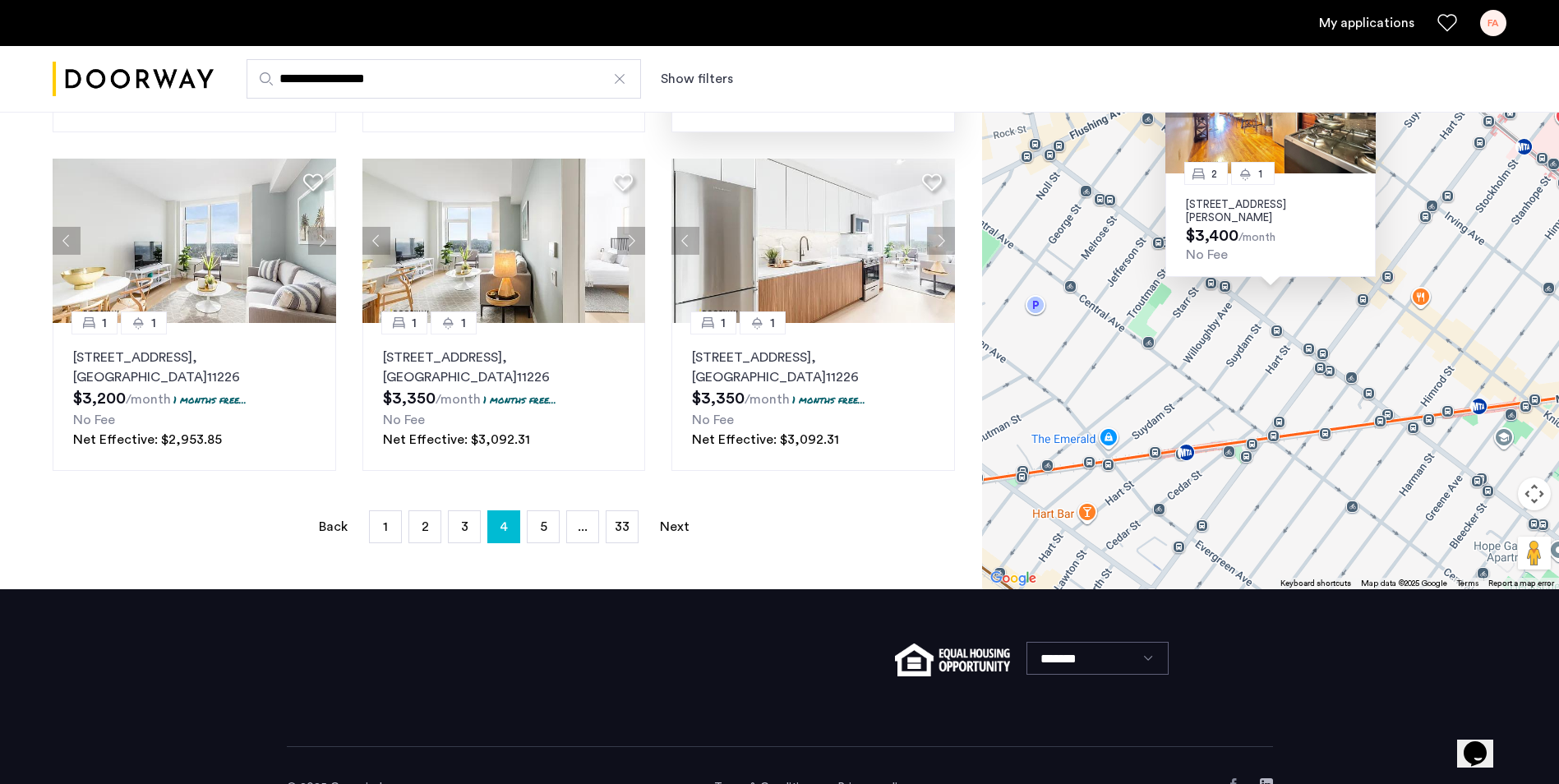
scroll to position [1042, 0]
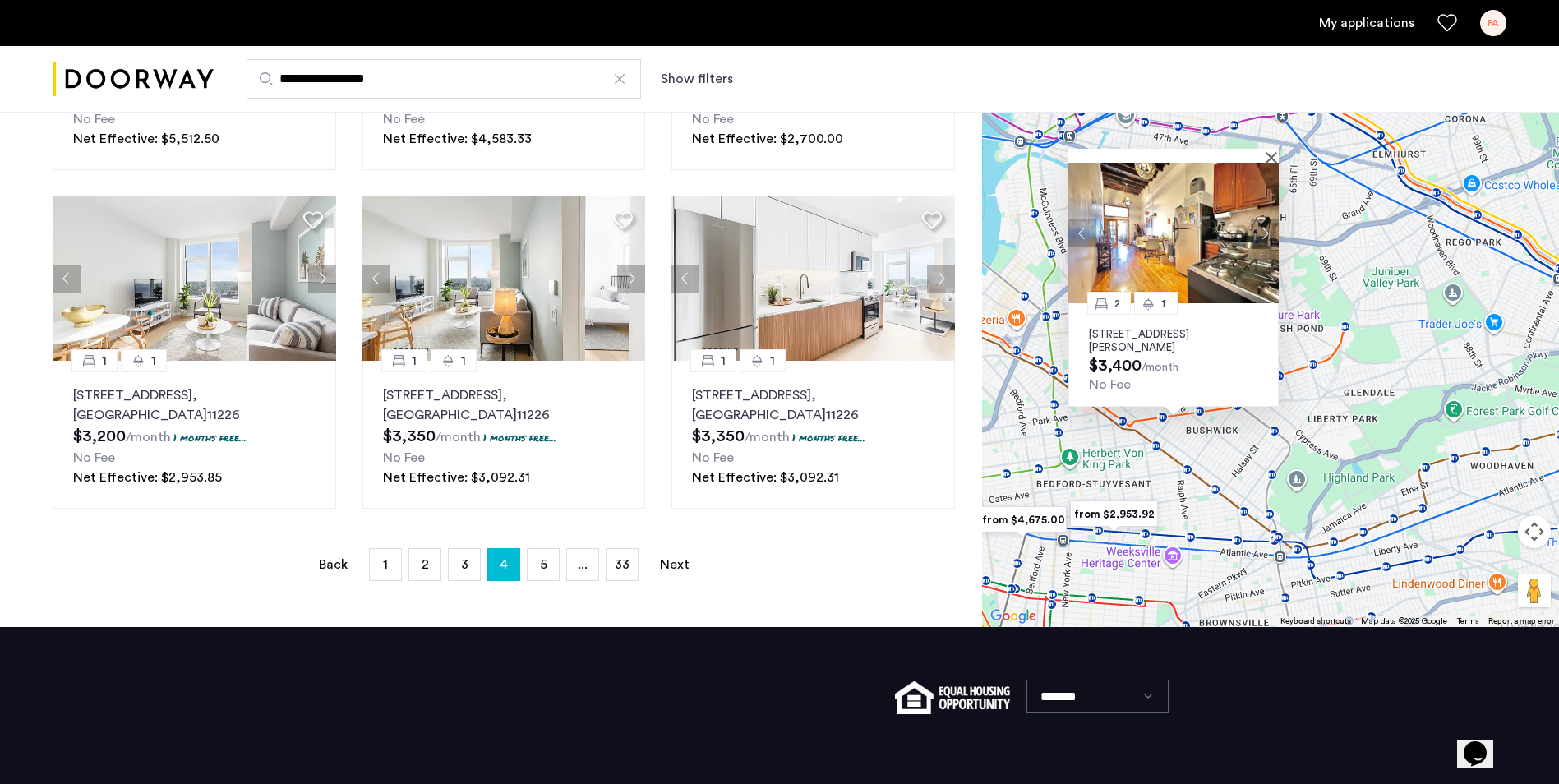
drag, startPoint x: 1178, startPoint y: 406, endPoint x: 1159, endPoint y: 407, distance: 19.0
click at [1159, 407] on div "2 1 1128 Willoughby Avenue, Unit 1R, Brooklyn, NY 11237 $3,400 /month No Fee" at bounding box center [1270, 287] width 577 height 679
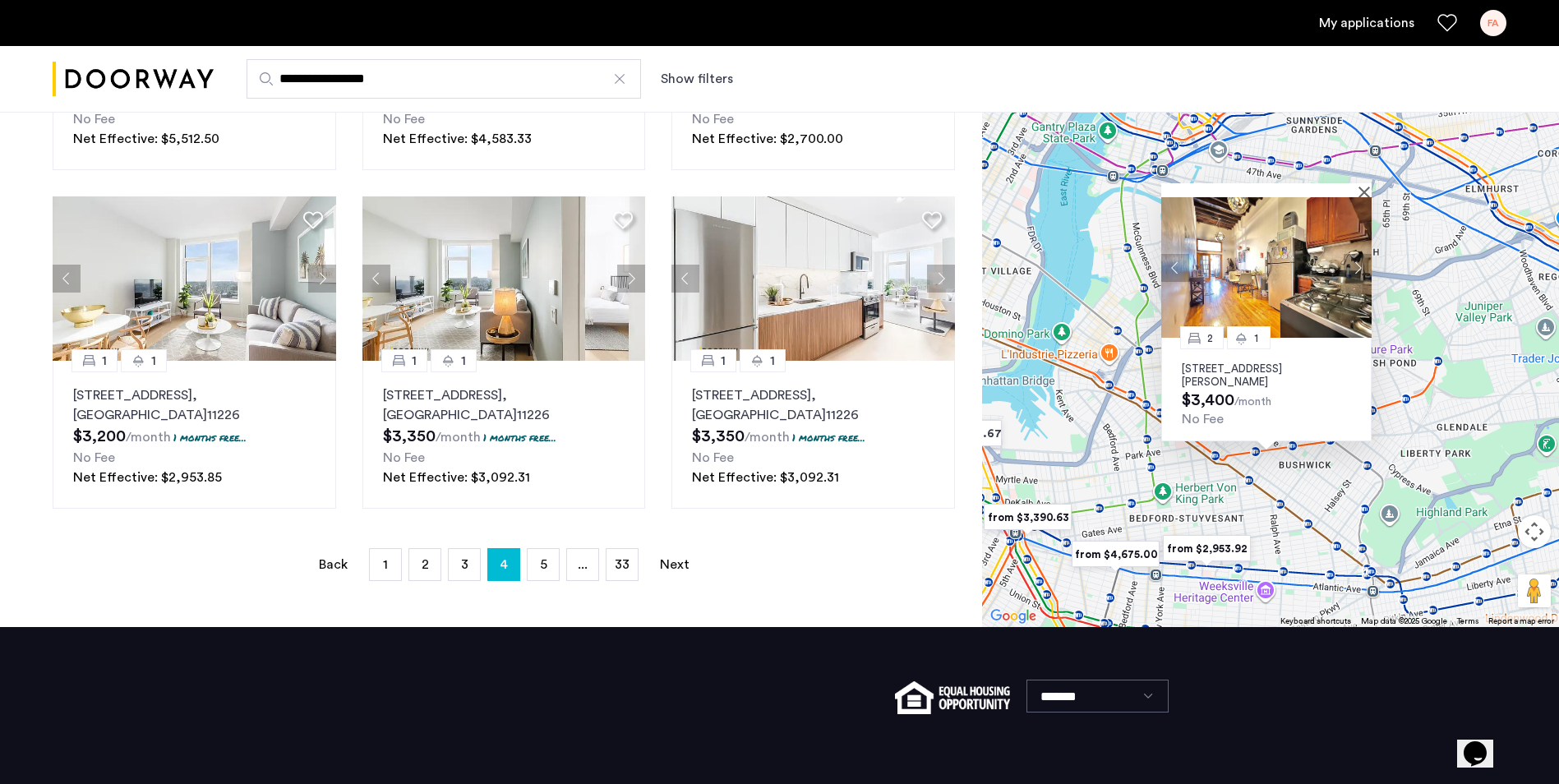
drag, startPoint x: 1211, startPoint y: 498, endPoint x: 1387, endPoint y: 524, distance: 177.9
click at [1386, 526] on div "2 1 1128 Willoughby Avenue, Unit 1R, Brooklyn, NY 11237 $3,400 /month No Fee" at bounding box center [1270, 287] width 577 height 679
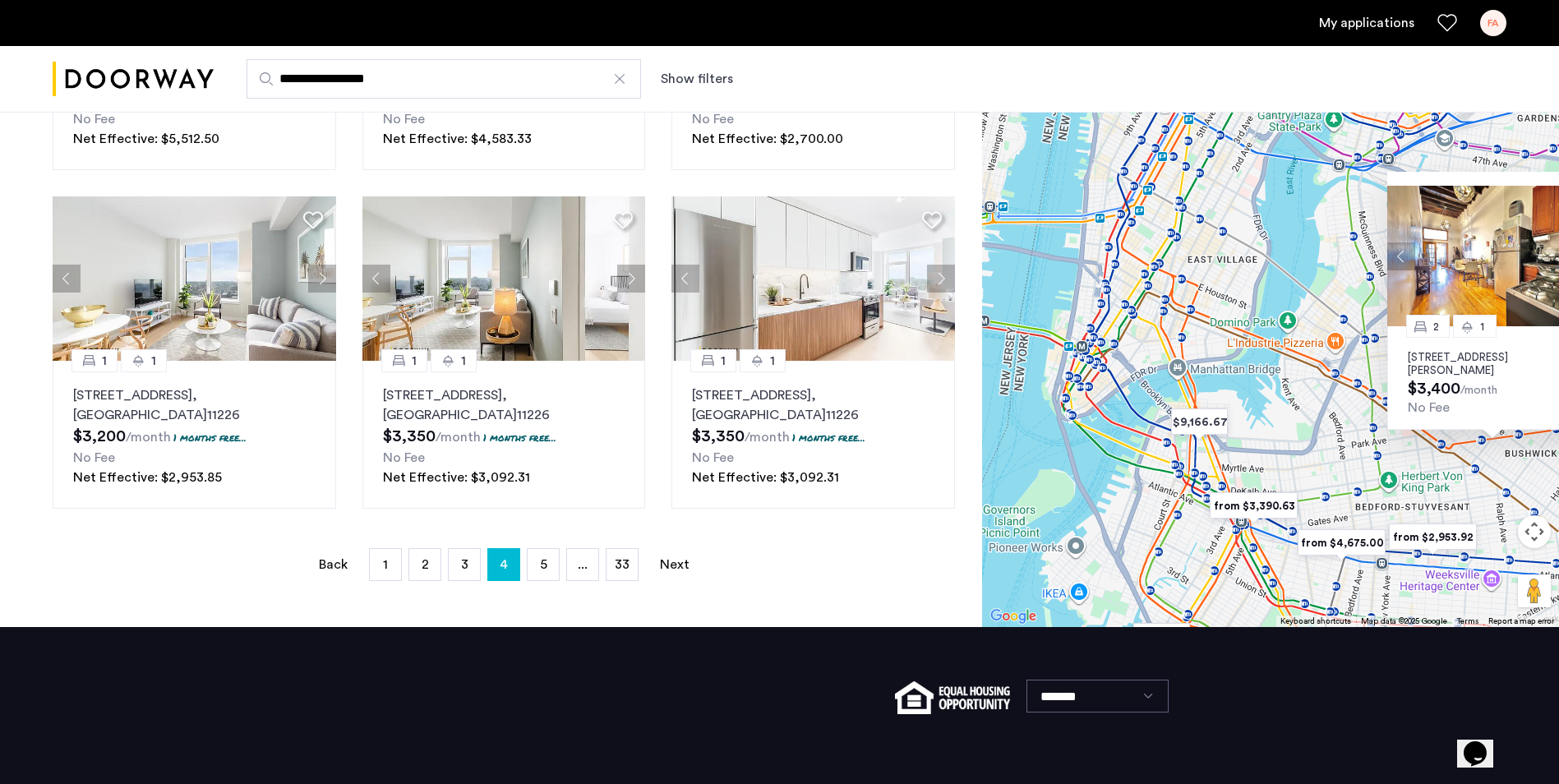
click at [1330, 462] on div "2 1 1128 Willoughby Avenue, Unit 1R, Brooklyn, NY 11237 $3,400 /month No Fee" at bounding box center [1270, 287] width 577 height 679
drag, startPoint x: 1210, startPoint y: 475, endPoint x: 1125, endPoint y: 474, distance: 85.0
click at [1109, 486] on div "2 1 1128 Willoughby Avenue, Unit 1R, Brooklyn, NY 11237 $3,400 /month No Fee" at bounding box center [1270, 287] width 577 height 679
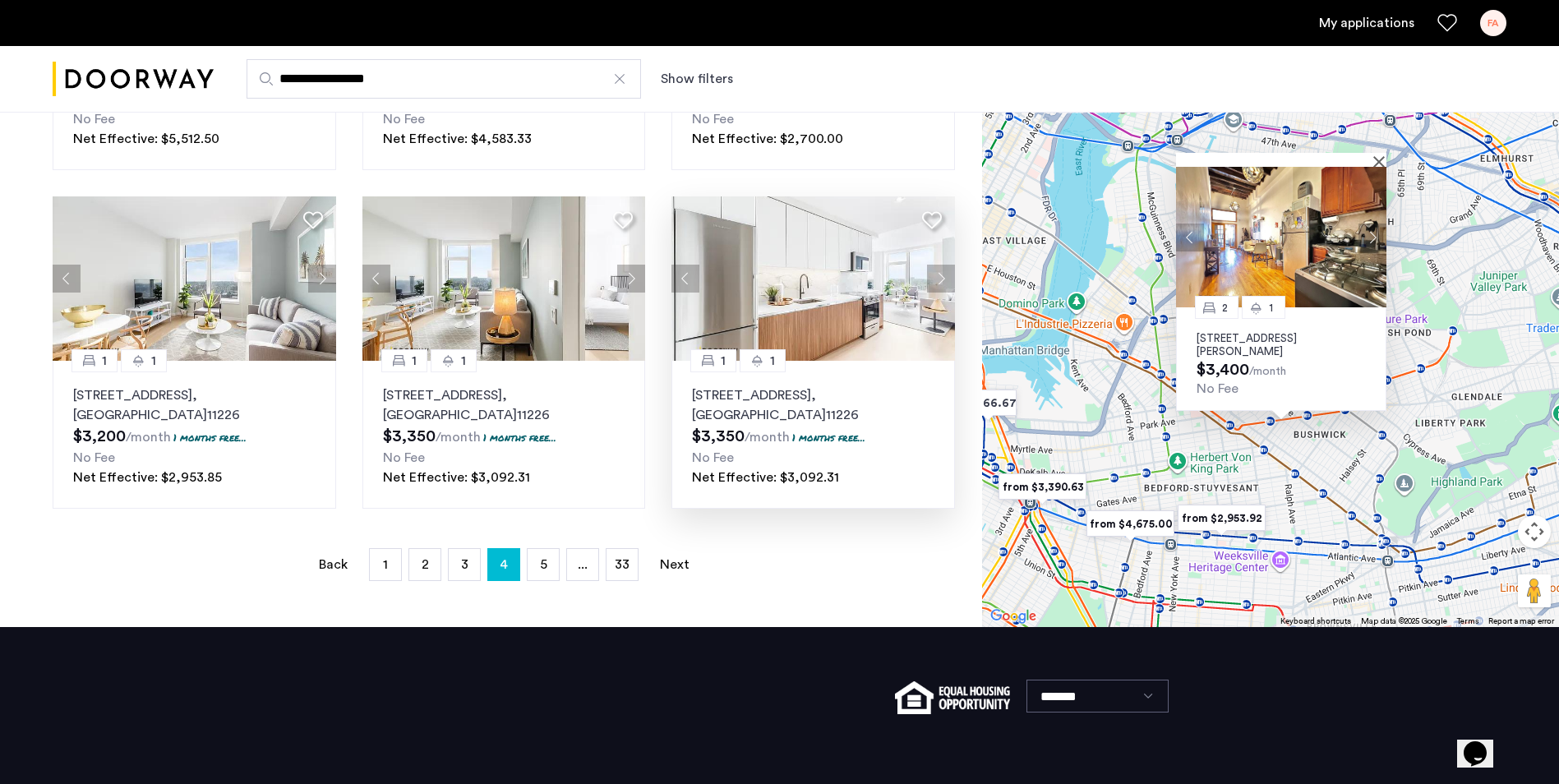
drag, startPoint x: 1100, startPoint y: 460, endPoint x: 946, endPoint y: 455, distance: 154.1
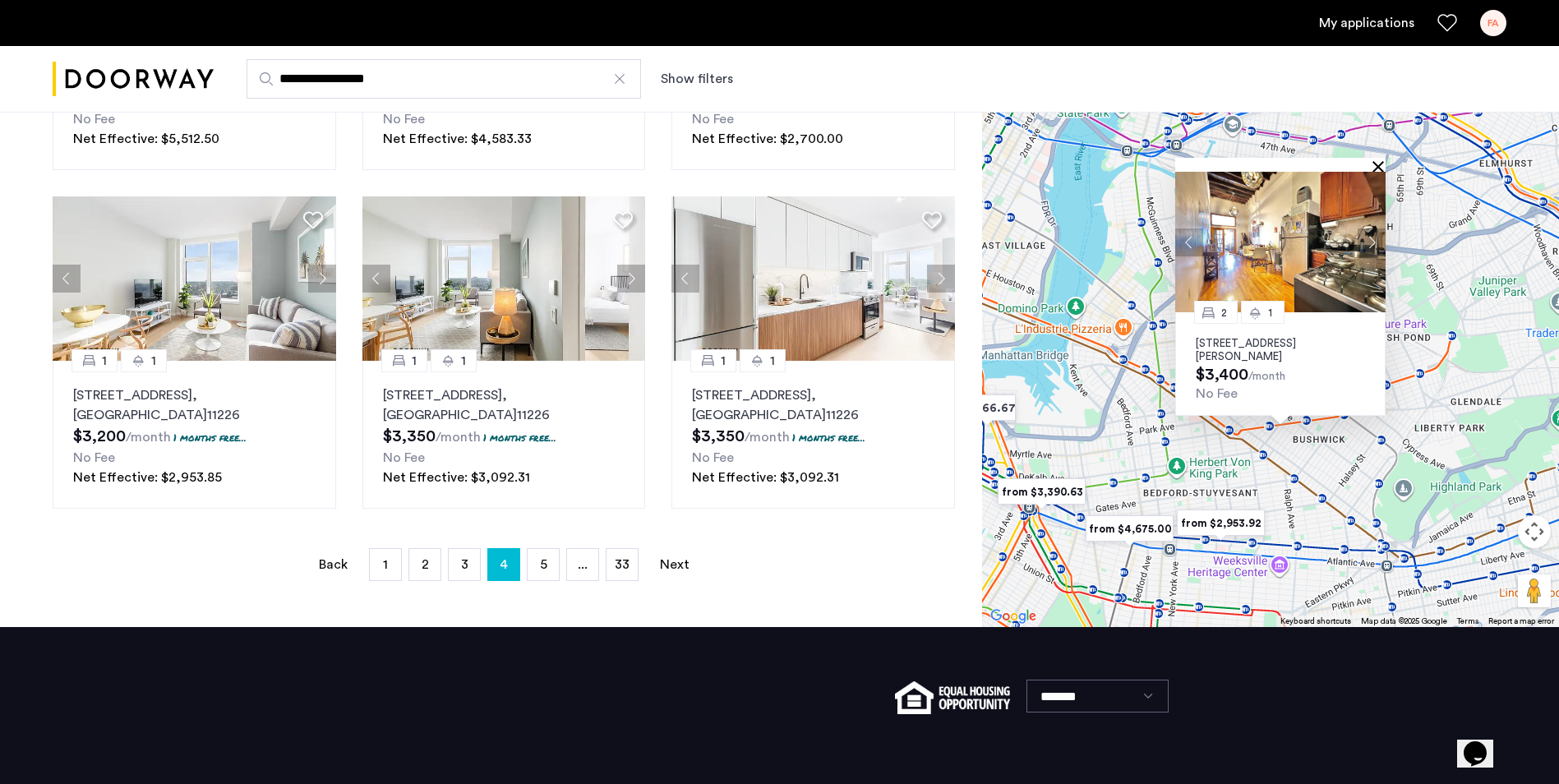
click at [1382, 169] on button "Close" at bounding box center [1381, 166] width 11 height 11
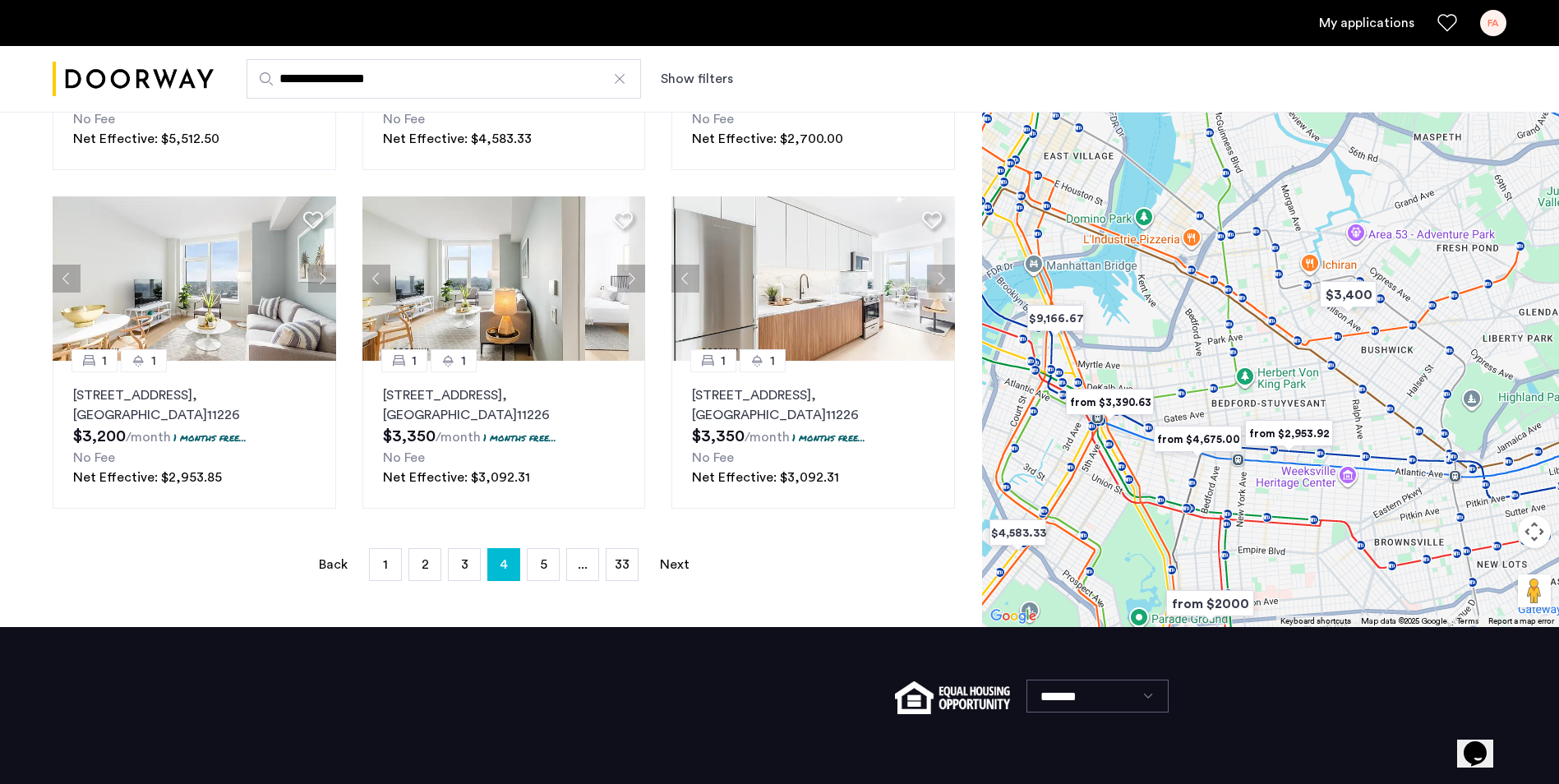
drag, startPoint x: 1336, startPoint y: 411, endPoint x: 1410, endPoint y: 308, distance: 126.8
click at [1410, 309] on div at bounding box center [1270, 287] width 577 height 679
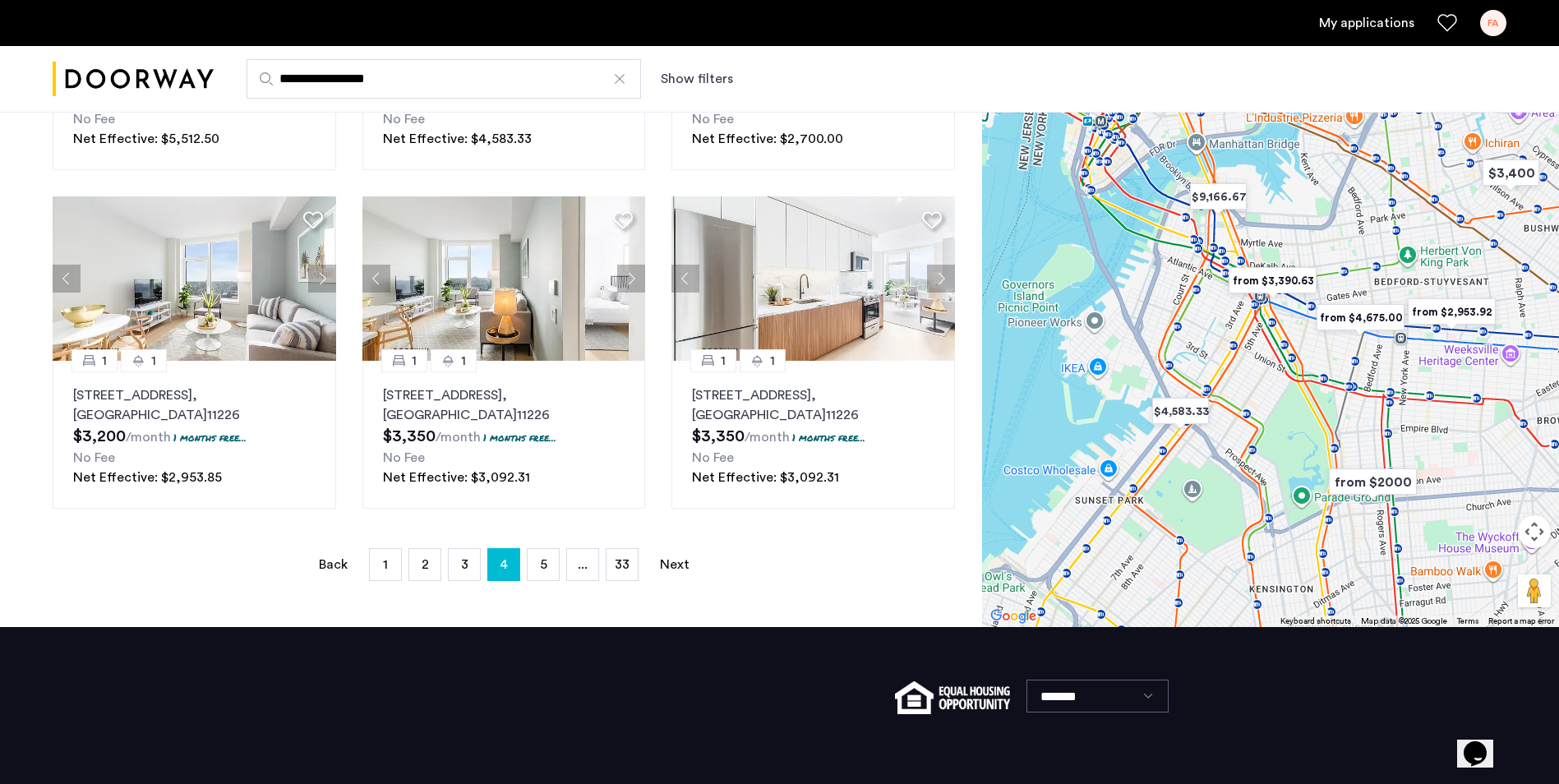
drag, startPoint x: 1260, startPoint y: 458, endPoint x: 1434, endPoint y: 350, distance: 204.8
click at [1434, 350] on div at bounding box center [1270, 287] width 577 height 679
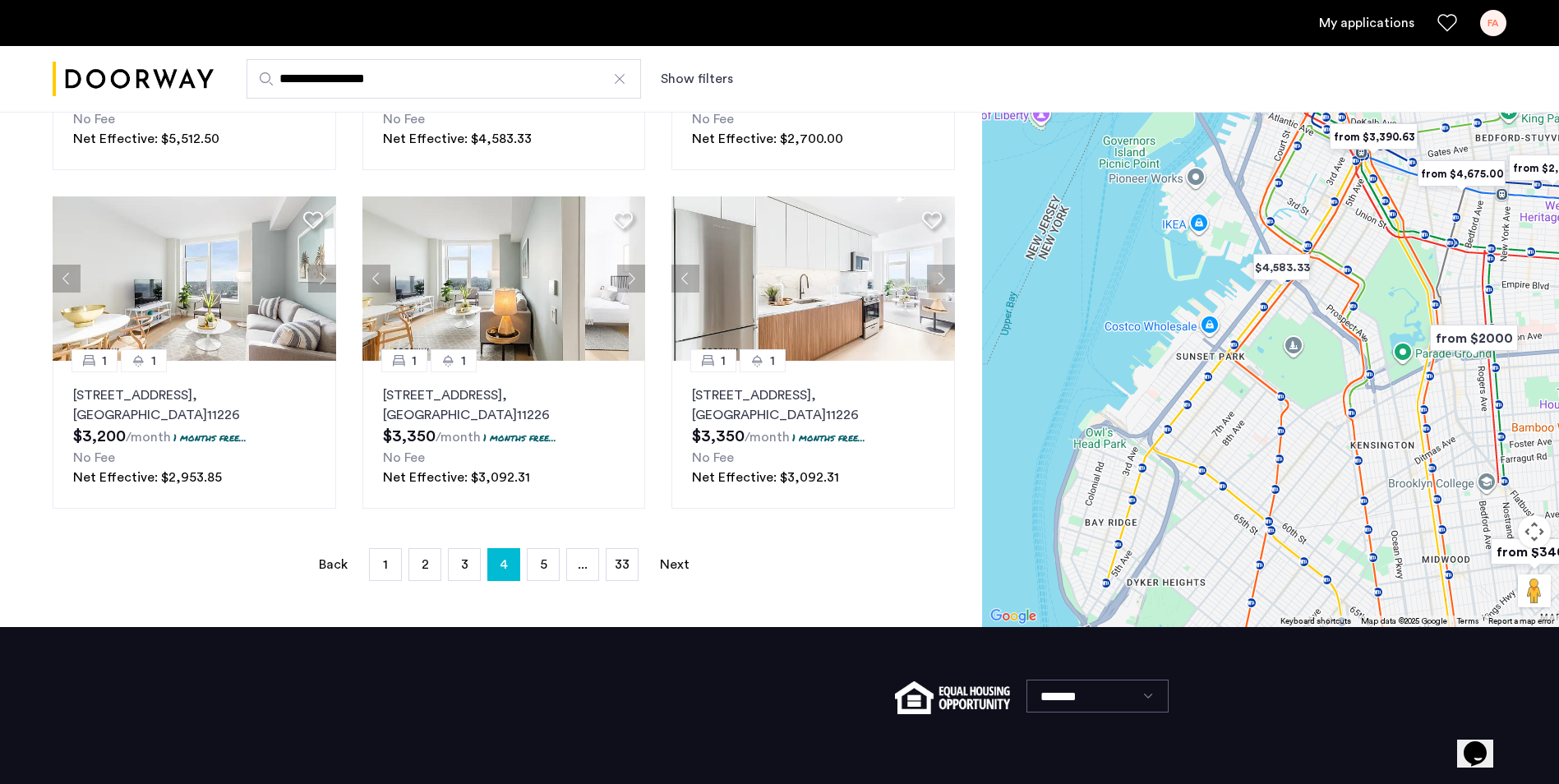
drag, startPoint x: 1274, startPoint y: 523, endPoint x: 1368, endPoint y: 377, distance: 173.6
click at [1368, 377] on div at bounding box center [1270, 287] width 577 height 679
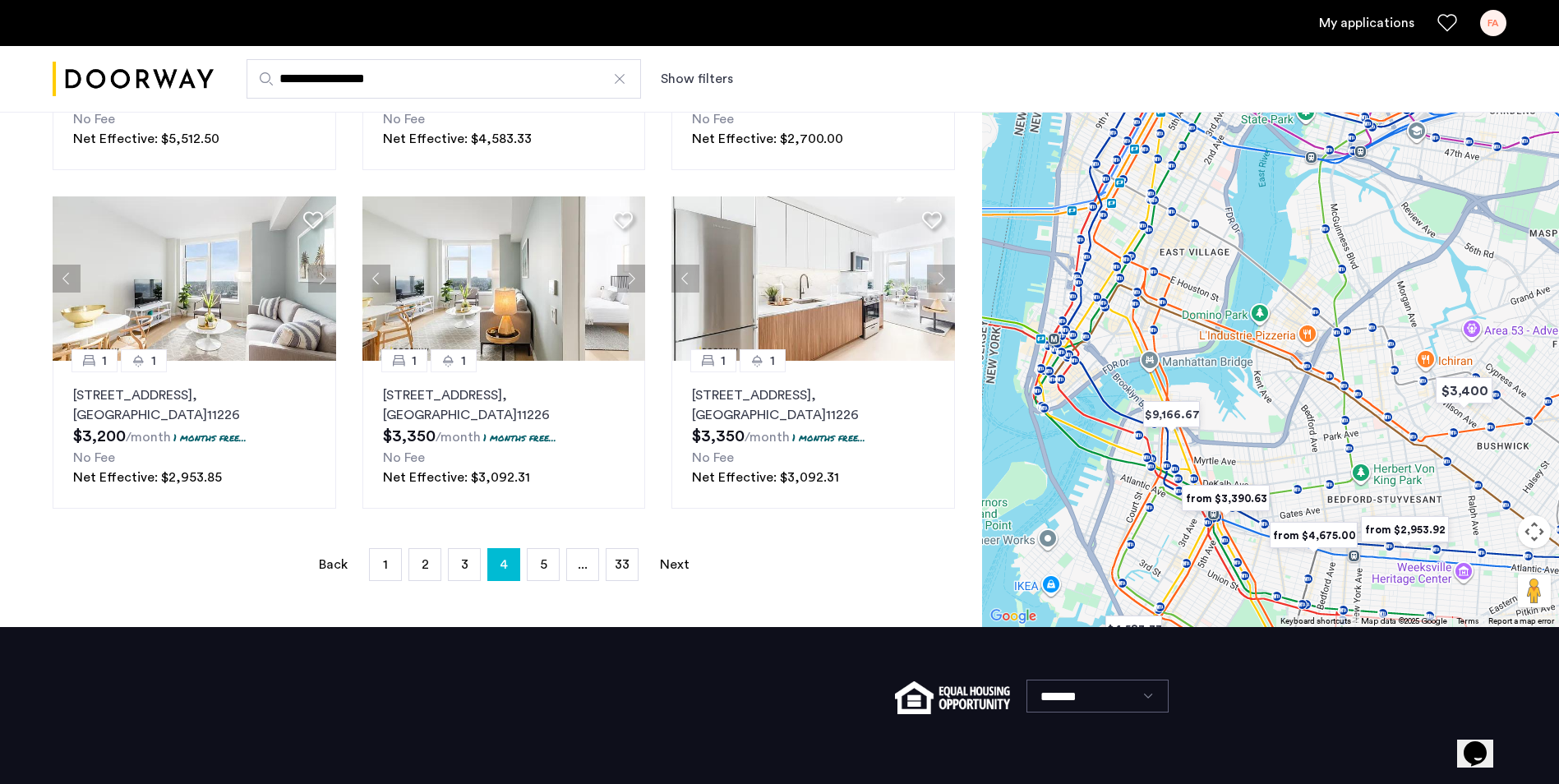
drag, startPoint x: 1340, startPoint y: 368, endPoint x: 1163, endPoint y: 704, distance: 379.8
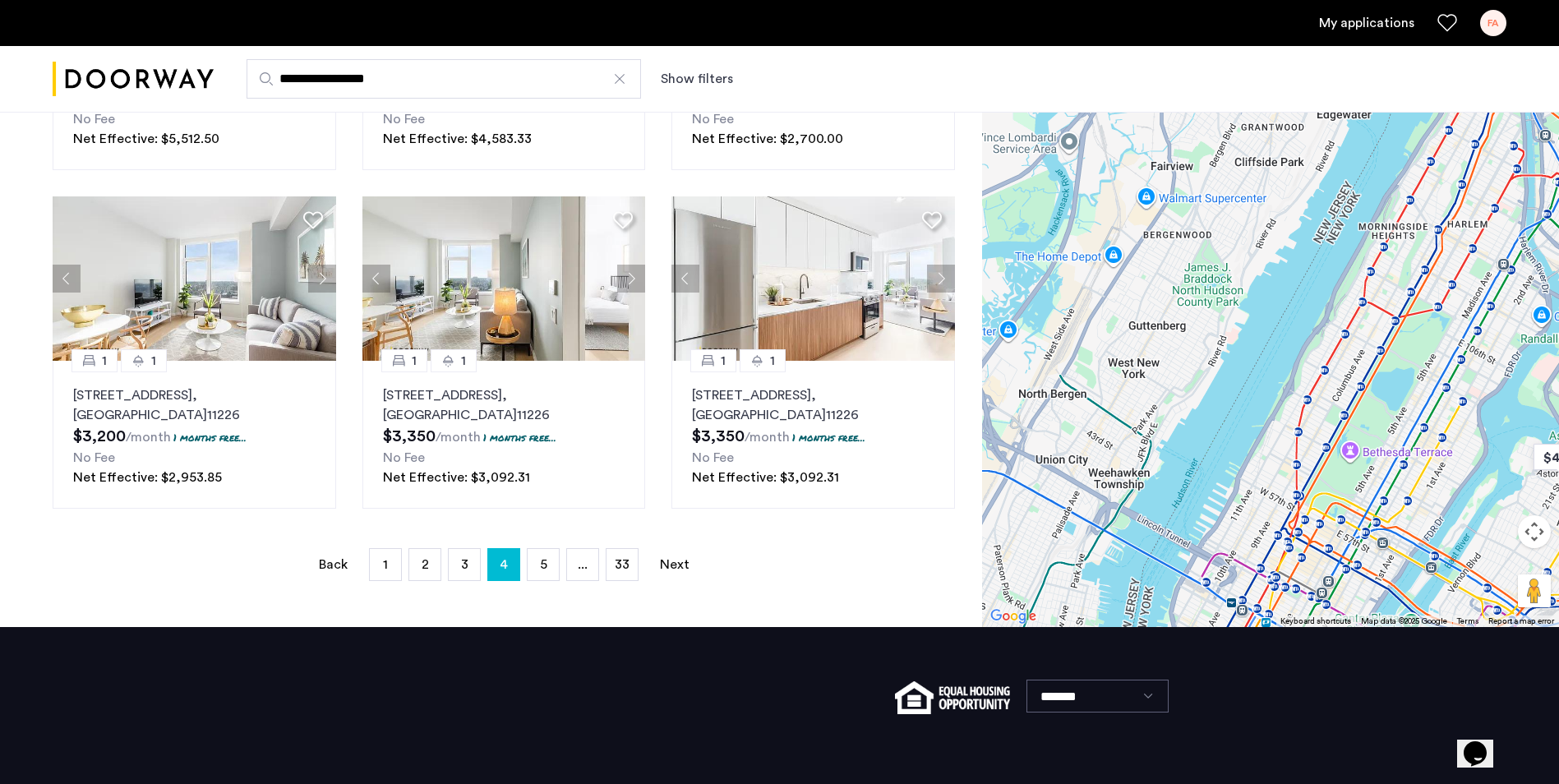
drag, startPoint x: 1148, startPoint y: 437, endPoint x: 1110, endPoint y: 313, distance: 129.7
click at [1112, 314] on div at bounding box center [1270, 287] width 577 height 679
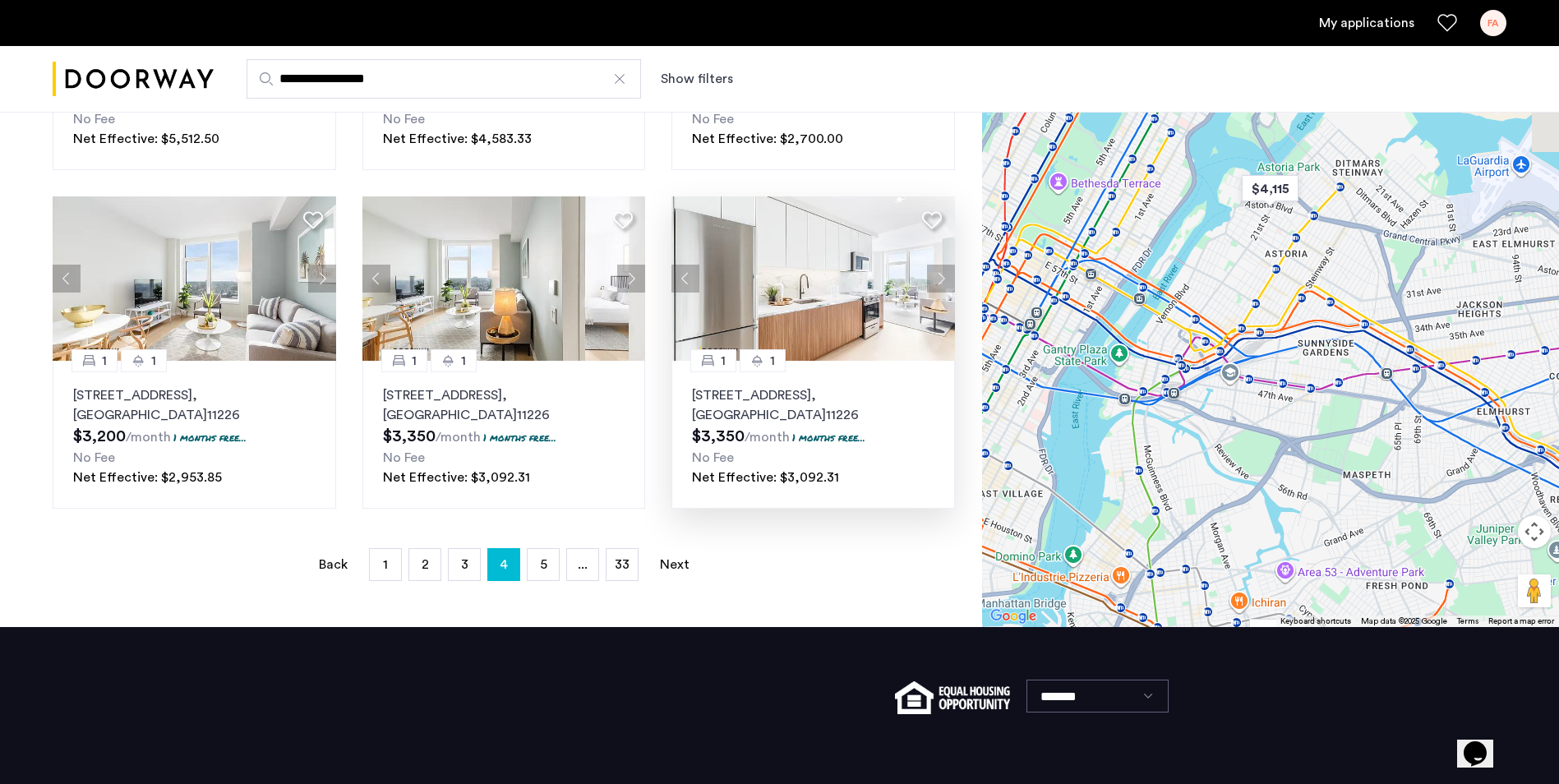
drag, startPoint x: 1256, startPoint y: 559, endPoint x: 899, endPoint y: 380, distance: 399.4
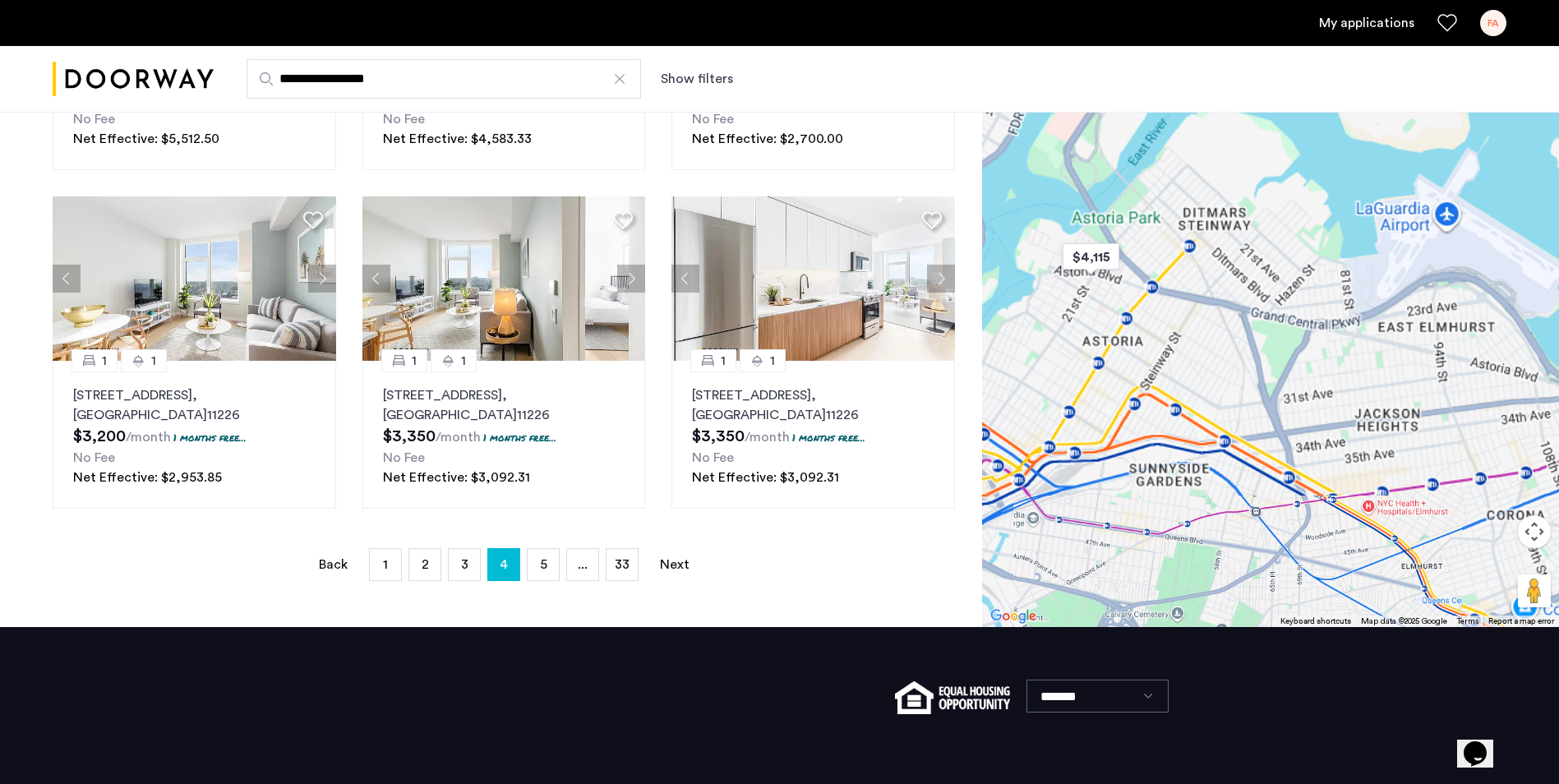
drag, startPoint x: 1130, startPoint y: 308, endPoint x: 1135, endPoint y: 316, distance: 9.4
click at [1135, 316] on div at bounding box center [1270, 287] width 577 height 679
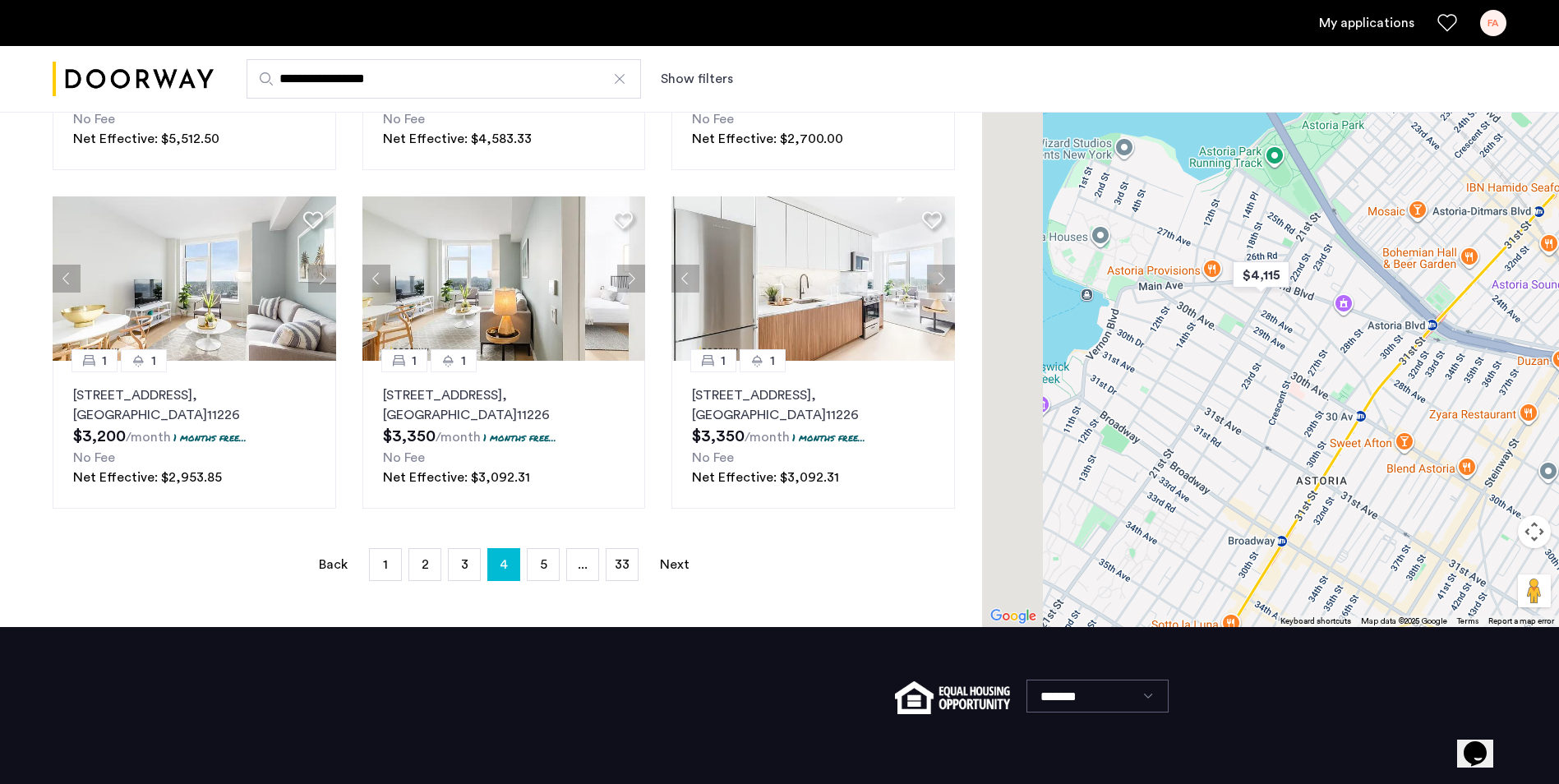
drag, startPoint x: 1229, startPoint y: 321, endPoint x: 1316, endPoint y: 346, distance: 90.5
click at [1316, 346] on div at bounding box center [1270, 287] width 577 height 679
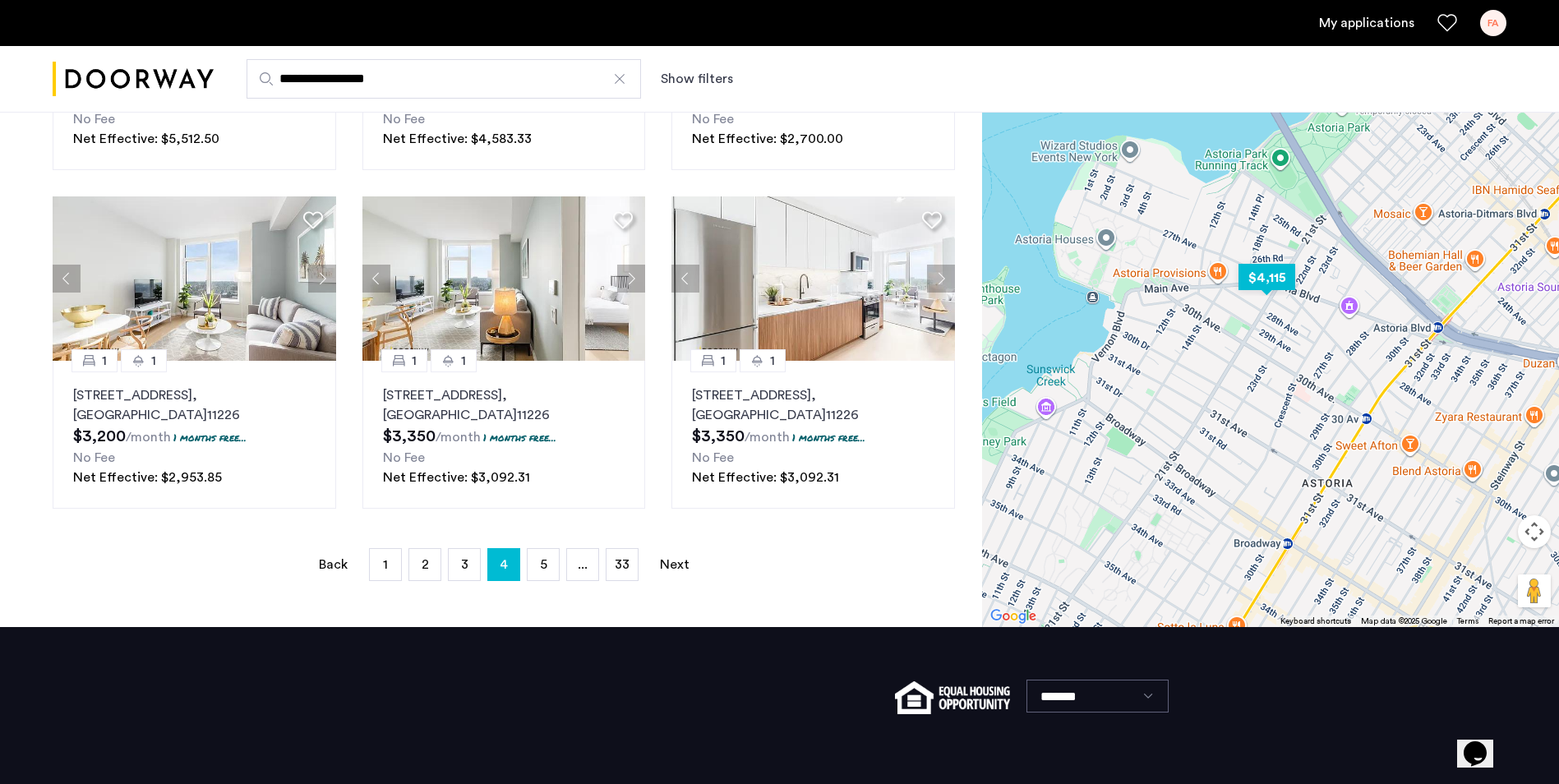
click at [1275, 286] on img "$4,115" at bounding box center [1266, 276] width 70 height 37
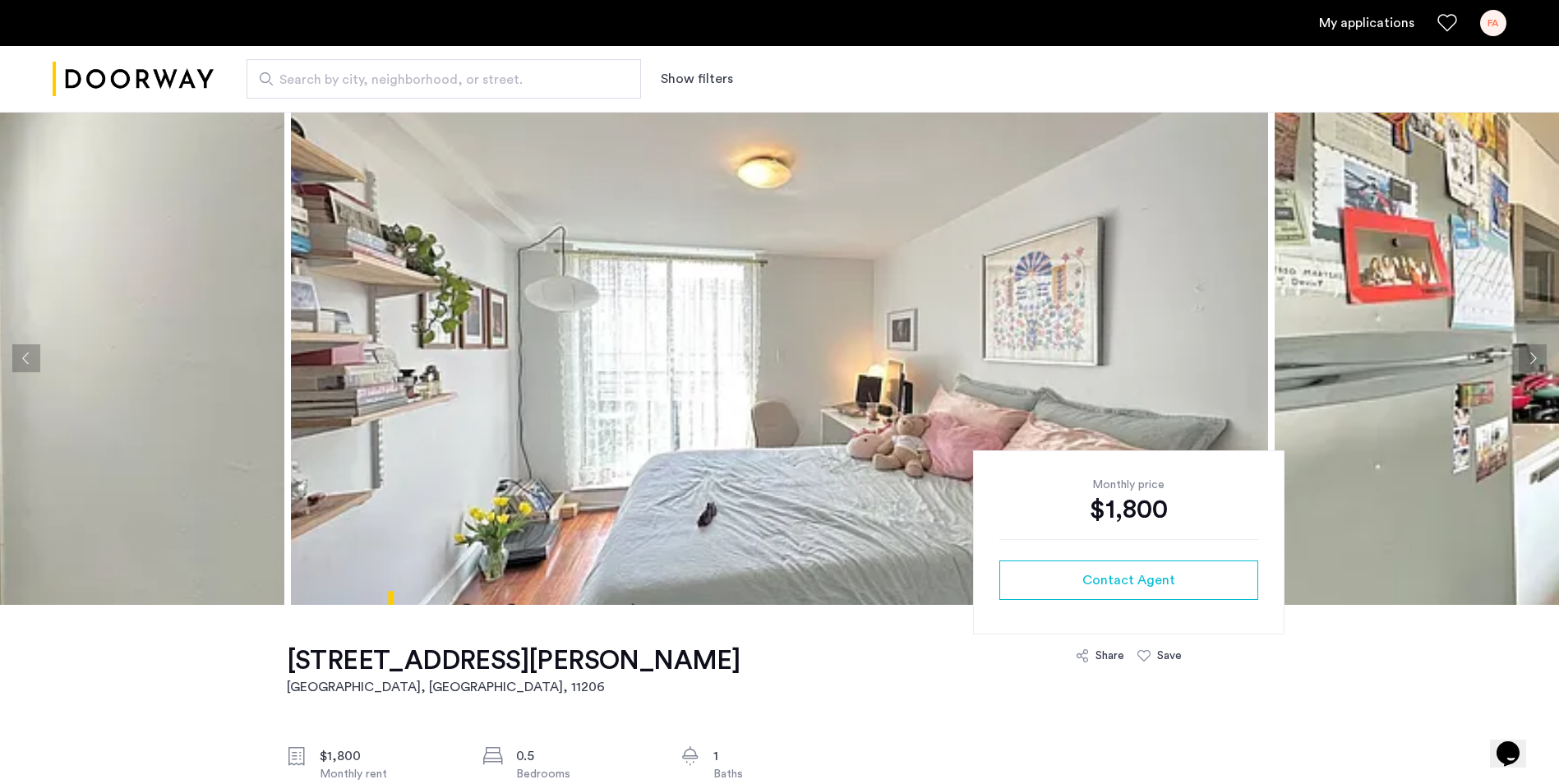
click at [1053, 365] on img at bounding box center [779, 358] width 977 height 493
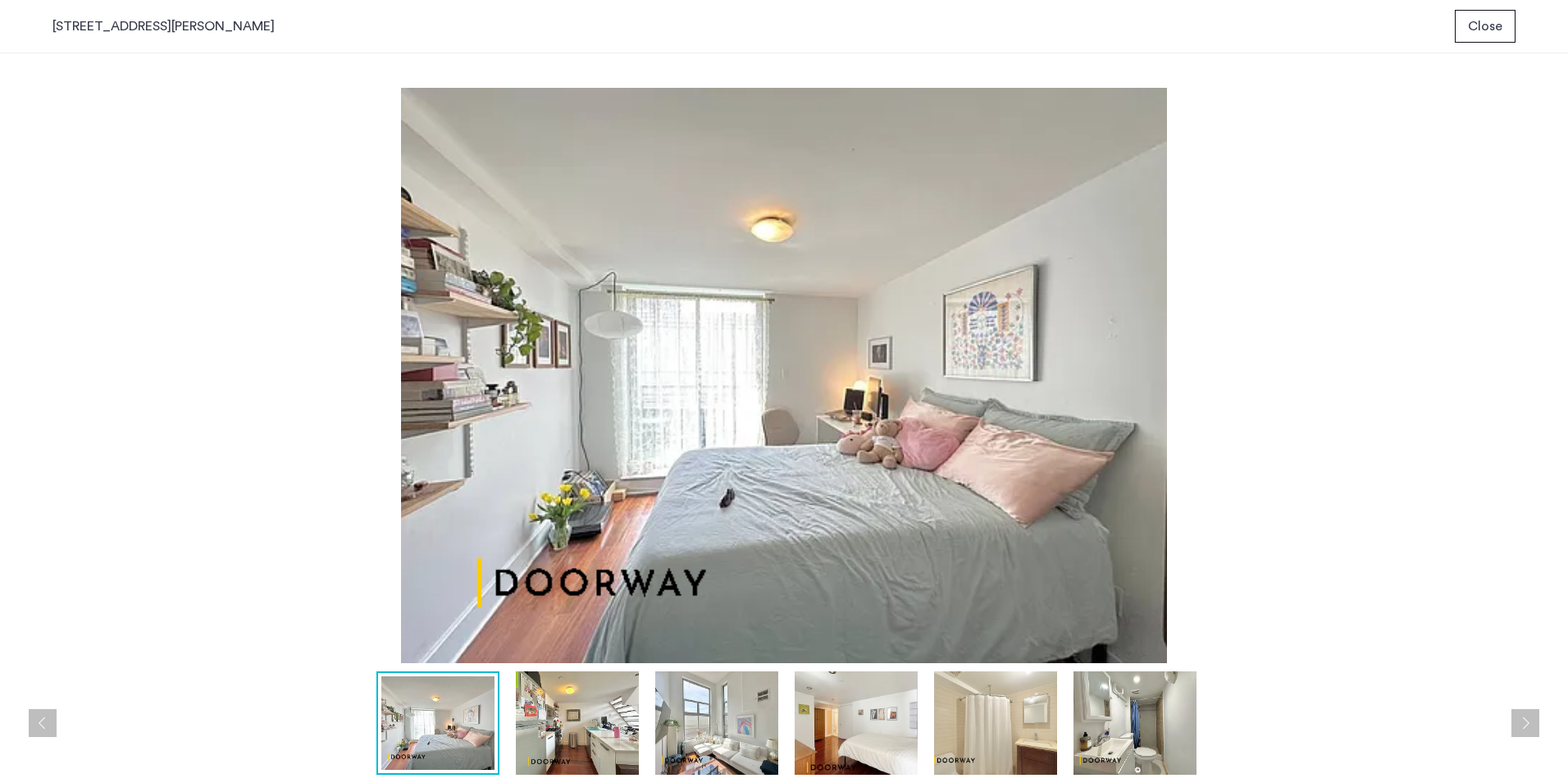
click at [535, 731] on img at bounding box center [577, 722] width 123 height 103
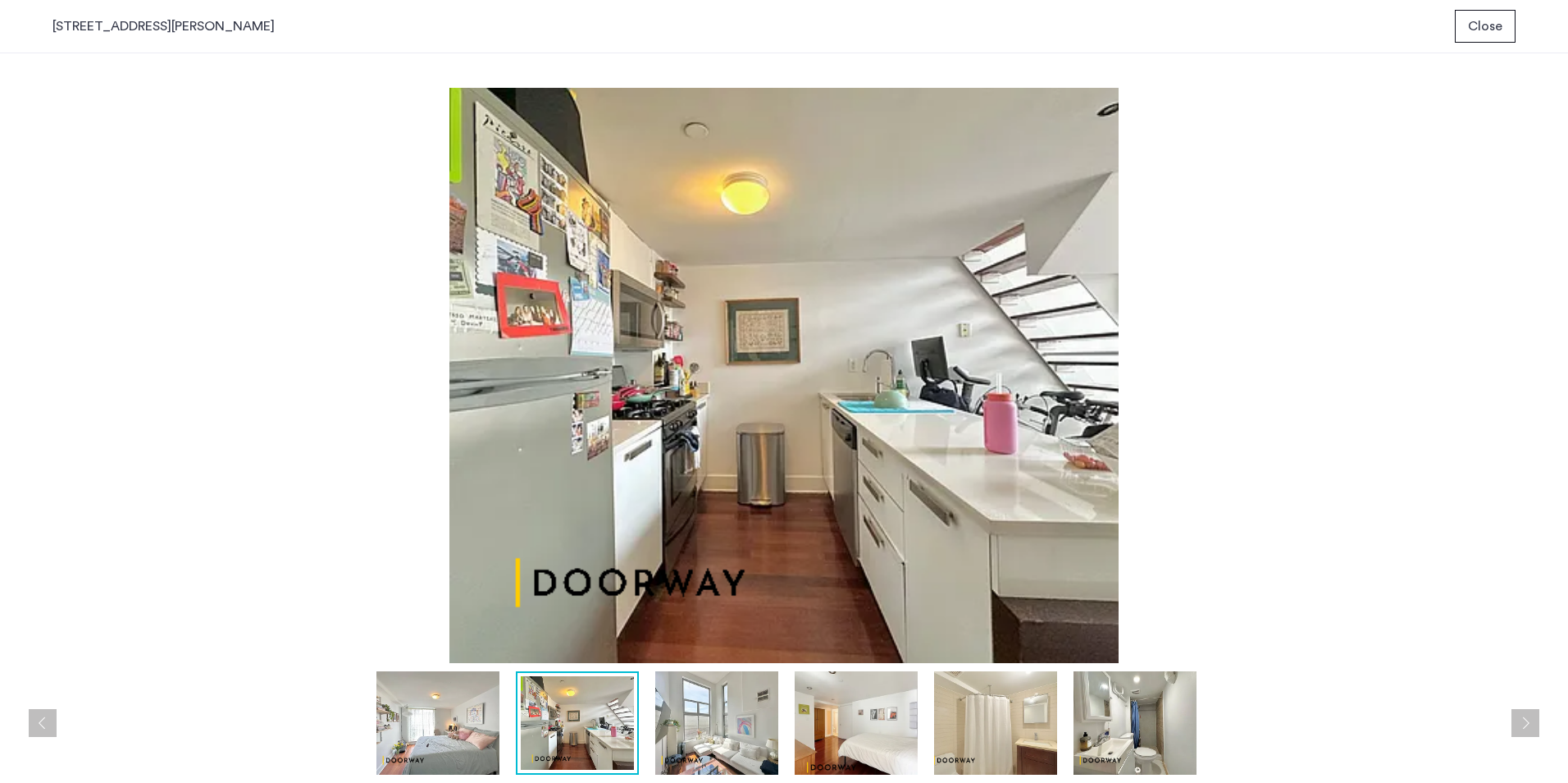
click at [688, 733] on img at bounding box center [716, 722] width 123 height 103
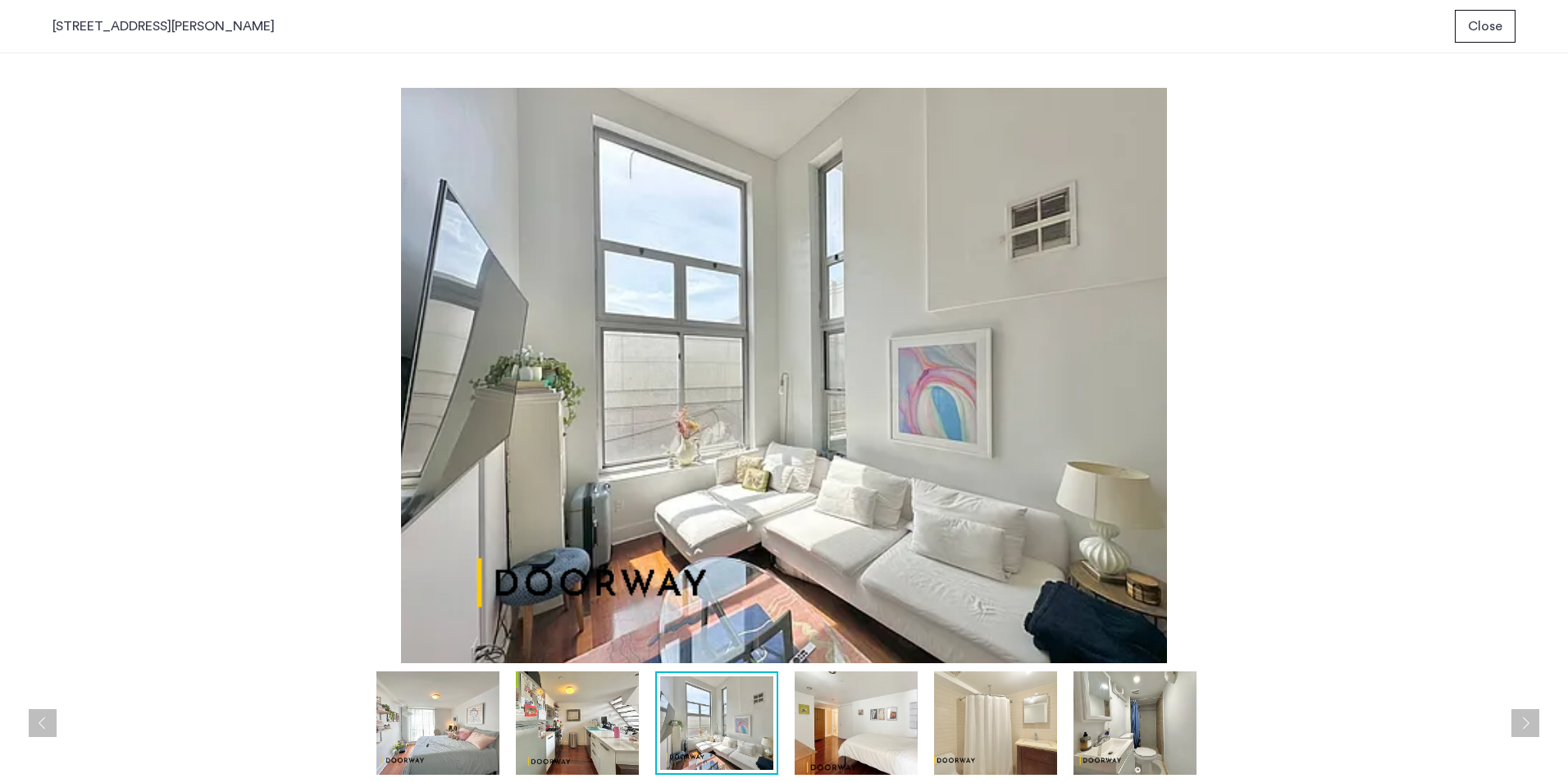
click at [870, 741] on img at bounding box center [856, 722] width 123 height 103
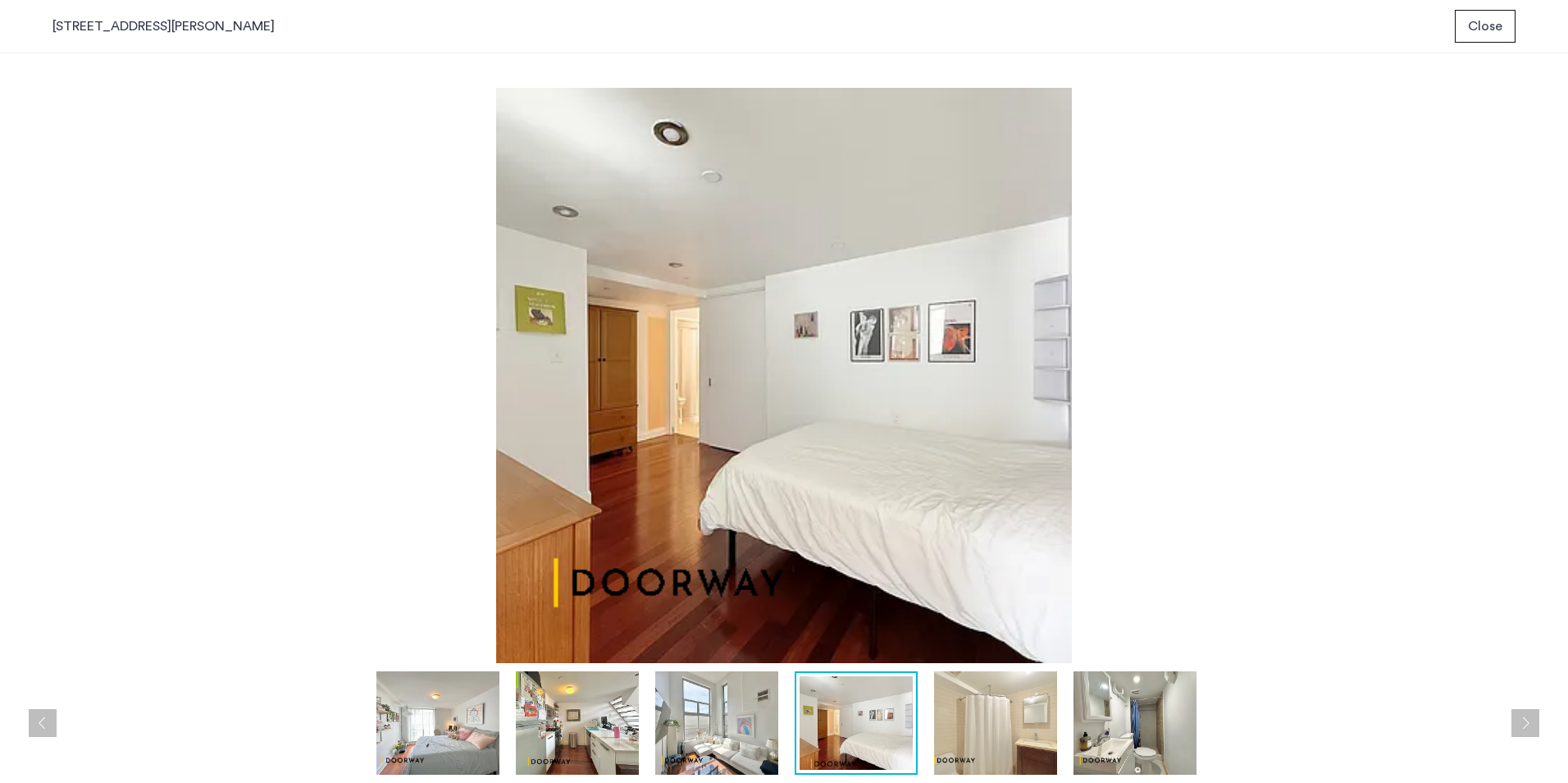
click at [987, 741] on img at bounding box center [995, 722] width 123 height 103
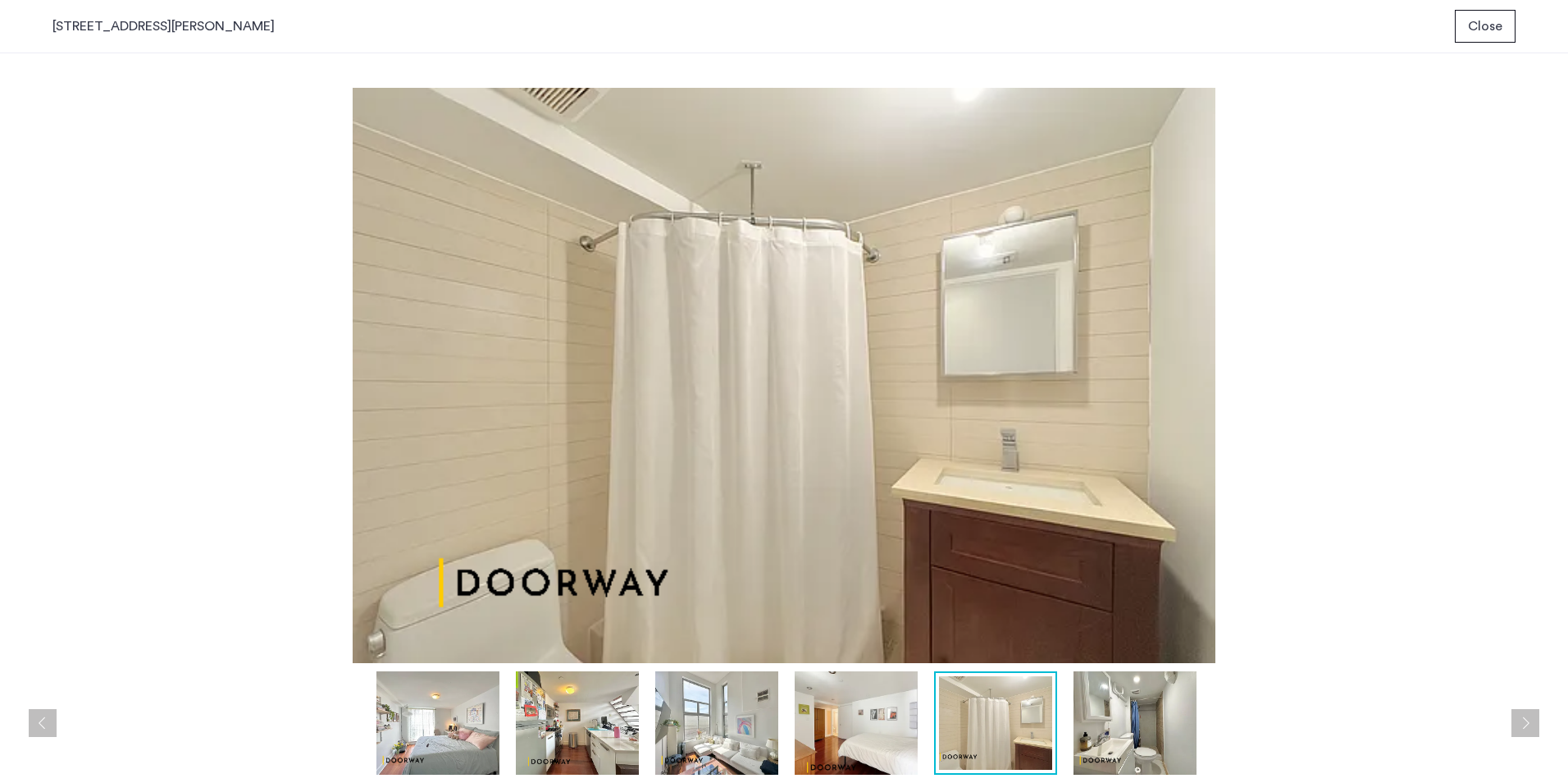
click at [1112, 725] on img at bounding box center [1135, 722] width 123 height 103
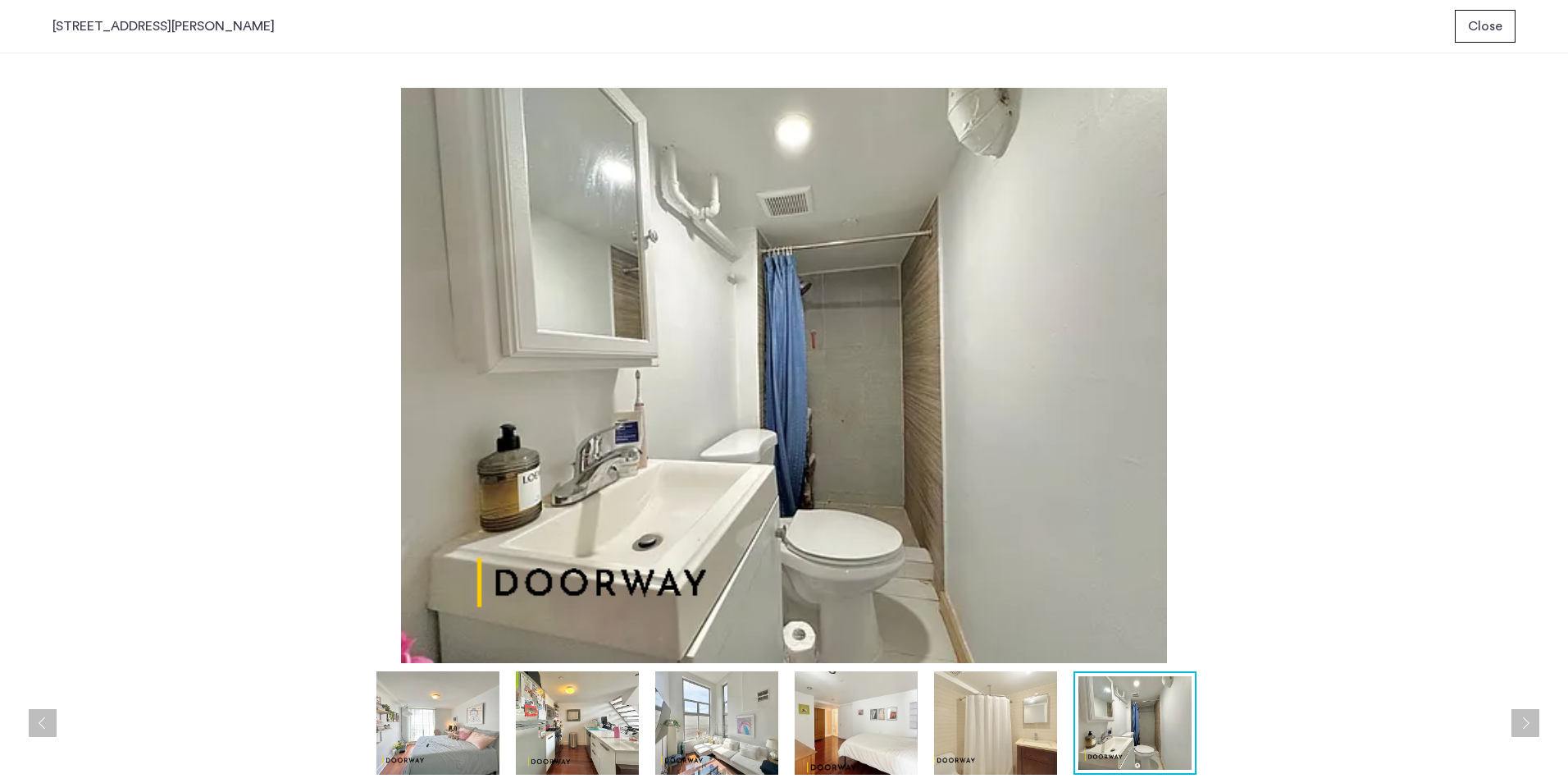
click at [1480, 34] on span "Close" at bounding box center [1485, 26] width 34 height 20
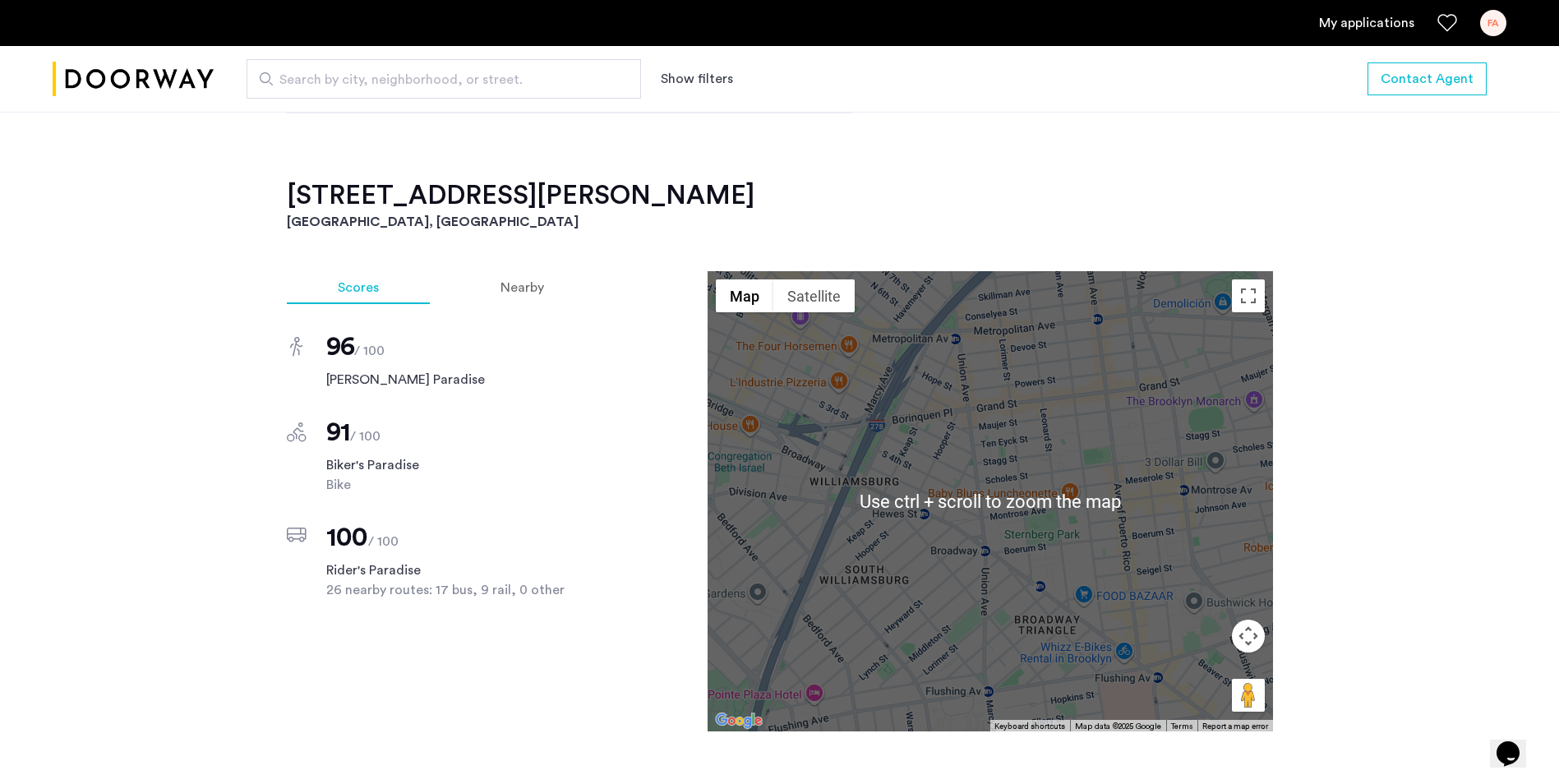
scroll to position [1314, 0]
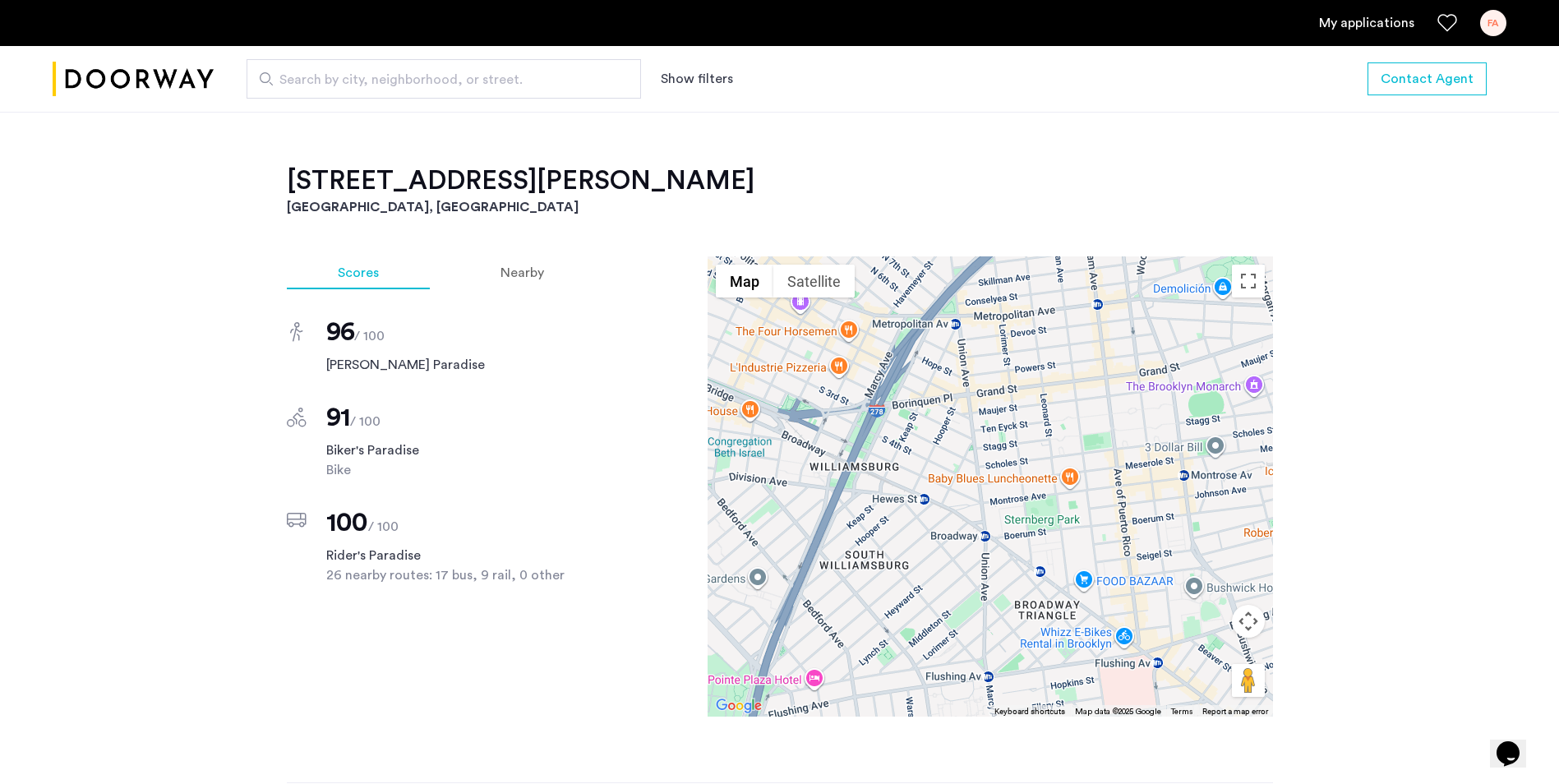
click at [1448, 573] on div "12 Meserole Street, Unit 2BTL Brooklyn, NY , 11206 $1,800 Monthly rent 0.5 Bedr…" at bounding box center [780, 255] width 1559 height 1930
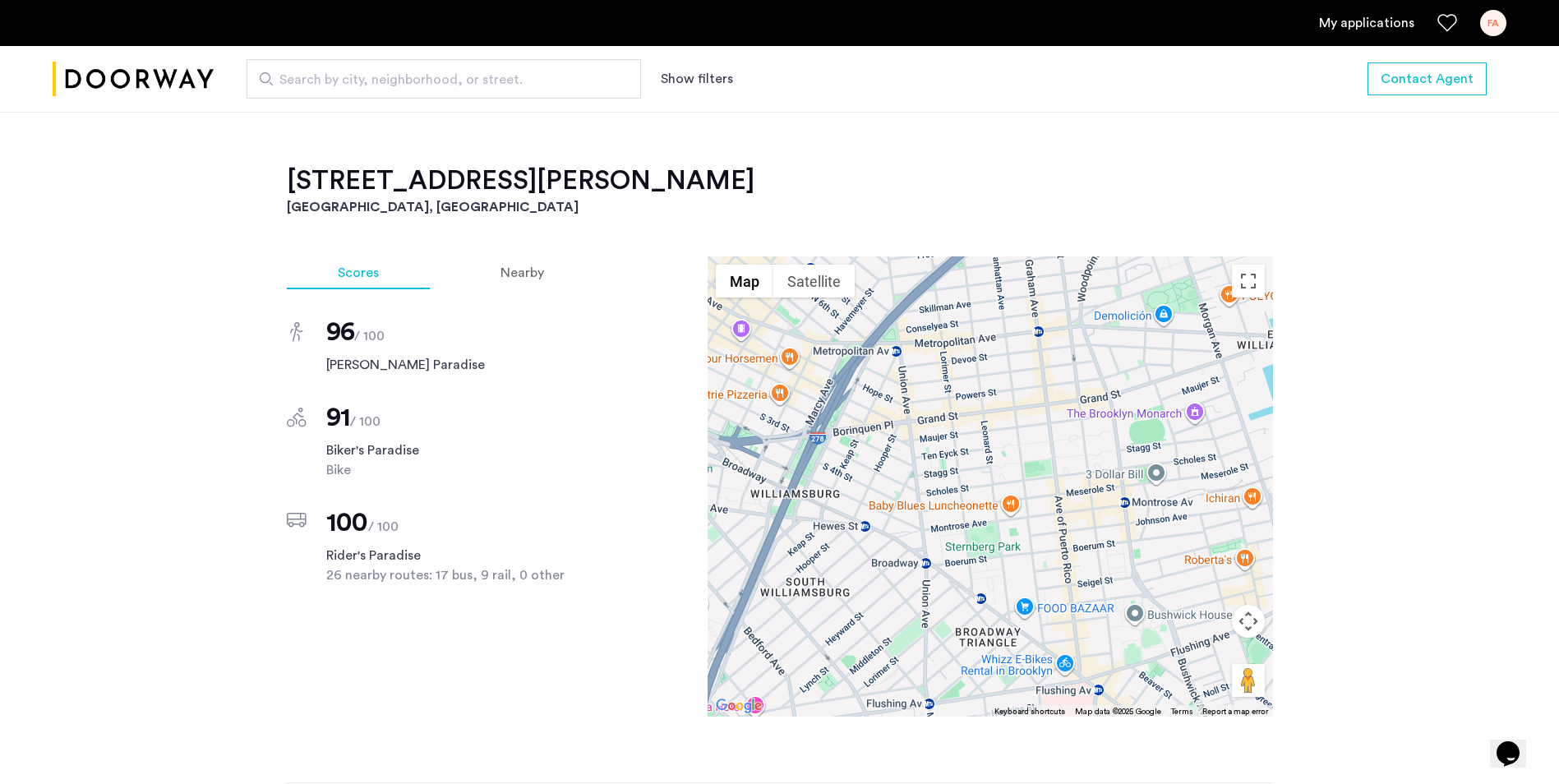
click at [1058, 582] on div at bounding box center [990, 487] width 565 height 460
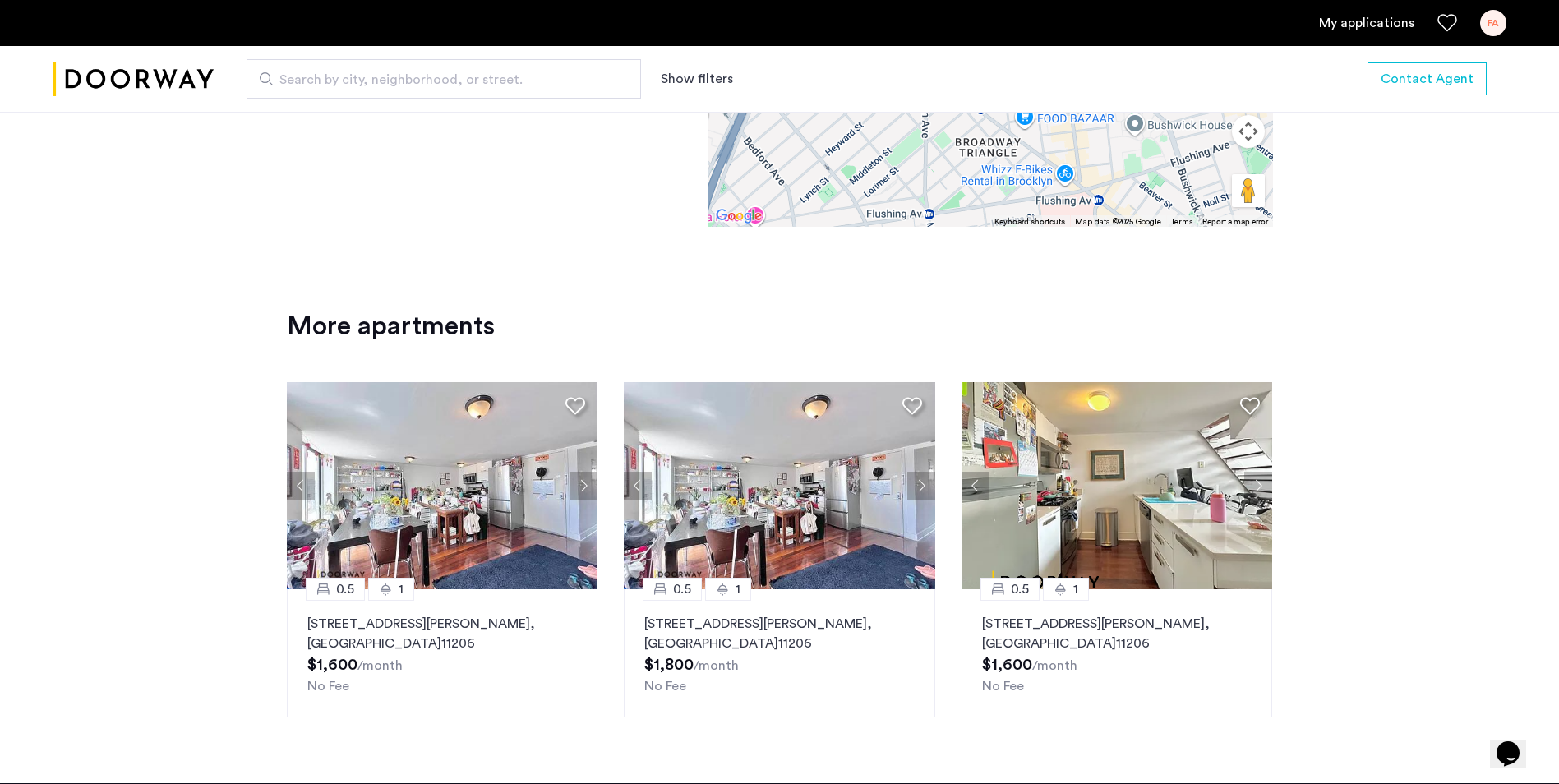
scroll to position [1808, 0]
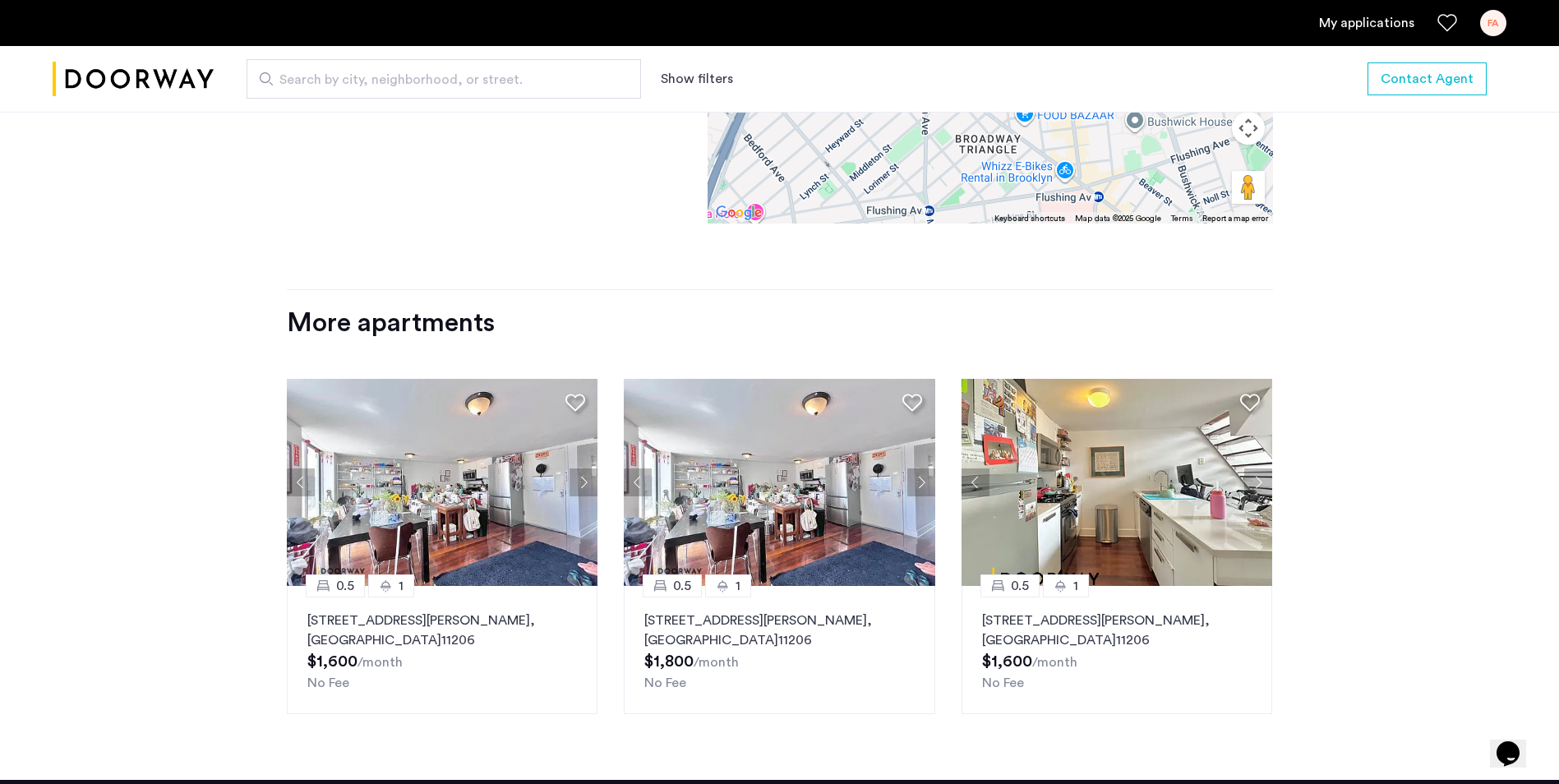
click at [1170, 491] on img at bounding box center [1117, 482] width 312 height 207
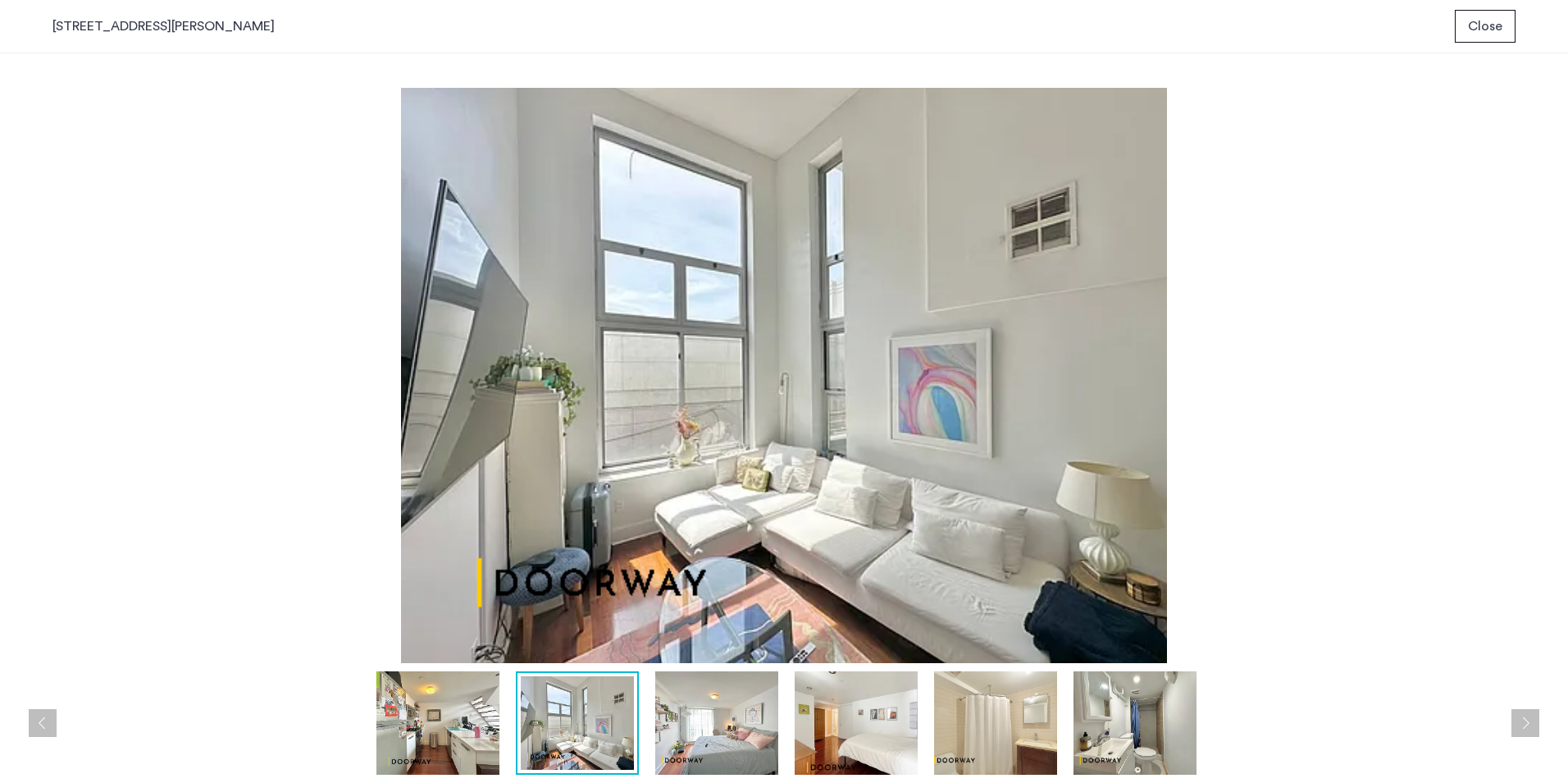
click at [1514, 717] on div at bounding box center [788, 722] width 1471 height 103
click at [1516, 717] on button "Next apartment" at bounding box center [1525, 722] width 27 height 27
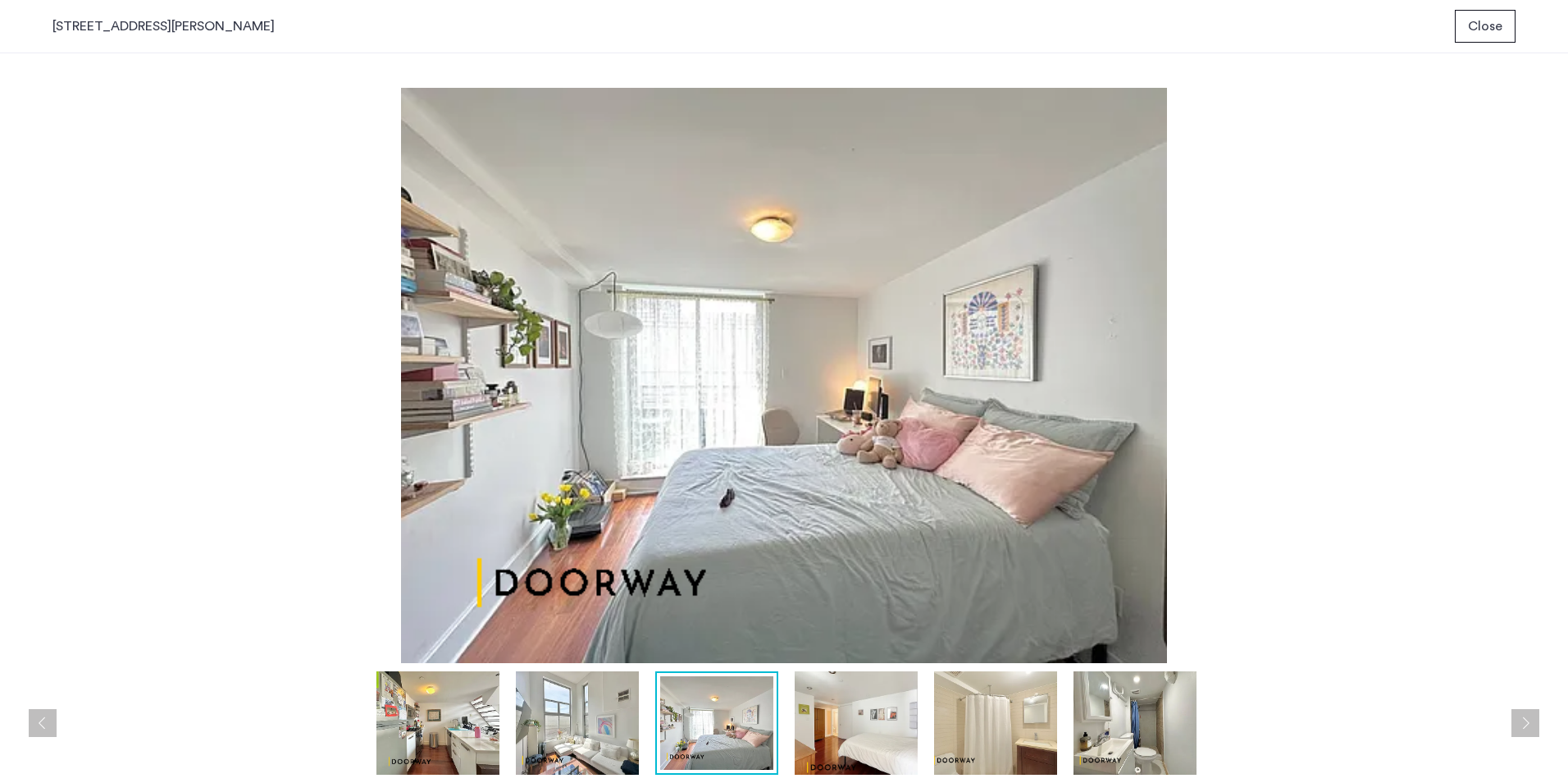
click at [1516, 717] on button "Next apartment" at bounding box center [1525, 722] width 27 height 27
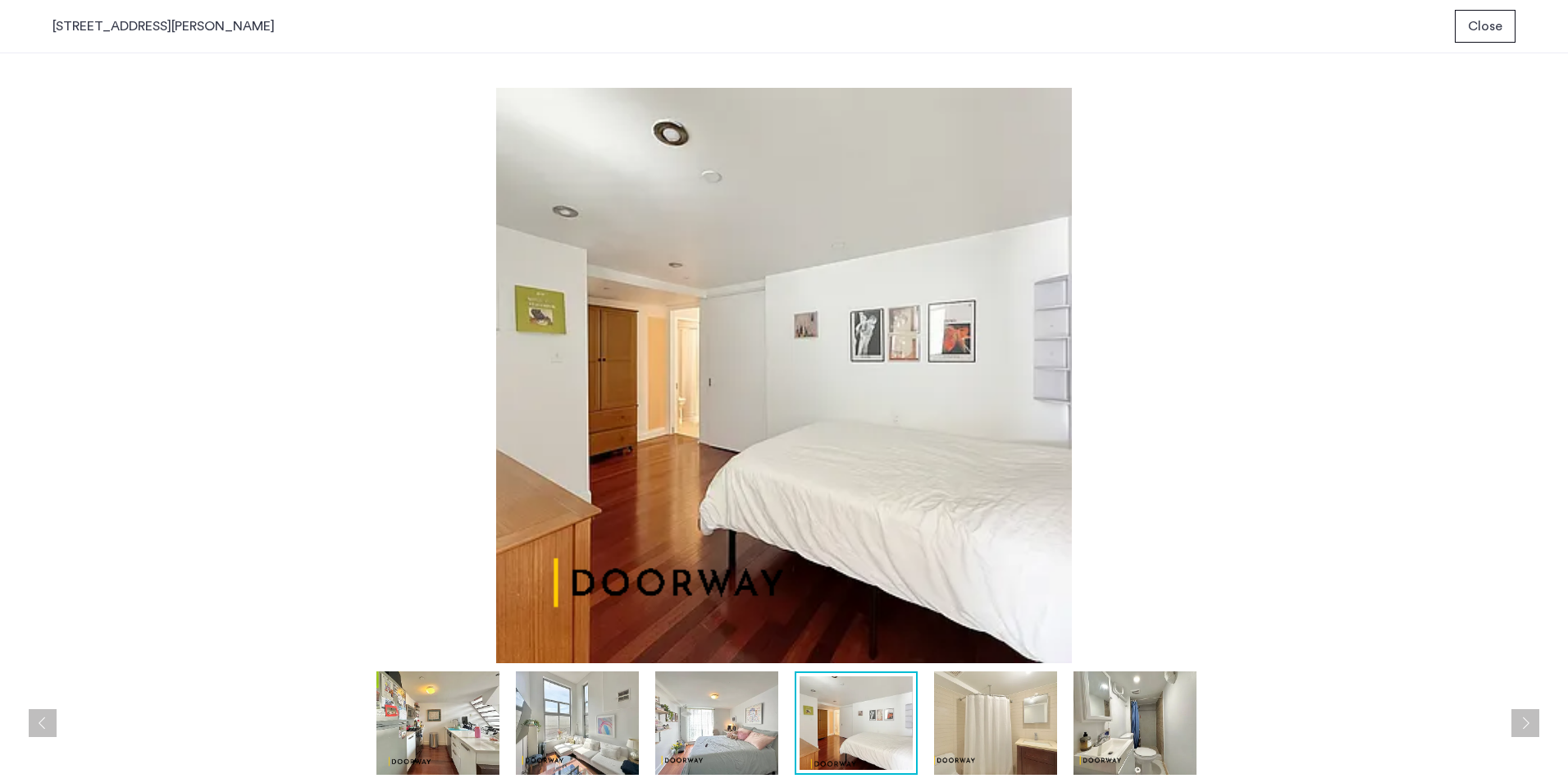
click at [1516, 717] on button "Next apartment" at bounding box center [1525, 722] width 27 height 27
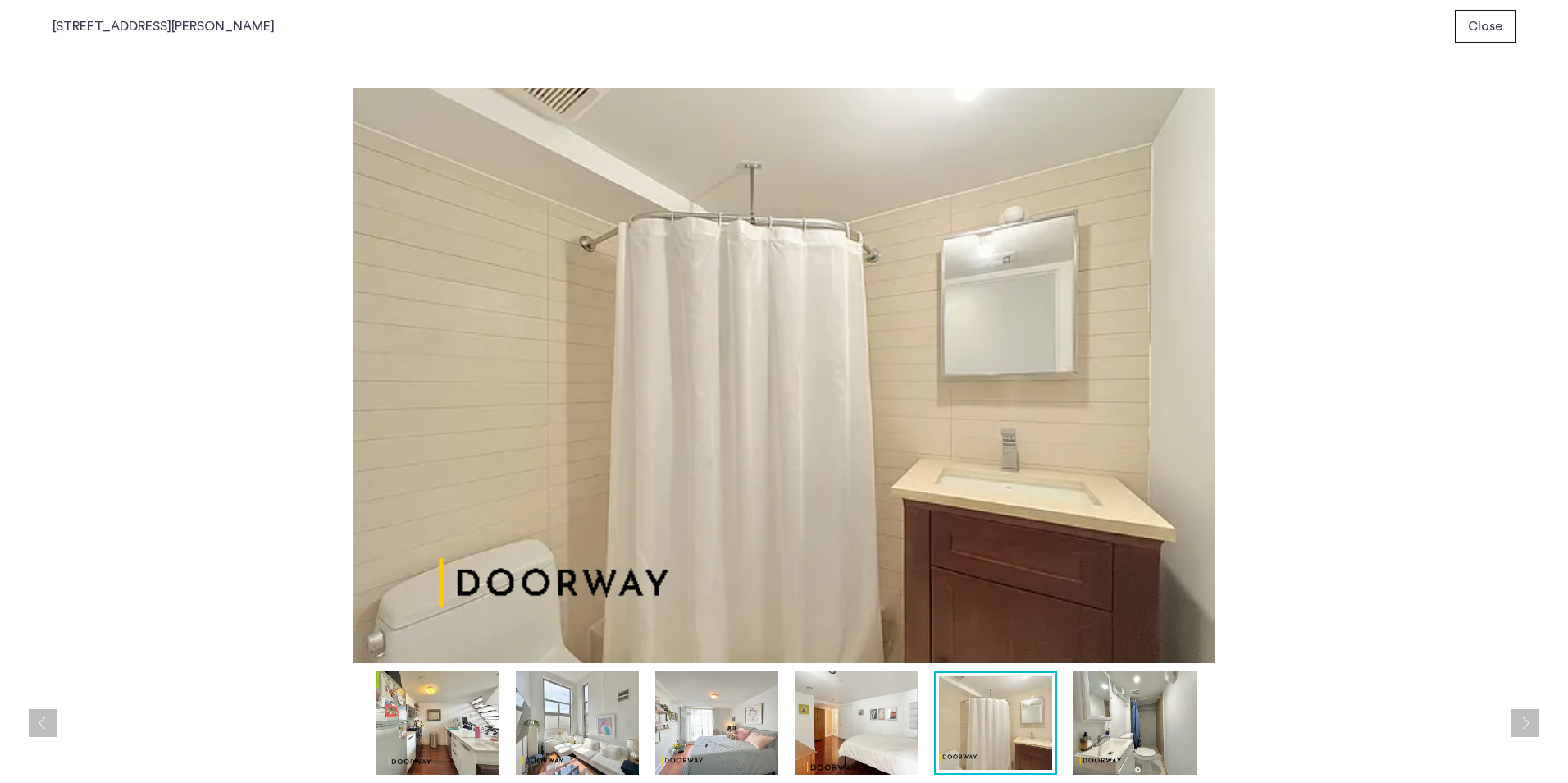
click at [1516, 717] on button "Next apartment" at bounding box center [1525, 722] width 27 height 27
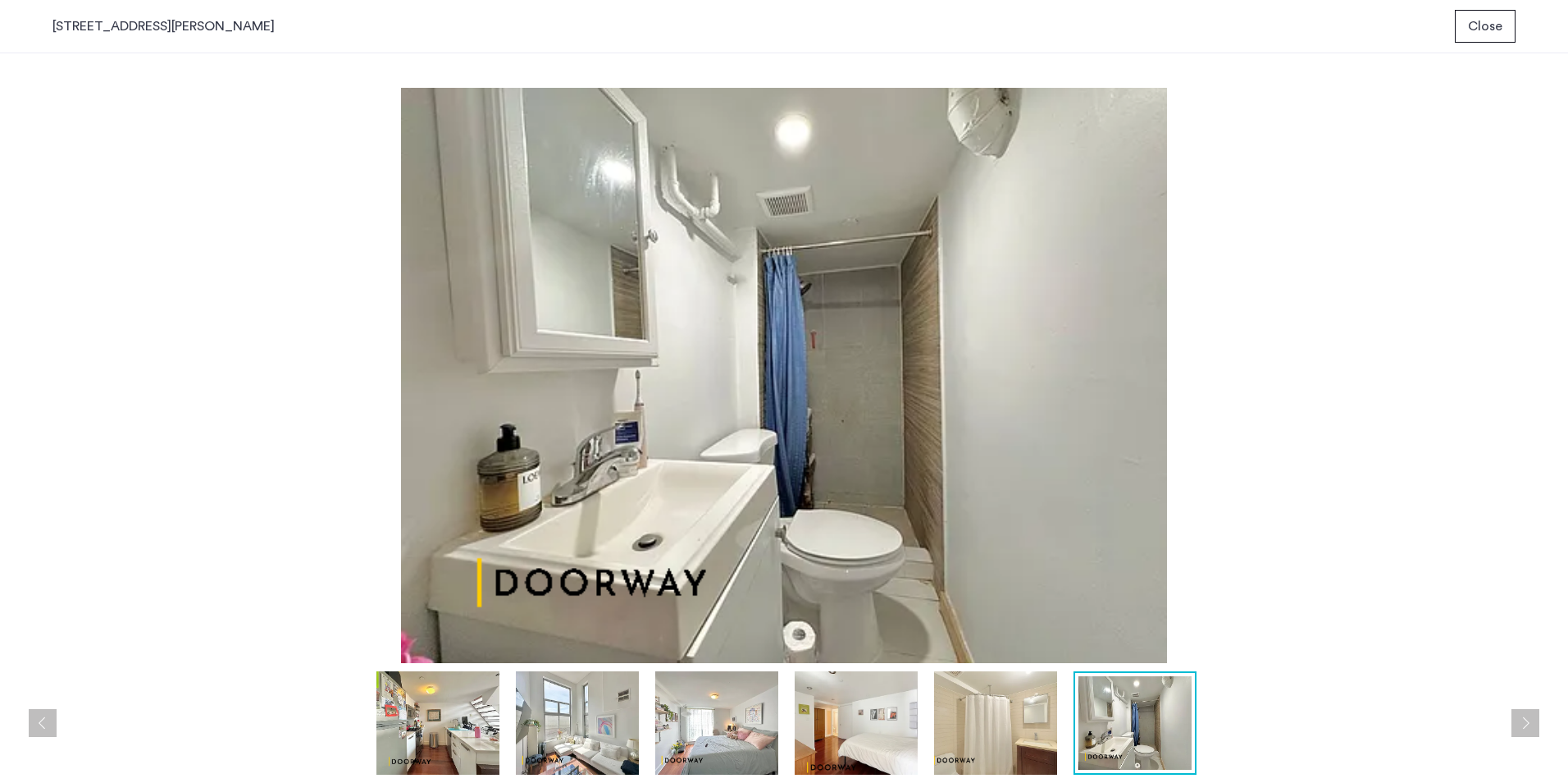
click at [1516, 717] on button "Next apartment" at bounding box center [1525, 722] width 27 height 27
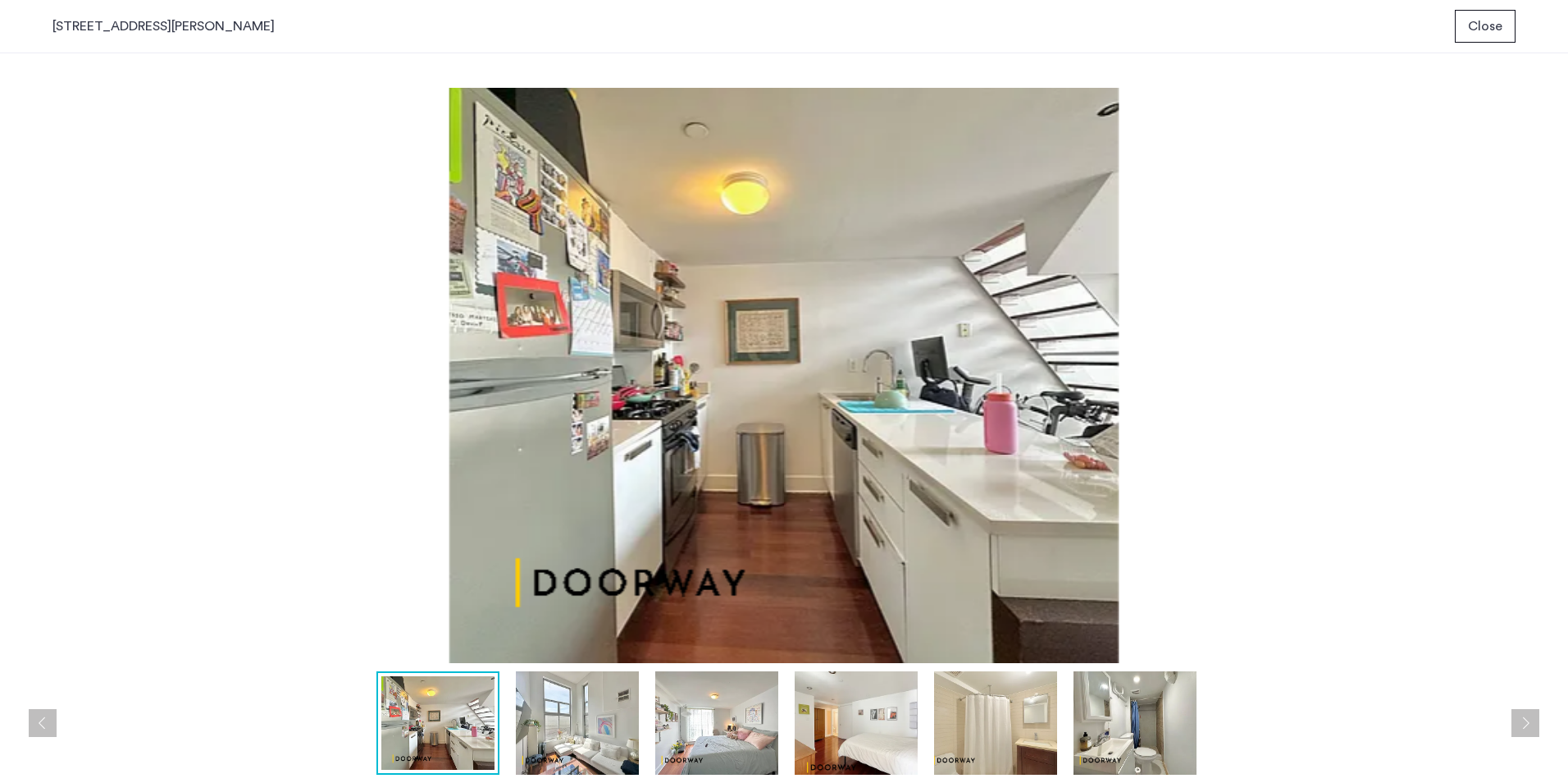
click at [1428, 427] on img at bounding box center [784, 375] width 1463 height 575
click at [1489, 23] on span "Close" at bounding box center [1485, 26] width 34 height 20
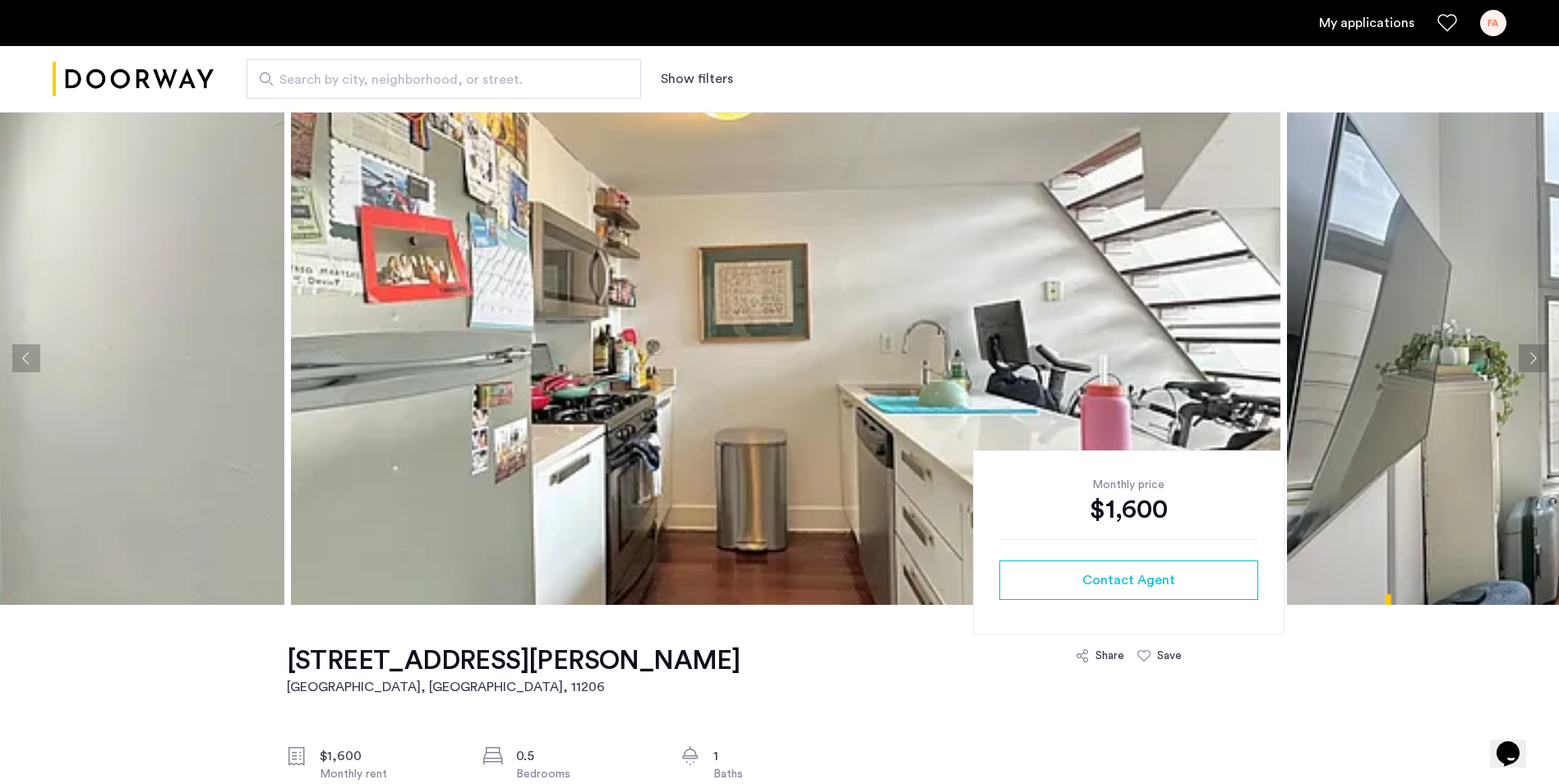
click at [1532, 357] on button "Next apartment" at bounding box center [1532, 357] width 27 height 27
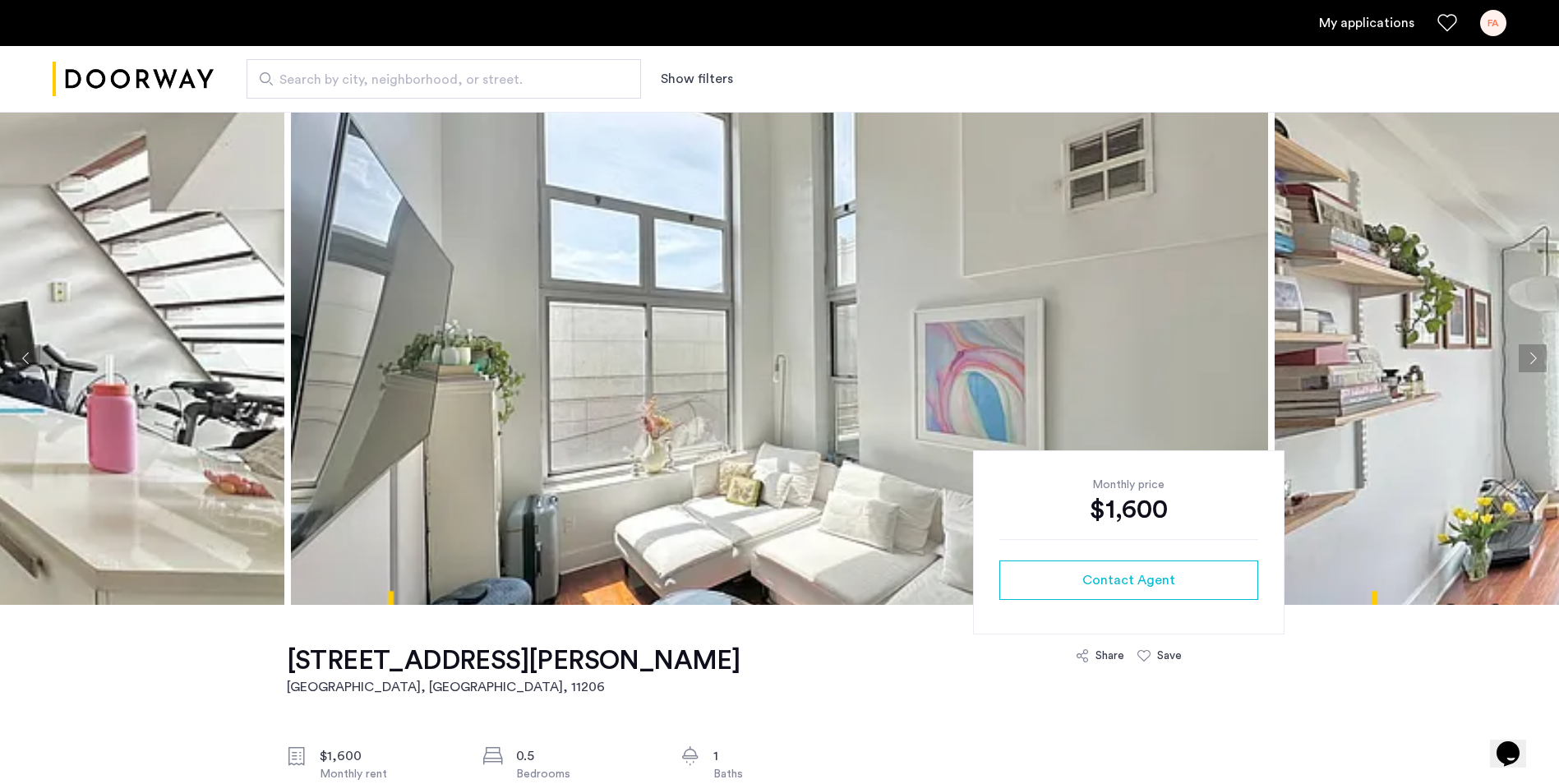
click at [1532, 357] on button "Next apartment" at bounding box center [1532, 357] width 27 height 27
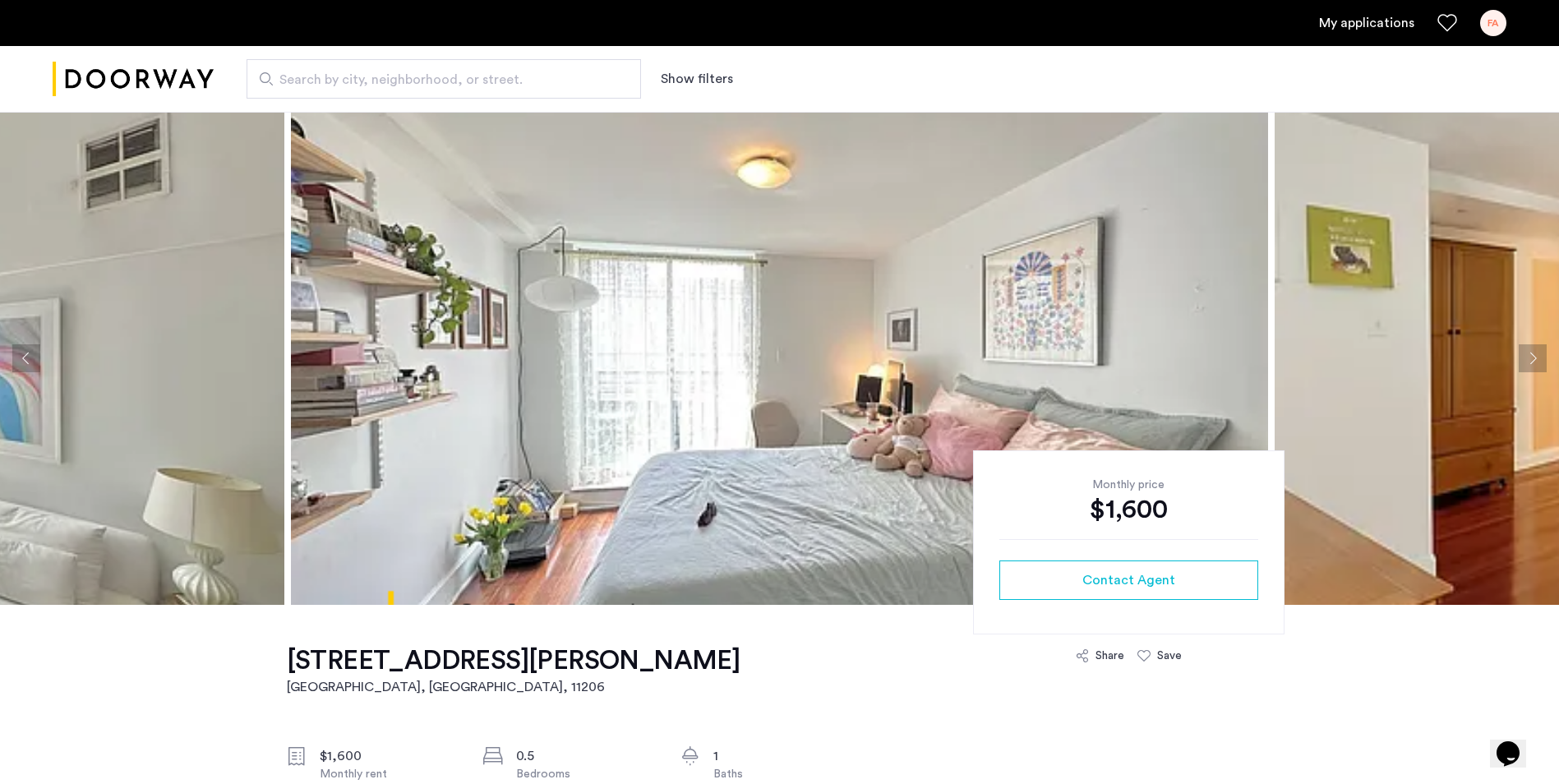
click at [1532, 357] on button "Next apartment" at bounding box center [1532, 357] width 27 height 27
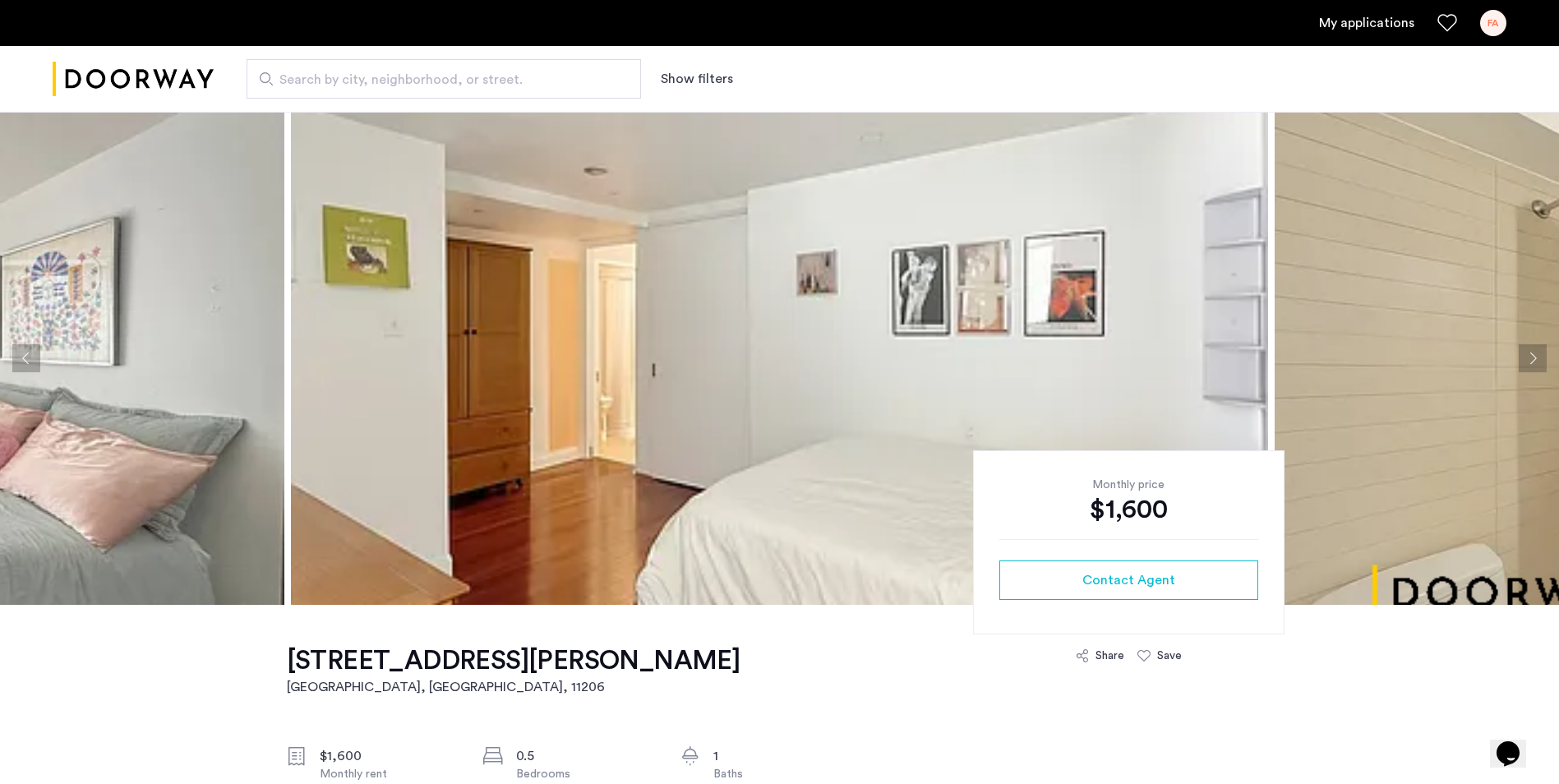
click at [1532, 357] on button "Next apartment" at bounding box center [1532, 357] width 27 height 27
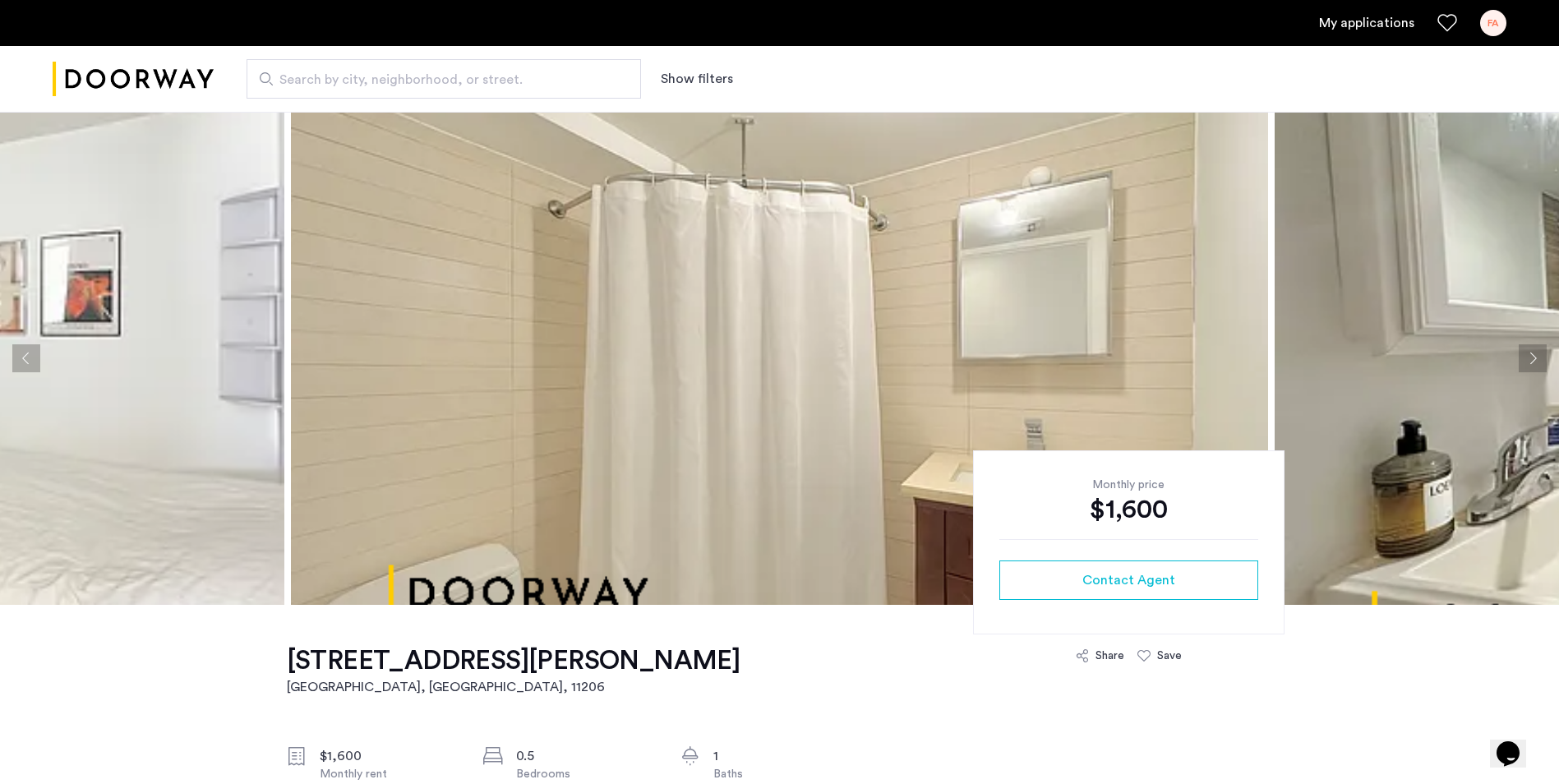
click at [1532, 357] on button "Next apartment" at bounding box center [1532, 357] width 27 height 27
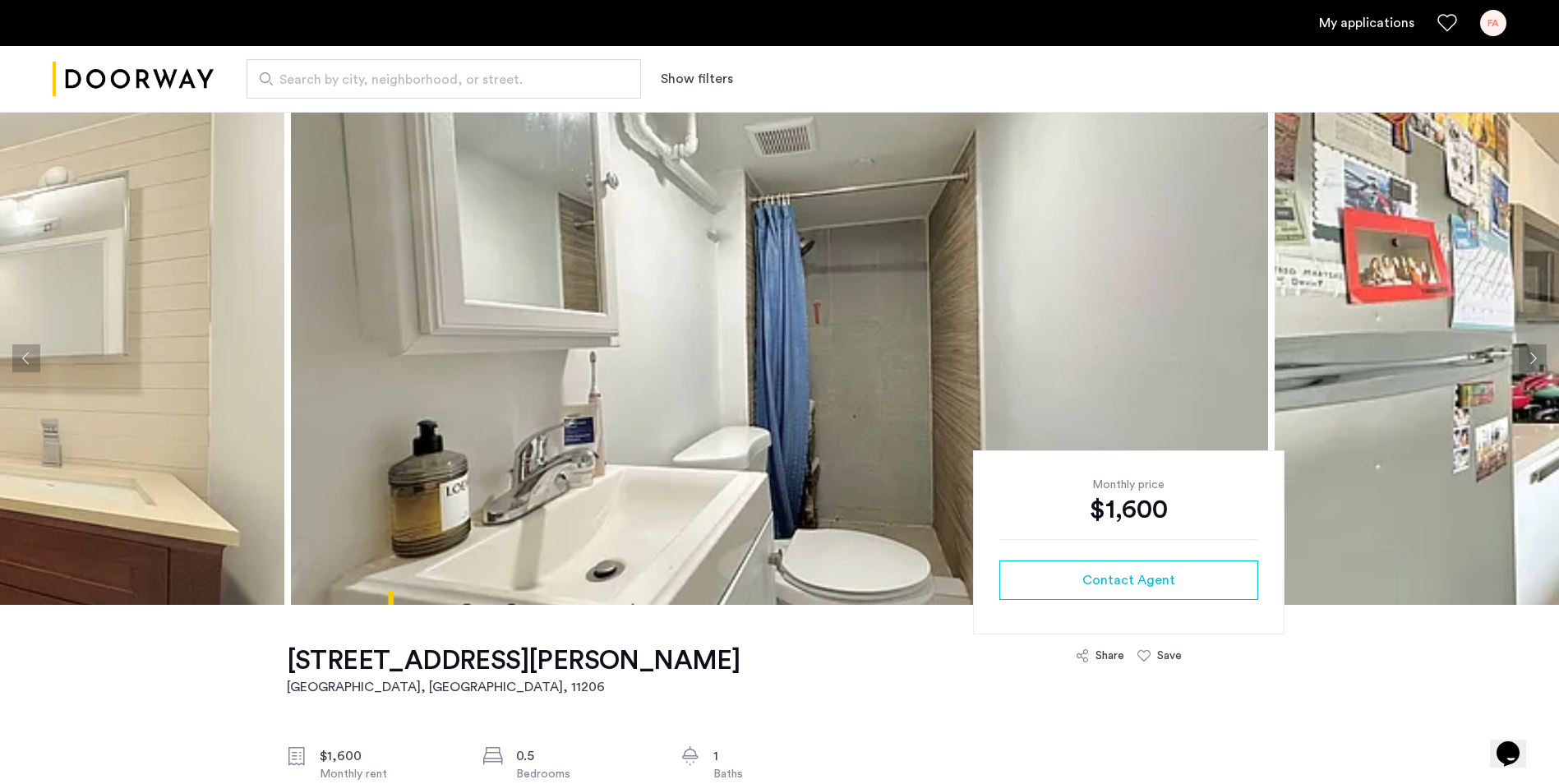
scroll to position [82, 0]
